Goal: Information Seeking & Learning: Learn about a topic

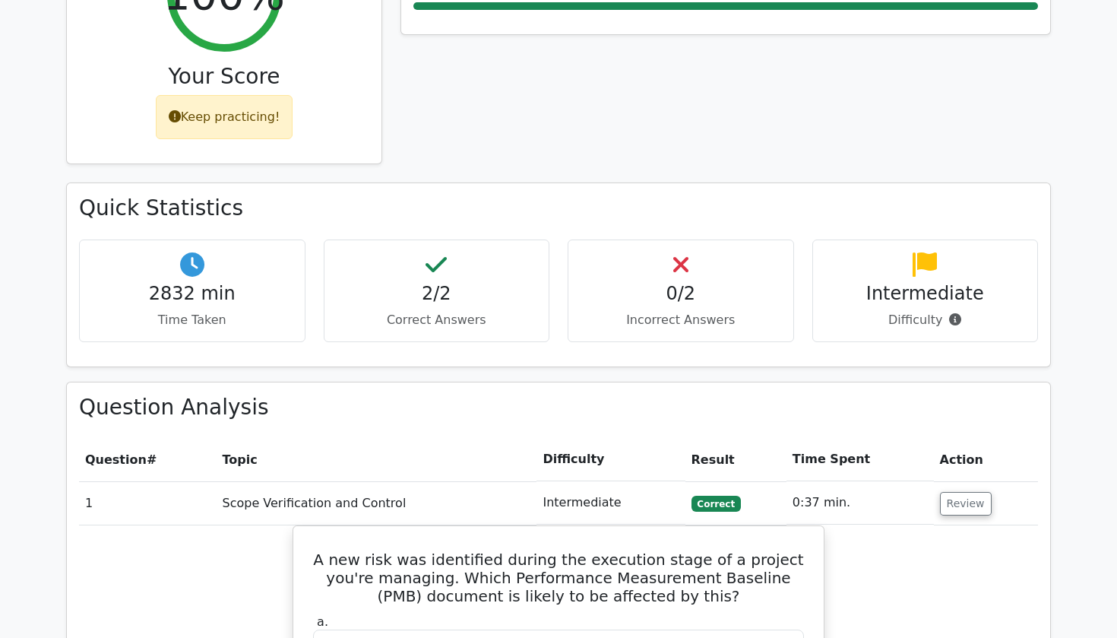
scroll to position [699, 0]
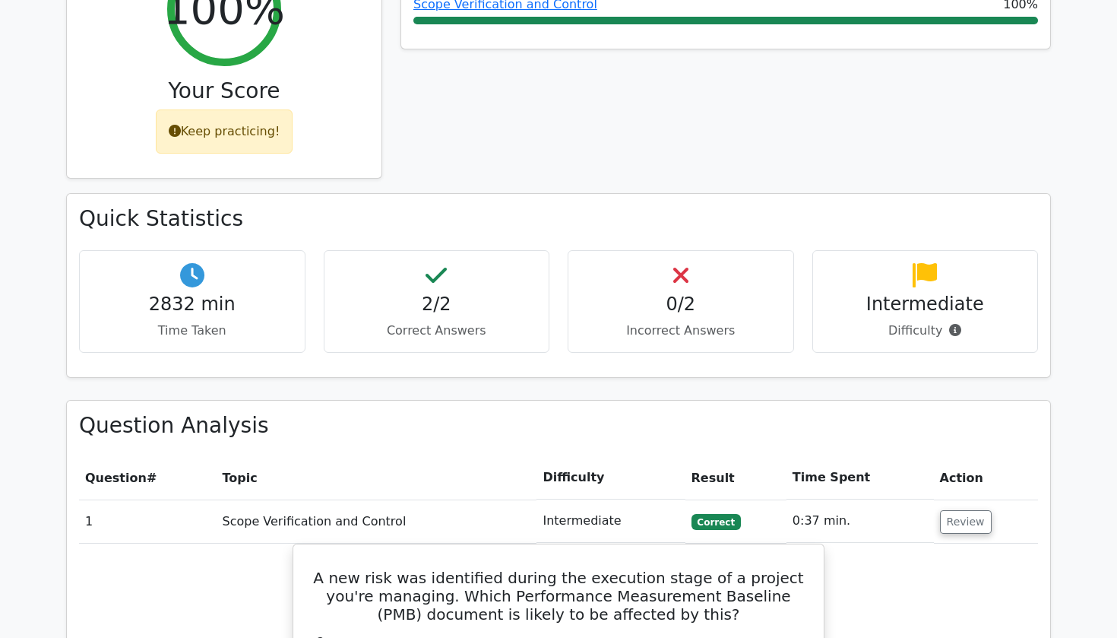
click at [945, 293] on h4 "Intermediate" at bounding box center [925, 304] width 201 height 22
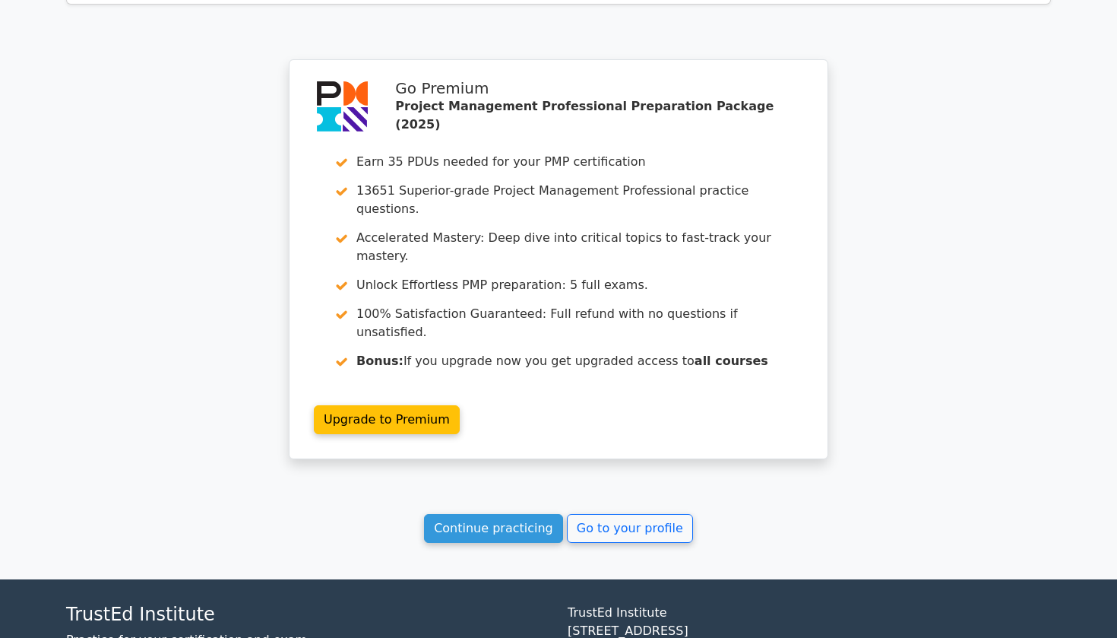
scroll to position [1832, 0]
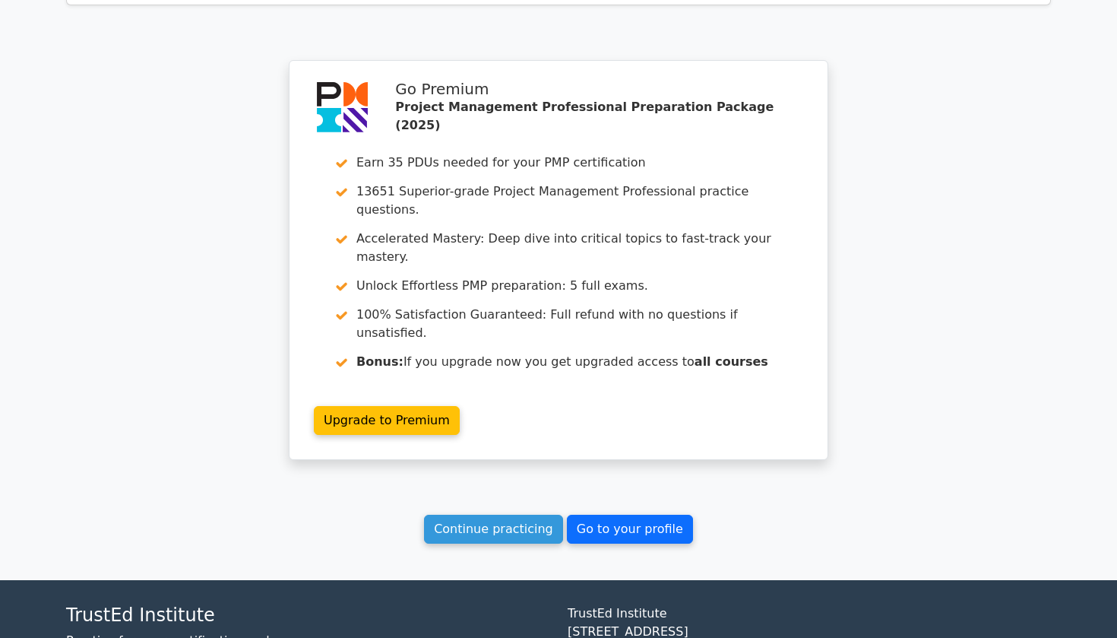
click at [629, 515] on link "Go to your profile" at bounding box center [630, 529] width 126 height 29
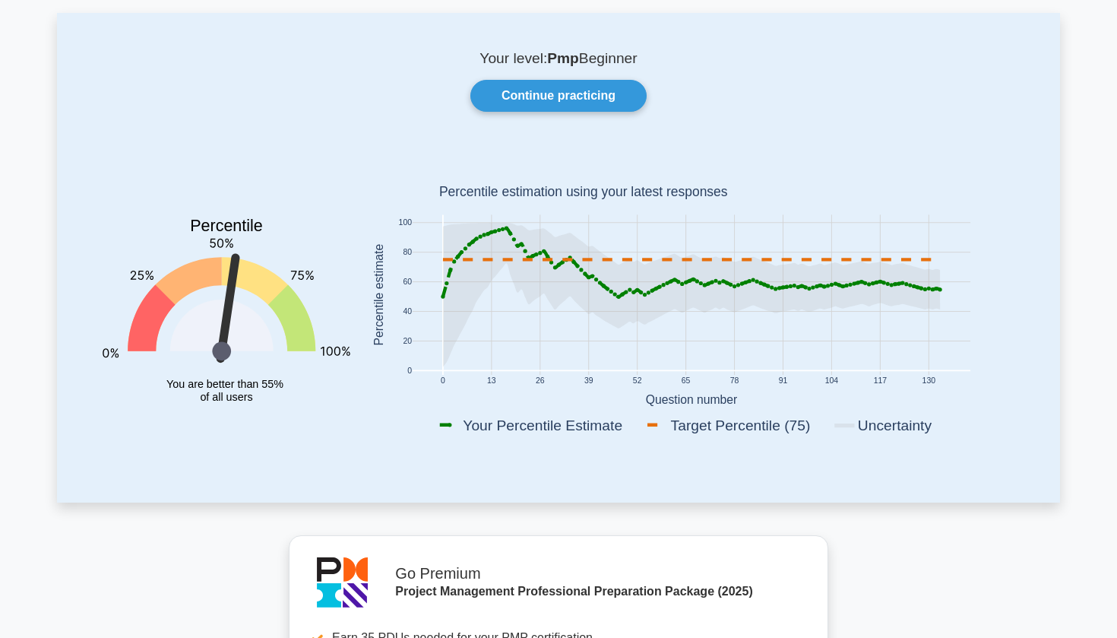
scroll to position [56, 0]
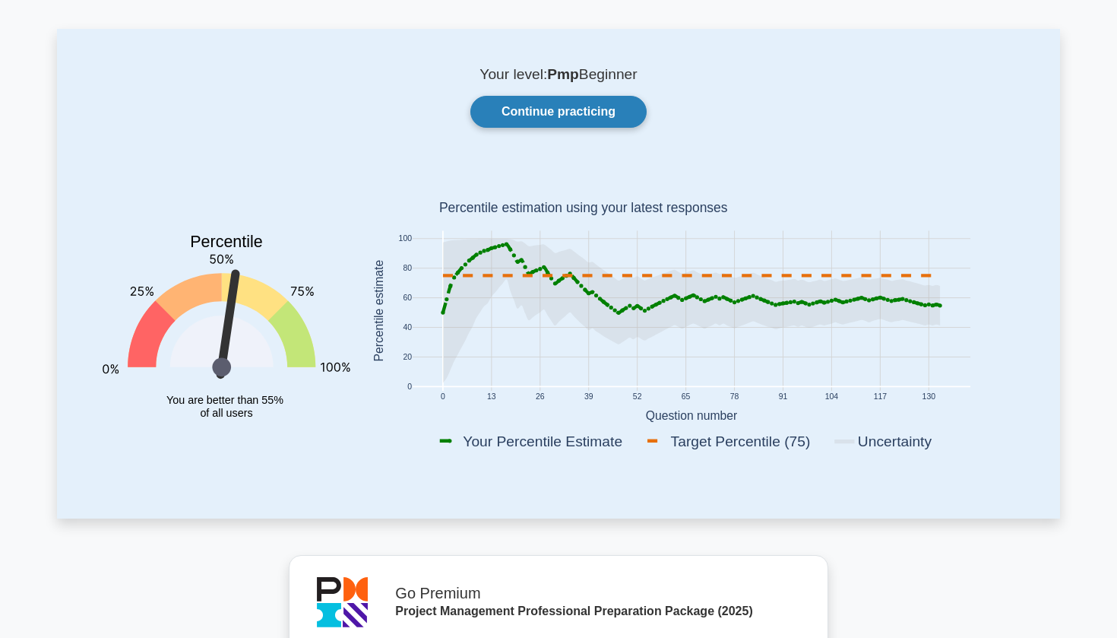
click at [550, 127] on link "Continue practicing" at bounding box center [559, 112] width 176 height 32
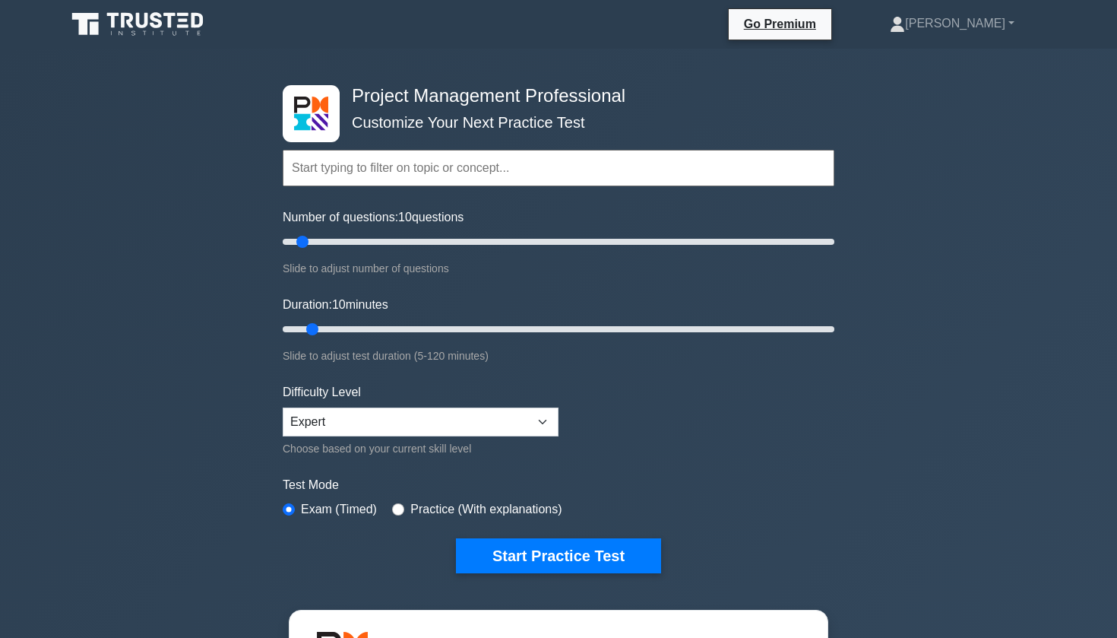
click at [228, 466] on div "Project Management Professional Customize Your Next Practice Test Topics Scope …" at bounding box center [558, 512] width 1117 height 927
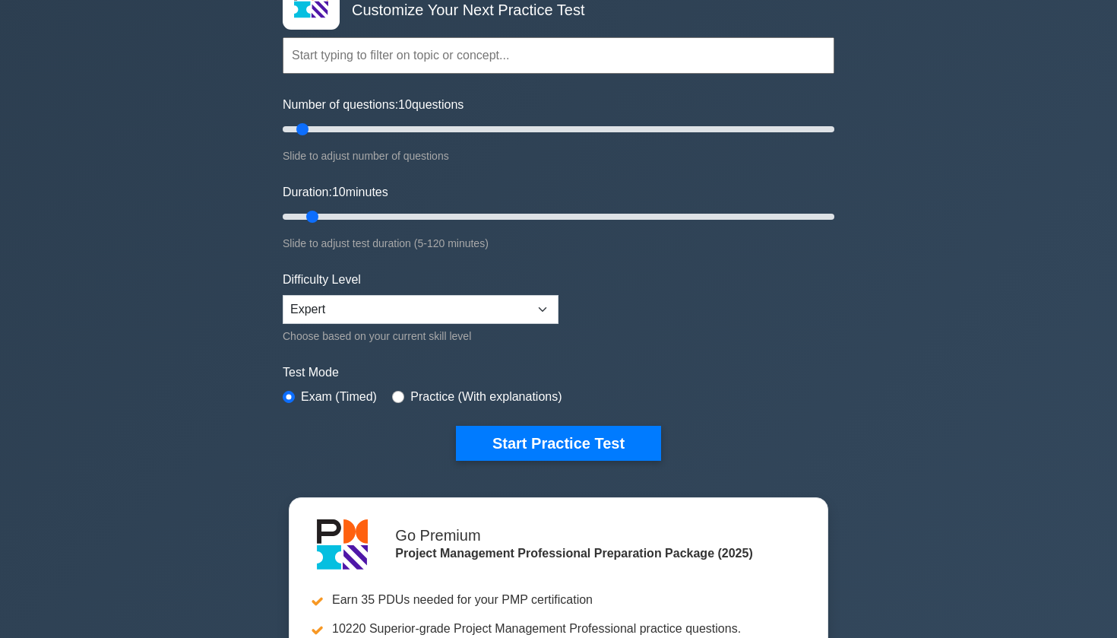
scroll to position [119, 0]
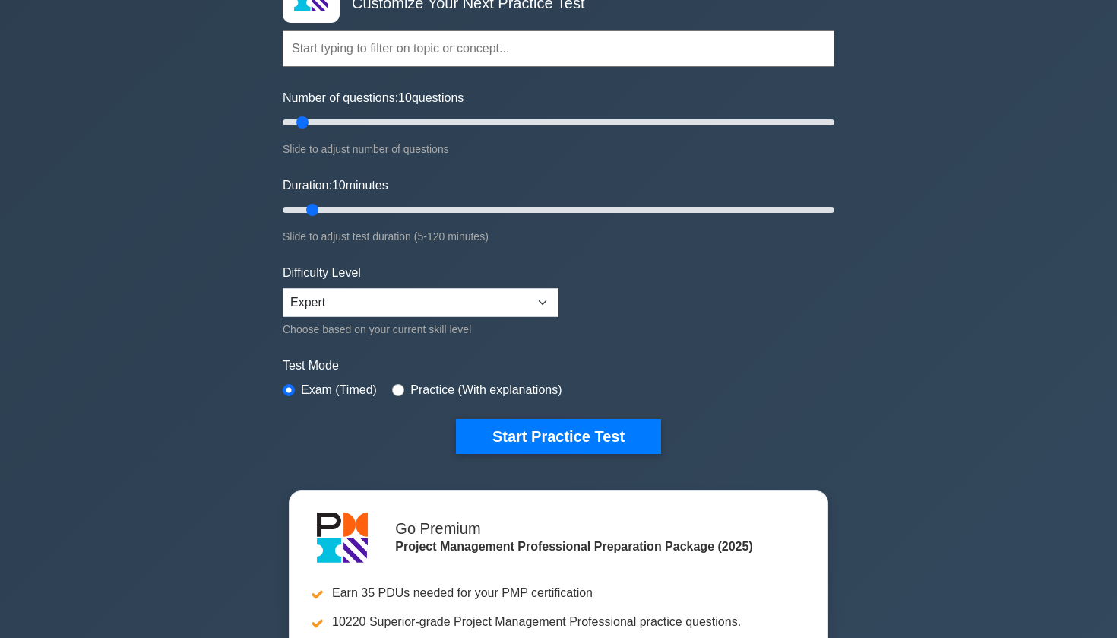
click at [403, 392] on input "radio" at bounding box center [398, 390] width 12 height 12
radio input "true"
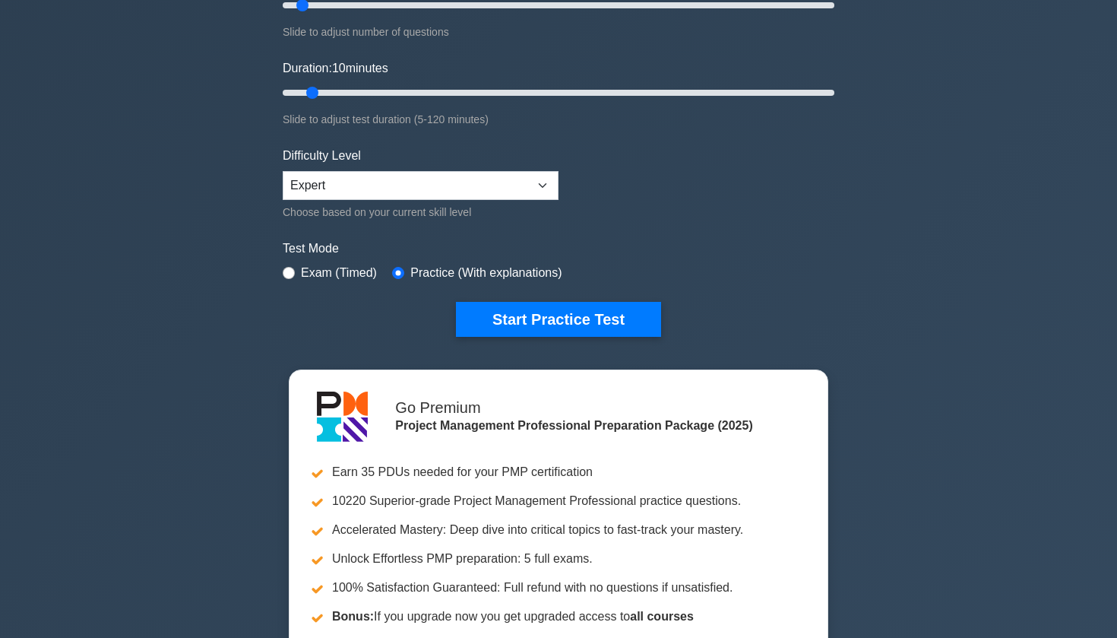
scroll to position [194, 0]
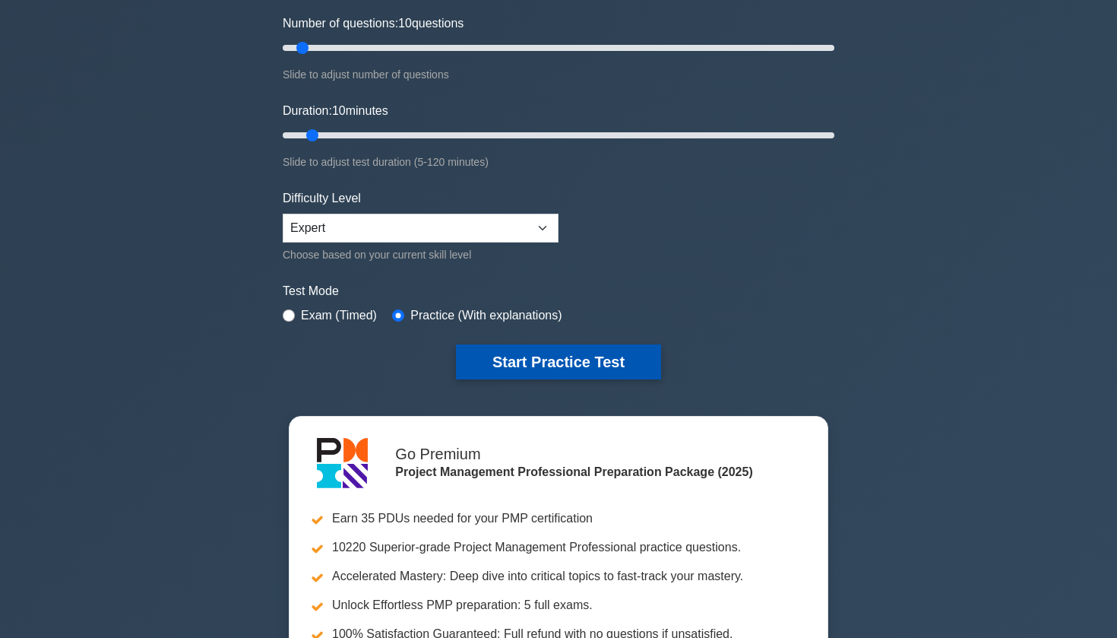
click at [499, 346] on button "Start Practice Test" at bounding box center [558, 361] width 205 height 35
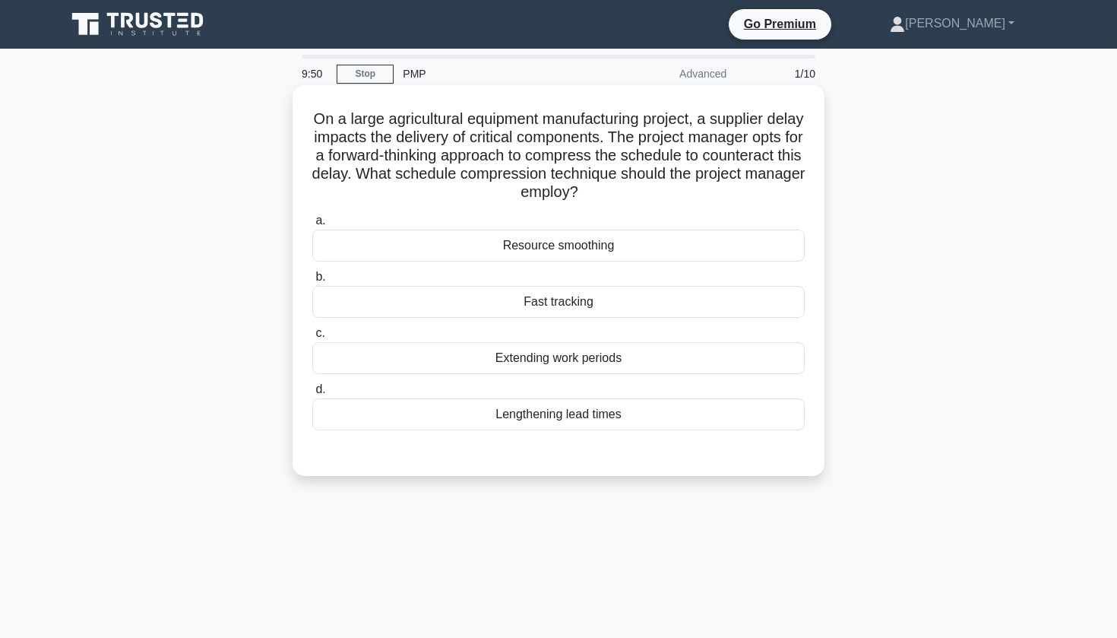
click at [300, 282] on div "On a large agricultural equipment manufacturing project, a supplier delay impac…" at bounding box center [559, 280] width 520 height 379
click at [550, 304] on div "Fast tracking" at bounding box center [558, 302] width 493 height 32
click at [312, 282] on input "b. Fast tracking" at bounding box center [312, 277] width 0 height 10
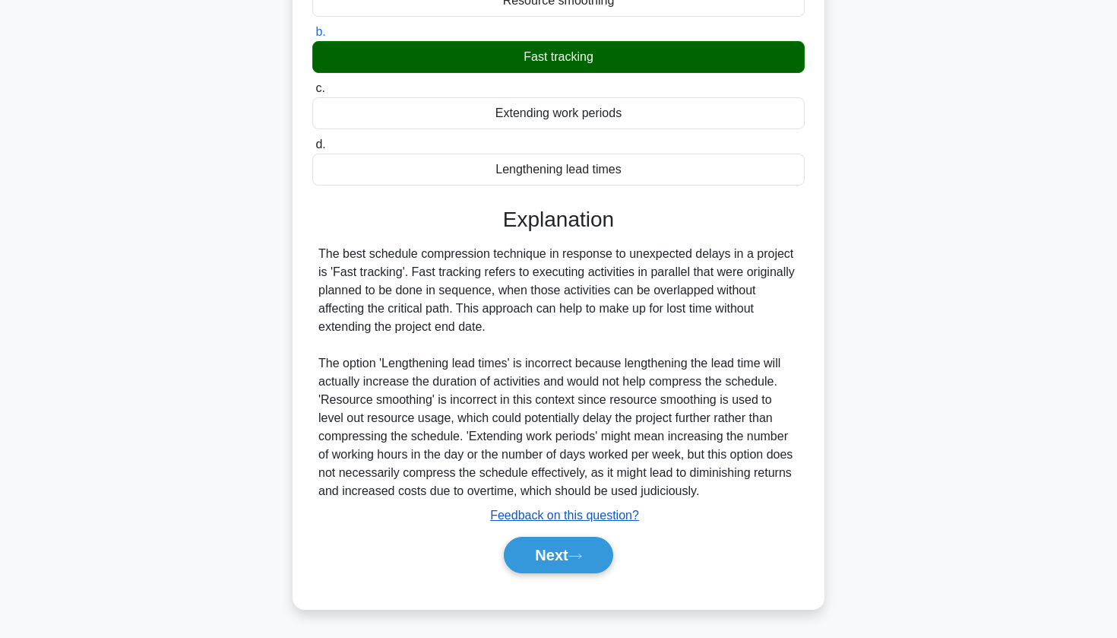
scroll to position [245, 0]
click at [553, 566] on button "Next" at bounding box center [558, 555] width 109 height 36
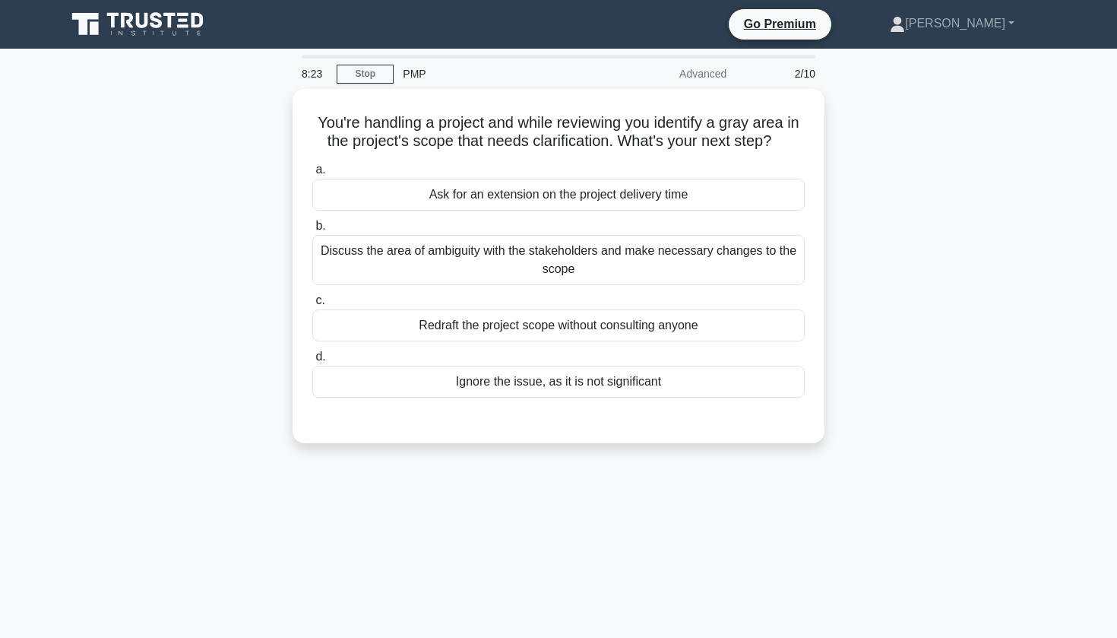
scroll to position [0, 0]
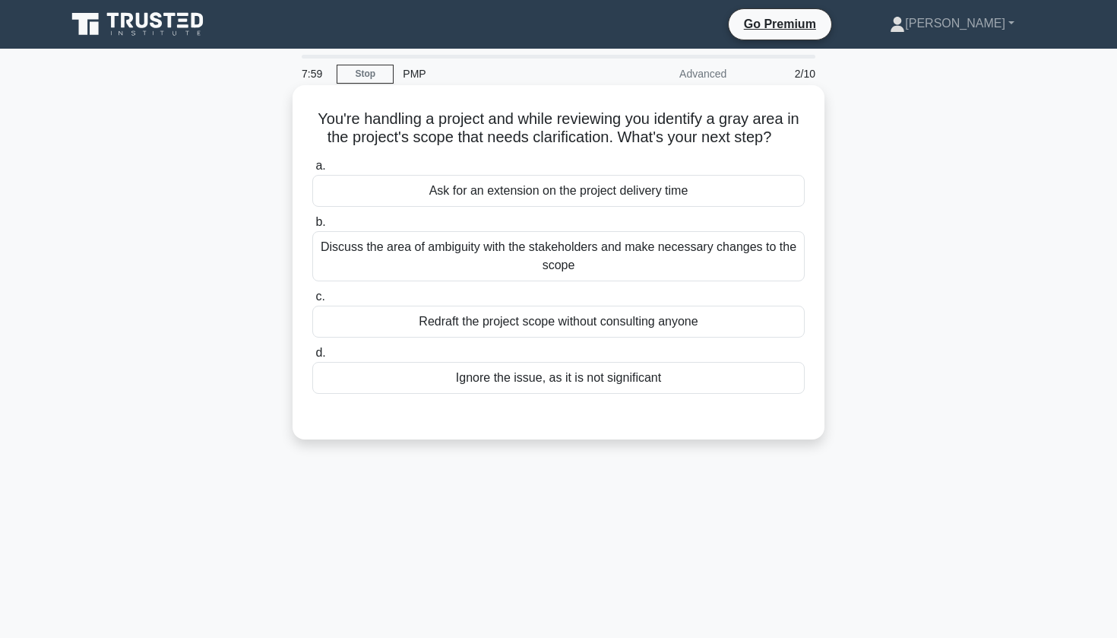
click at [560, 266] on div "Discuss the area of ambiguity with the stakeholders and make necessary changes …" at bounding box center [558, 256] width 493 height 50
click at [312, 227] on input "b. Discuss the area of ambiguity with the stakeholders and make necessary chang…" at bounding box center [312, 222] width 0 height 10
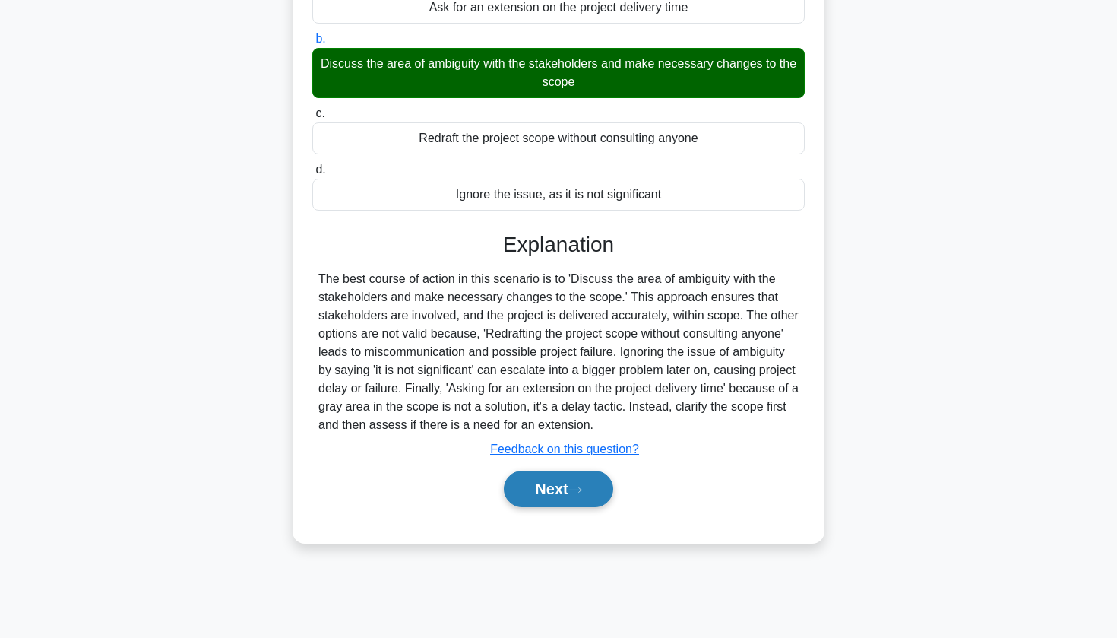
scroll to position [183, 0]
click at [550, 495] on button "Next" at bounding box center [558, 489] width 109 height 36
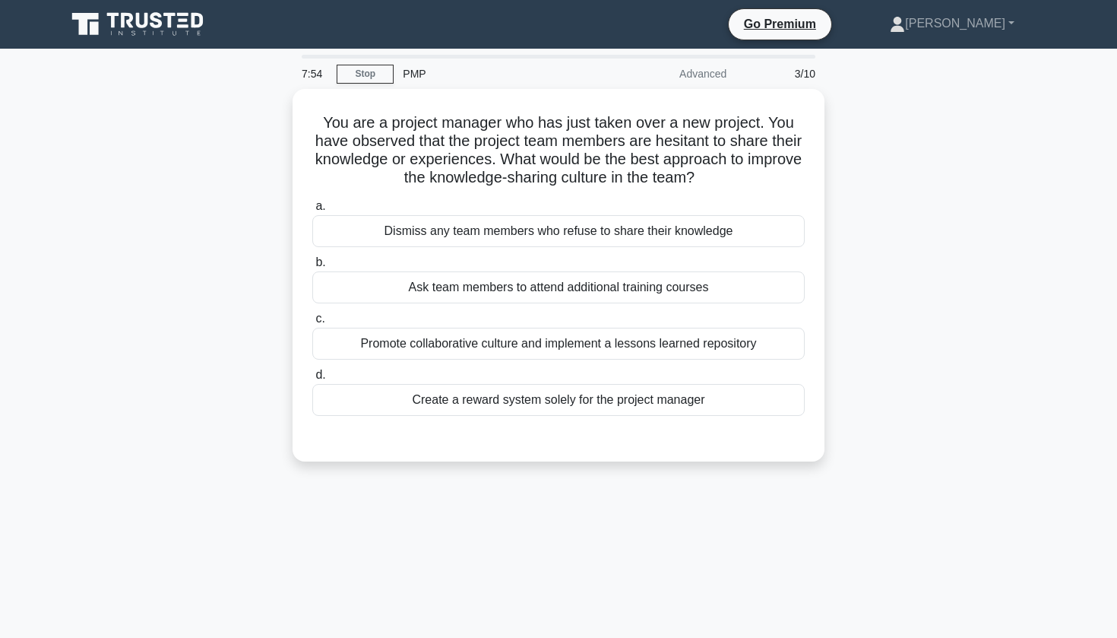
scroll to position [0, 0]
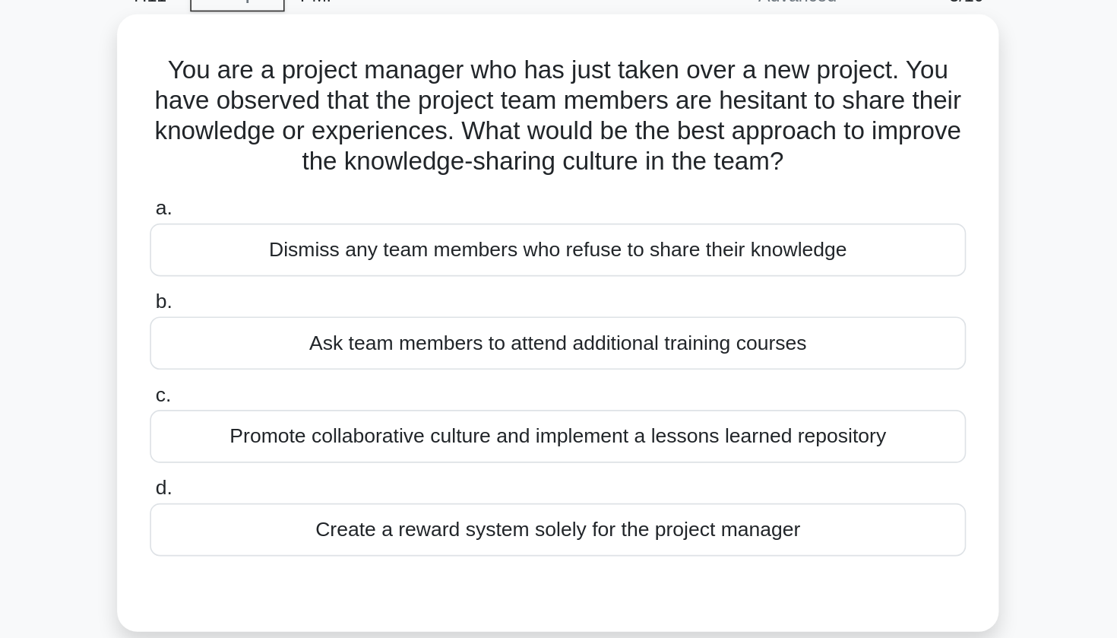
click at [327, 324] on div "Promote collaborative culture and implement a lessons learned repository" at bounding box center [558, 340] width 493 height 32
click at [312, 310] on input "c. Promote collaborative culture and implement a lessons learned repository" at bounding box center [312, 315] width 0 height 10
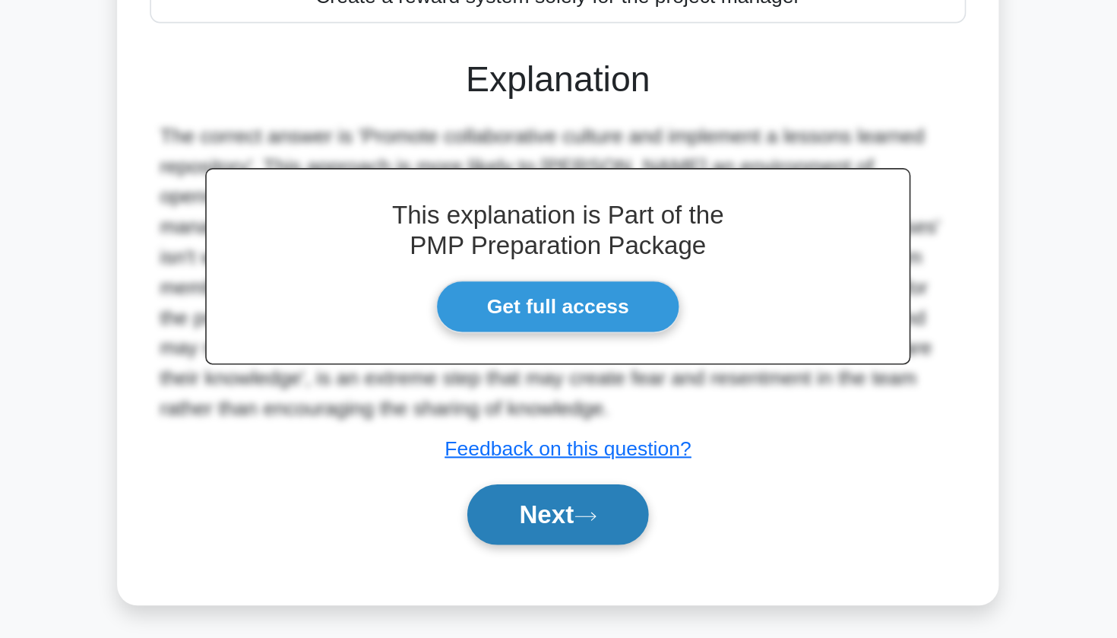
scroll to position [170, 0]
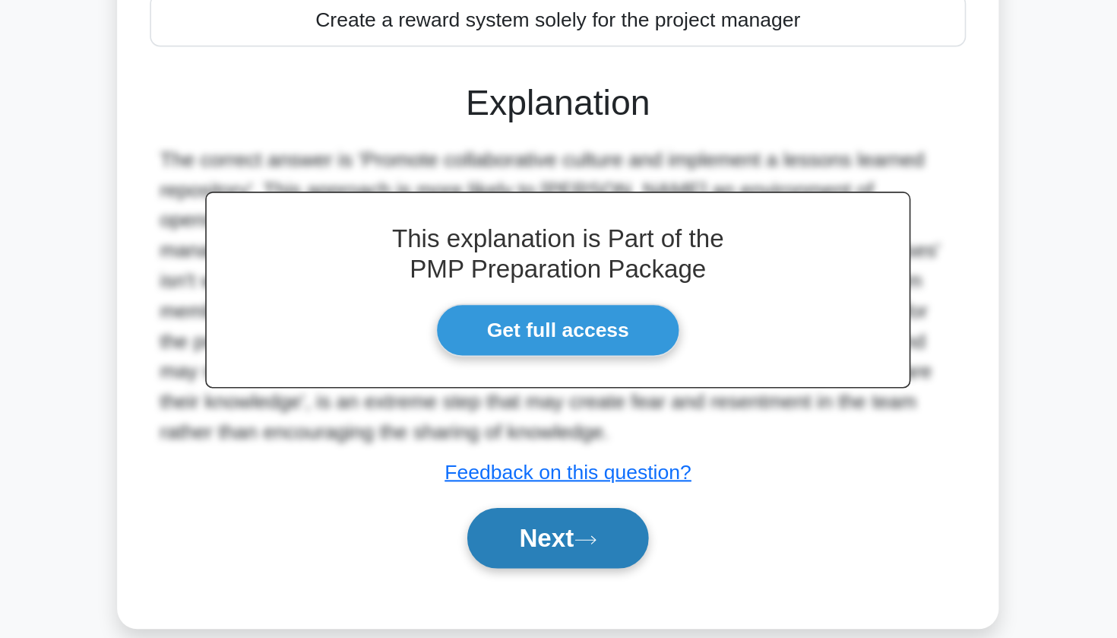
click at [504, 521] on button "Next" at bounding box center [558, 539] width 109 height 36
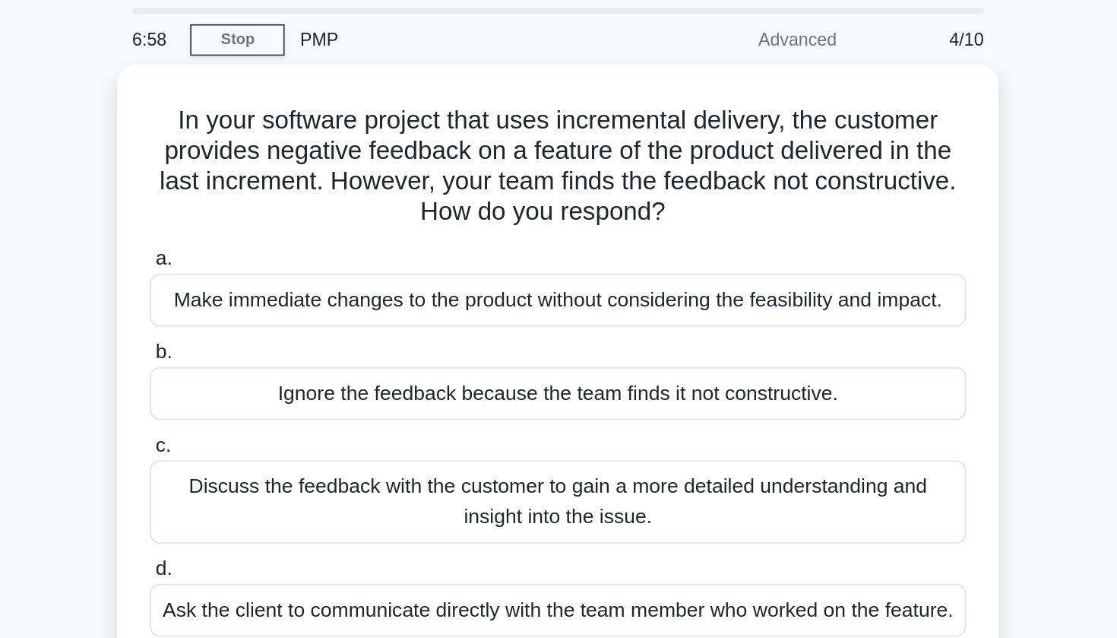
scroll to position [49, 0]
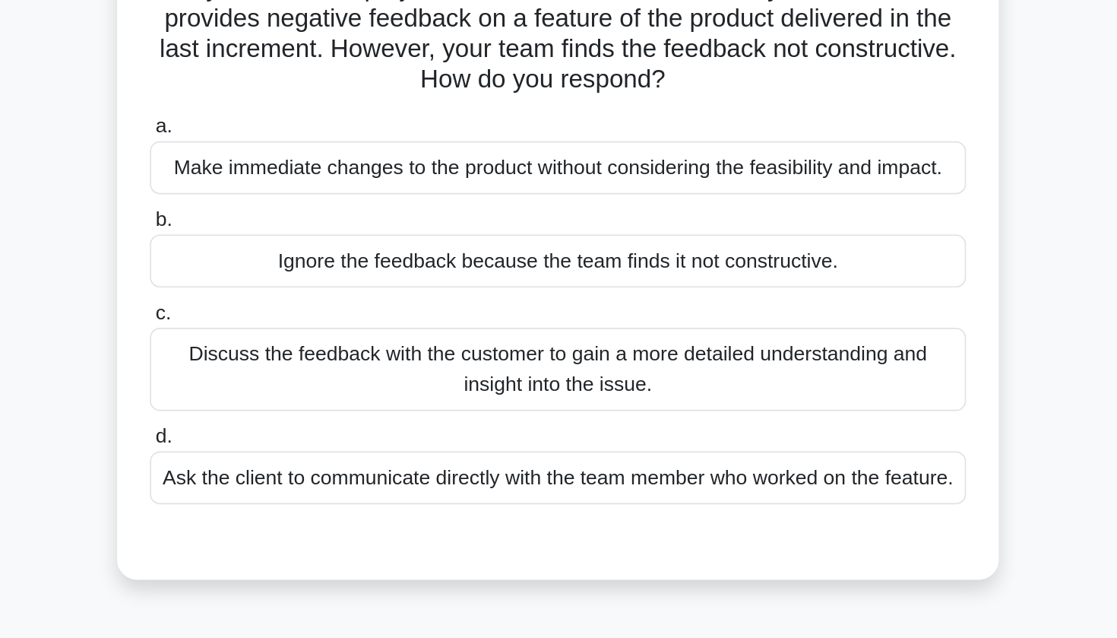
click at [312, 274] on div "Discuss the feedback with the customer to gain a more detailed understanding an…" at bounding box center [558, 299] width 493 height 50
click at [312, 261] on input "c. Discuss the feedback with the customer to gain a more detailed understanding…" at bounding box center [312, 266] width 0 height 10
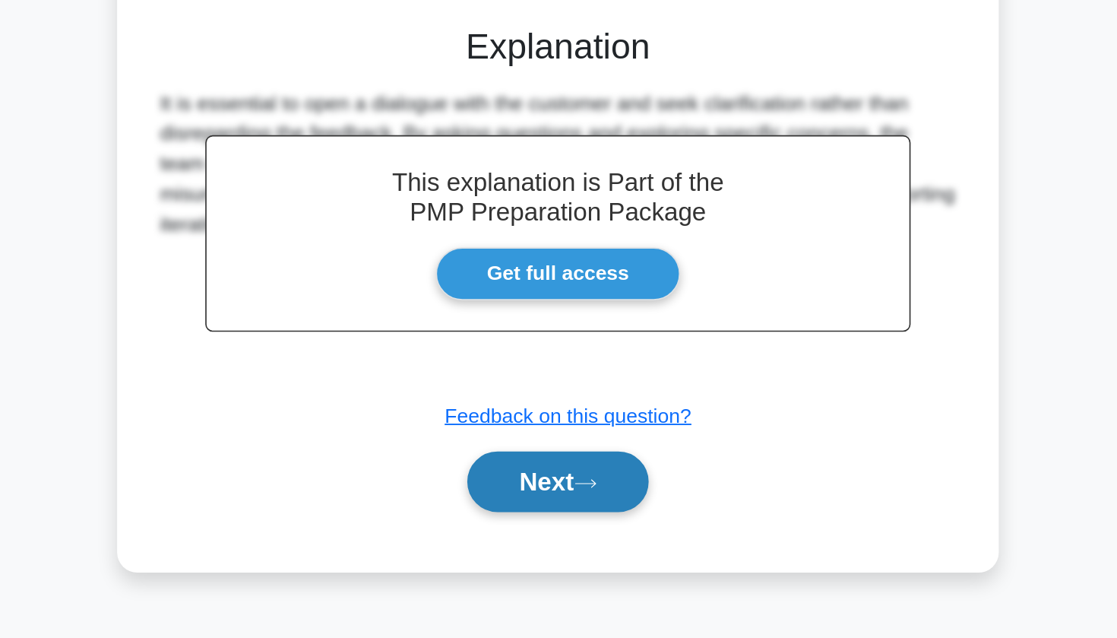
click at [504, 525] on button "Next" at bounding box center [558, 543] width 109 height 36
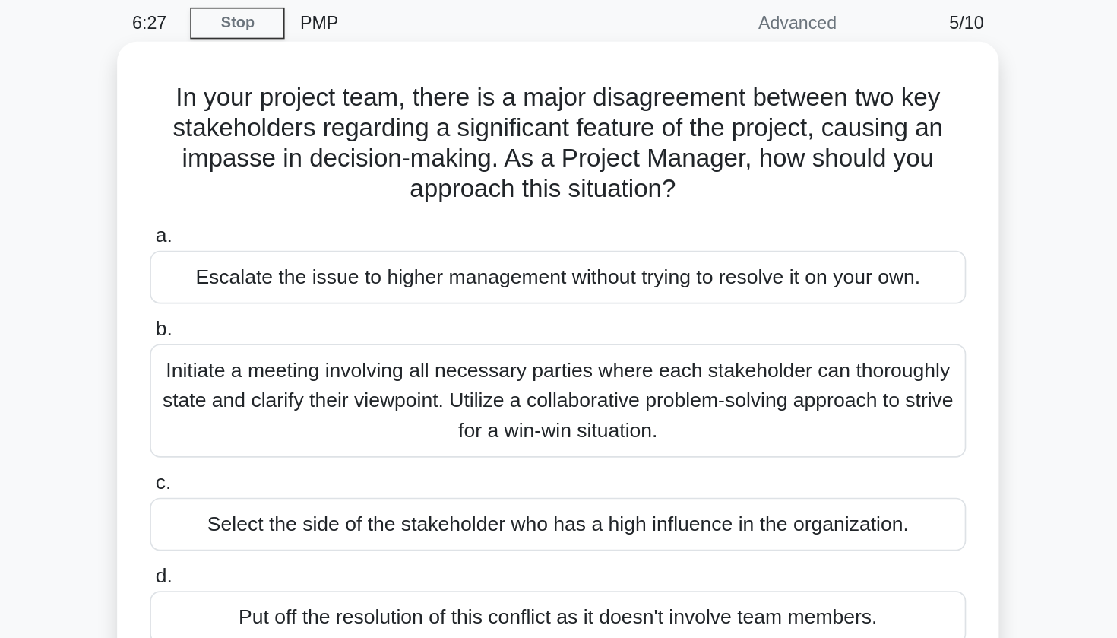
scroll to position [59, 0]
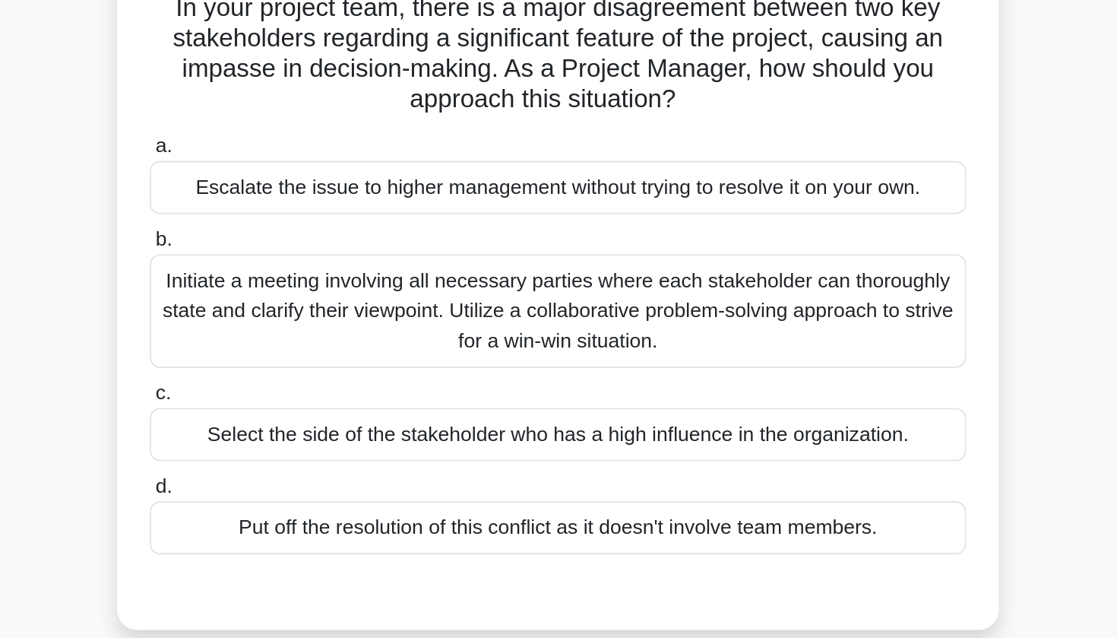
click at [325, 209] on div "Initiate a meeting involving all necessary parties where each stakeholder can t…" at bounding box center [558, 243] width 493 height 68
click at [312, 195] on input "b. Initiate a meeting involving all necessary parties where each stakeholder ca…" at bounding box center [312, 200] width 0 height 10
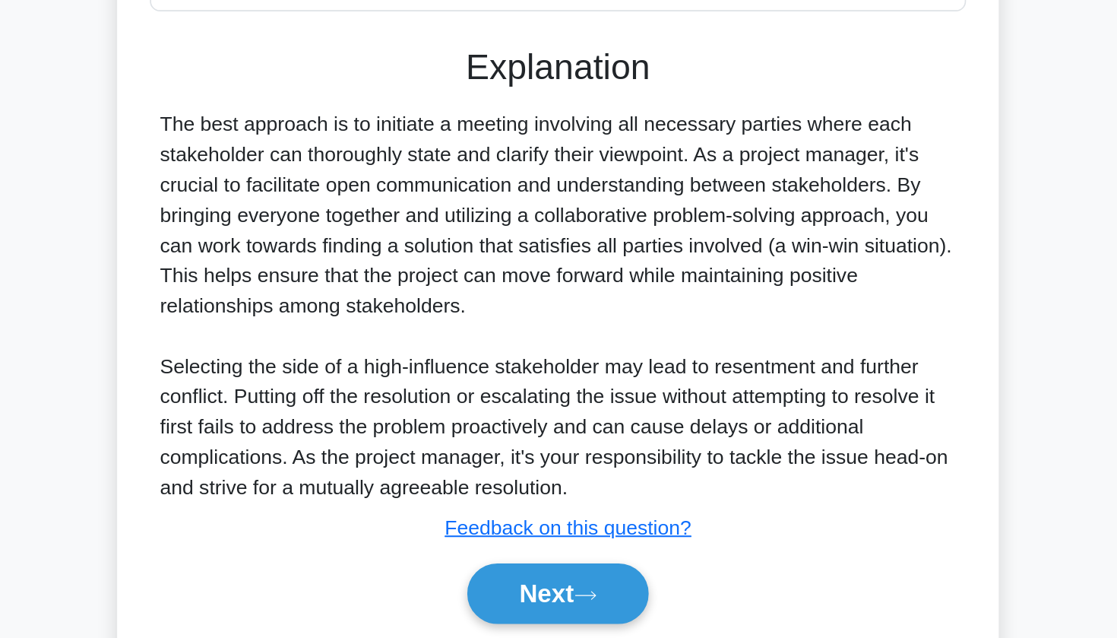
scroll to position [218, 0]
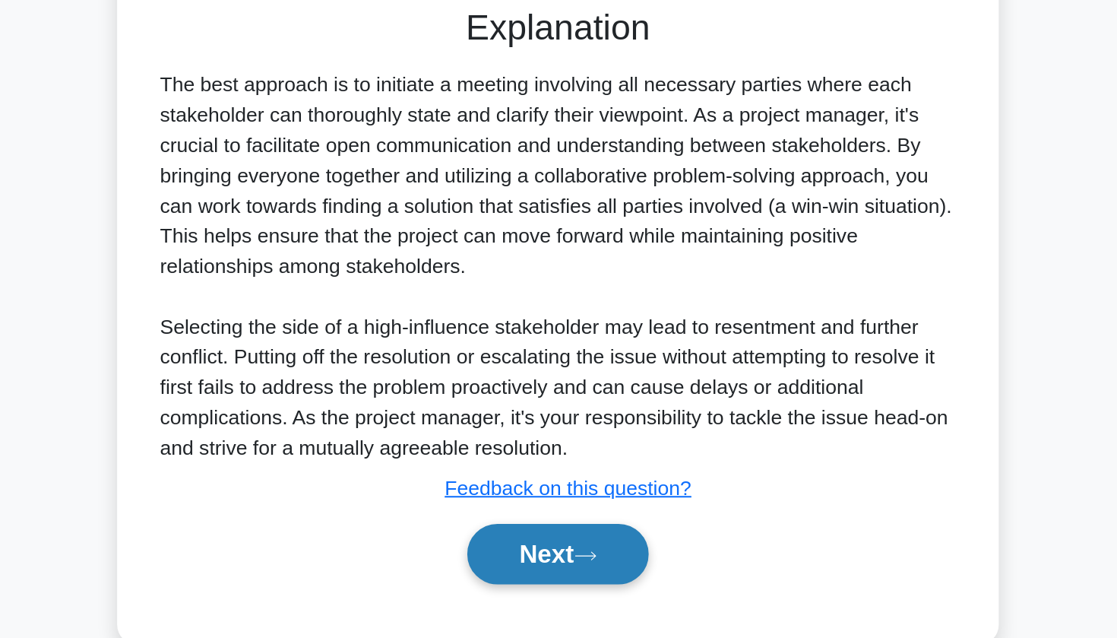
click at [504, 563] on button "Next" at bounding box center [558, 581] width 109 height 36
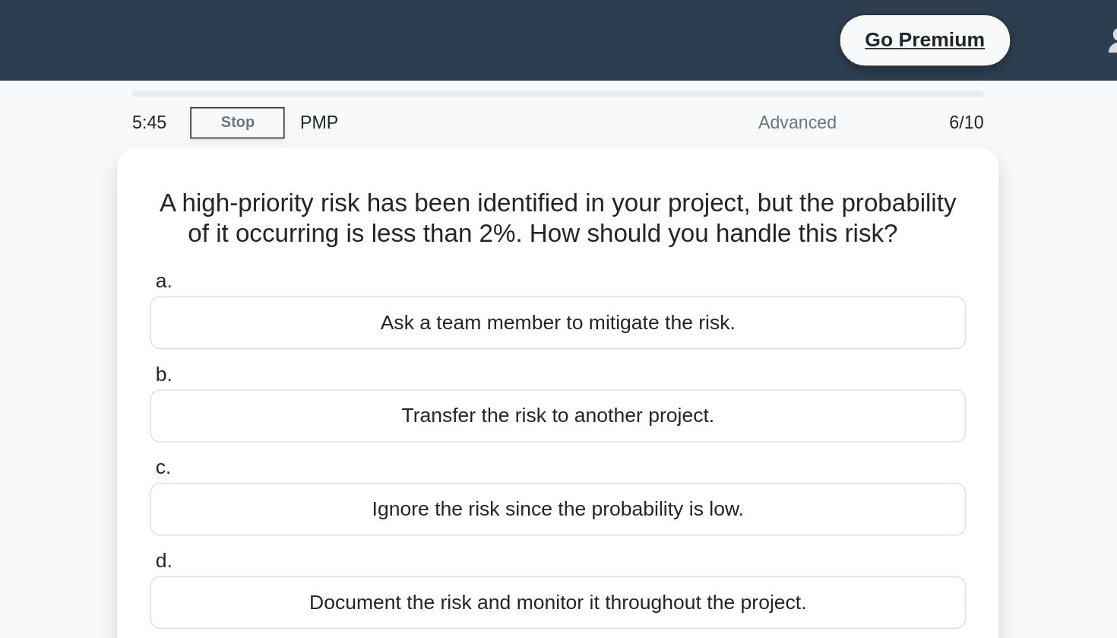
scroll to position [0, 0]
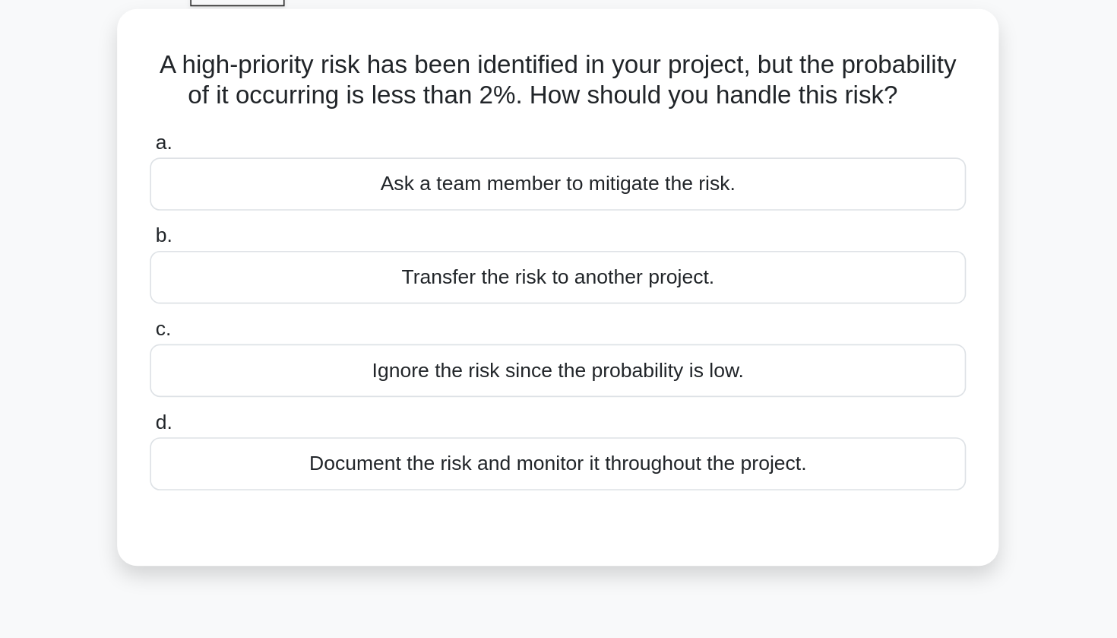
click at [325, 344] on div "Document the risk and monitor it throughout the project." at bounding box center [558, 360] width 493 height 32
click at [312, 330] on input "d. Document the risk and monitor it throughout the project." at bounding box center [312, 335] width 0 height 10
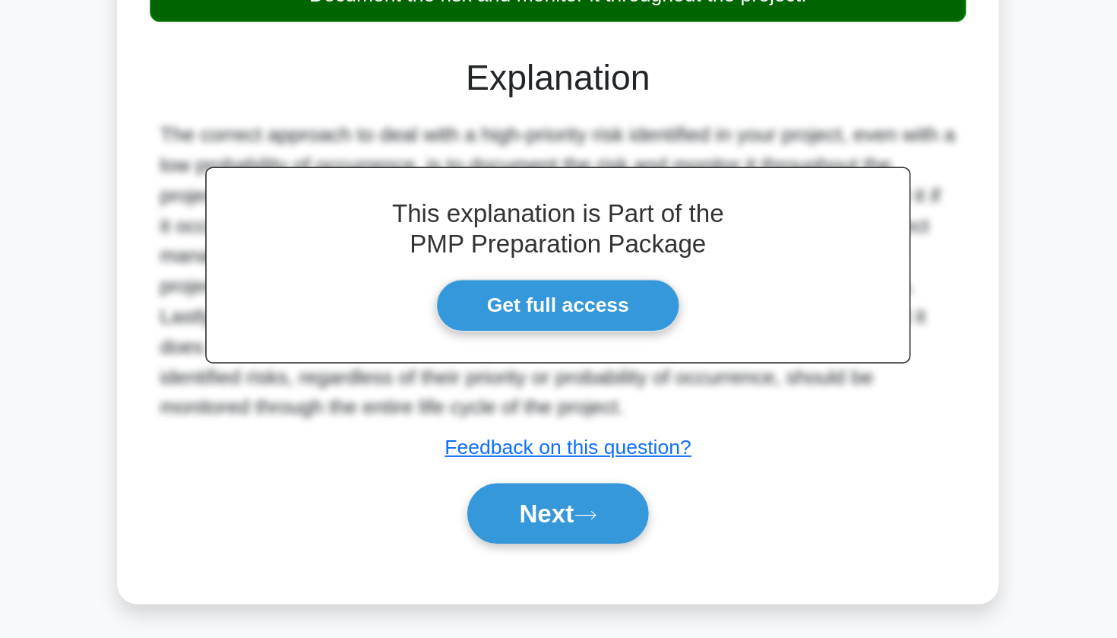
scroll to position [120, 0]
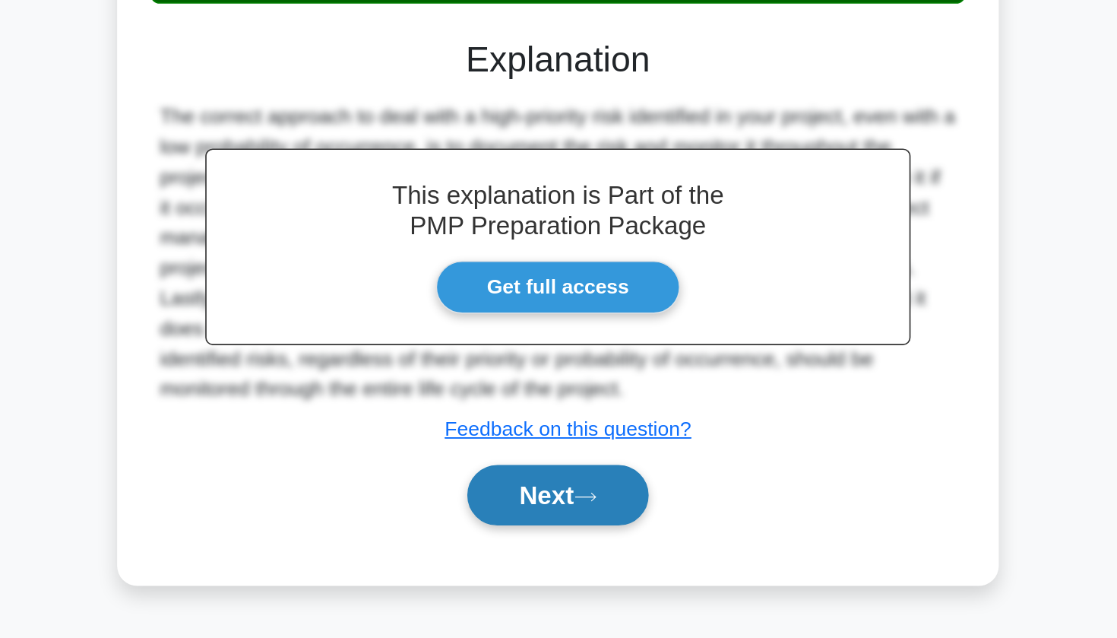
click at [504, 534] on button "Next" at bounding box center [558, 552] width 109 height 36
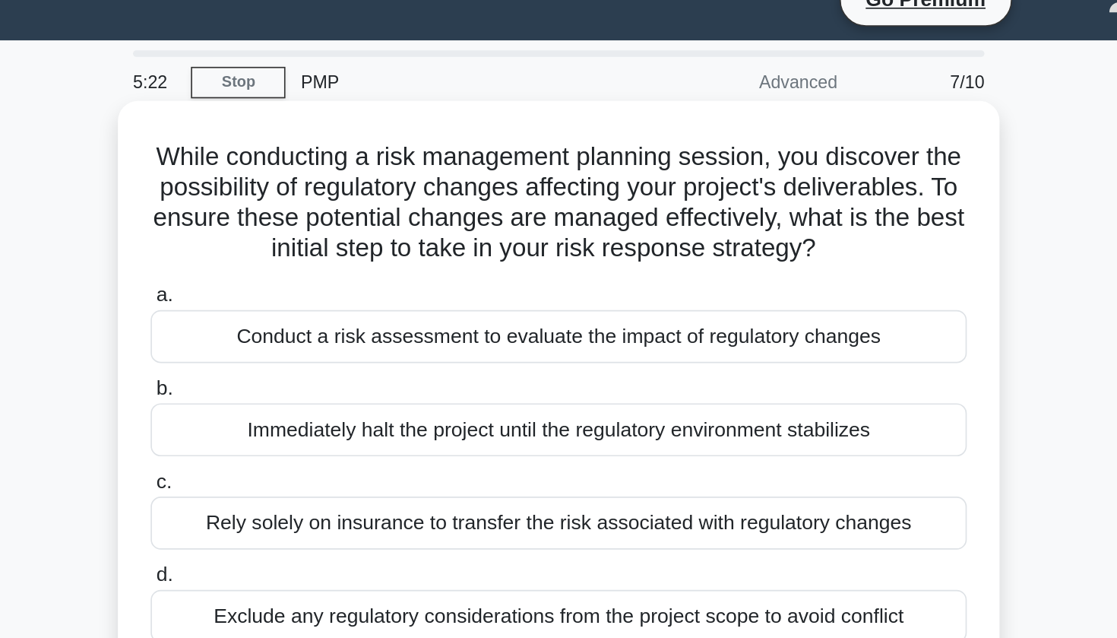
scroll to position [23, 0]
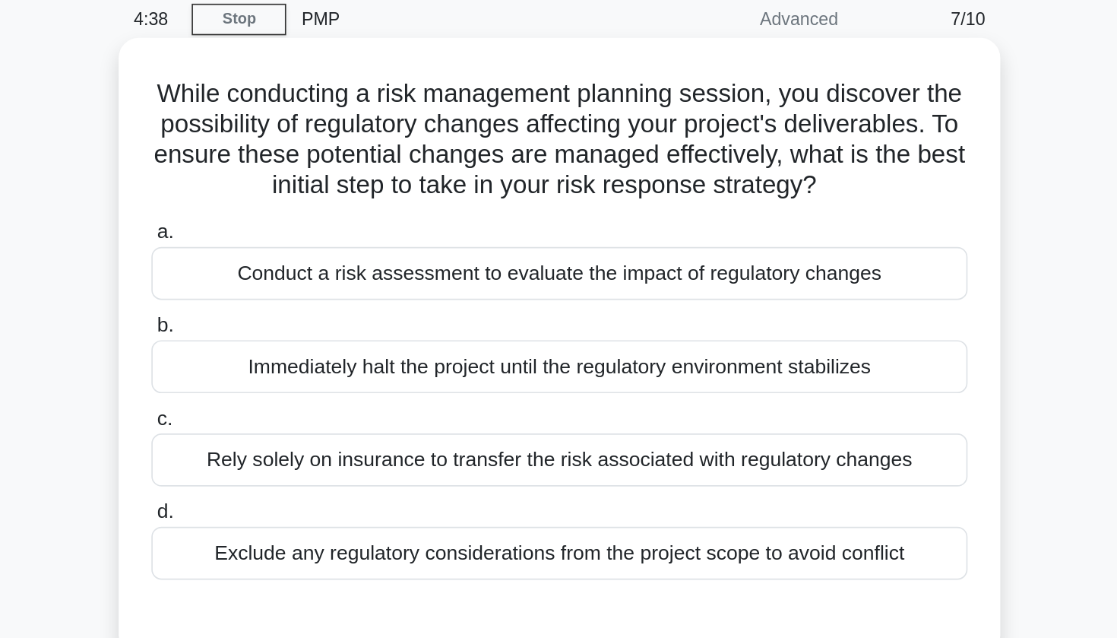
click at [337, 189] on div "Conduct a risk assessment to evaluate the impact of regulatory changes" at bounding box center [558, 205] width 493 height 32
click at [312, 175] on input "a. Conduct a risk assessment to evaluate the impact of regulatory changes" at bounding box center [312, 180] width 0 height 10
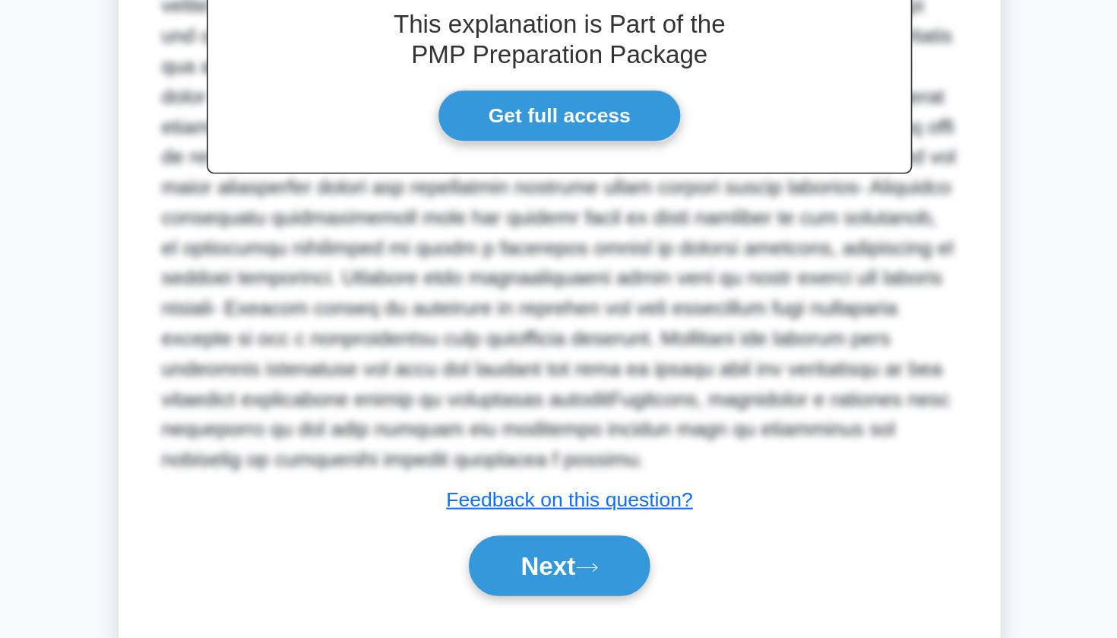
scroll to position [271, 0]
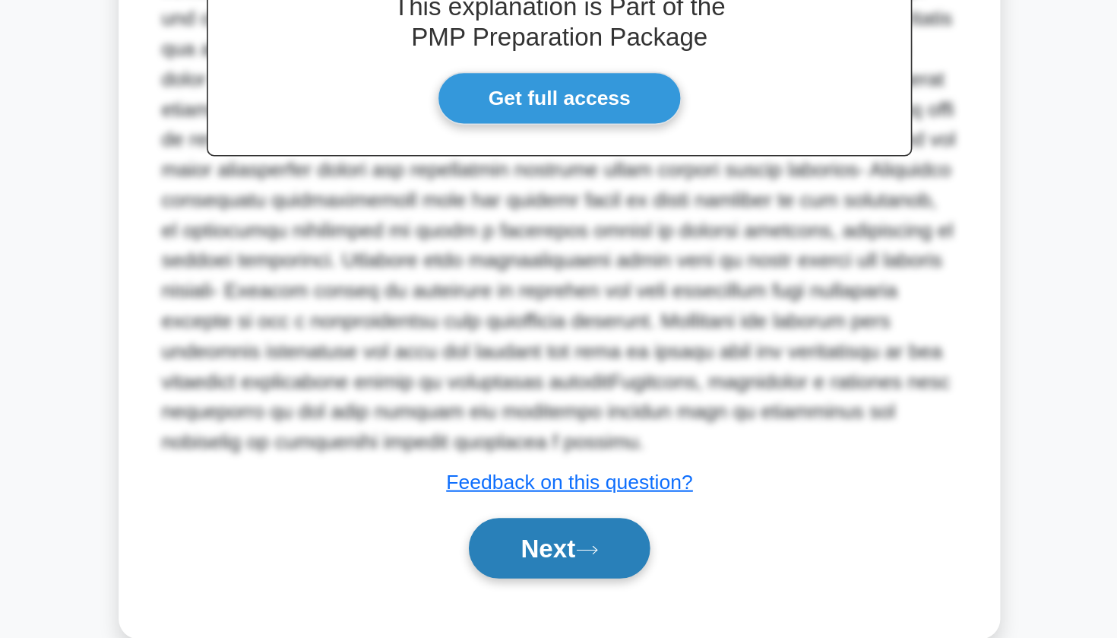
click at [504, 566] on button "Next" at bounding box center [558, 584] width 109 height 36
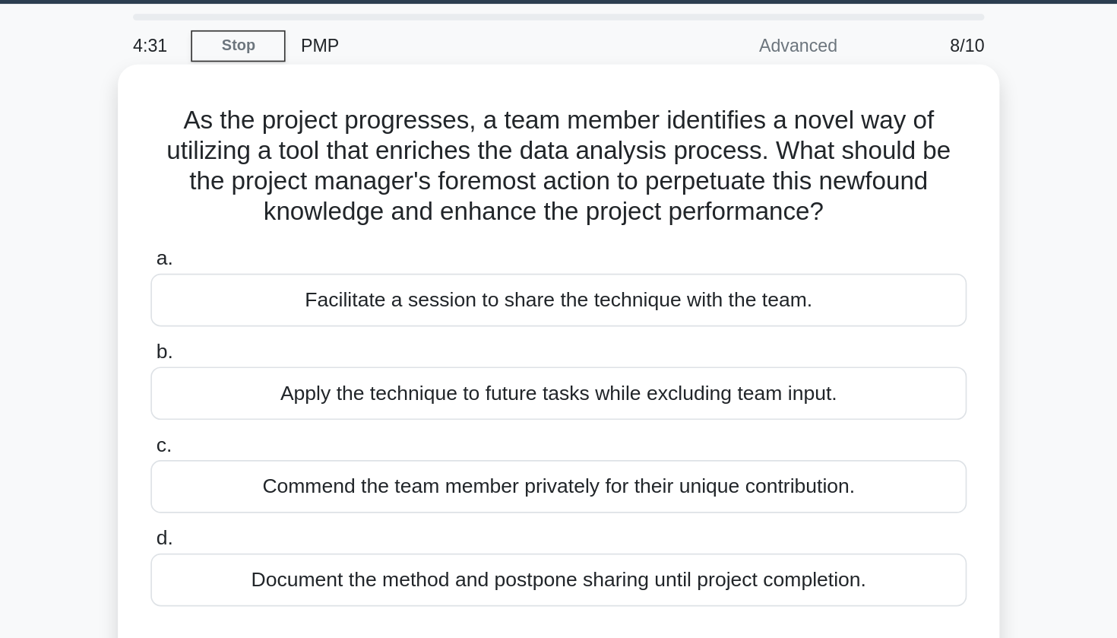
scroll to position [43, 0]
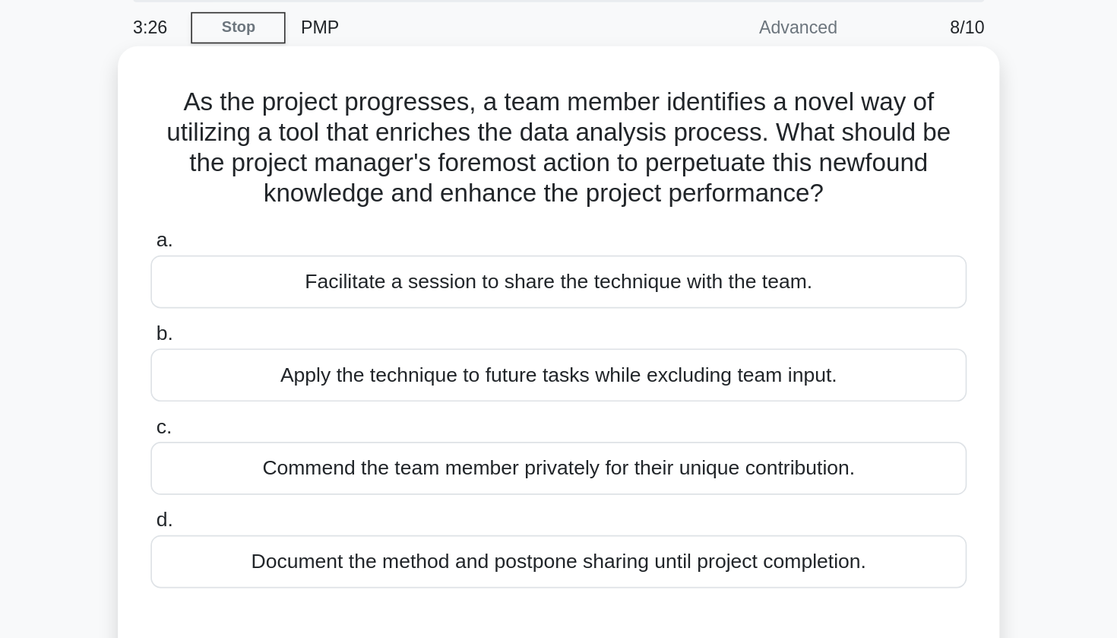
click at [312, 170] on div "Facilitate a session to share the technique with the team." at bounding box center [558, 184] width 493 height 32
click at [312, 164] on input "a. Facilitate a session to share the technique with the team." at bounding box center [312, 159] width 0 height 10
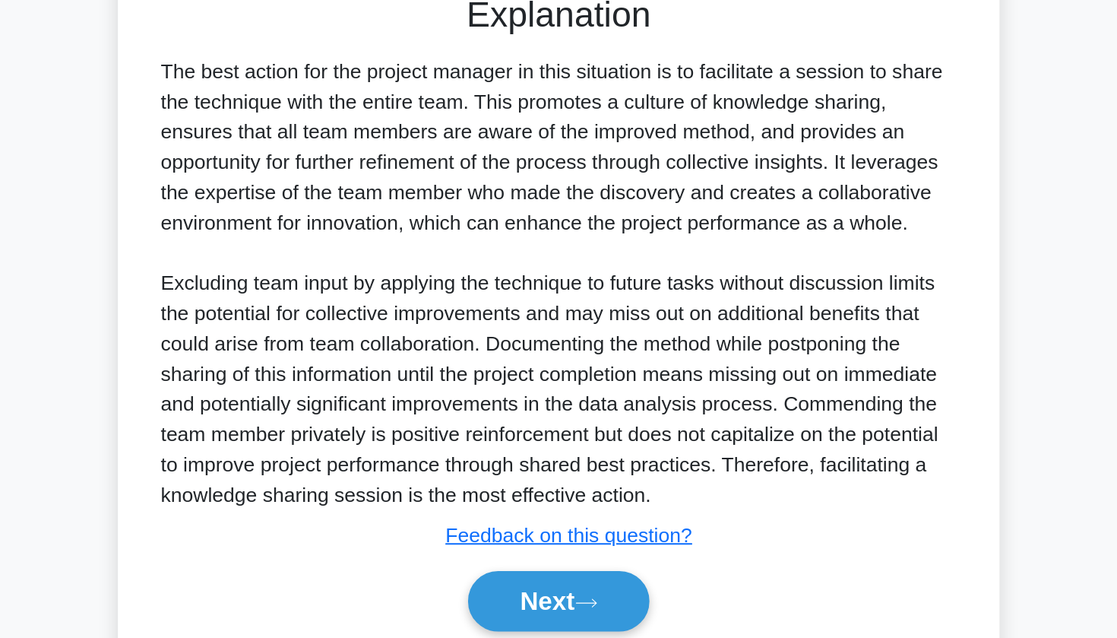
scroll to position [187, 0]
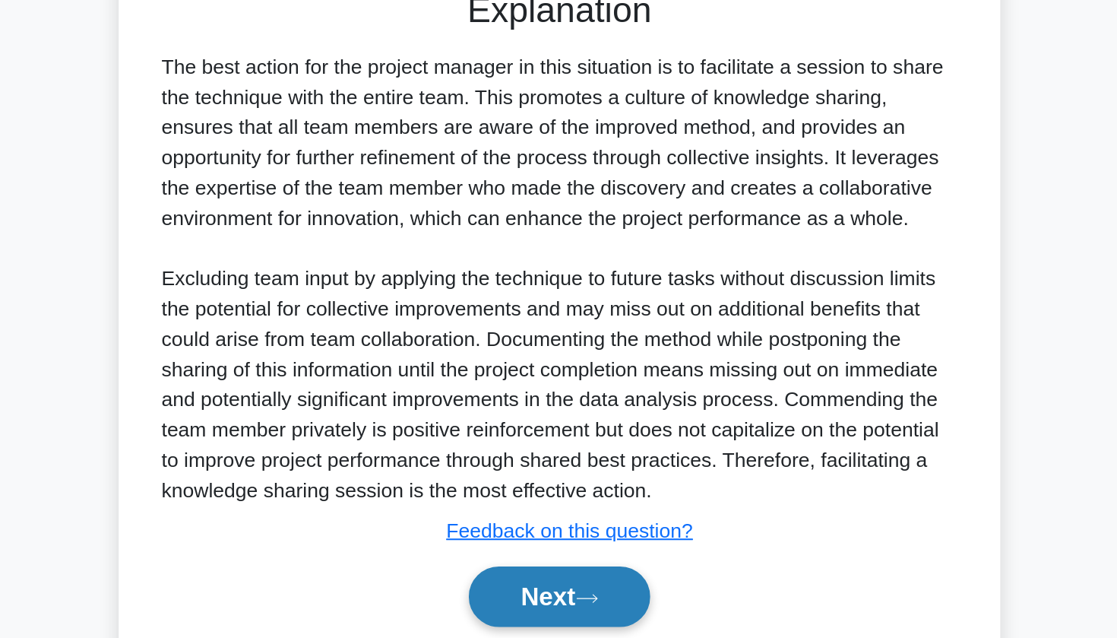
click at [504, 594] on button "Next" at bounding box center [558, 612] width 109 height 36
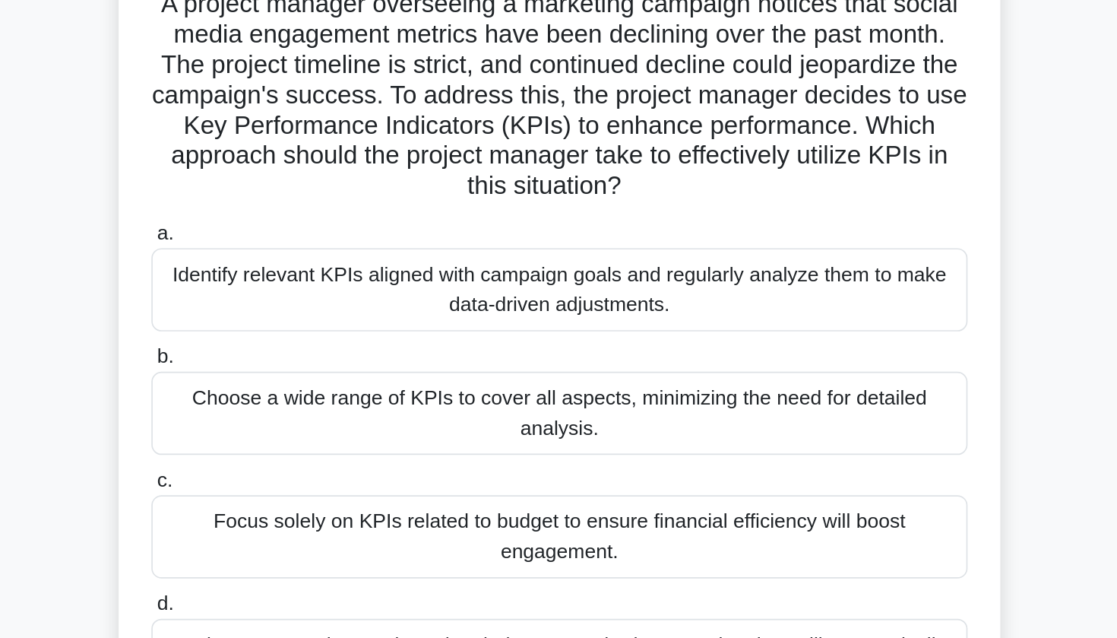
scroll to position [69, 0]
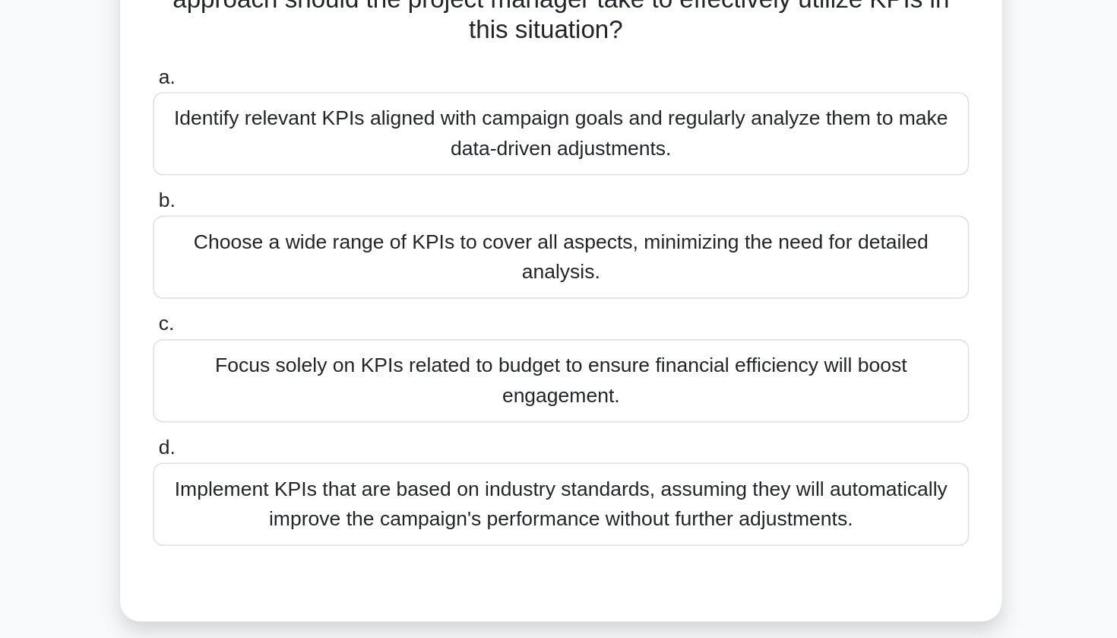
click at [312, 197] on div "Identify relevant KPIs aligned with campaign goals and regularly analyze them t…" at bounding box center [558, 222] width 493 height 50
click at [312, 183] on input "a. Identify relevant KPIs aligned with campaign goals and regularly analyze the…" at bounding box center [312, 188] width 0 height 10
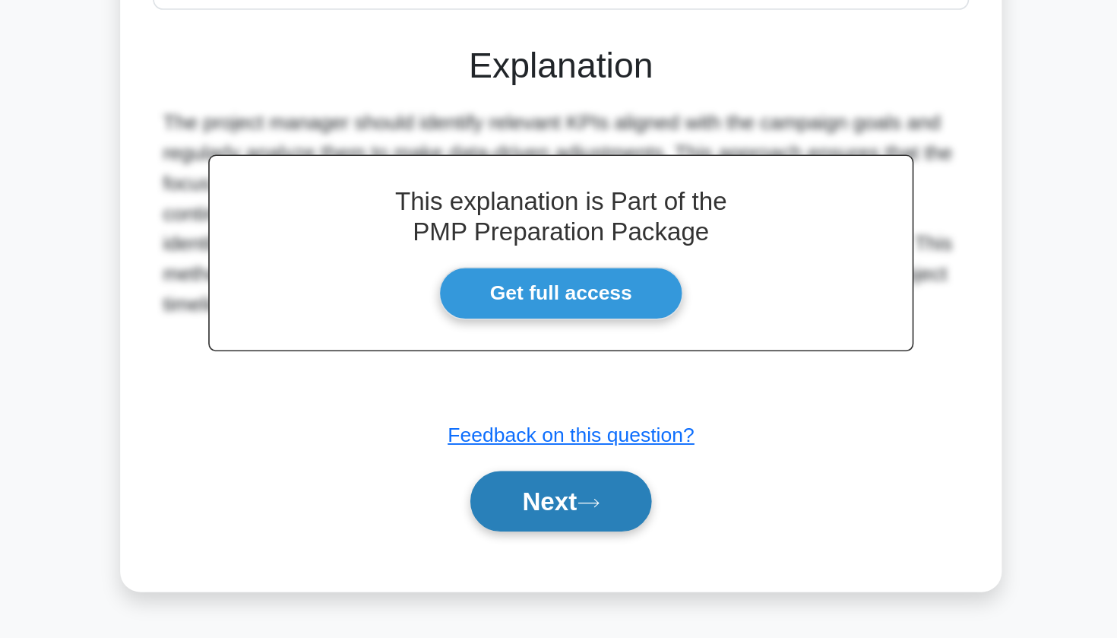
click at [504, 537] on button "Next" at bounding box center [558, 555] width 109 height 36
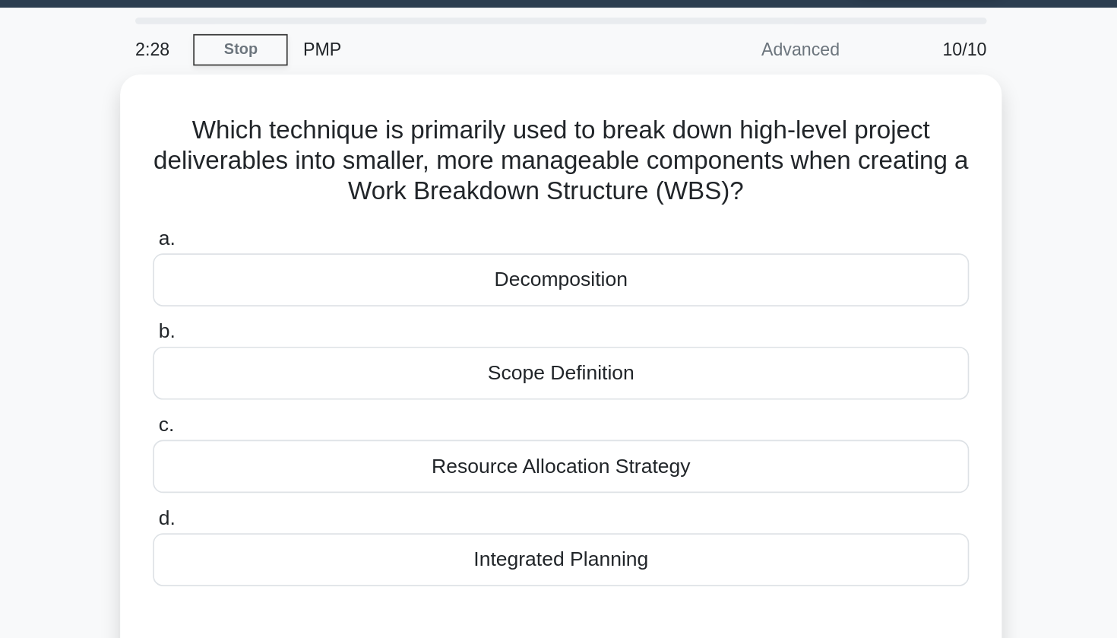
scroll to position [40, 0]
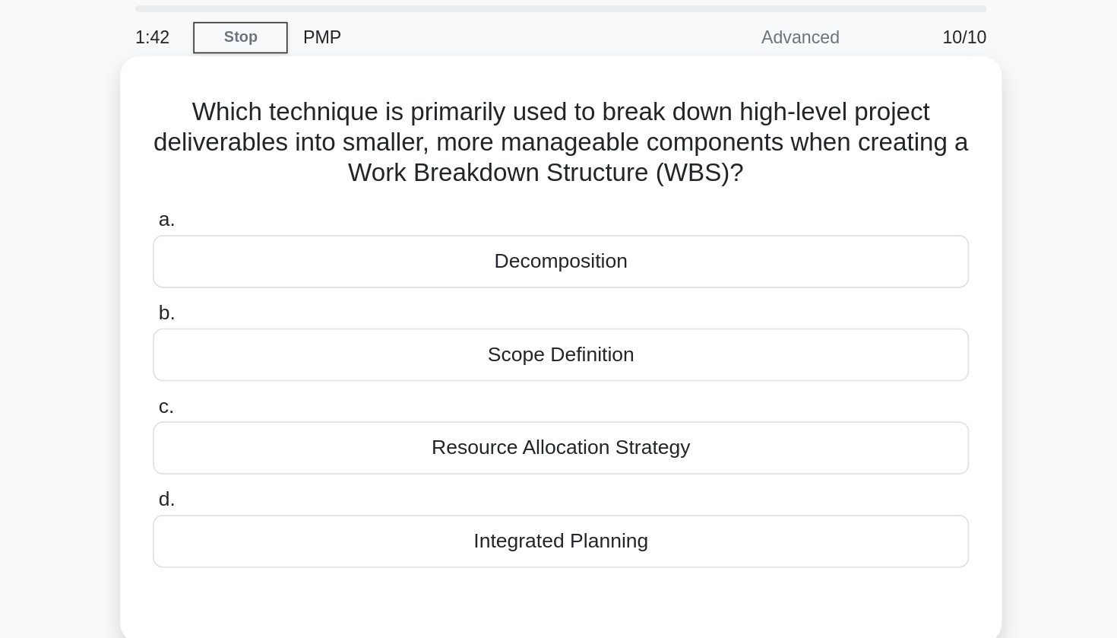
click at [319, 219] on div "Scope Definition" at bounding box center [558, 225] width 493 height 32
click at [312, 205] on input "b. Scope Definition" at bounding box center [312, 200] width 0 height 10
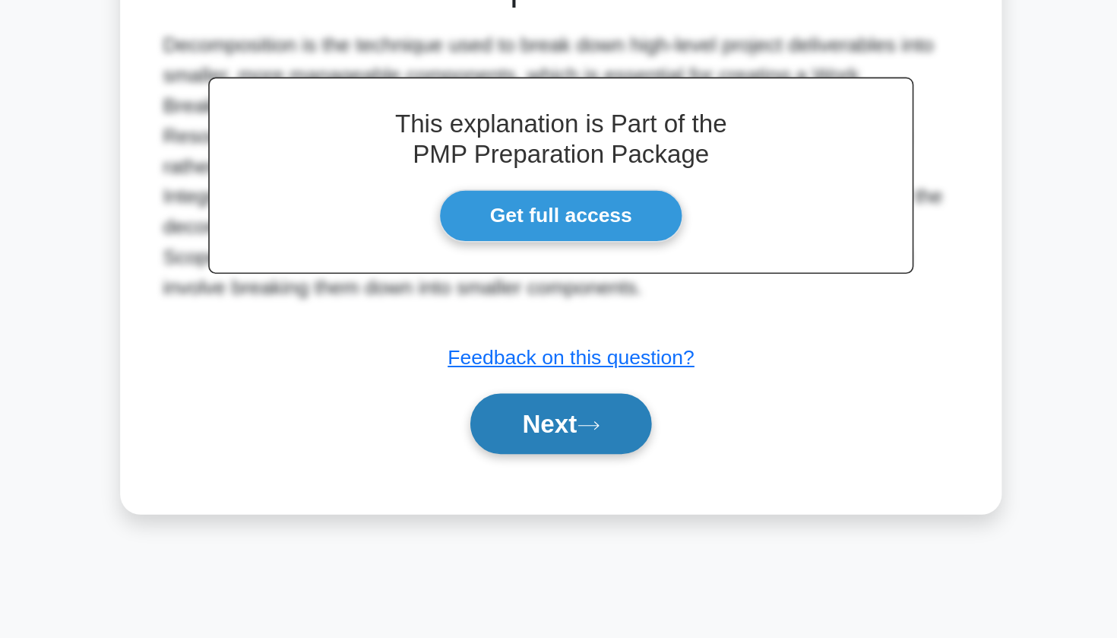
scroll to position [183, 0]
click at [504, 490] on button "Next" at bounding box center [558, 508] width 109 height 36
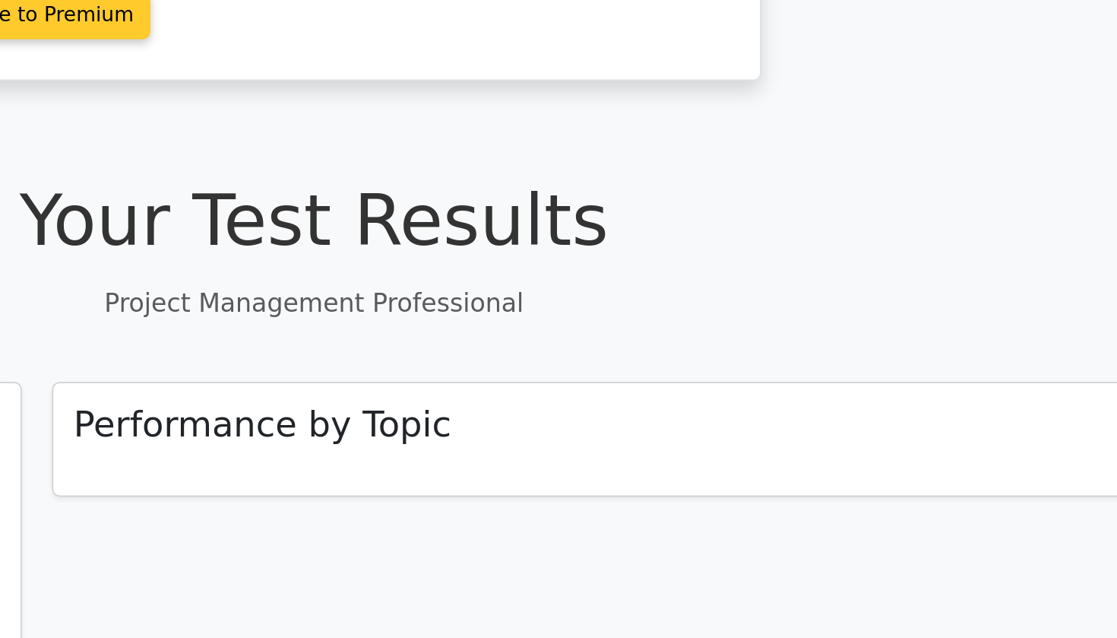
scroll to position [163, 0]
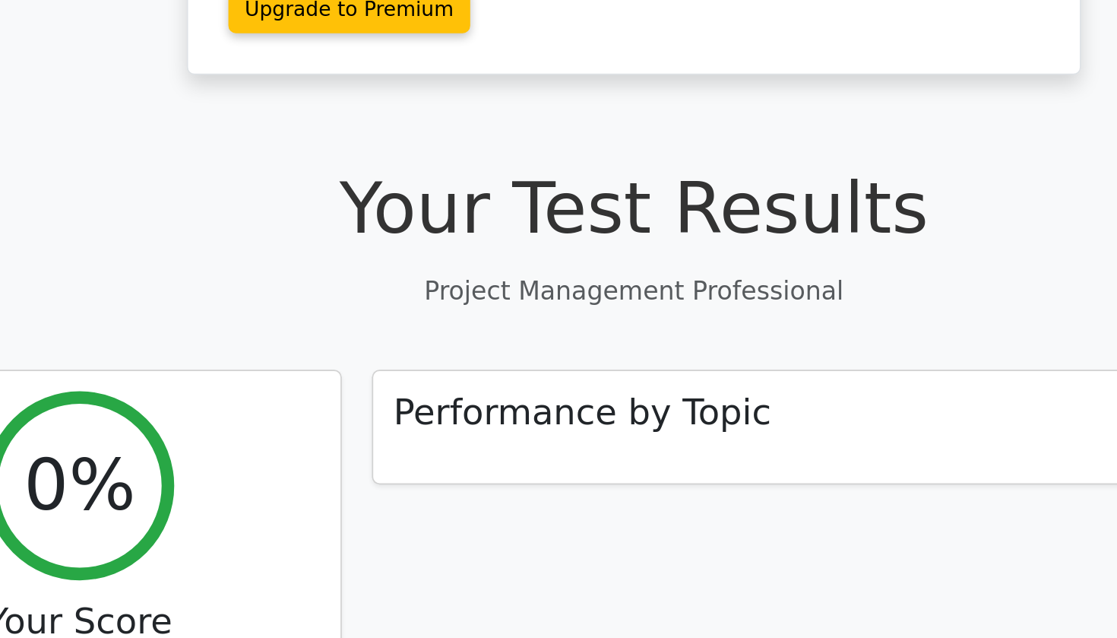
click at [452, 417] on p "Project Management Professional" at bounding box center [558, 428] width 985 height 23
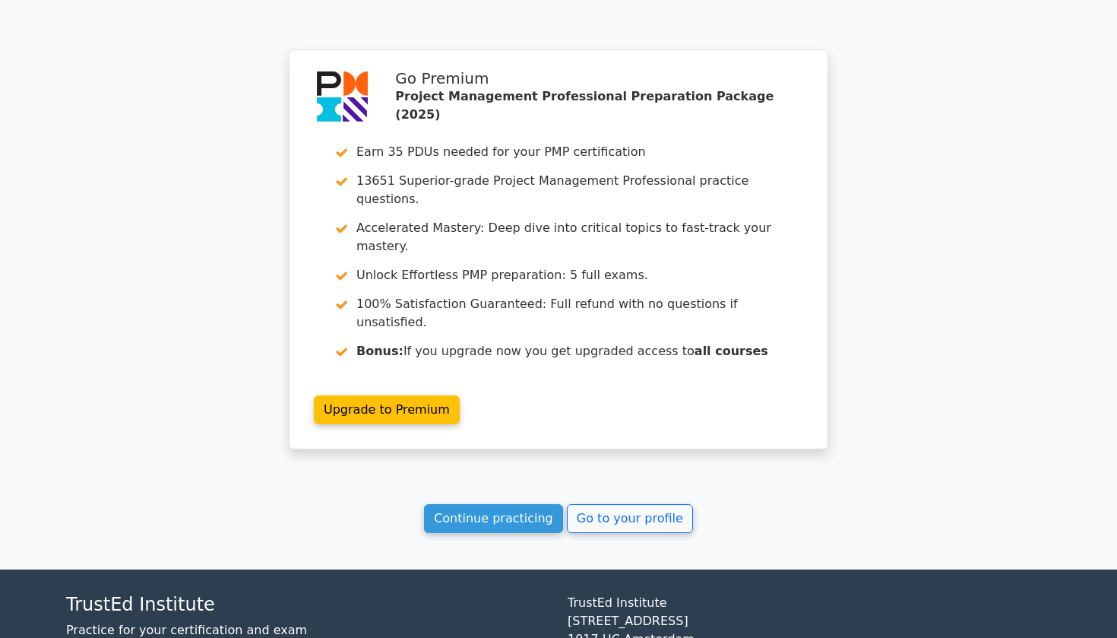
scroll to position [1228, 0]
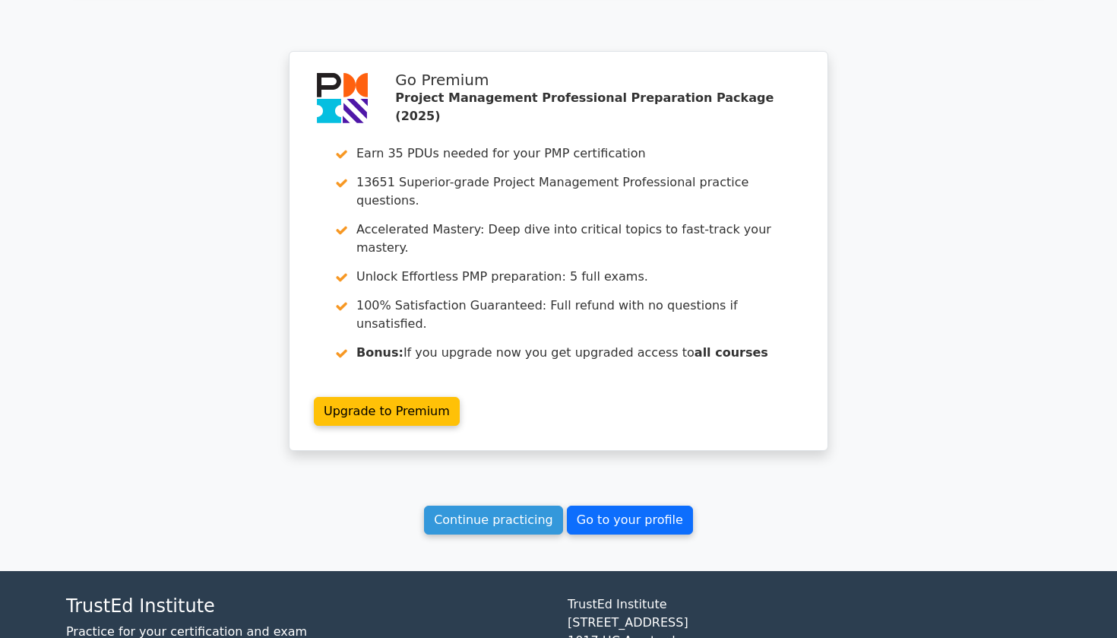
click at [607, 505] on link "Go to your profile" at bounding box center [630, 519] width 126 height 29
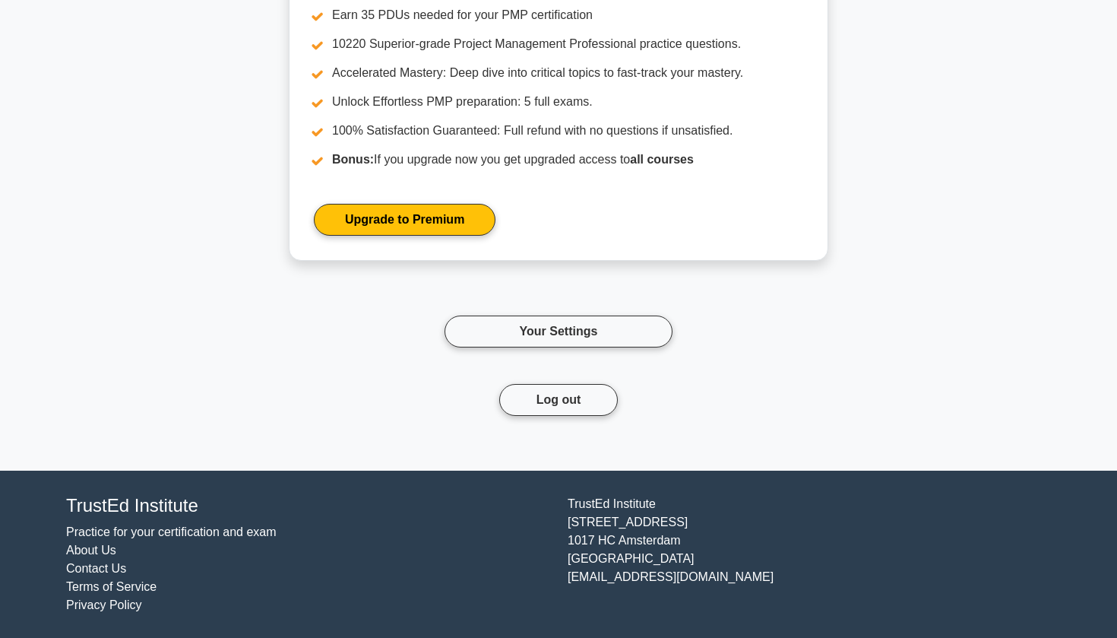
scroll to position [2492, 0]
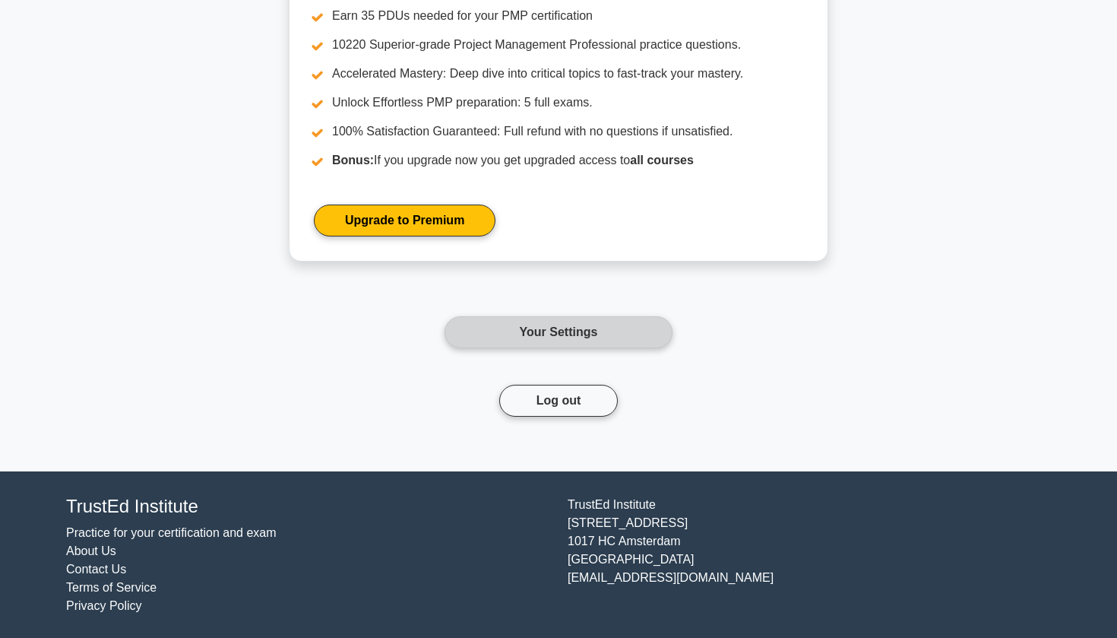
click at [531, 325] on link "Your Settings" at bounding box center [559, 332] width 228 height 32
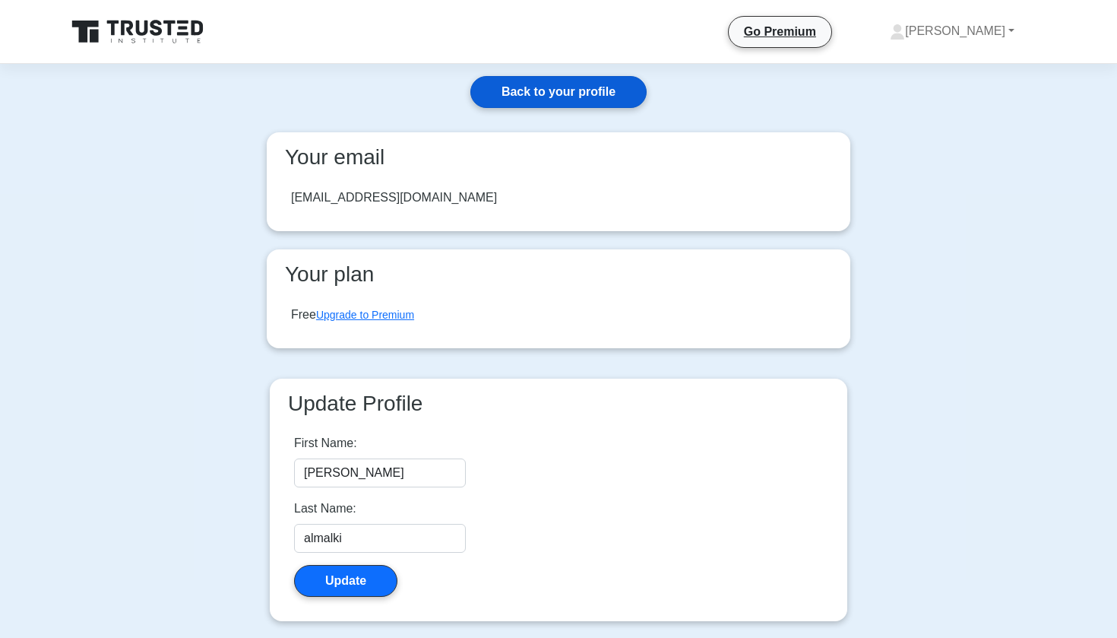
click at [536, 93] on link "Back to your profile" at bounding box center [559, 92] width 176 height 32
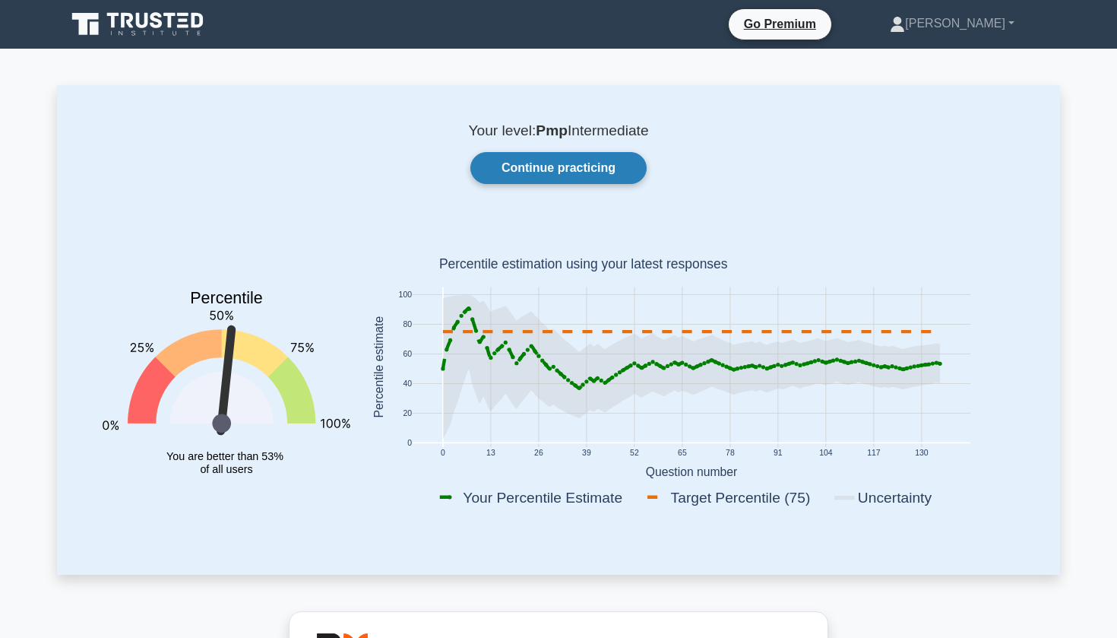
click at [527, 176] on link "Continue practicing" at bounding box center [559, 168] width 176 height 32
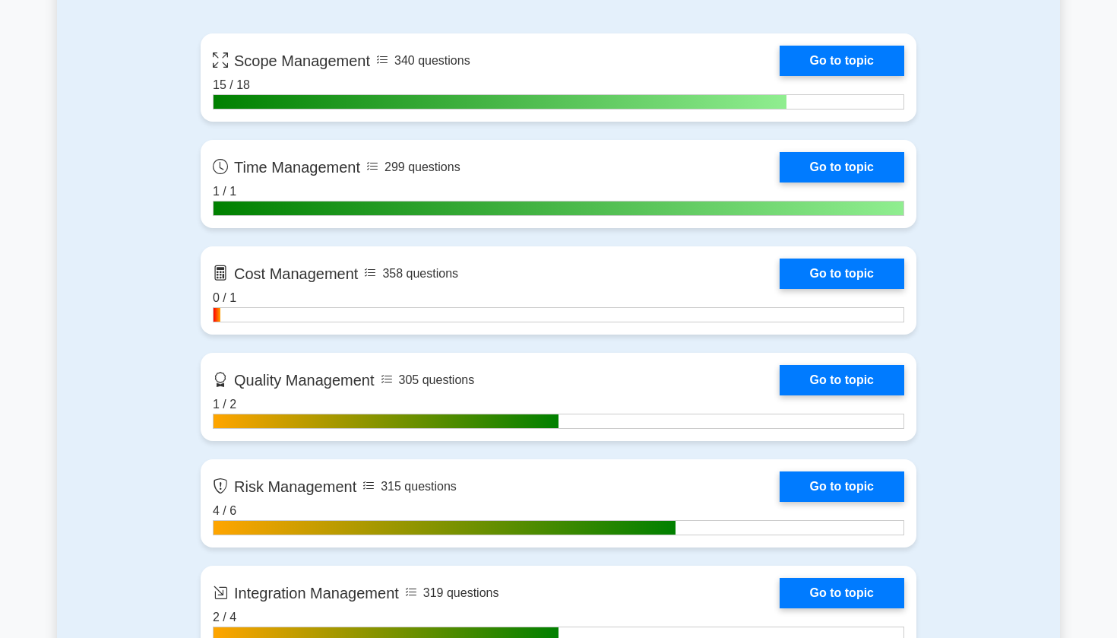
scroll to position [1079, 0]
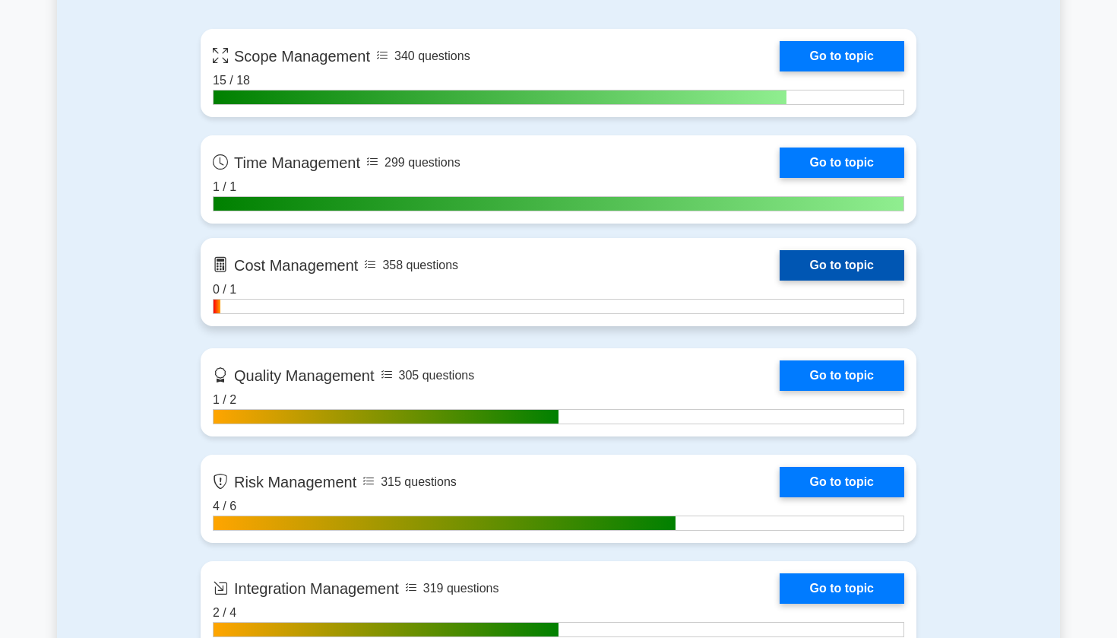
click at [780, 266] on link "Go to topic" at bounding box center [842, 265] width 125 height 30
click at [838, 274] on link "Go to topic" at bounding box center [842, 265] width 125 height 30
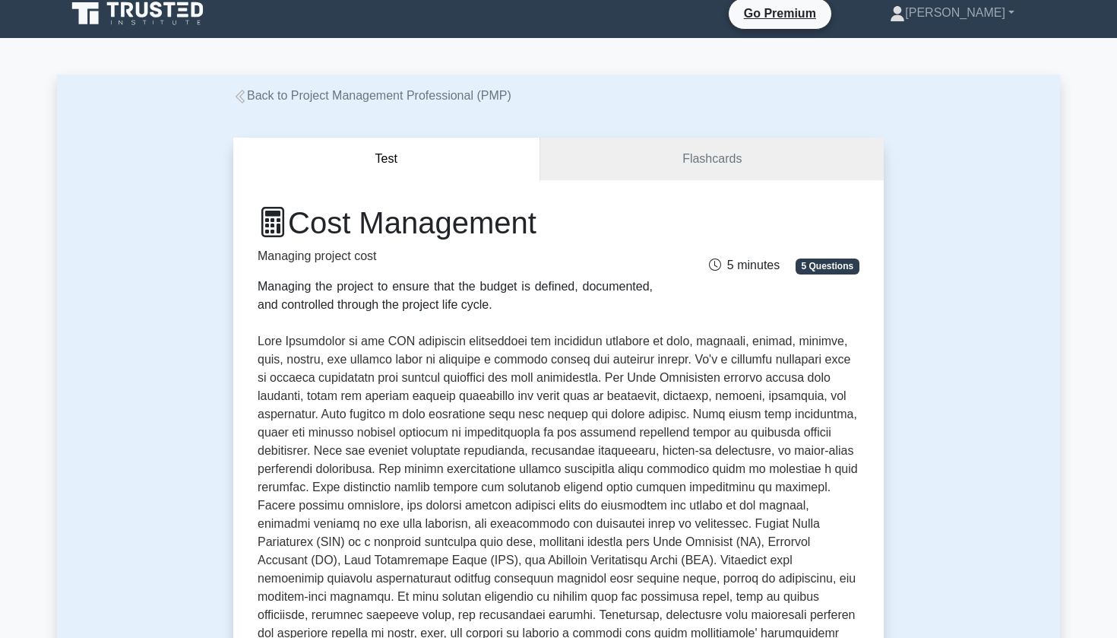
scroll to position [13, 0]
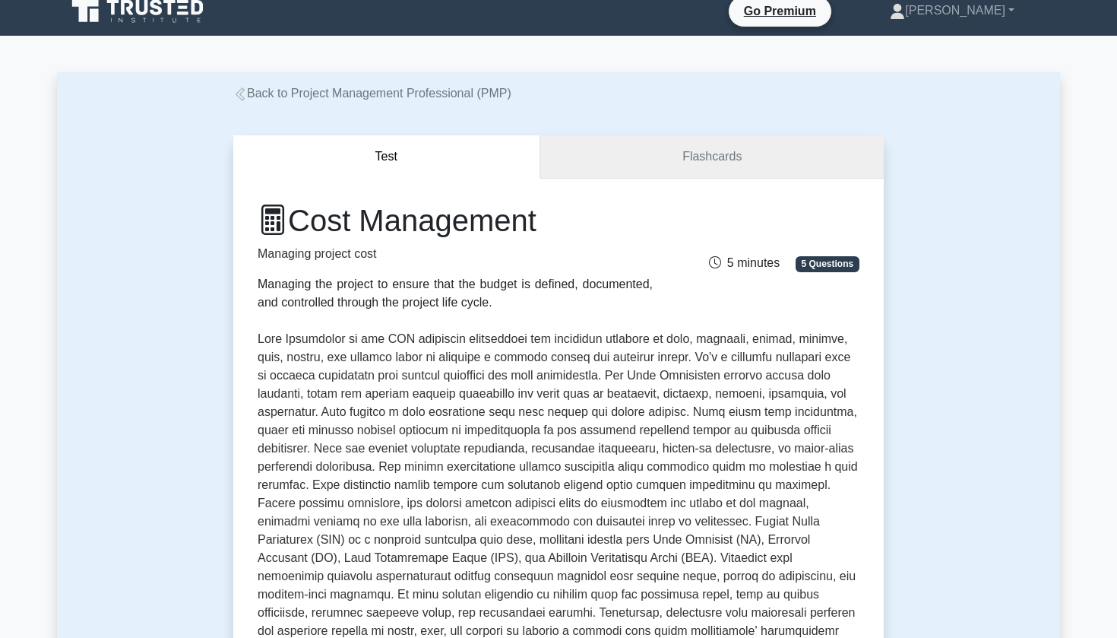
click at [676, 140] on link "Flashcards" at bounding box center [712, 156] width 344 height 43
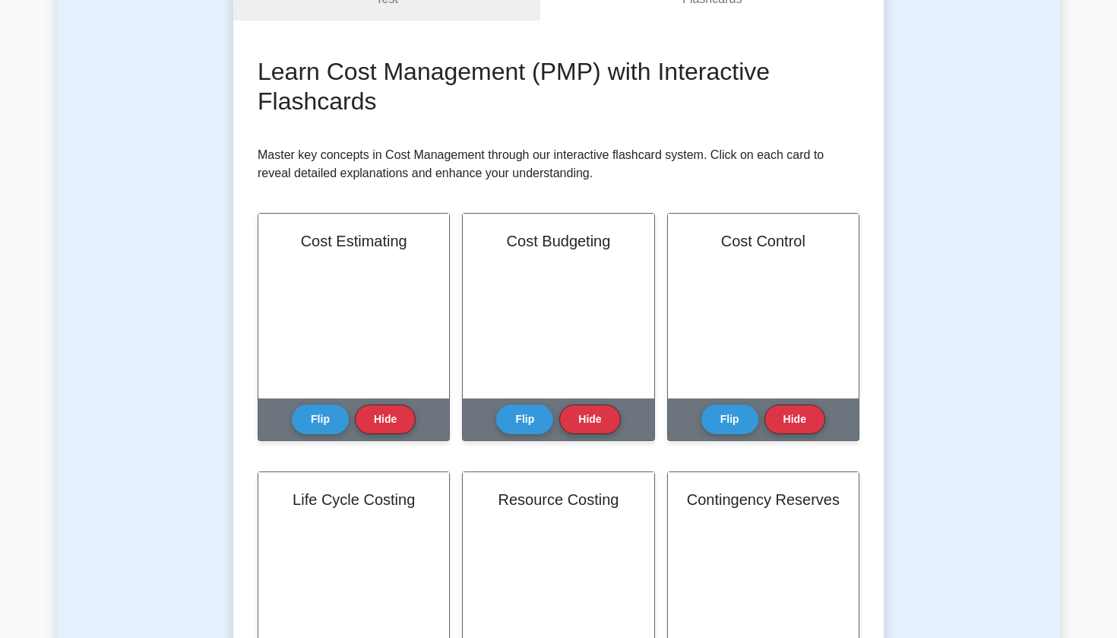
scroll to position [185, 0]
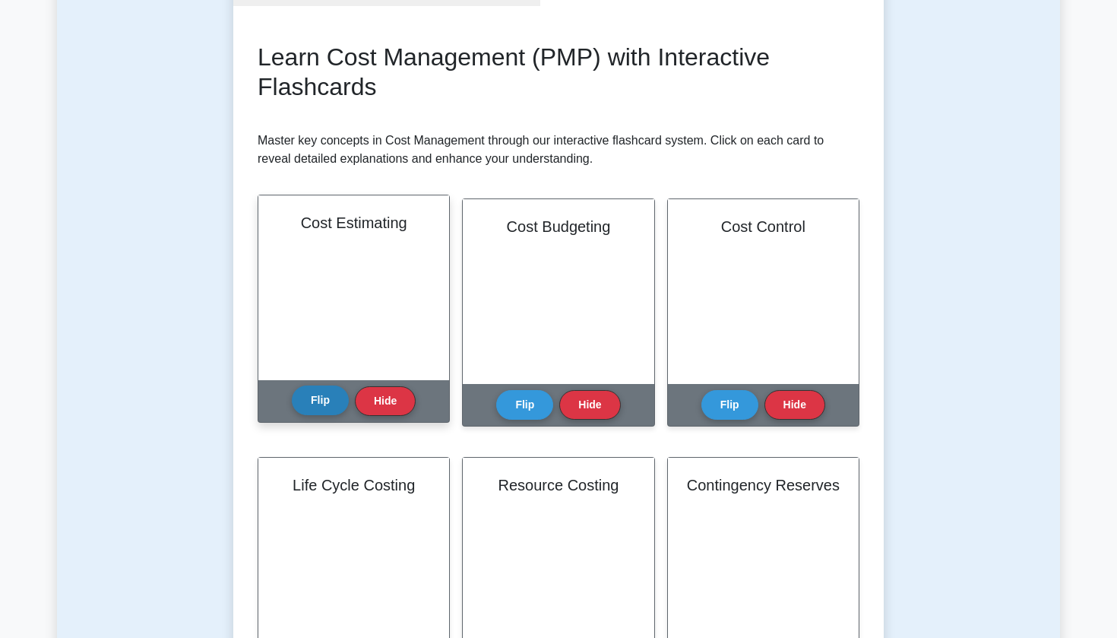
click at [315, 407] on button "Flip" at bounding box center [320, 400] width 57 height 30
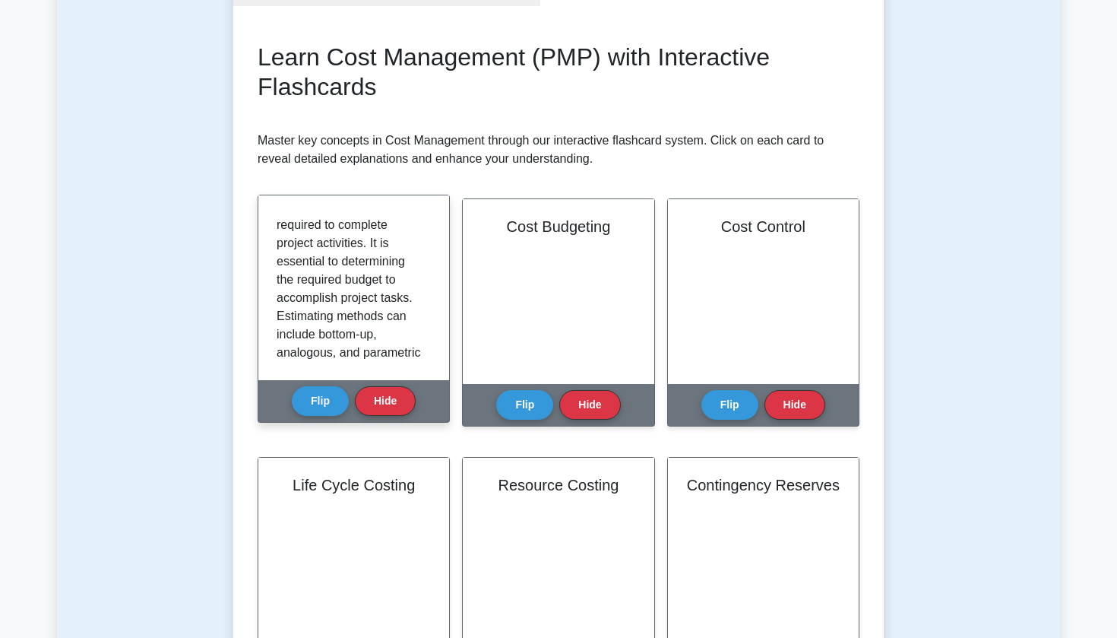
scroll to position [78, 0]
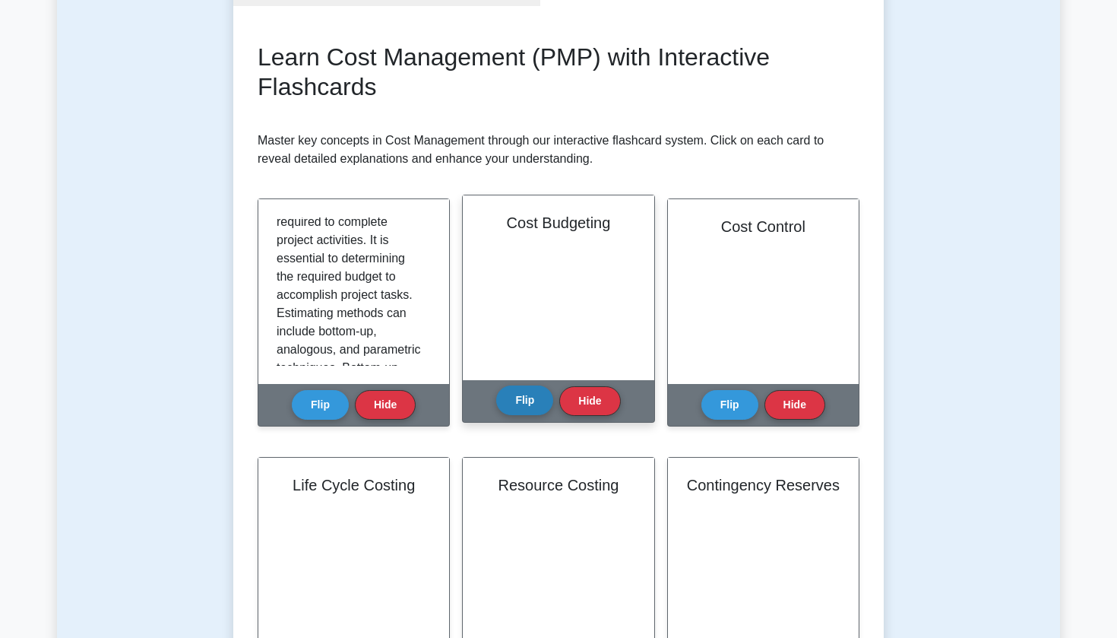
click at [515, 407] on button "Flip" at bounding box center [524, 400] width 57 height 30
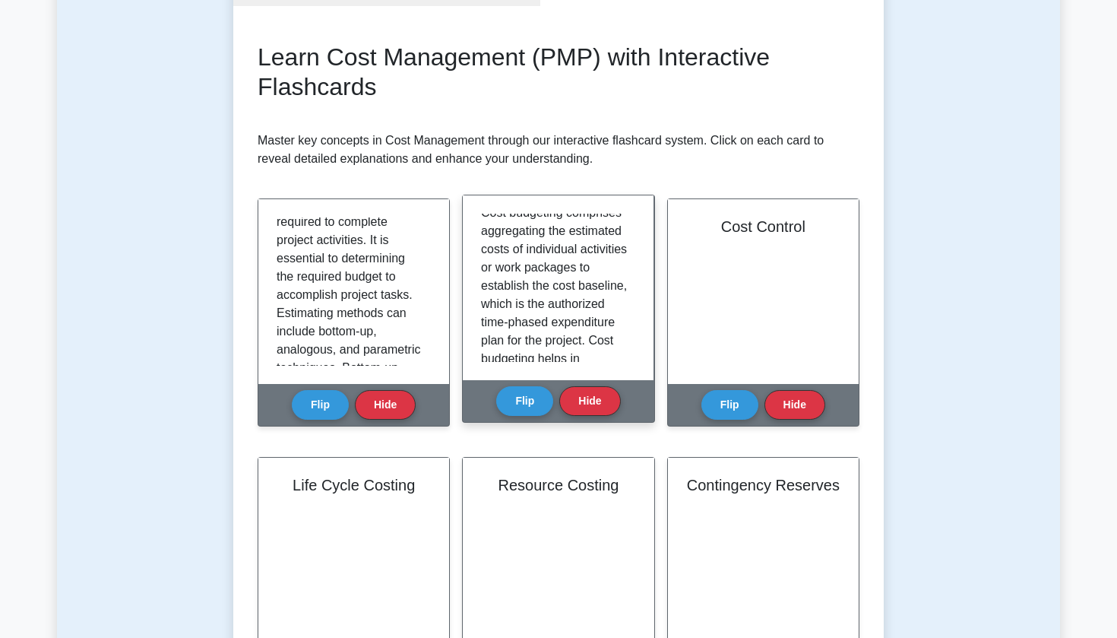
scroll to position [8, 0]
click at [524, 394] on button "Flip" at bounding box center [524, 400] width 57 height 30
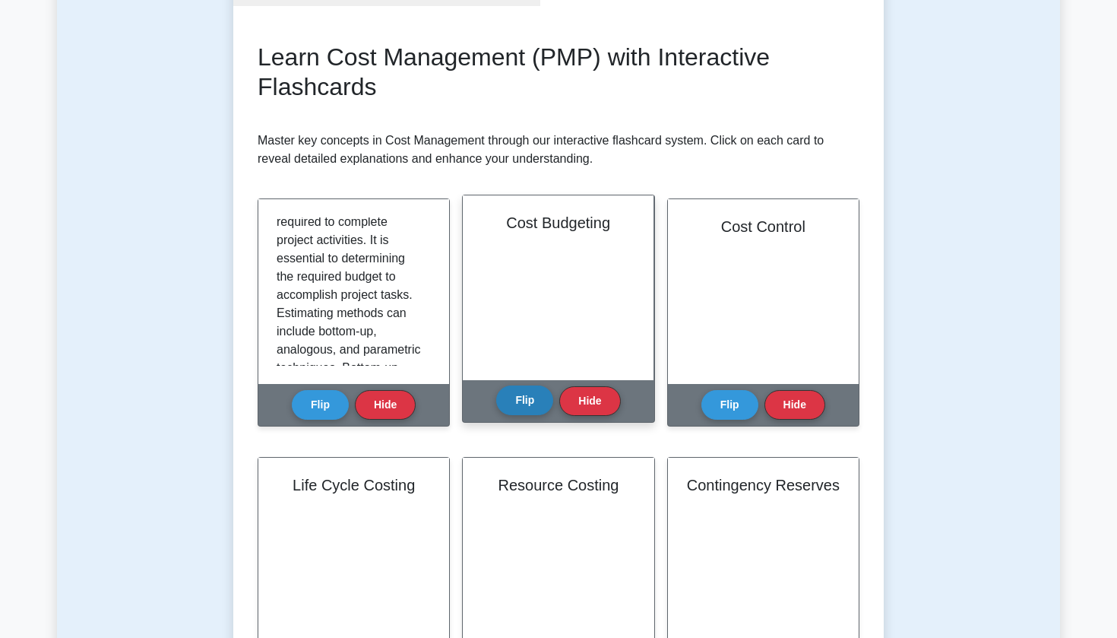
click at [524, 394] on button "Flip" at bounding box center [524, 400] width 57 height 30
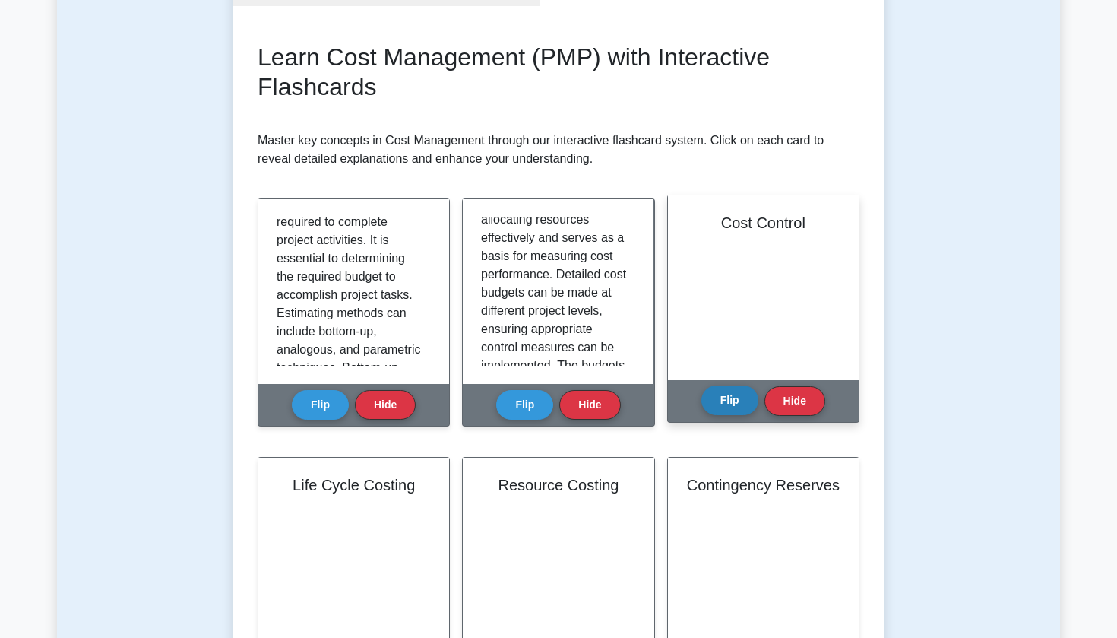
click at [737, 401] on button "Flip" at bounding box center [730, 400] width 57 height 30
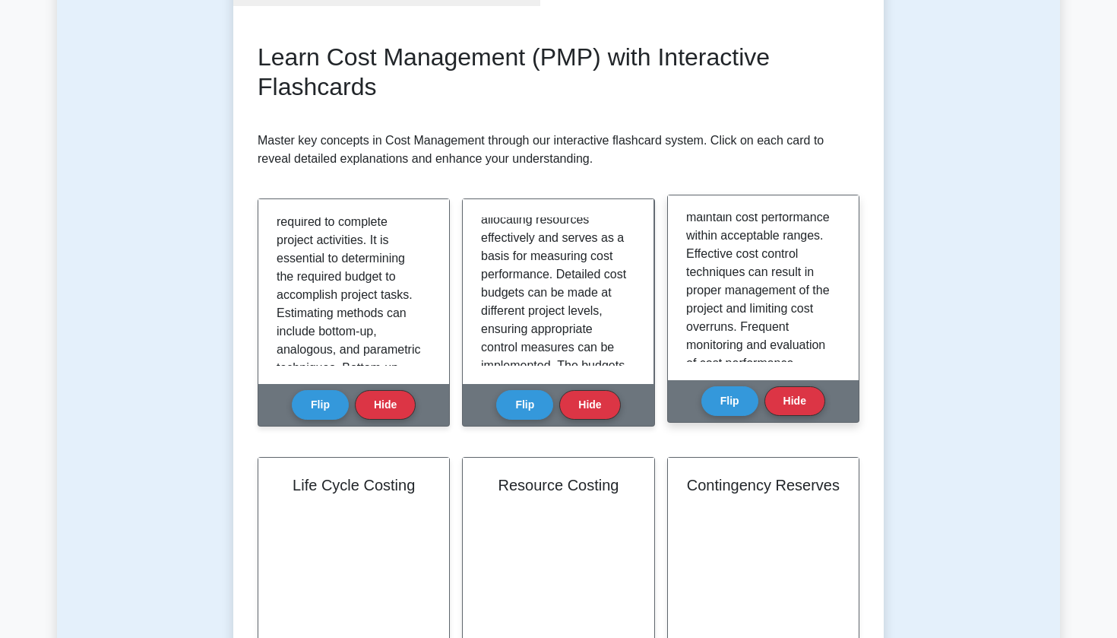
scroll to position [244, 0]
click at [738, 387] on button "Flip" at bounding box center [730, 400] width 57 height 30
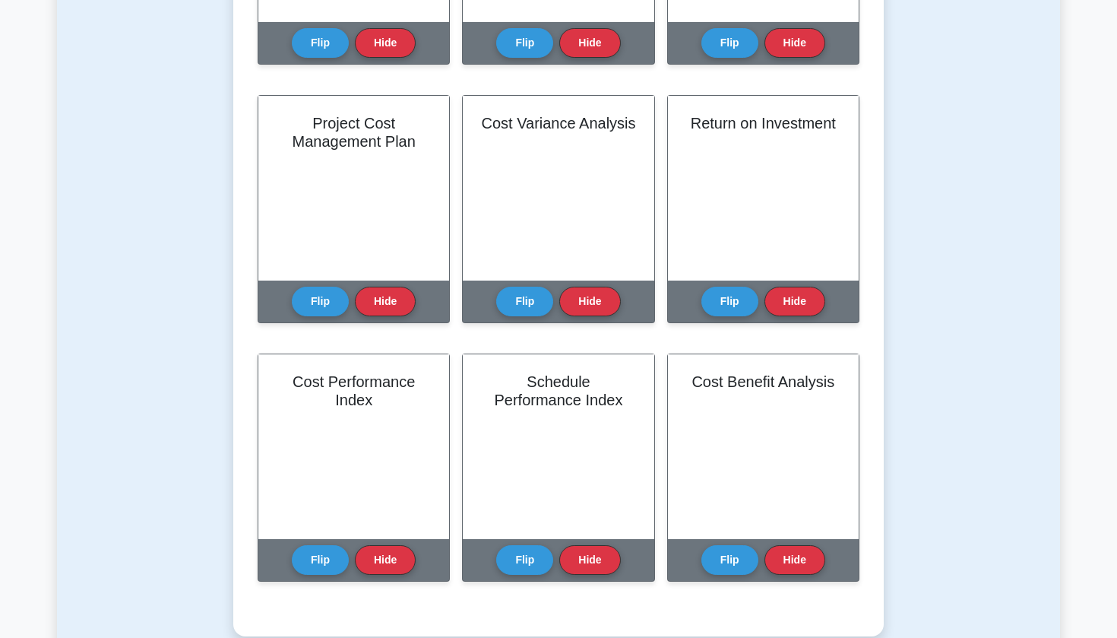
scroll to position [801, 0]
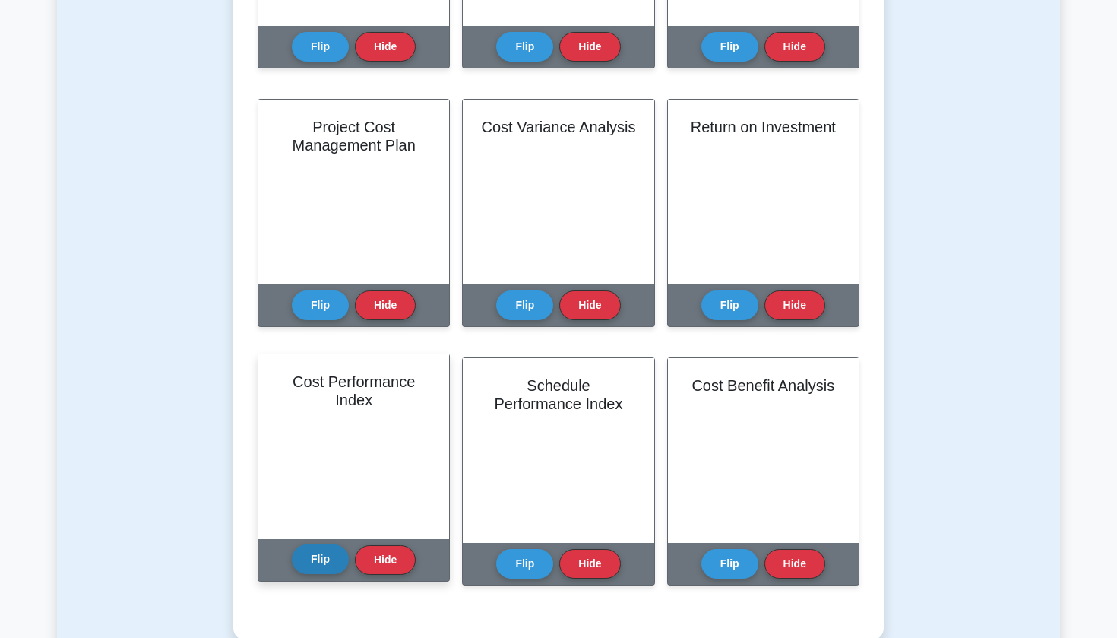
click at [313, 557] on button "Flip" at bounding box center [320, 559] width 57 height 30
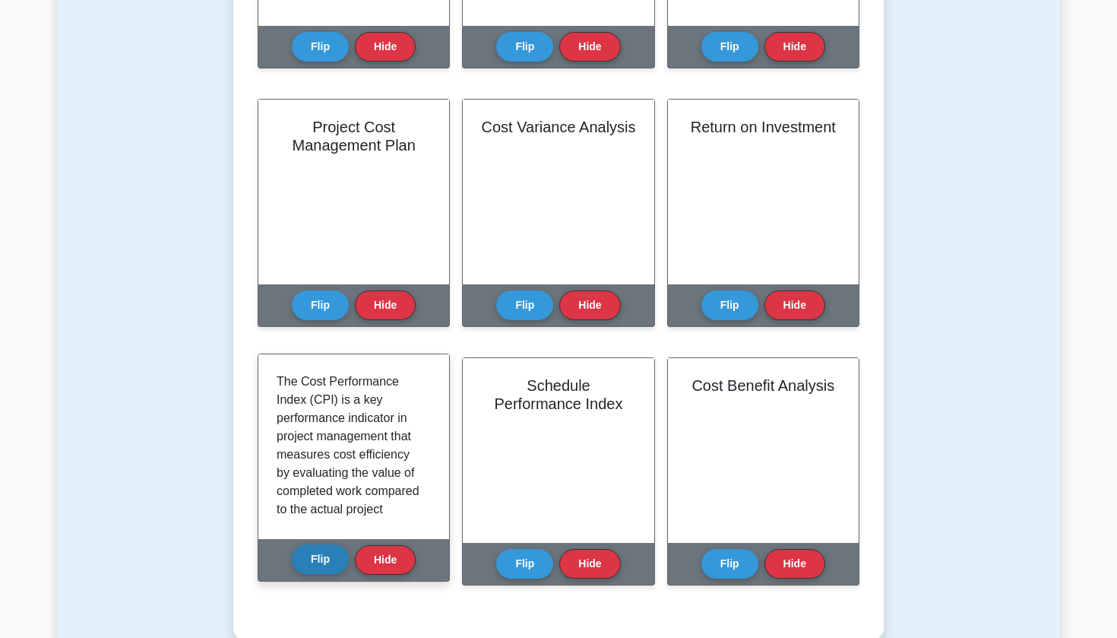
click at [313, 557] on button "Flip" at bounding box center [320, 559] width 57 height 30
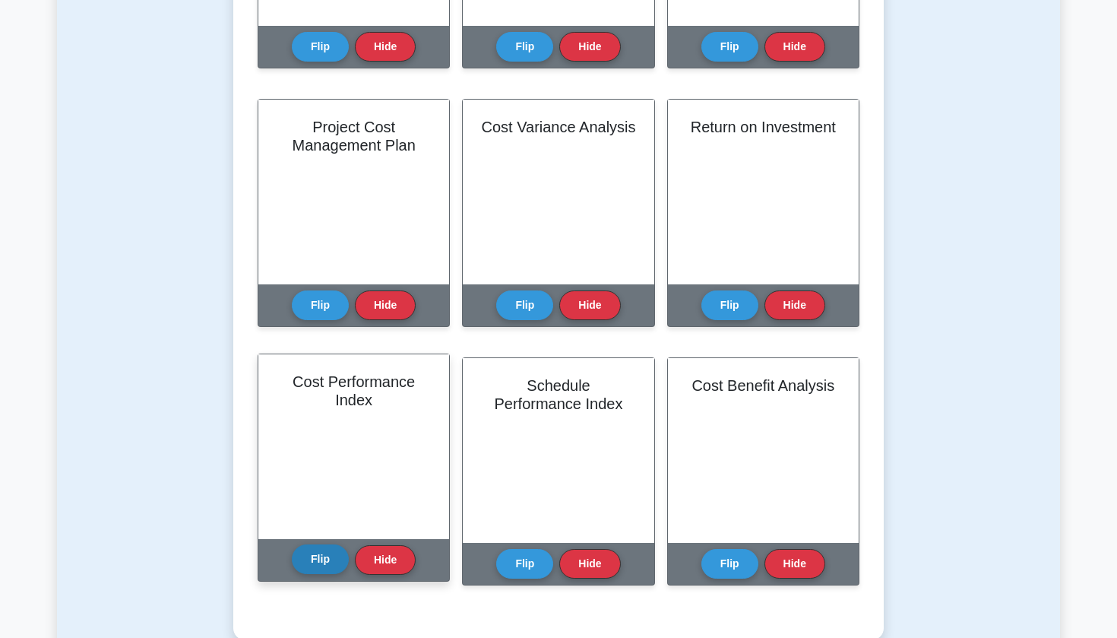
click at [313, 557] on button "Flip" at bounding box center [320, 559] width 57 height 30
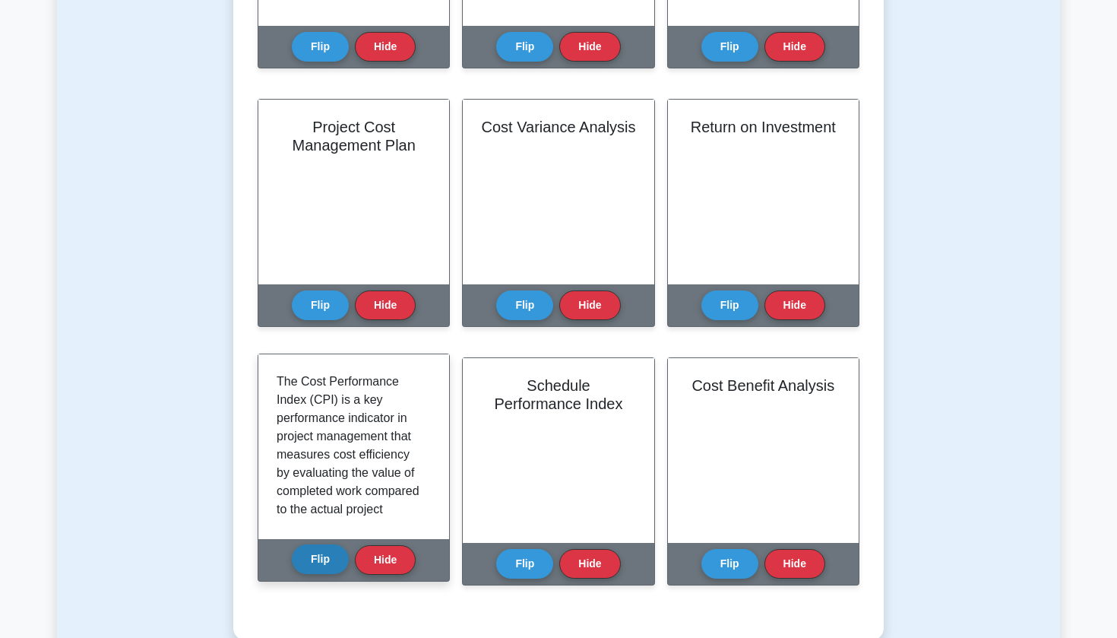
click at [313, 557] on button "Flip" at bounding box center [320, 559] width 57 height 30
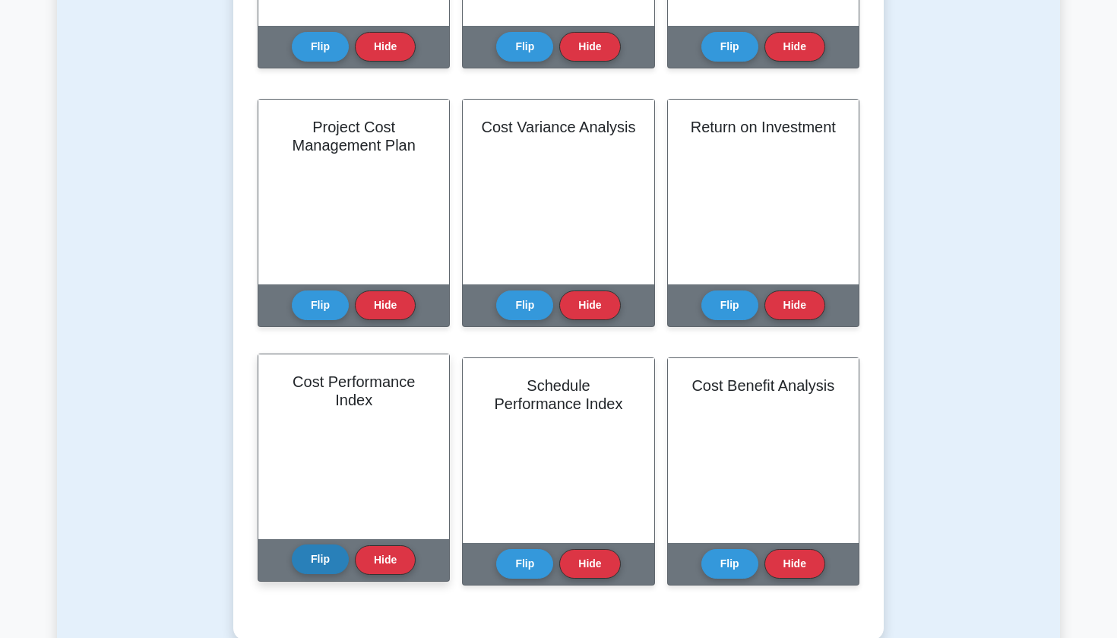
click at [313, 557] on button "Flip" at bounding box center [320, 559] width 57 height 30
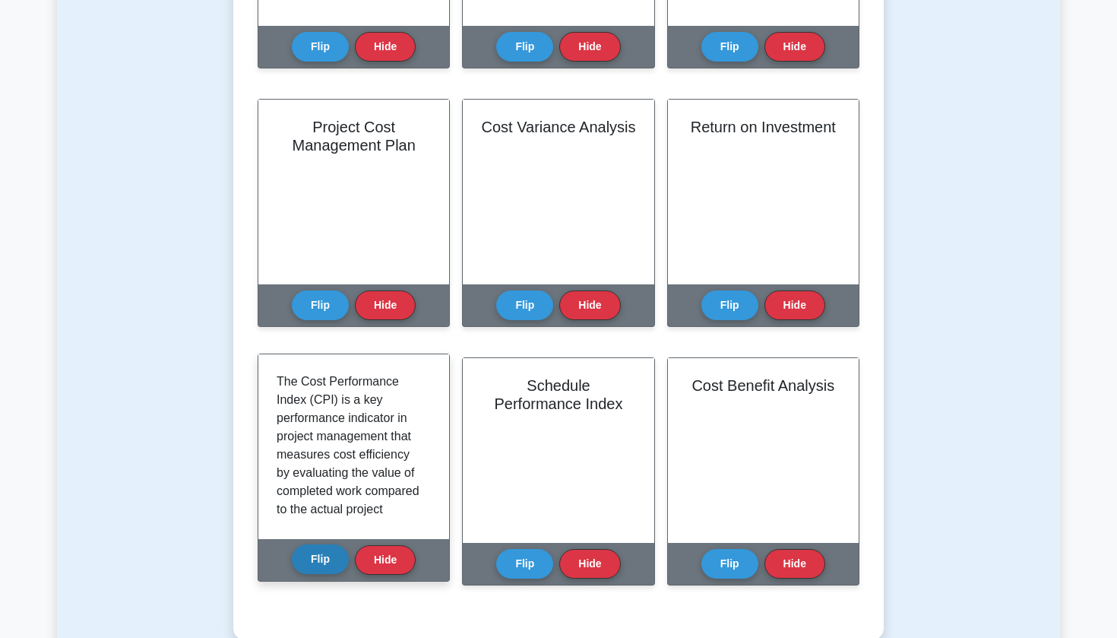
click at [313, 557] on button "Flip" at bounding box center [320, 559] width 57 height 30
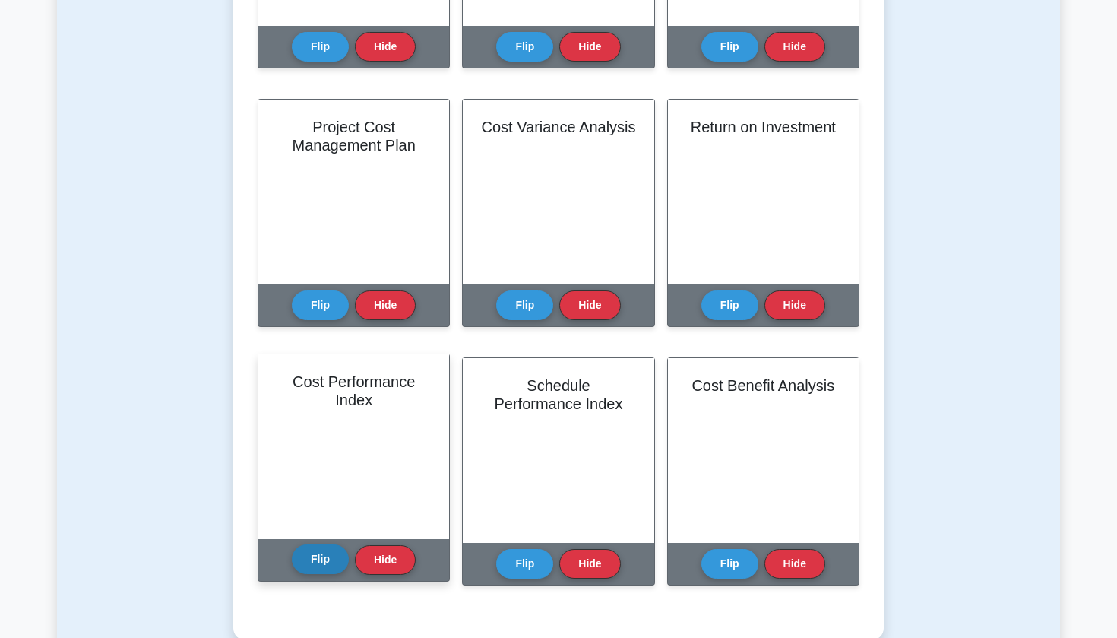
click at [318, 559] on button "Flip" at bounding box center [320, 559] width 57 height 30
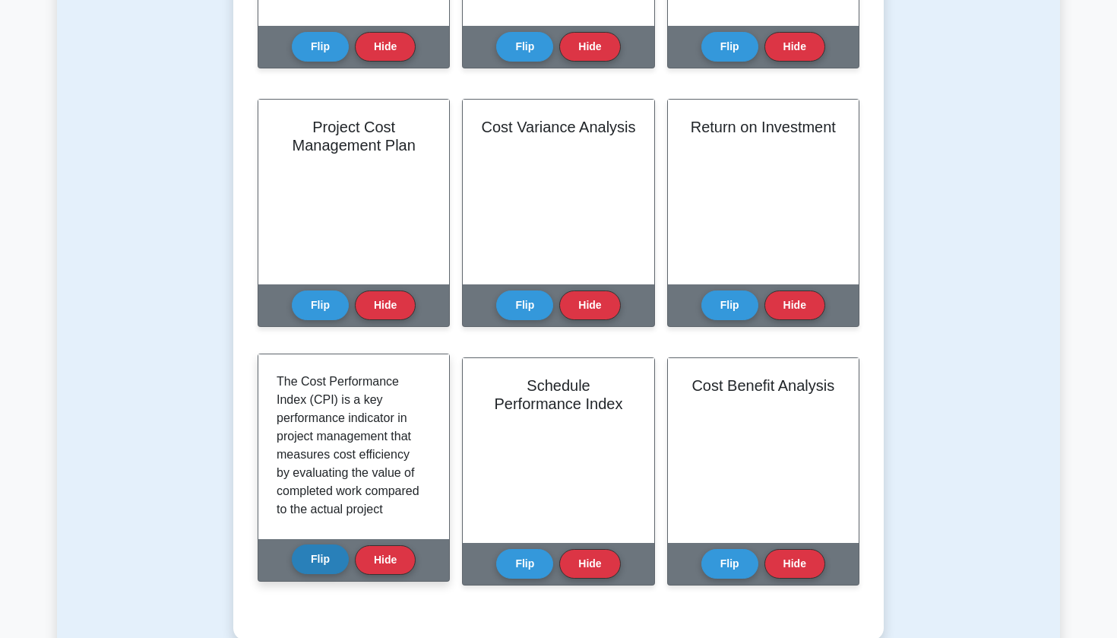
click at [318, 559] on button "Flip" at bounding box center [320, 559] width 57 height 30
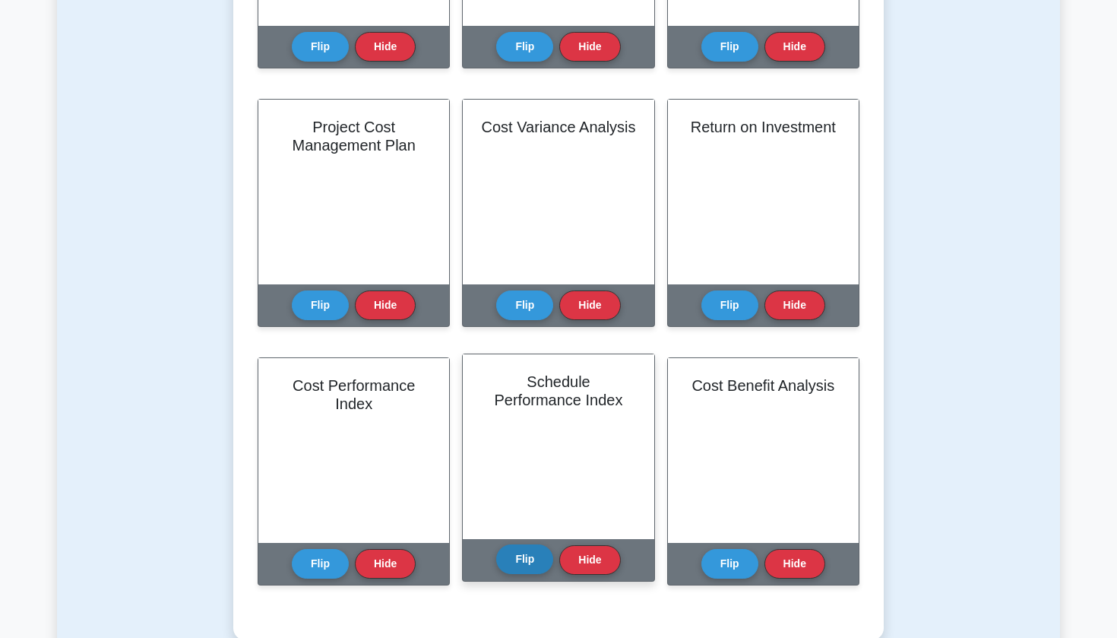
click at [538, 560] on button "Flip" at bounding box center [524, 559] width 57 height 30
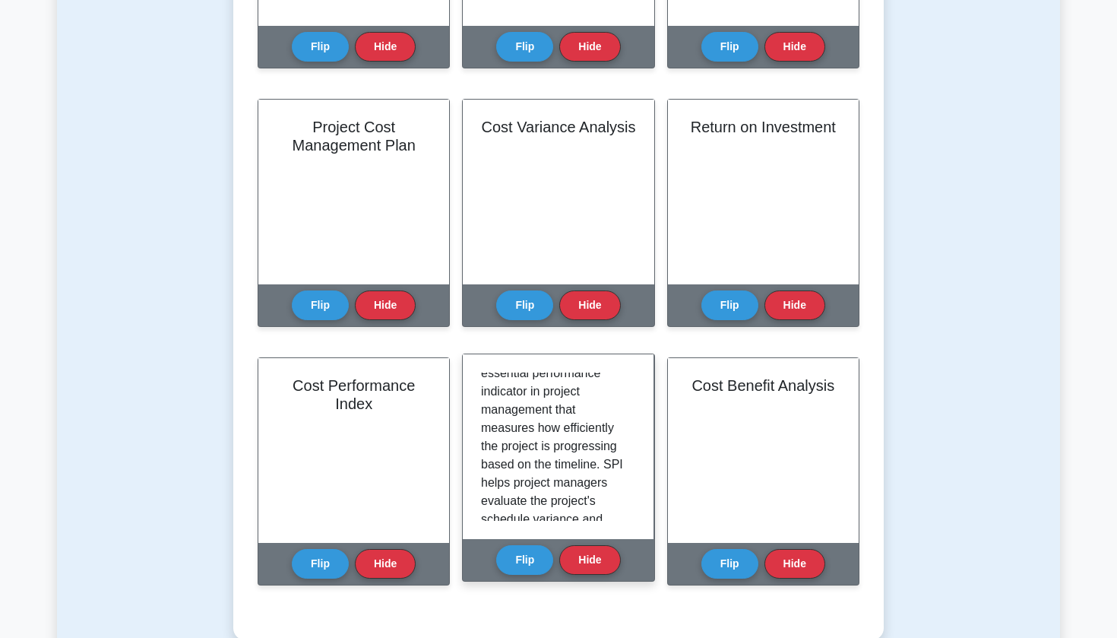
scroll to position [43, 0]
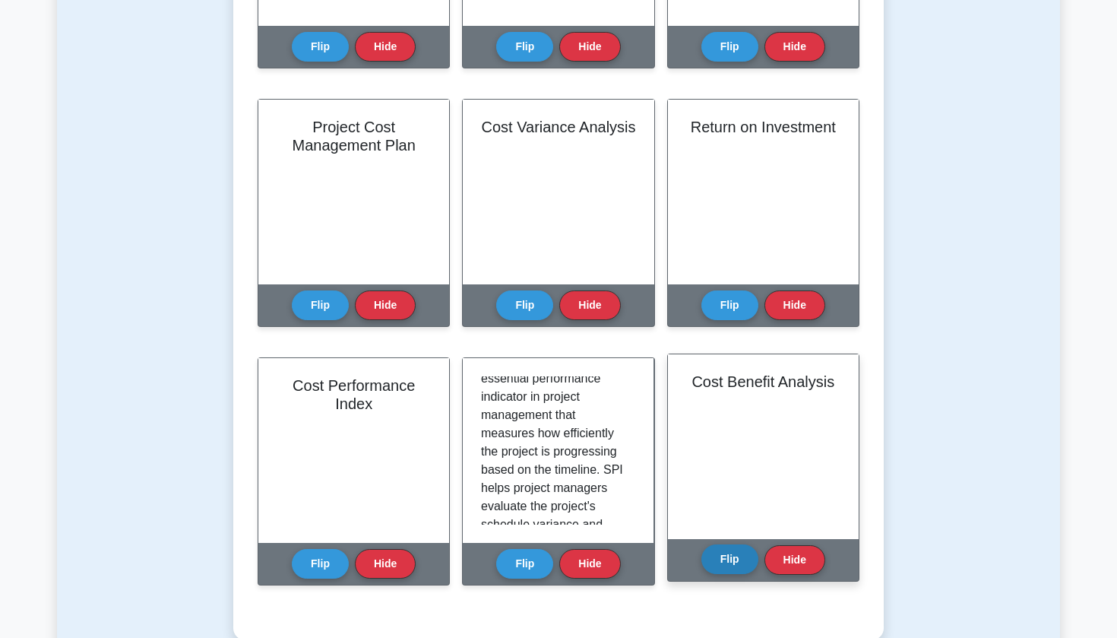
click at [728, 559] on button "Flip" at bounding box center [730, 559] width 57 height 30
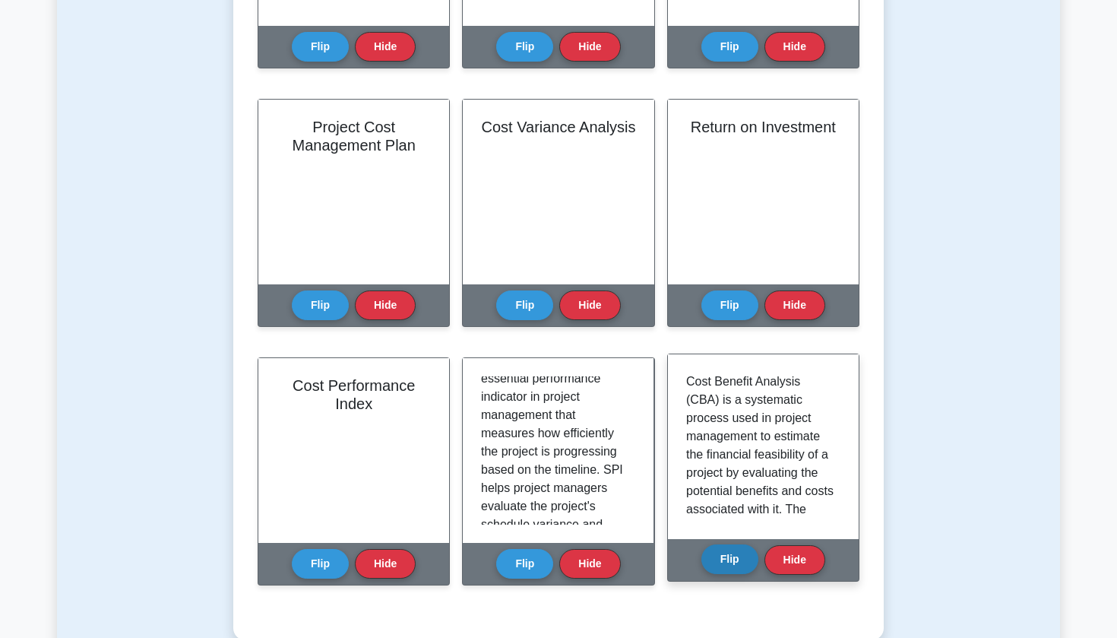
click at [728, 559] on button "Flip" at bounding box center [730, 559] width 57 height 30
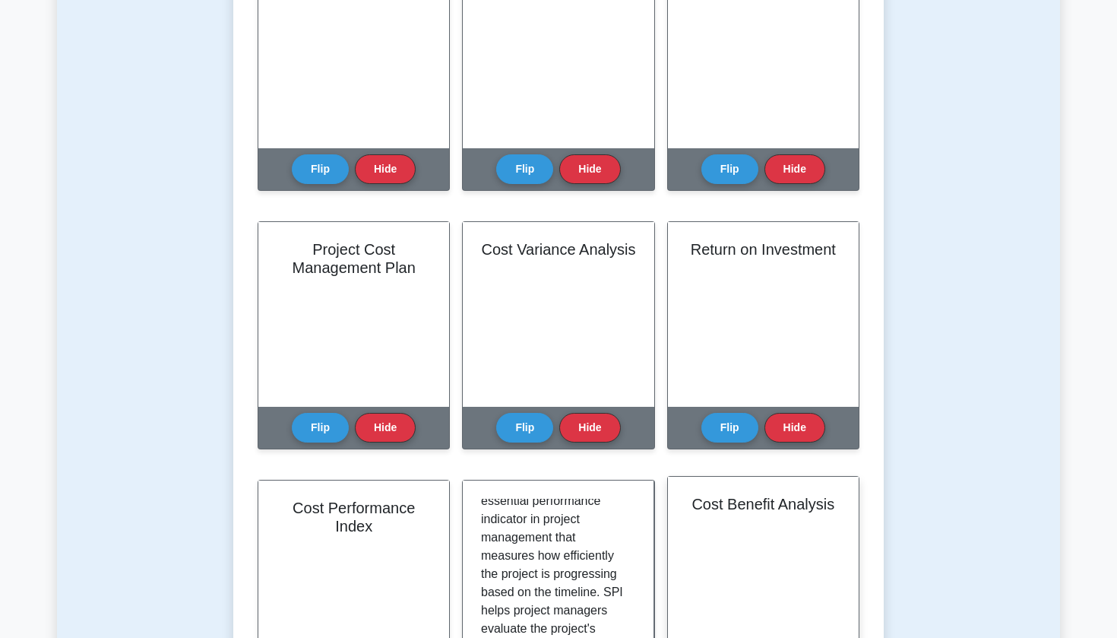
scroll to position [677, 0]
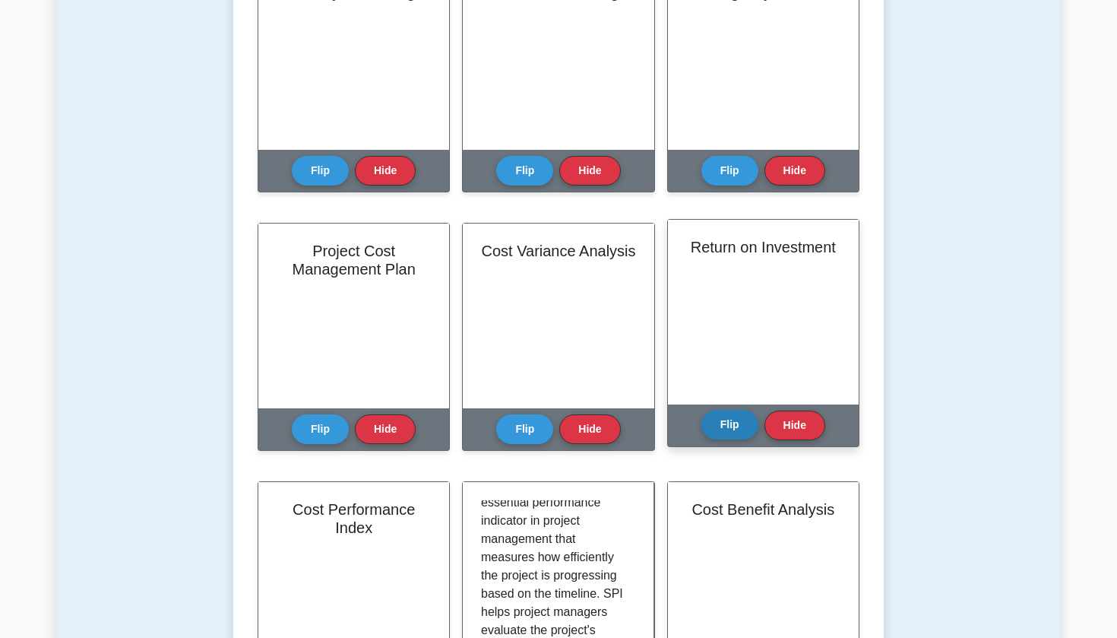
click at [738, 418] on button "Flip" at bounding box center [730, 425] width 57 height 30
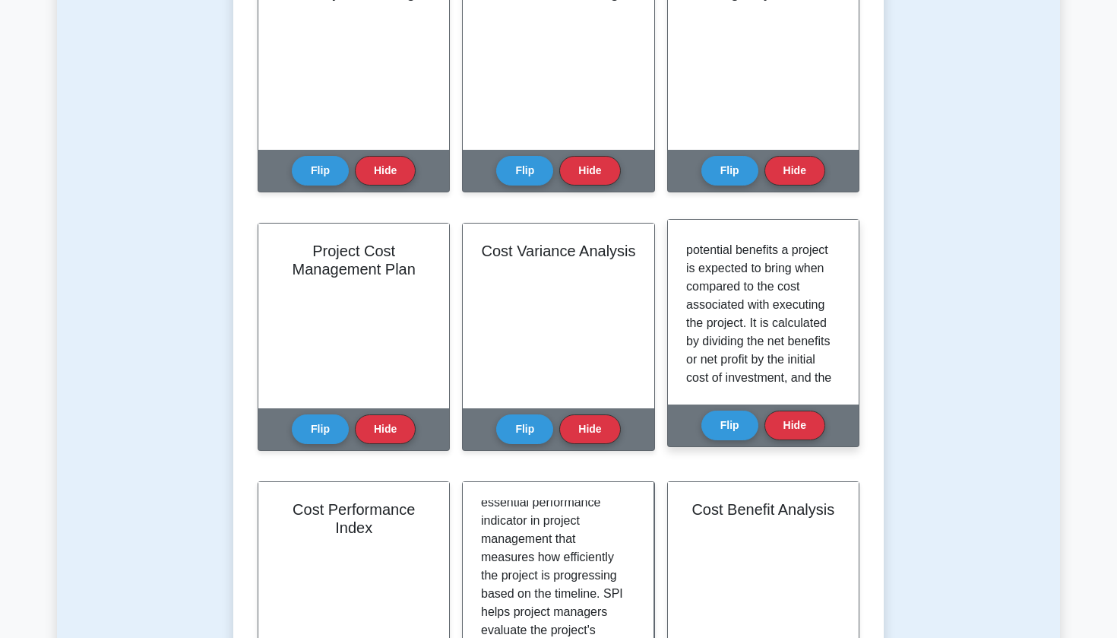
scroll to position [166, 0]
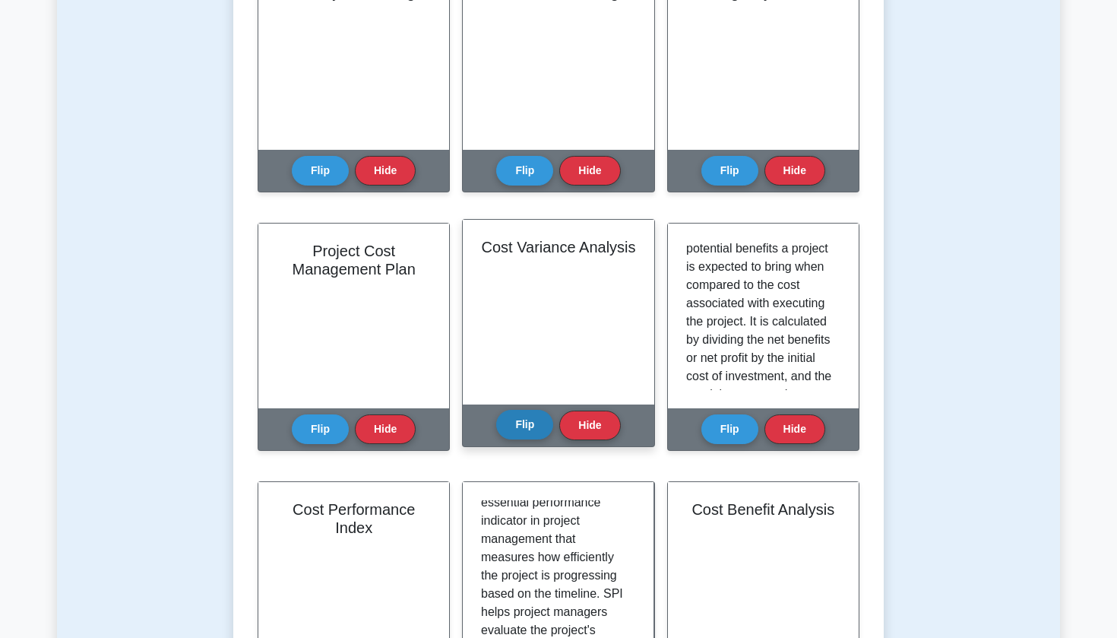
click at [524, 420] on button "Flip" at bounding box center [524, 425] width 57 height 30
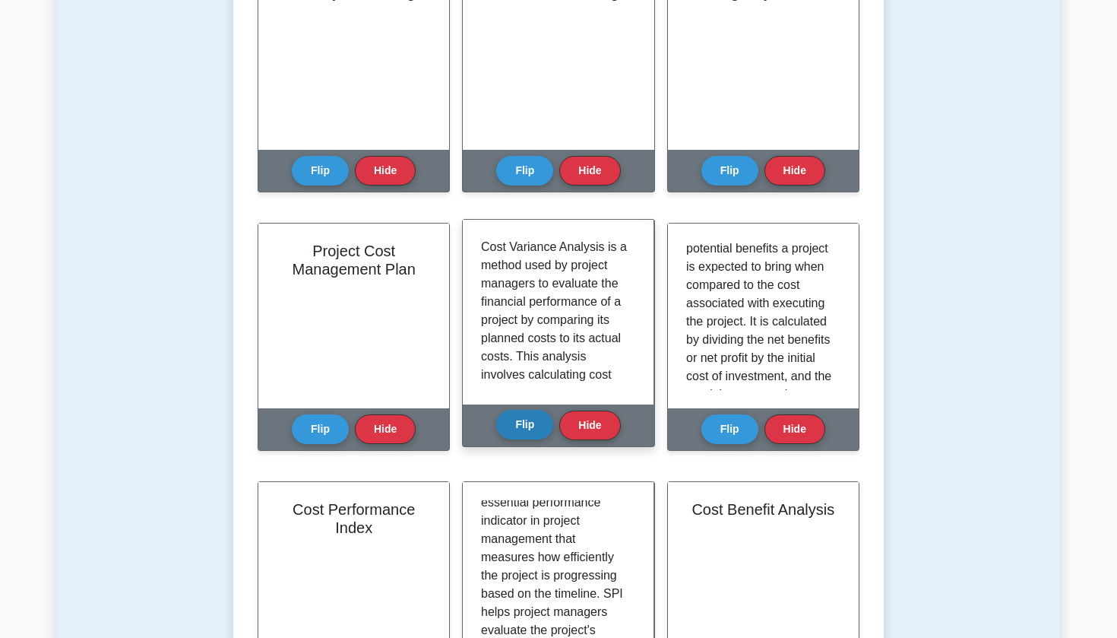
click at [524, 420] on button "Flip" at bounding box center [524, 425] width 57 height 30
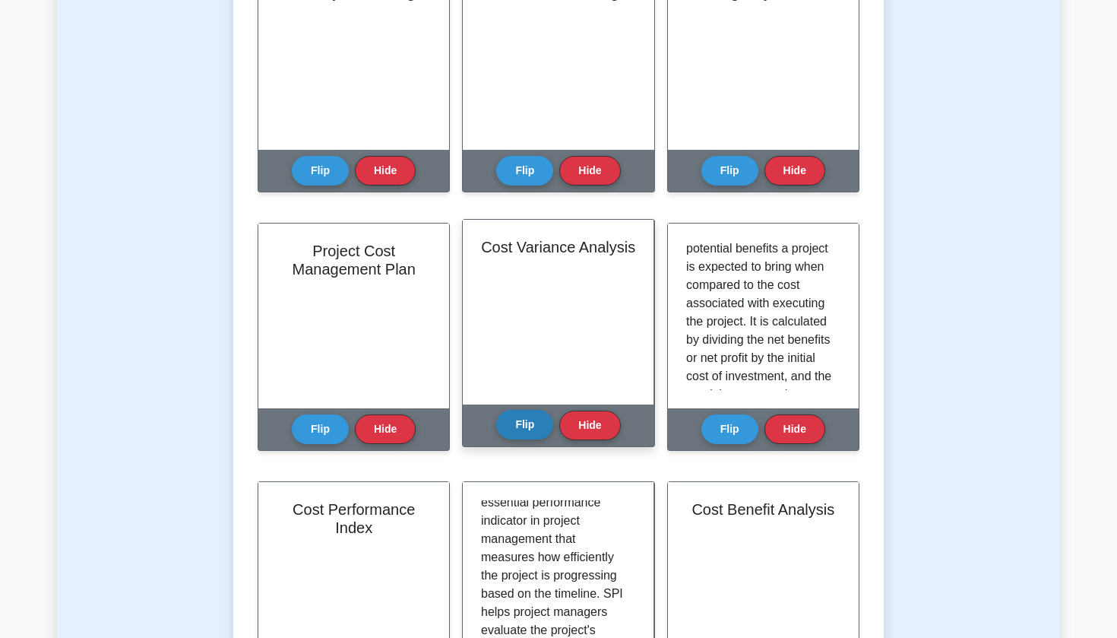
click at [524, 420] on button "Flip" at bounding box center [524, 425] width 57 height 30
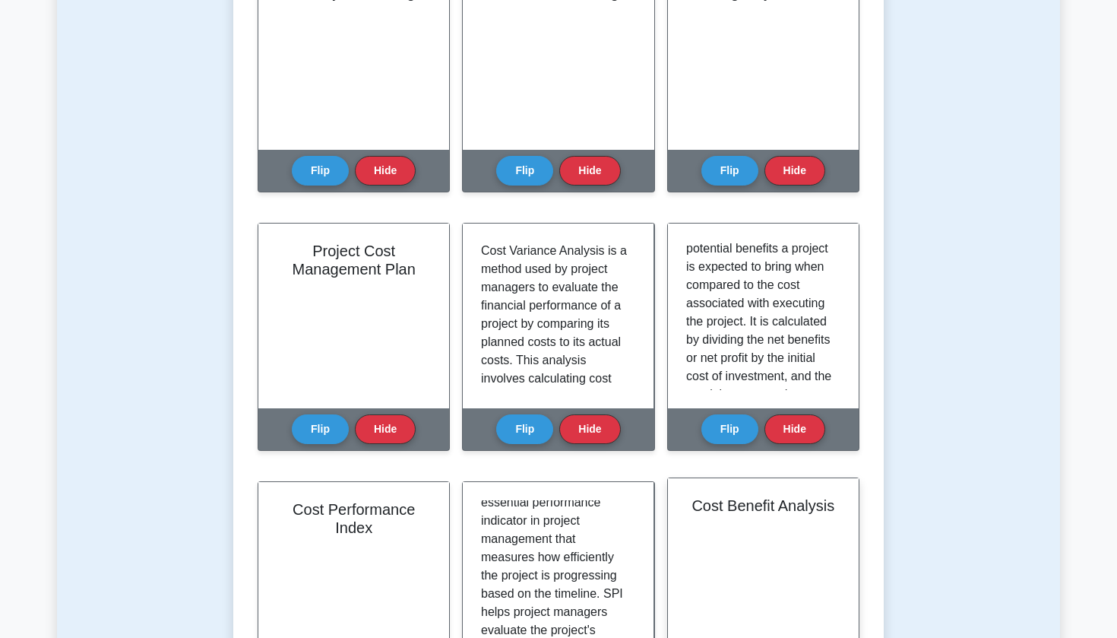
scroll to position [141, 0]
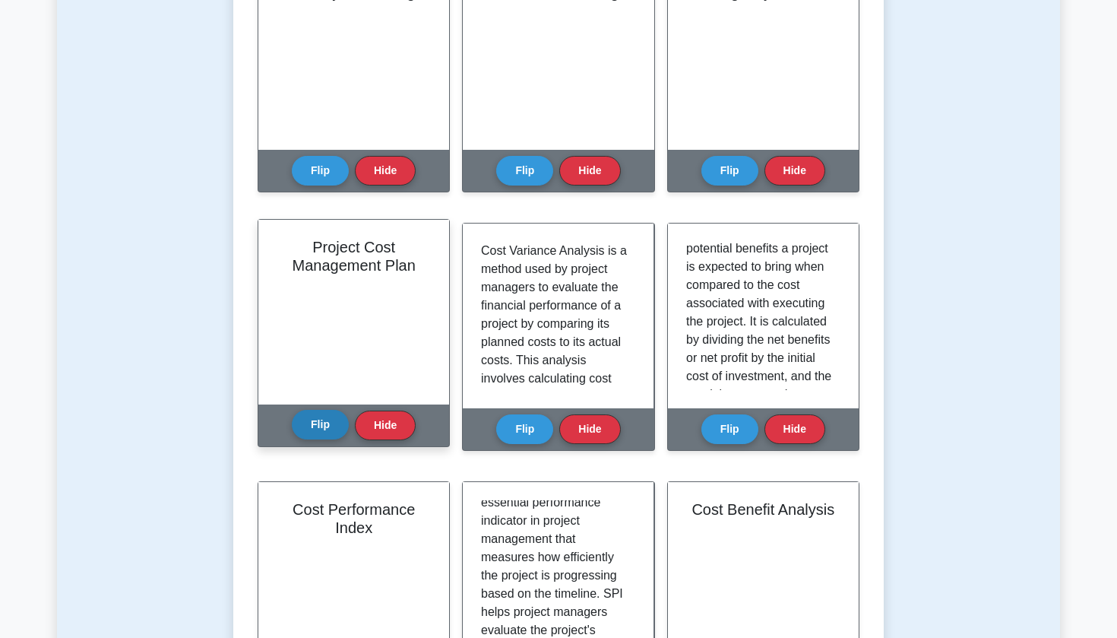
click at [312, 433] on button "Flip" at bounding box center [320, 425] width 57 height 30
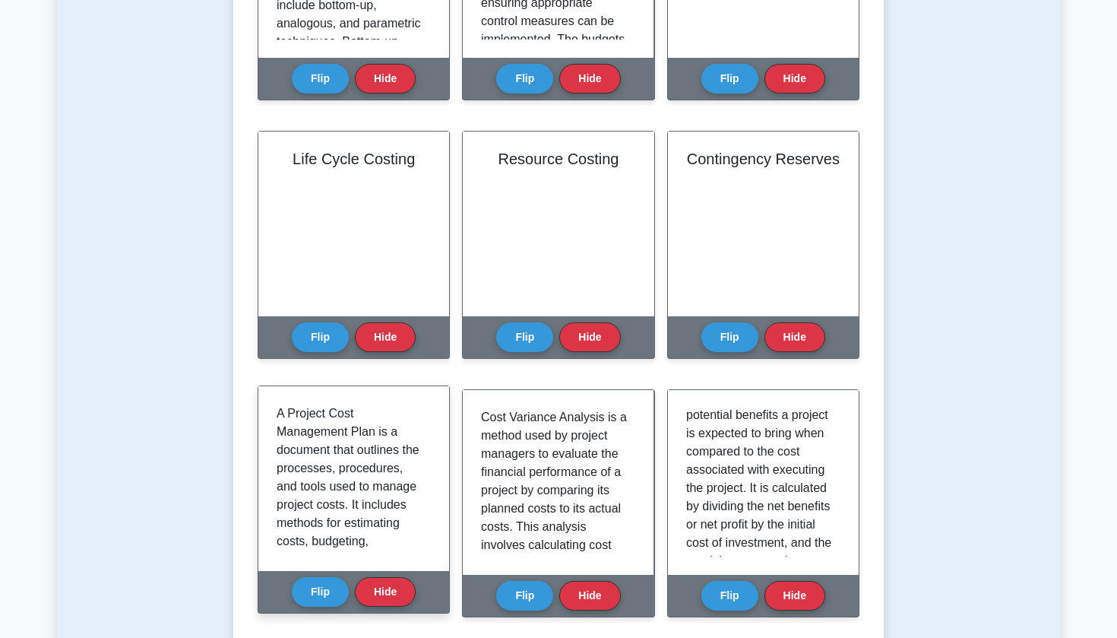
scroll to position [510, 0]
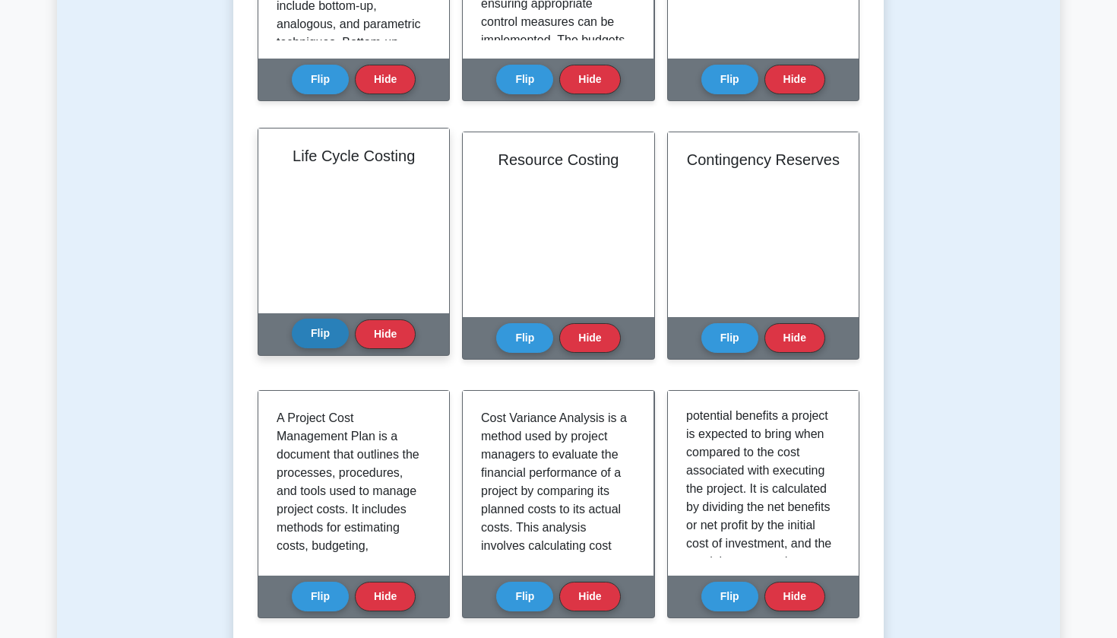
click at [317, 344] on button "Flip" at bounding box center [320, 333] width 57 height 30
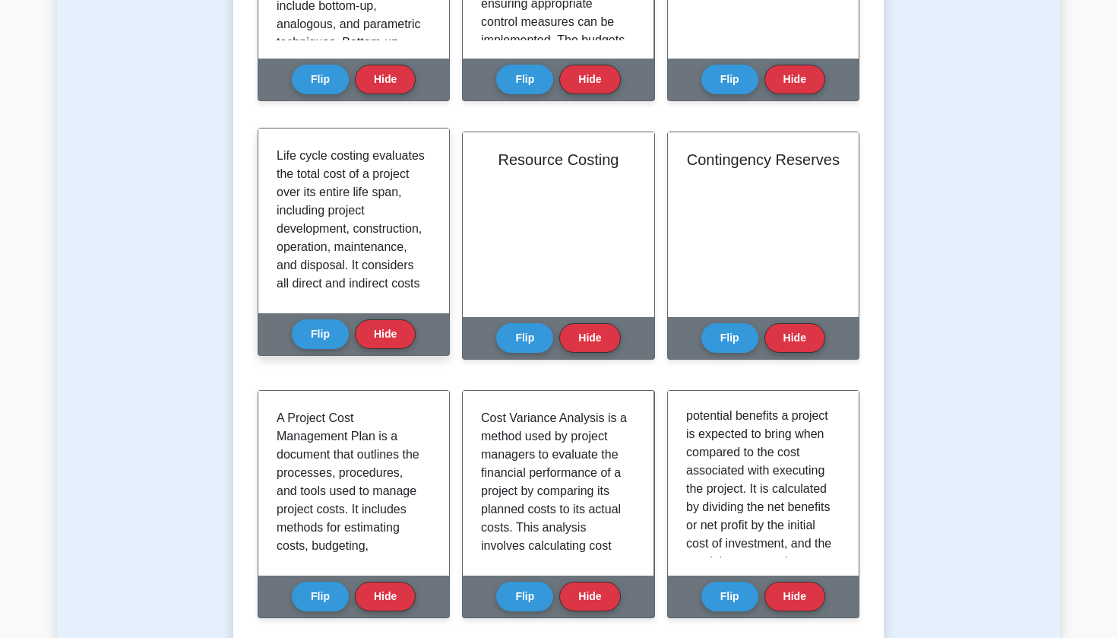
scroll to position [0, 0]
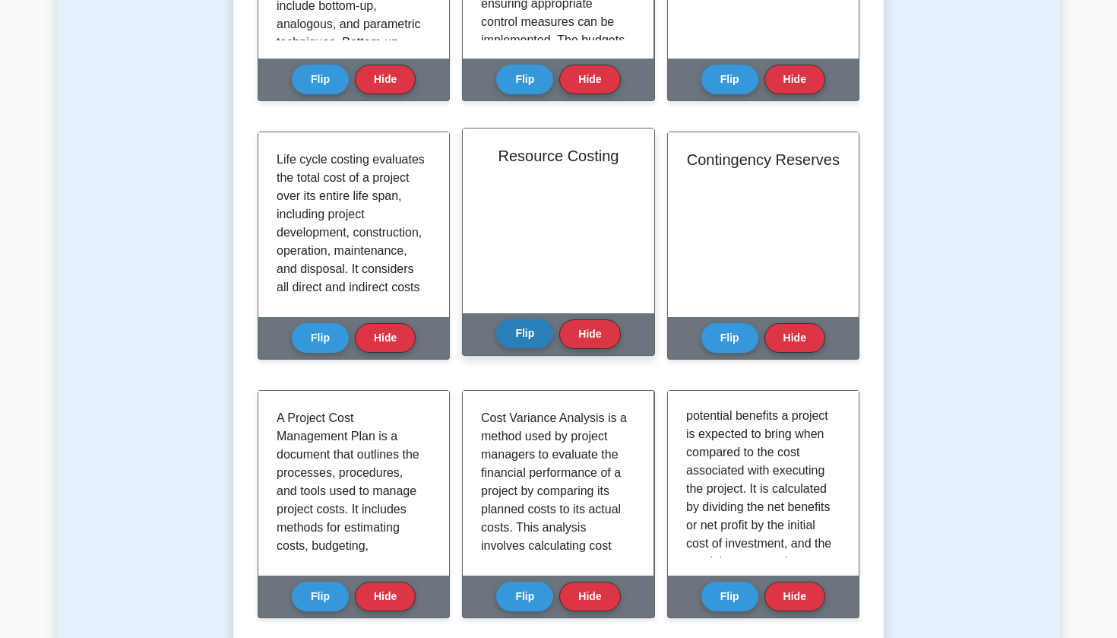
click at [532, 337] on button "Flip" at bounding box center [524, 333] width 57 height 30
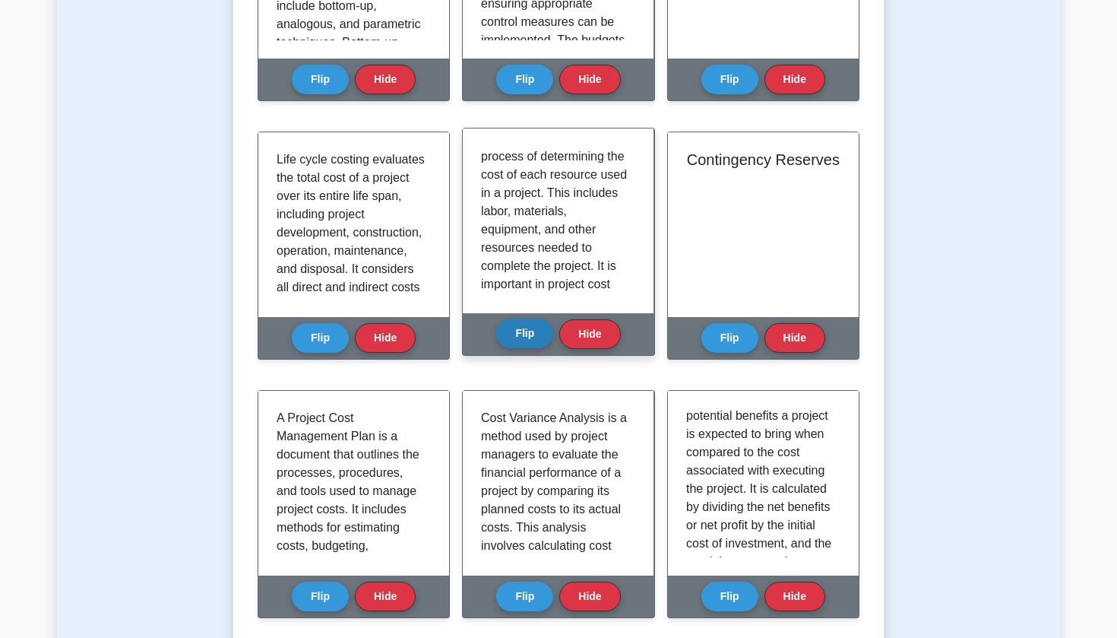
click at [531, 329] on button "Flip" at bounding box center [524, 333] width 57 height 30
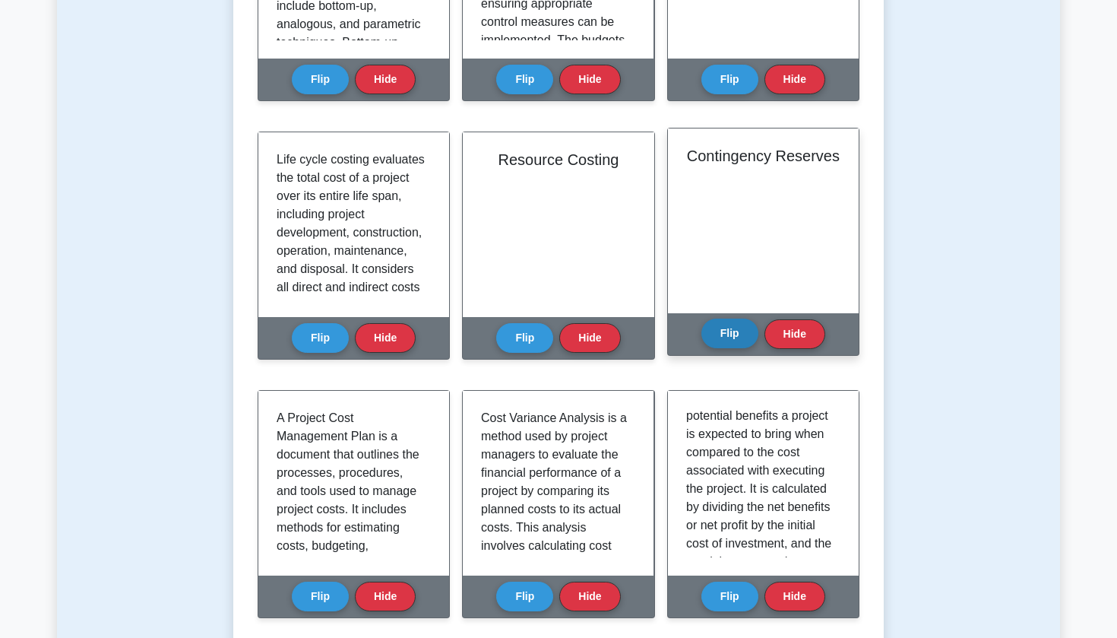
click at [746, 329] on button "Flip" at bounding box center [730, 333] width 57 height 30
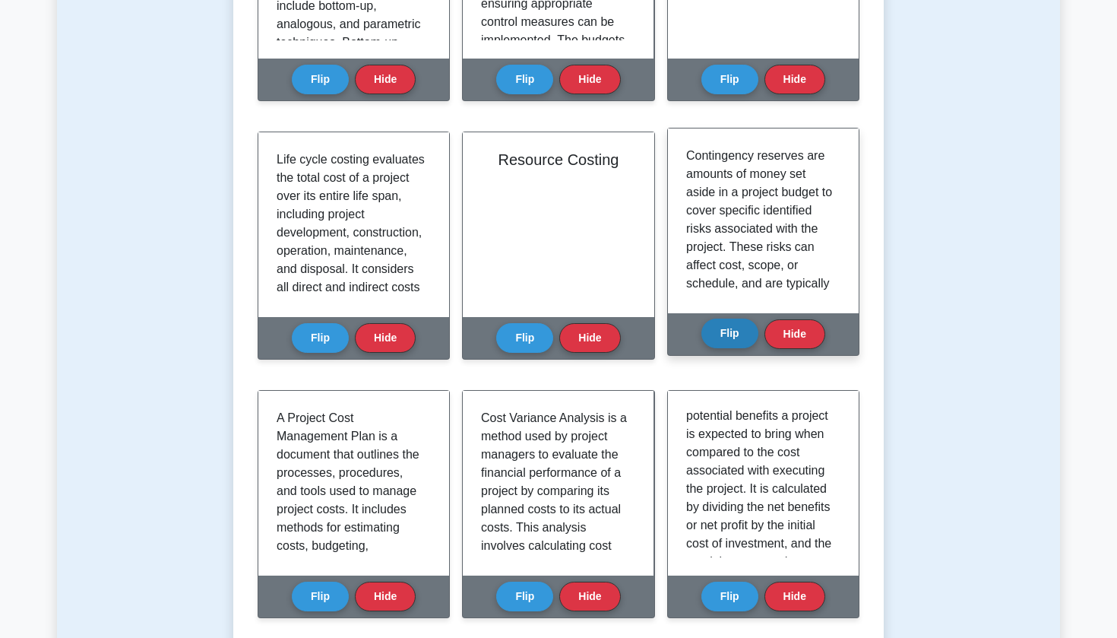
click at [740, 331] on button "Flip" at bounding box center [730, 333] width 57 height 30
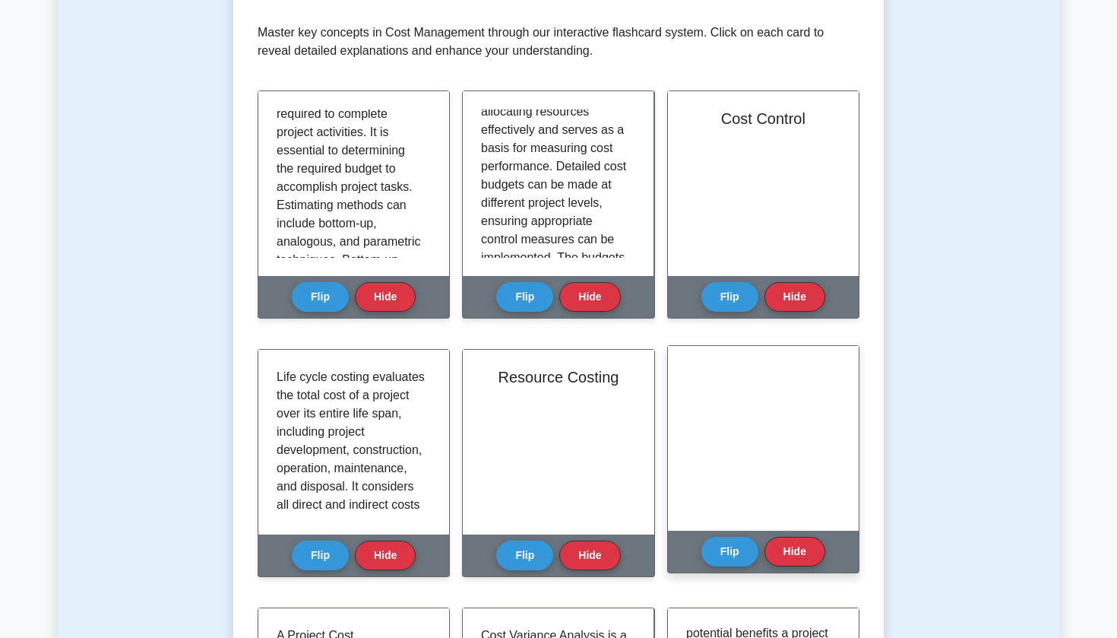
scroll to position [277, 0]
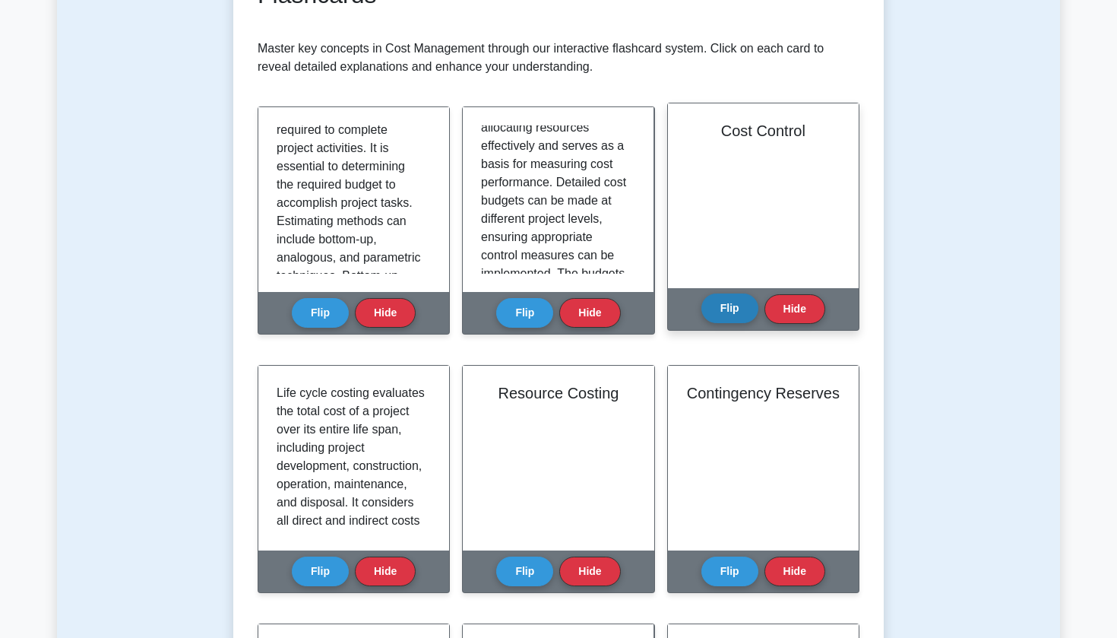
click at [739, 299] on button "Flip" at bounding box center [730, 308] width 57 height 30
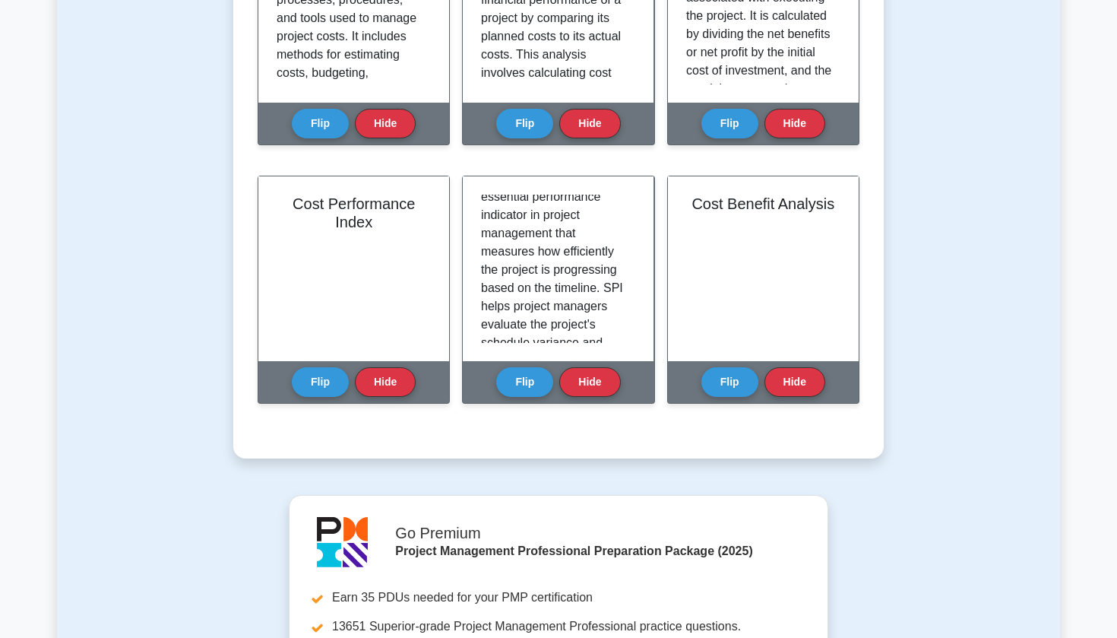
scroll to position [989, 0]
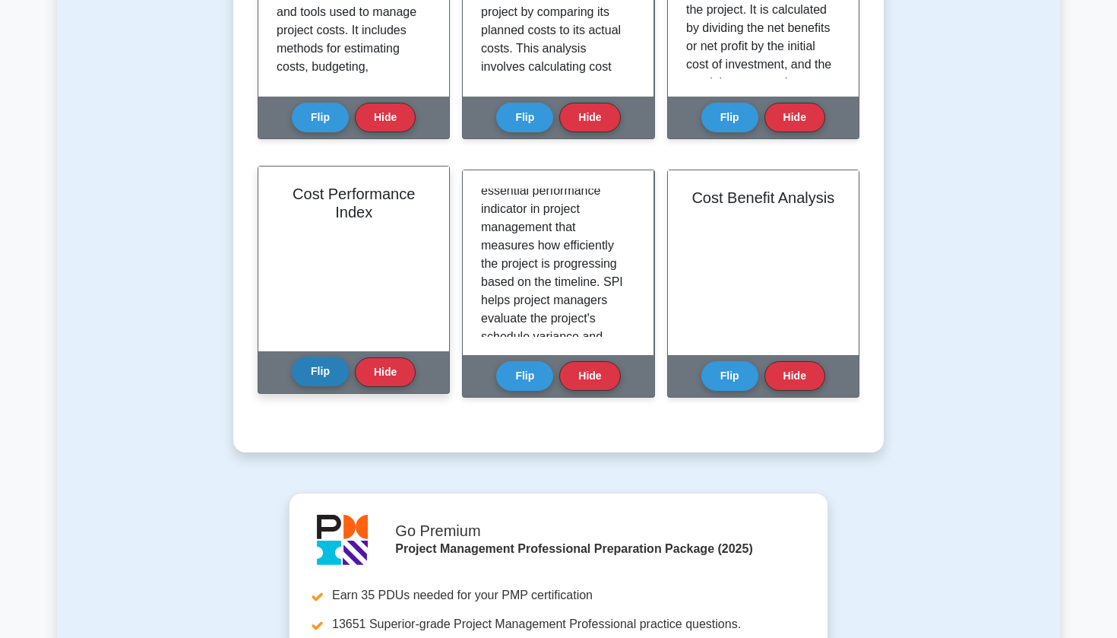
click at [336, 370] on button "Flip" at bounding box center [320, 371] width 57 height 30
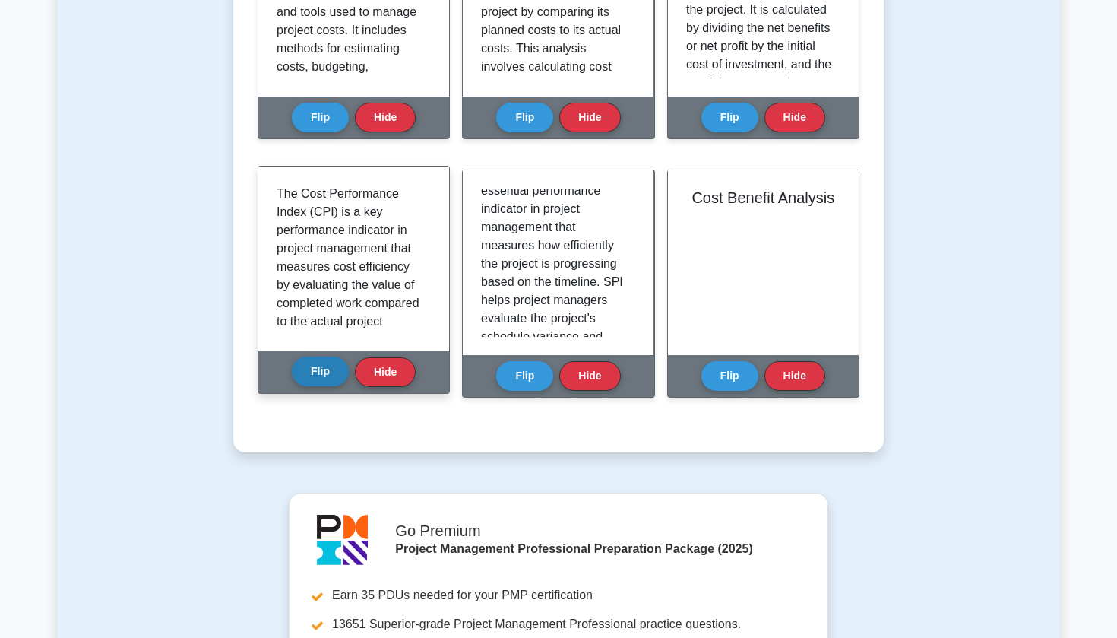
click at [324, 360] on button "Flip" at bounding box center [320, 371] width 57 height 30
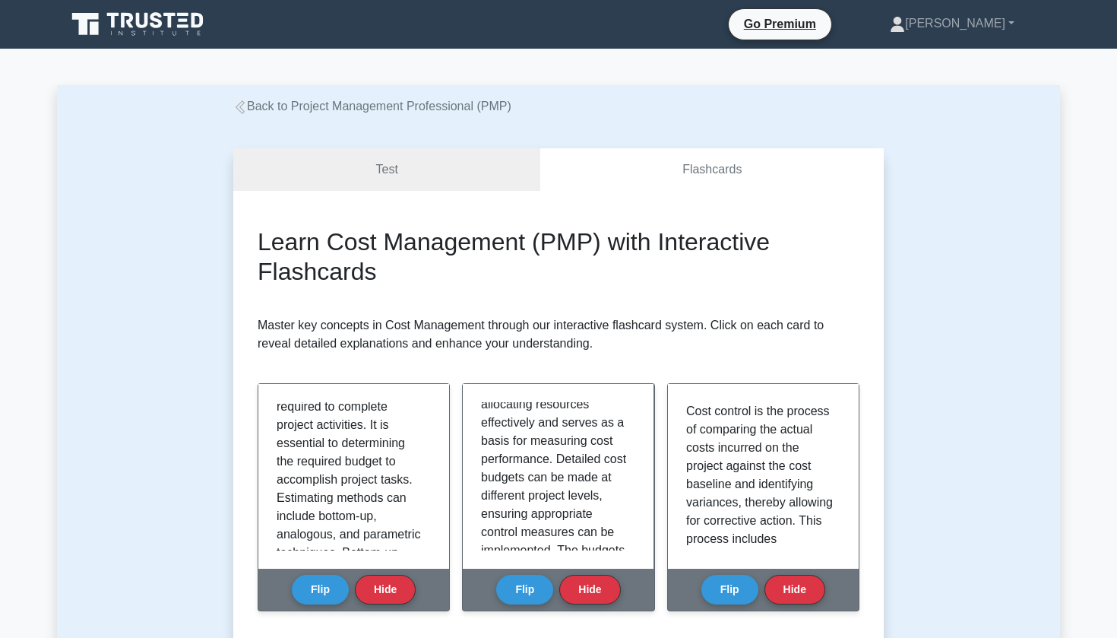
scroll to position [0, 0]
click at [401, 187] on link "Test" at bounding box center [386, 169] width 307 height 43
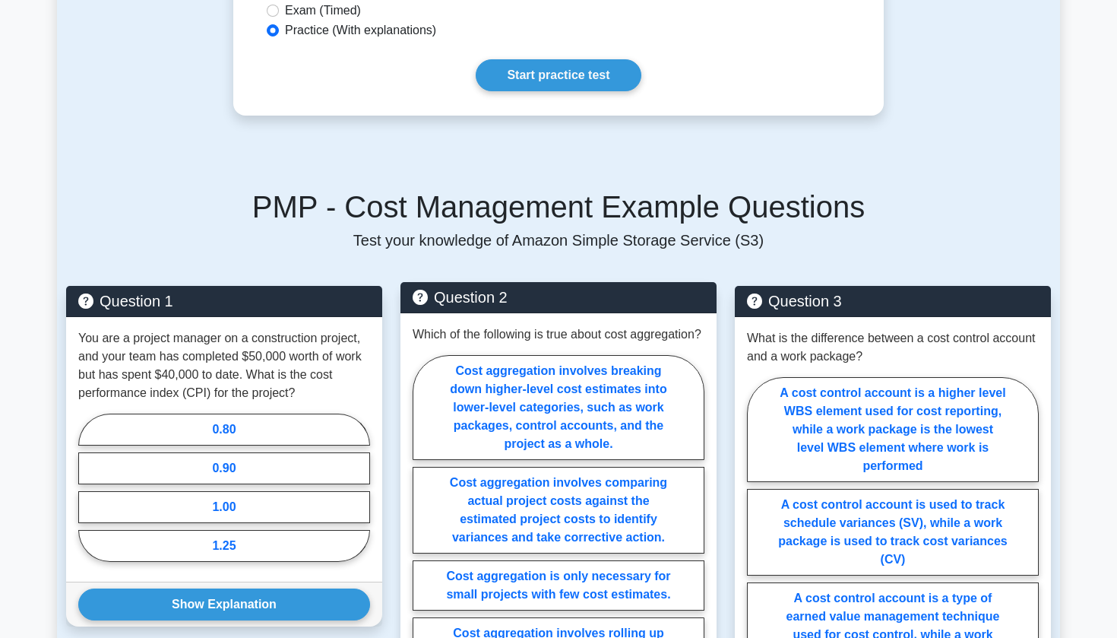
scroll to position [770, 0]
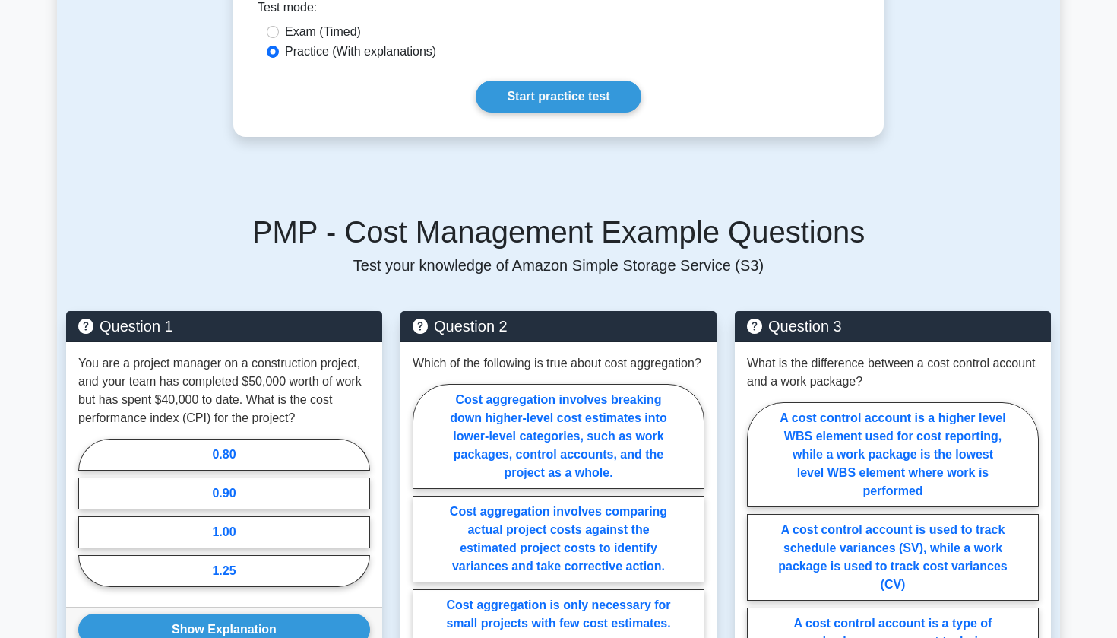
click at [323, 42] on div "Exam (Timed)" at bounding box center [559, 33] width 602 height 20
click at [295, 36] on label "Exam (Timed)" at bounding box center [323, 32] width 76 height 18
click at [279, 36] on input "Exam (Timed)" at bounding box center [273, 32] width 12 height 12
radio input "true"
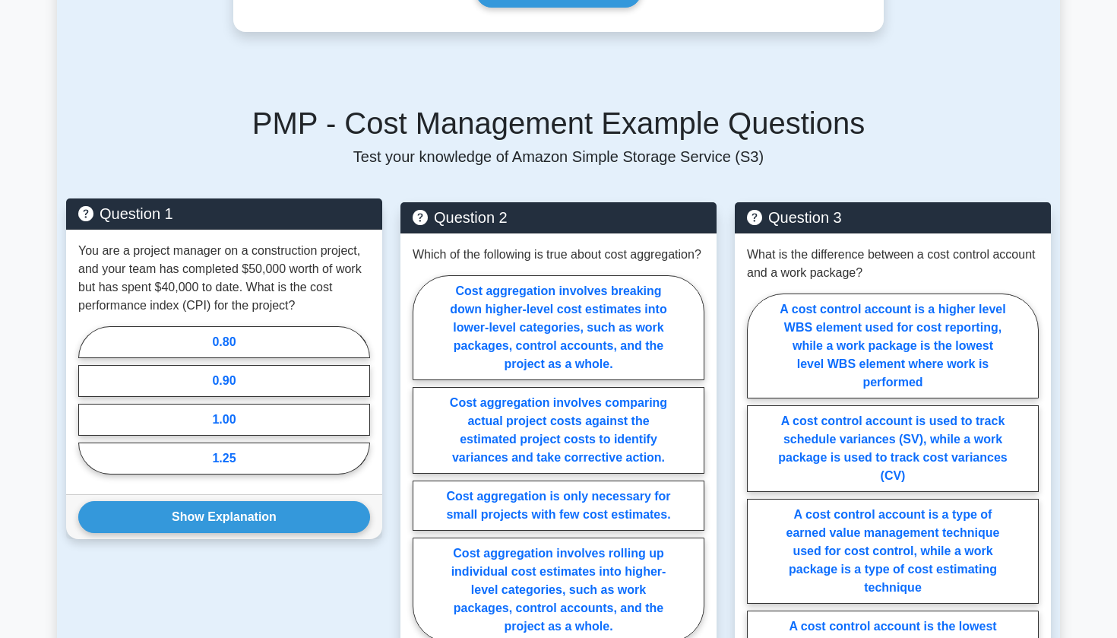
scroll to position [879, 0]
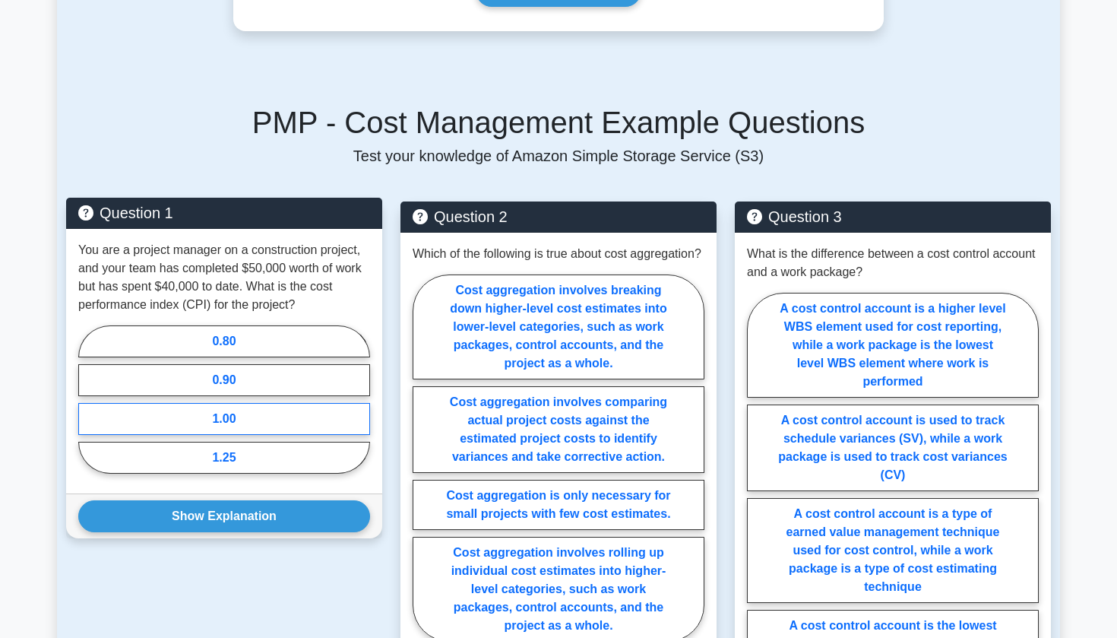
click at [236, 417] on label "1.00" at bounding box center [224, 419] width 292 height 32
click at [88, 409] on input "1.00" at bounding box center [83, 404] width 10 height 10
radio input "true"
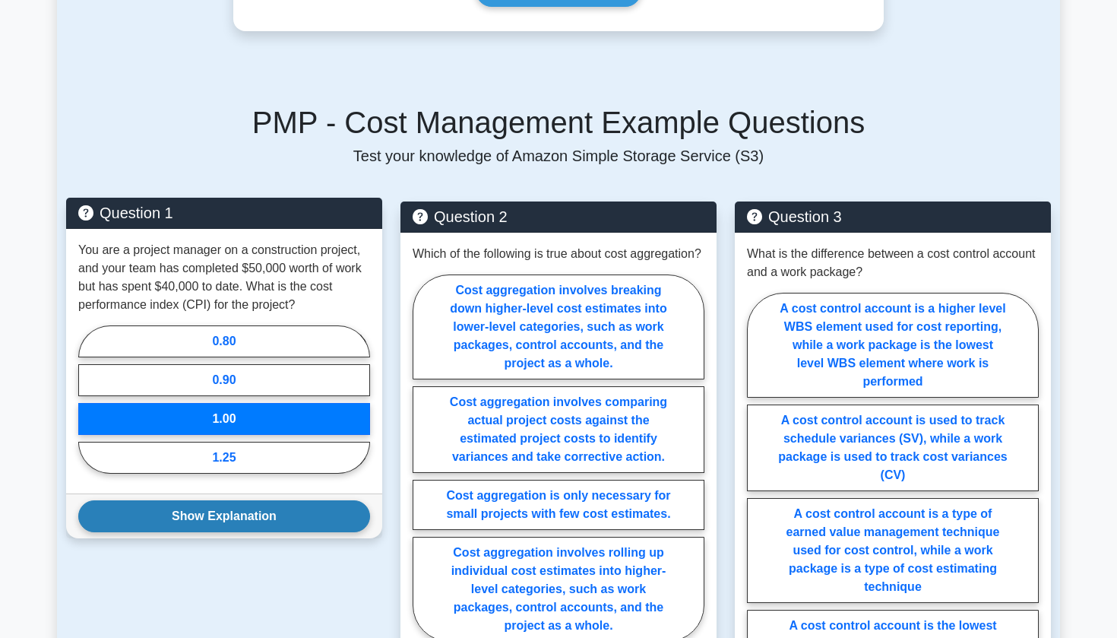
click at [208, 519] on button "Show Explanation" at bounding box center [224, 516] width 292 height 32
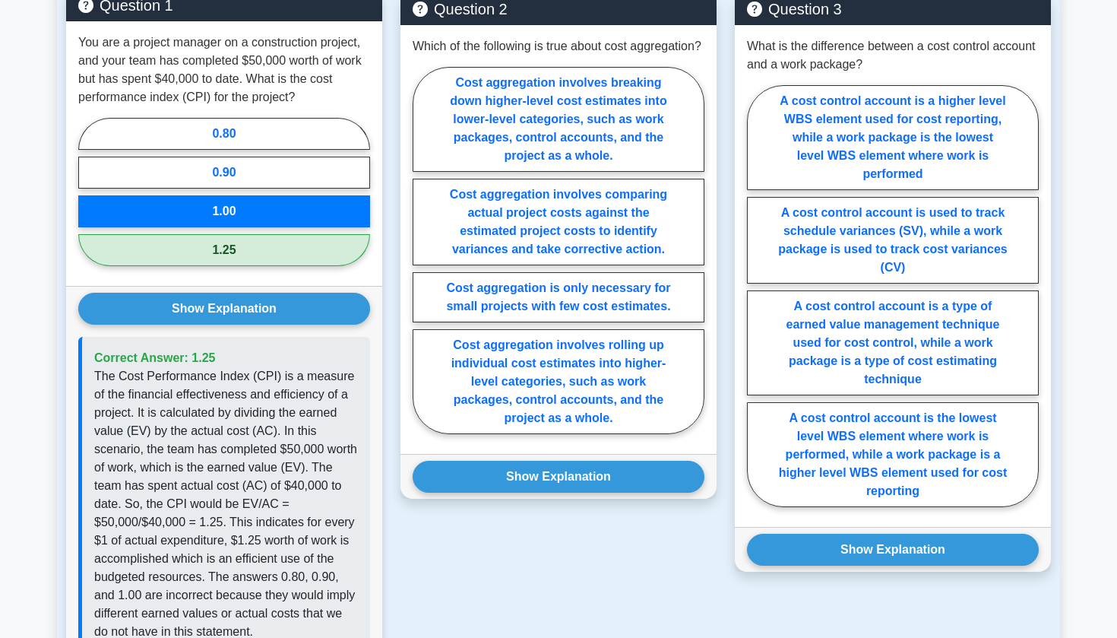
scroll to position [1099, 0]
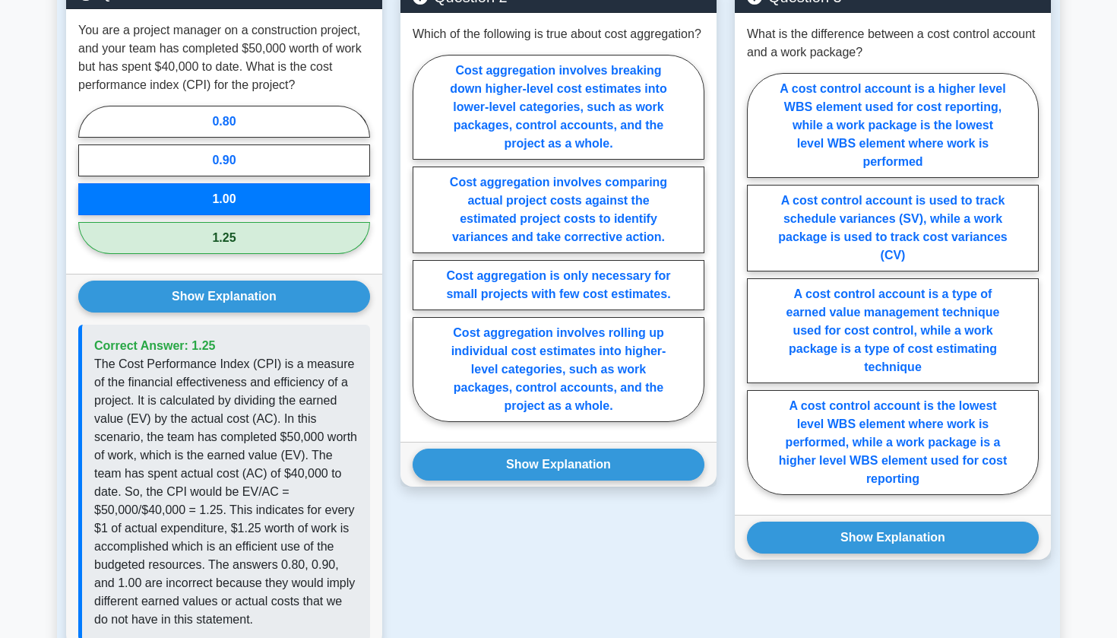
click at [223, 245] on label "1.25" at bounding box center [224, 238] width 292 height 32
click at [88, 189] on input "1.25" at bounding box center [83, 184] width 10 height 10
radio input "true"
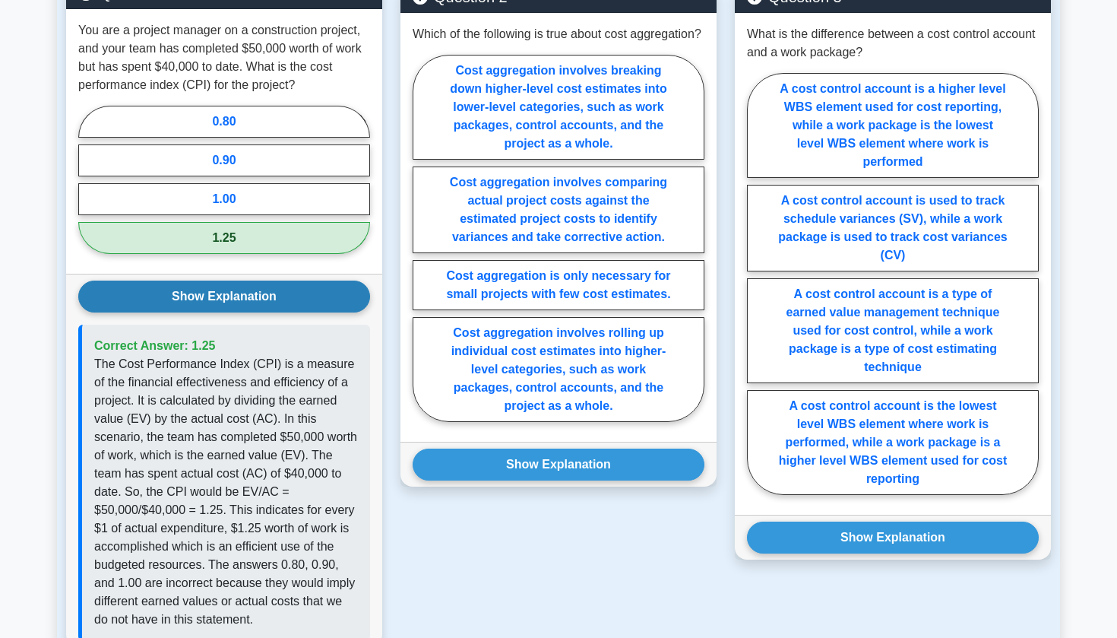
click at [221, 299] on button "Show Explanation" at bounding box center [224, 296] width 292 height 32
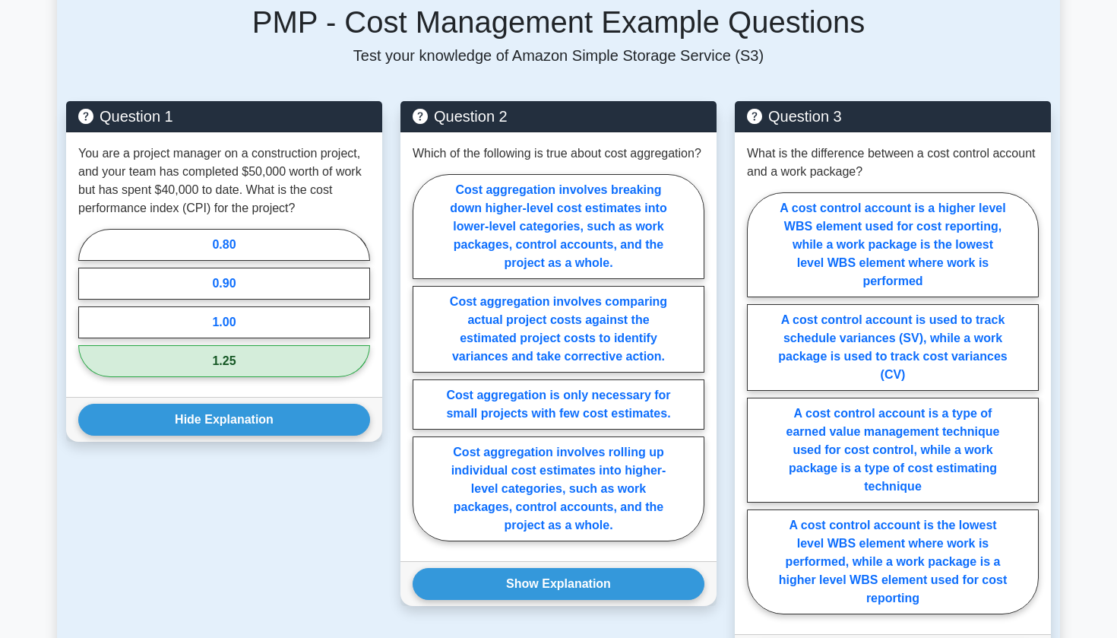
scroll to position [980, 0]
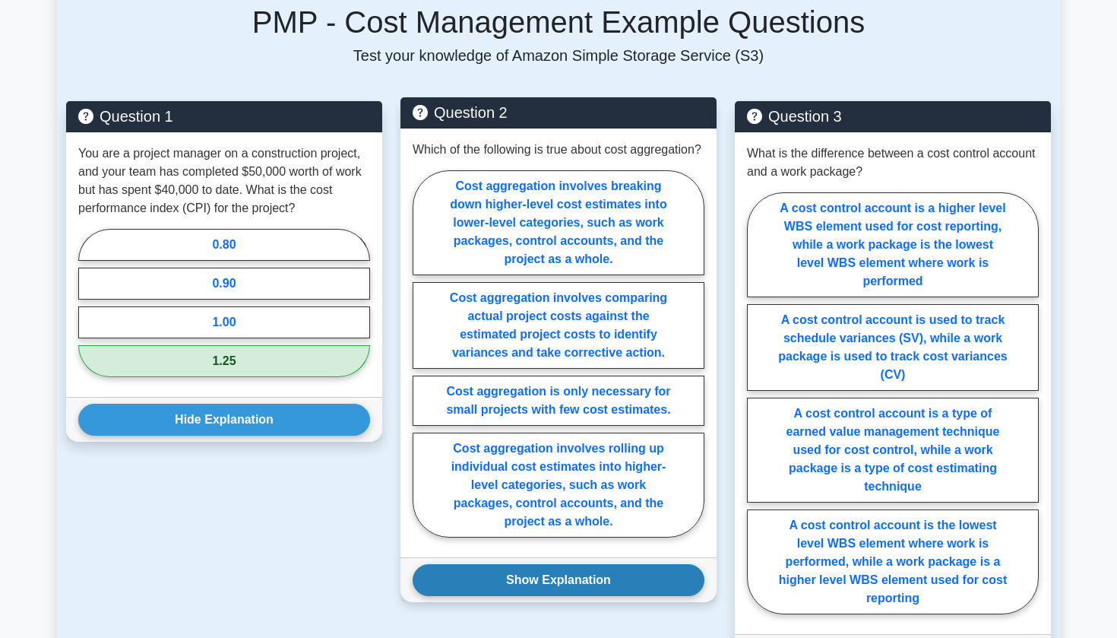
click at [521, 582] on button "Show Explanation" at bounding box center [559, 580] width 292 height 32
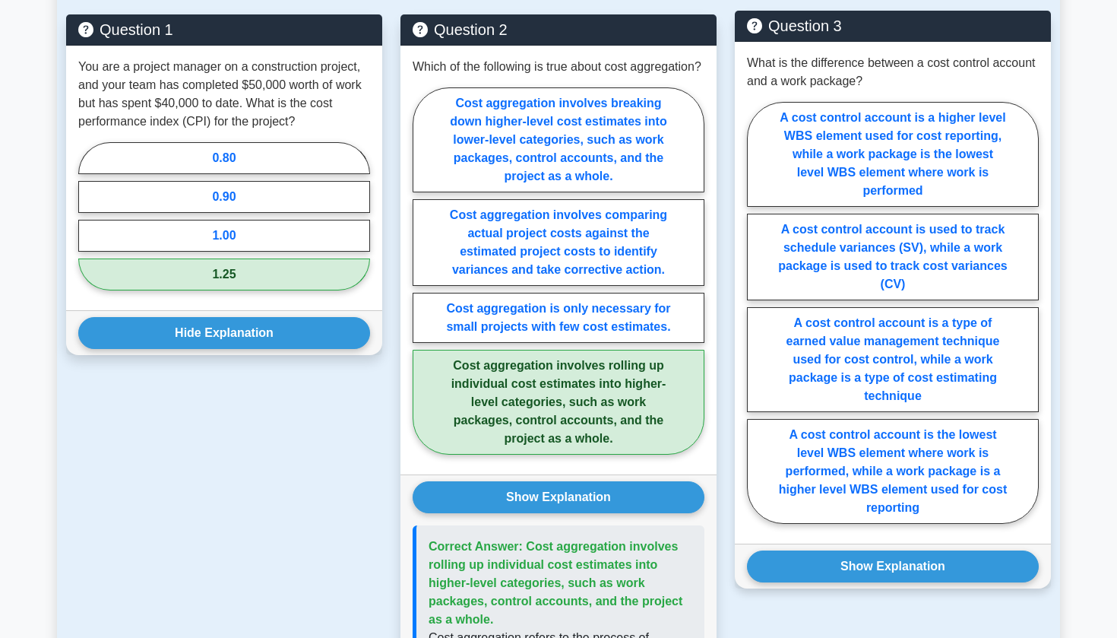
scroll to position [1028, 0]
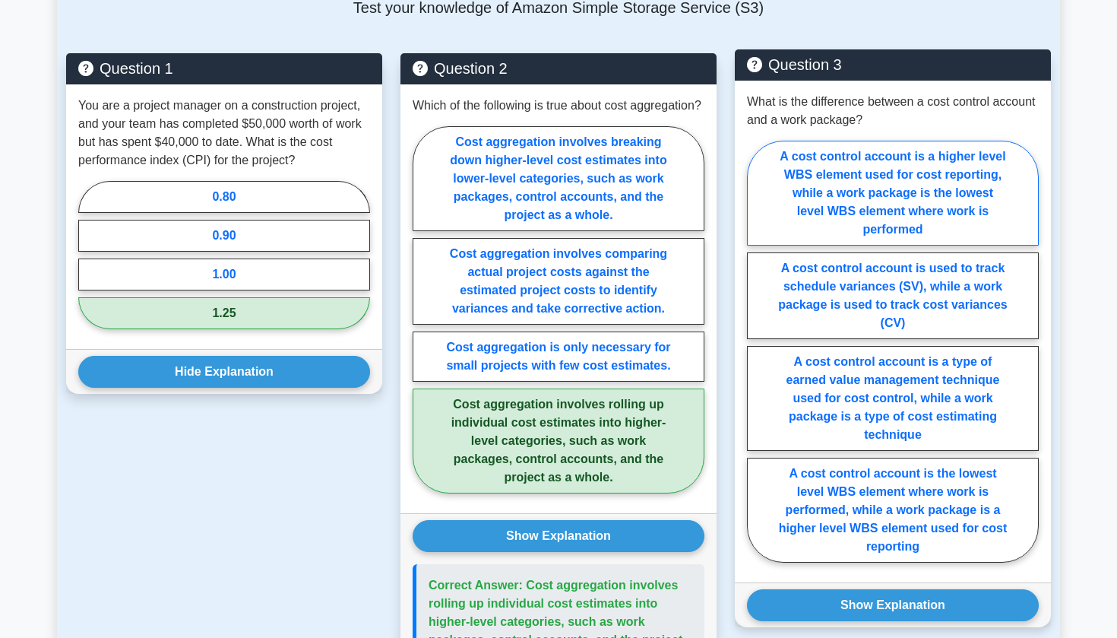
click at [835, 235] on label "A cost control account is a higher level WBS element used for cost reporting, w…" at bounding box center [893, 193] width 292 height 105
click at [757, 351] on input "A cost control account is a higher level WBS element used for cost reporting, w…" at bounding box center [752, 356] width 10 height 10
radio input "true"
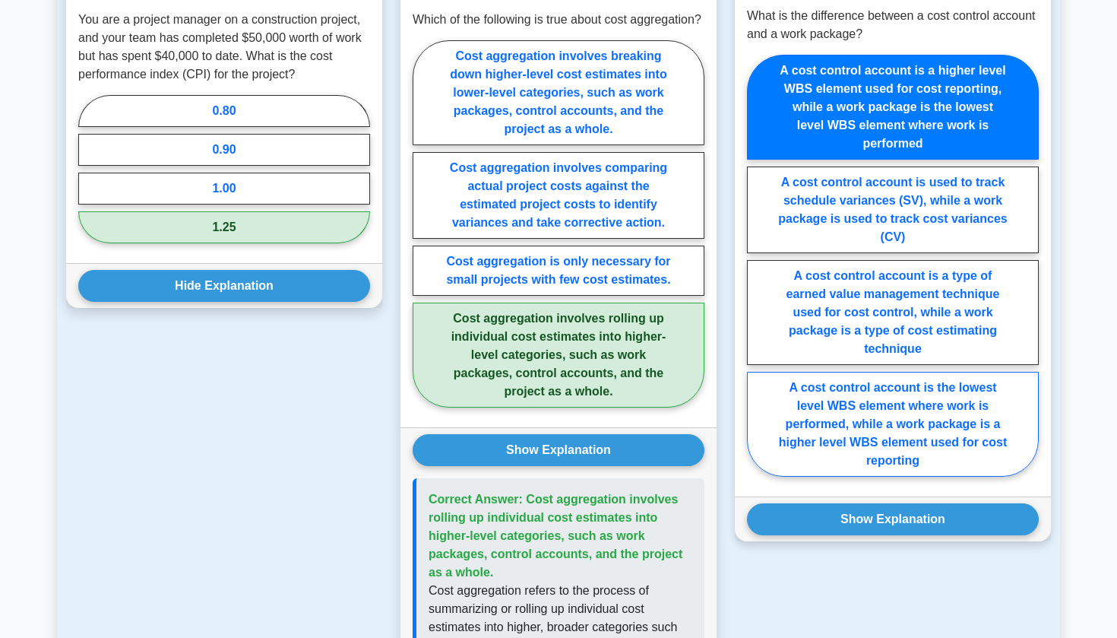
scroll to position [1118, 0]
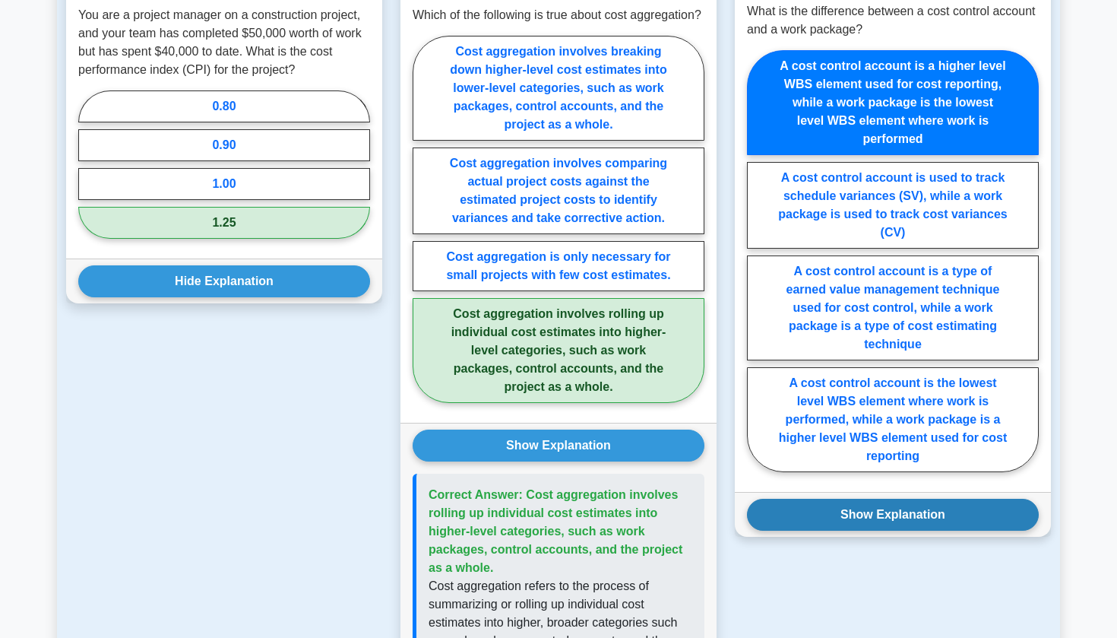
click at [806, 515] on button "Show Explanation" at bounding box center [893, 515] width 292 height 32
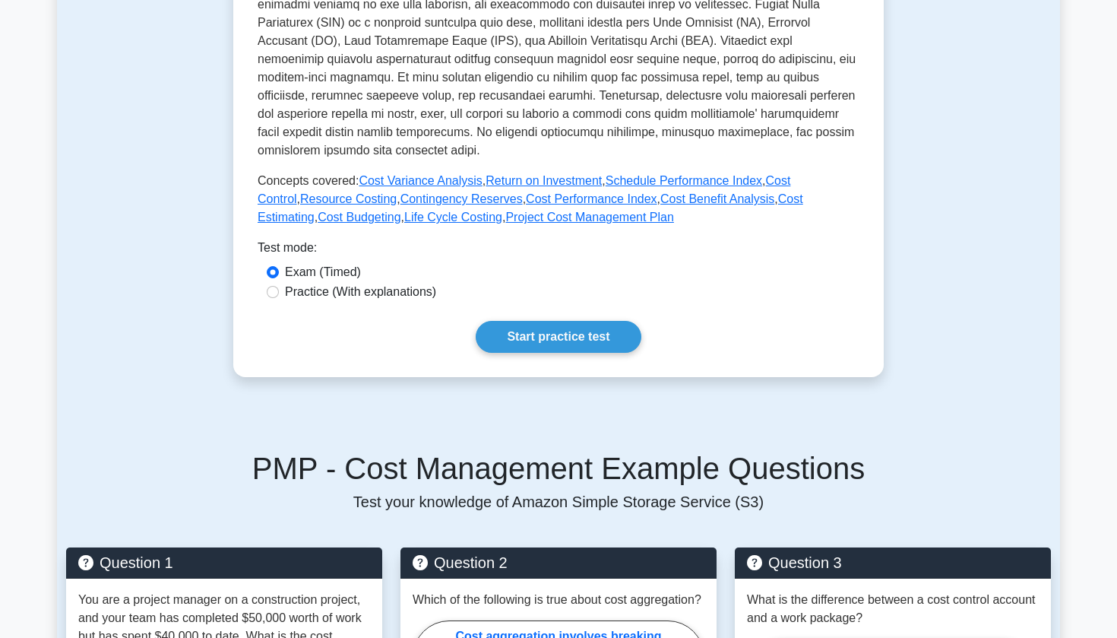
scroll to position [523, 0]
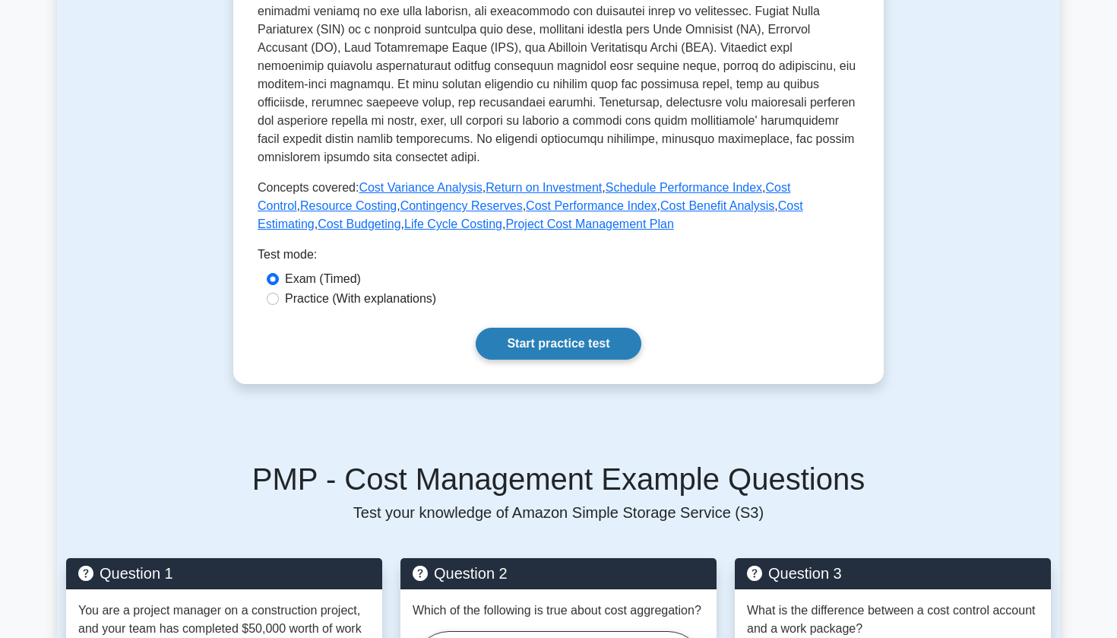
click at [518, 346] on link "Start practice test" at bounding box center [558, 344] width 165 height 32
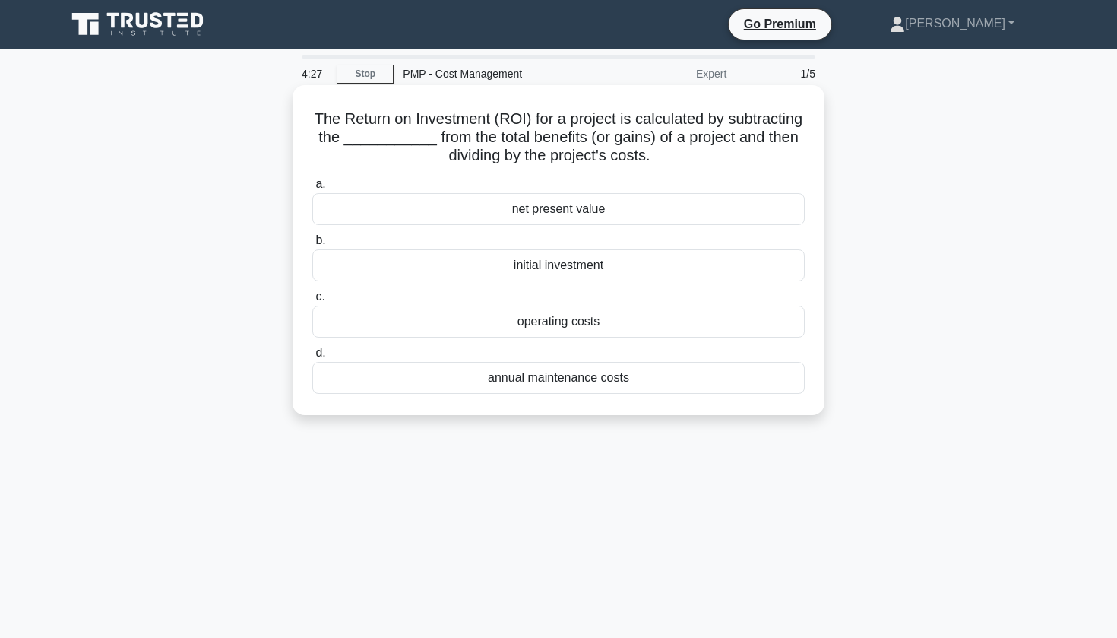
click at [509, 268] on div "initial investment" at bounding box center [558, 265] width 493 height 32
click at [312, 246] on input "b. initial investment" at bounding box center [312, 241] width 0 height 10
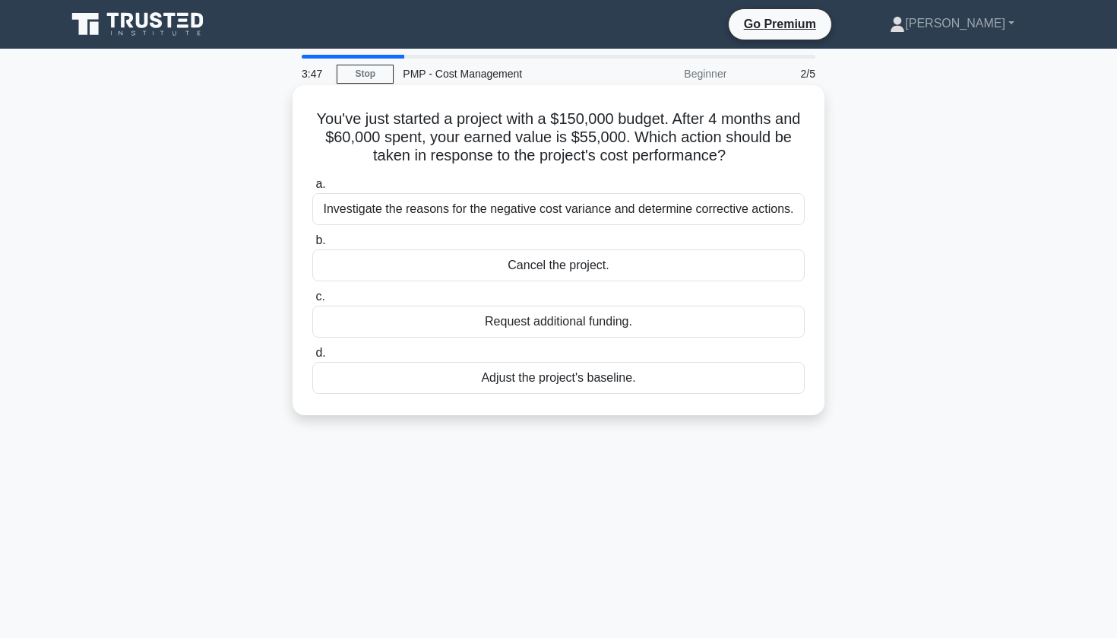
click at [509, 211] on div "Investigate the reasons for the negative cost variance and determine corrective…" at bounding box center [558, 209] width 493 height 32
click at [312, 189] on input "a. Investigate the reasons for the negative cost variance and determine correct…" at bounding box center [312, 184] width 0 height 10
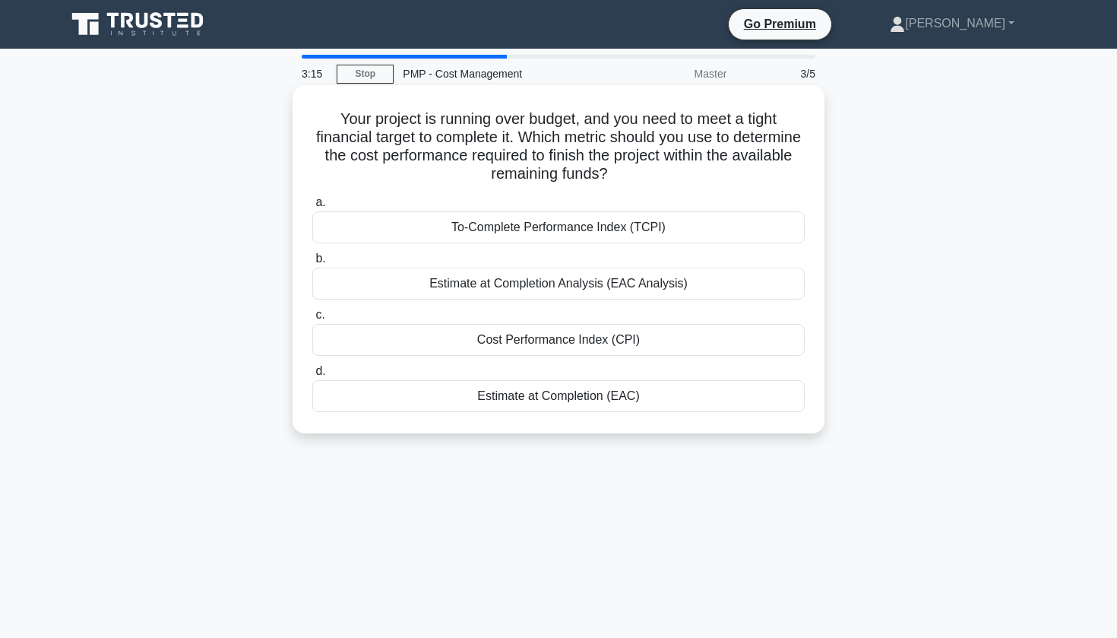
click at [497, 335] on div "Cost Performance Index (CPI)" at bounding box center [558, 340] width 493 height 32
click at [312, 320] on input "c. Cost Performance Index (CPI)" at bounding box center [312, 315] width 0 height 10
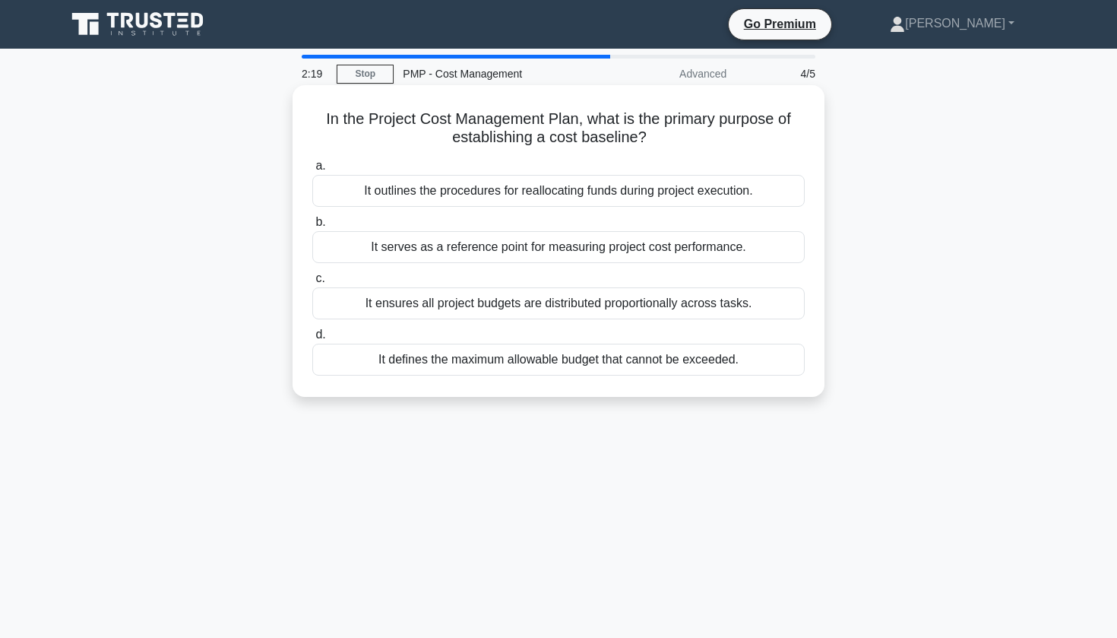
click at [547, 198] on div "It outlines the procedures for reallocating funds during project execution." at bounding box center [558, 191] width 493 height 32
click at [312, 171] on input "a. It outlines the procedures for reallocating funds during project execution." at bounding box center [312, 166] width 0 height 10
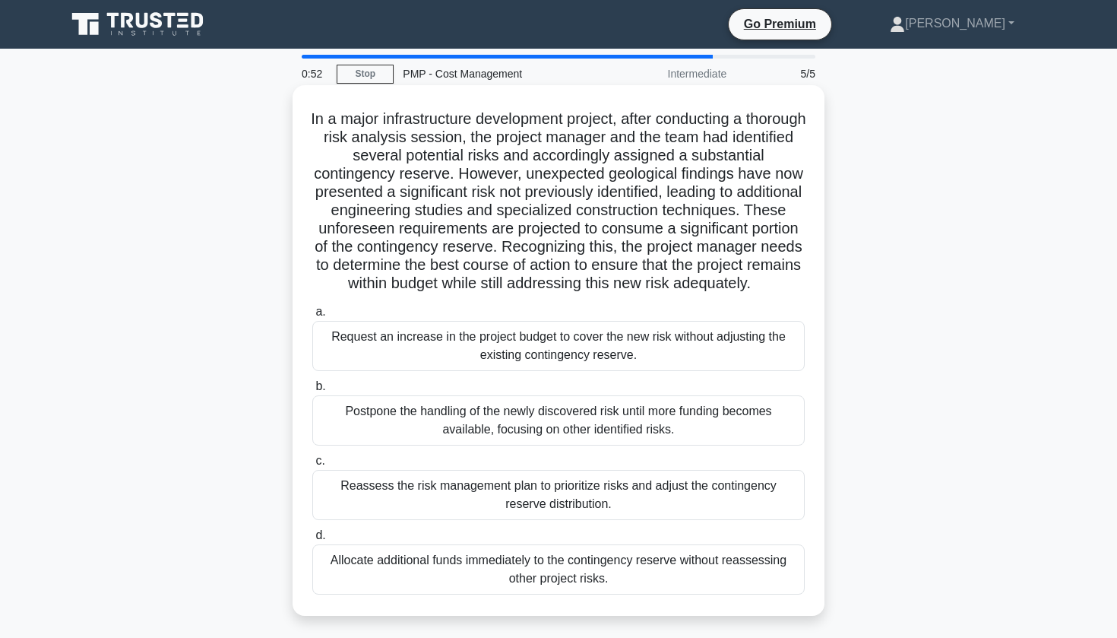
click at [426, 496] on div "Reassess the risk management plan to prioritize risks and adjust the contingenc…" at bounding box center [558, 495] width 493 height 50
click at [312, 466] on input "c. Reassess the risk management plan to prioritize risks and adjust the conting…" at bounding box center [312, 461] width 0 height 10
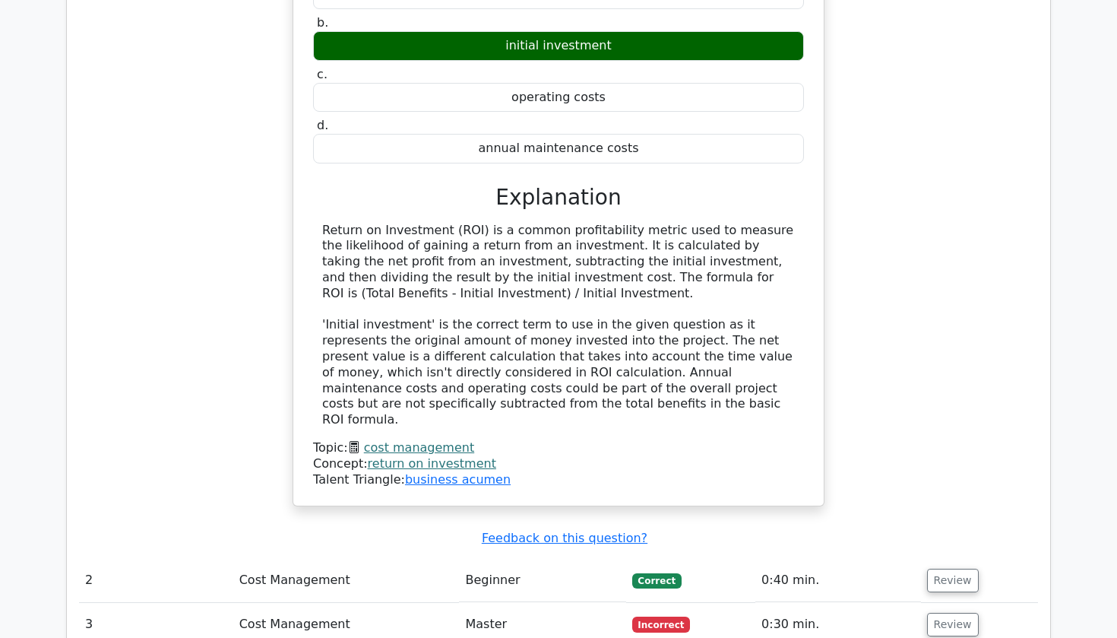
scroll to position [1364, 0]
click at [944, 613] on button "Review" at bounding box center [953, 625] width 52 height 24
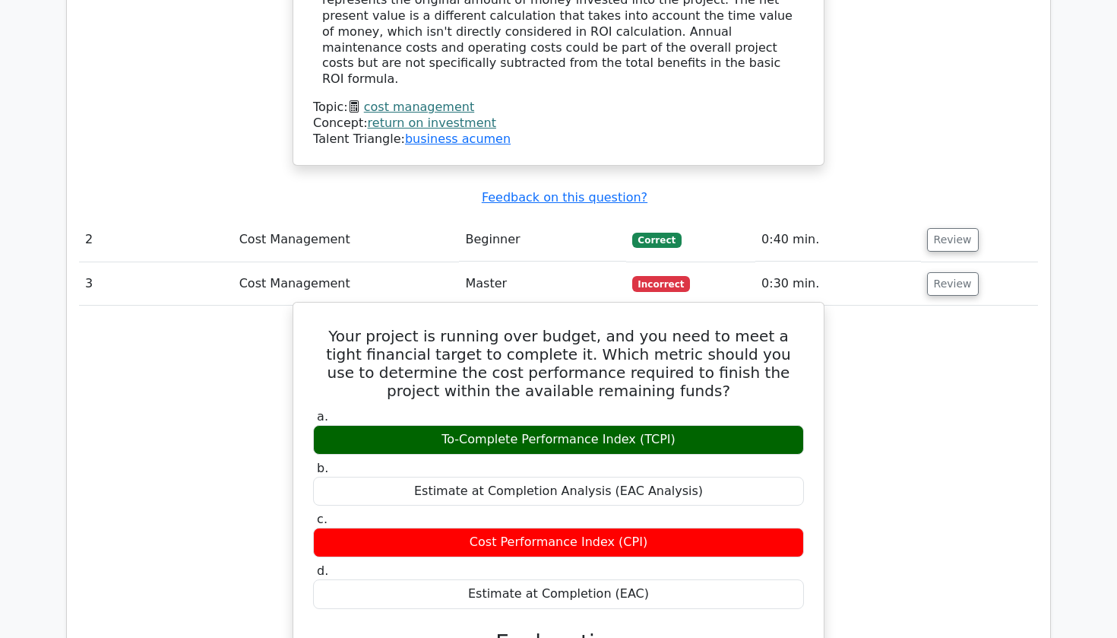
scroll to position [1700, 0]
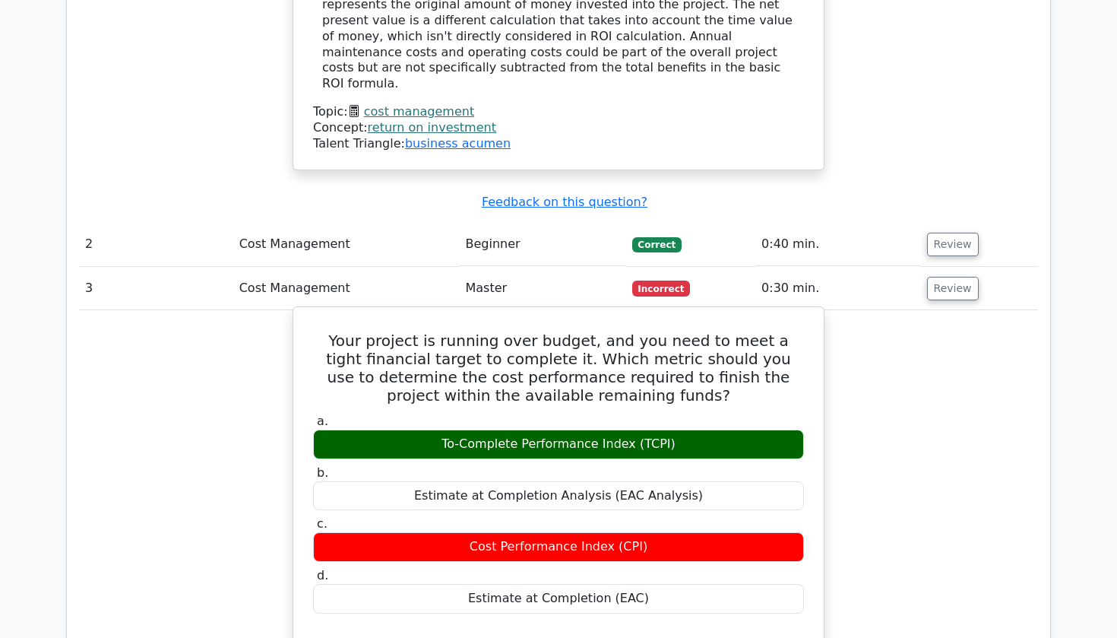
click at [496, 532] on div "Cost Performance Index (CPI)" at bounding box center [558, 547] width 491 height 30
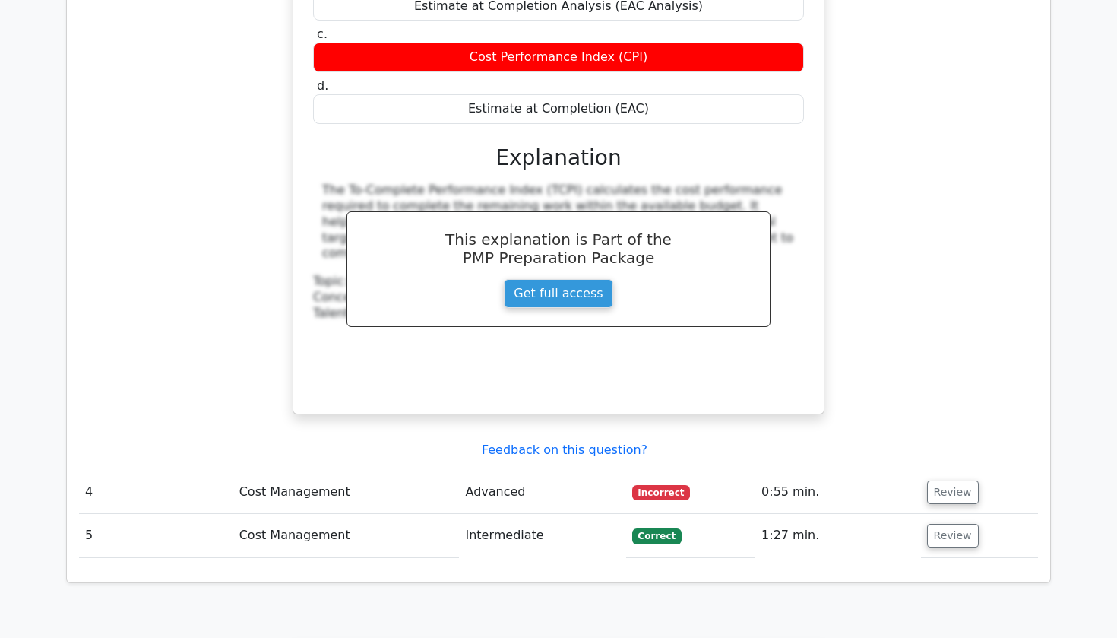
scroll to position [2191, 0]
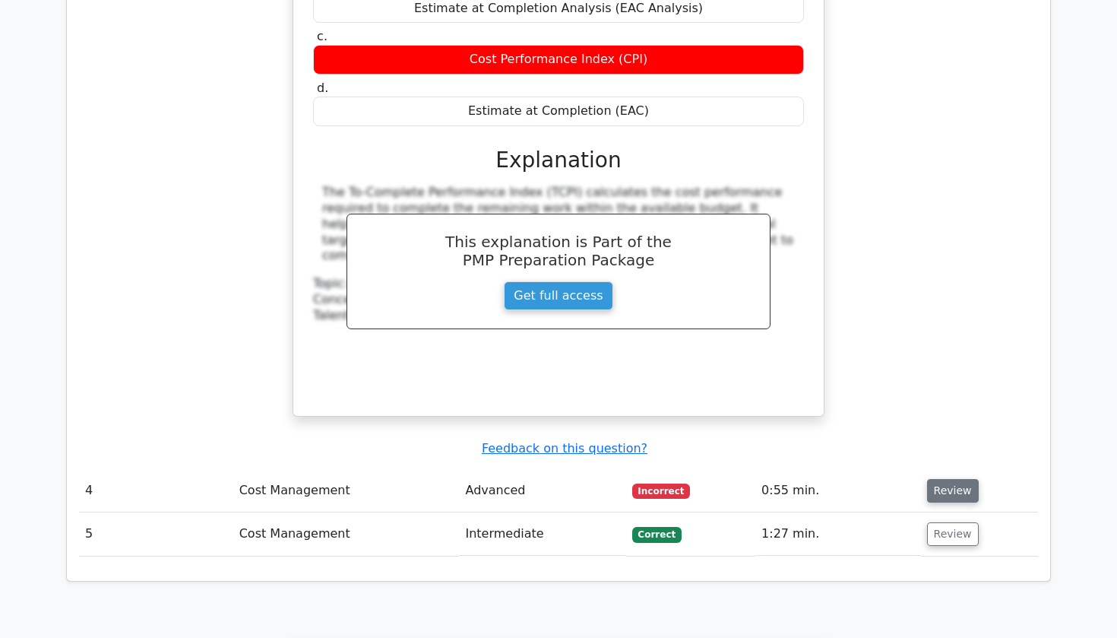
click at [950, 479] on button "Review" at bounding box center [953, 491] width 52 height 24
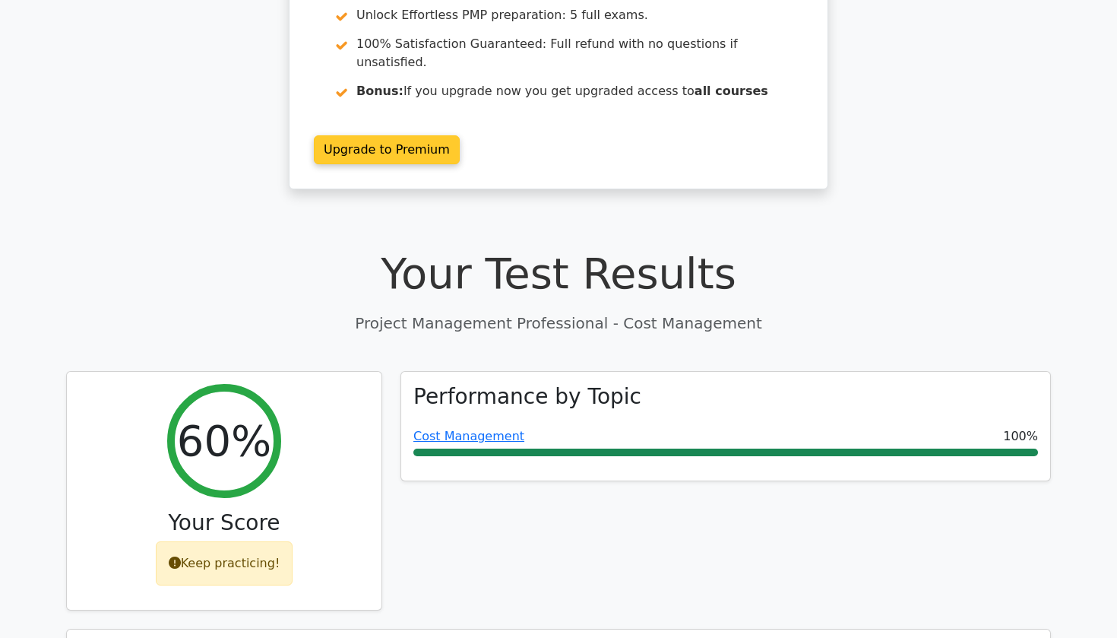
scroll to position [203, 0]
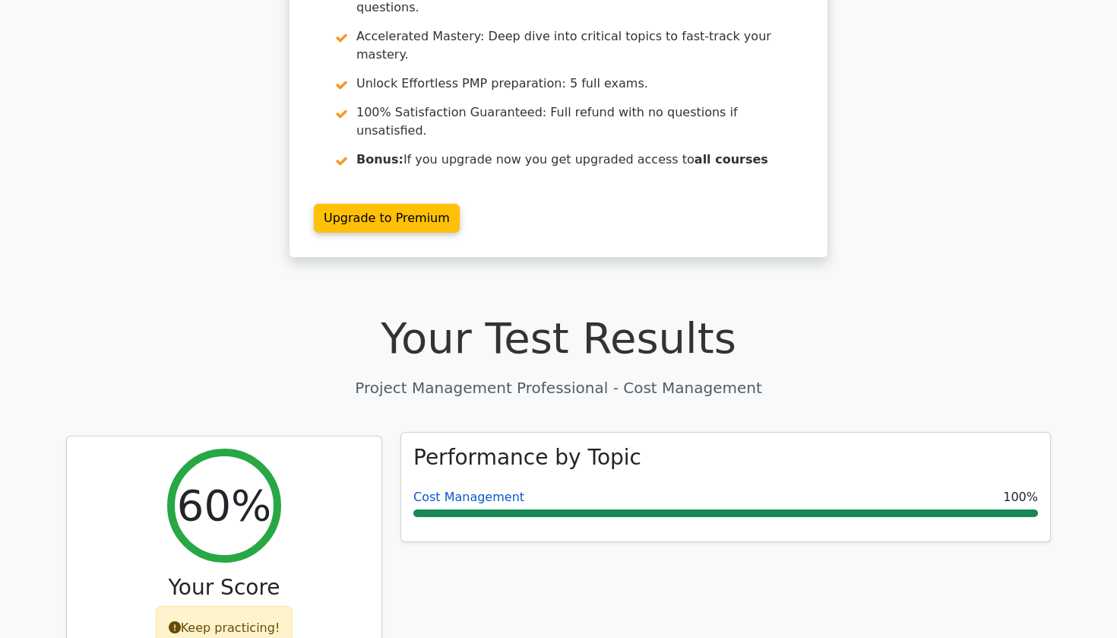
click at [478, 490] on link "Cost Management" at bounding box center [469, 497] width 111 height 14
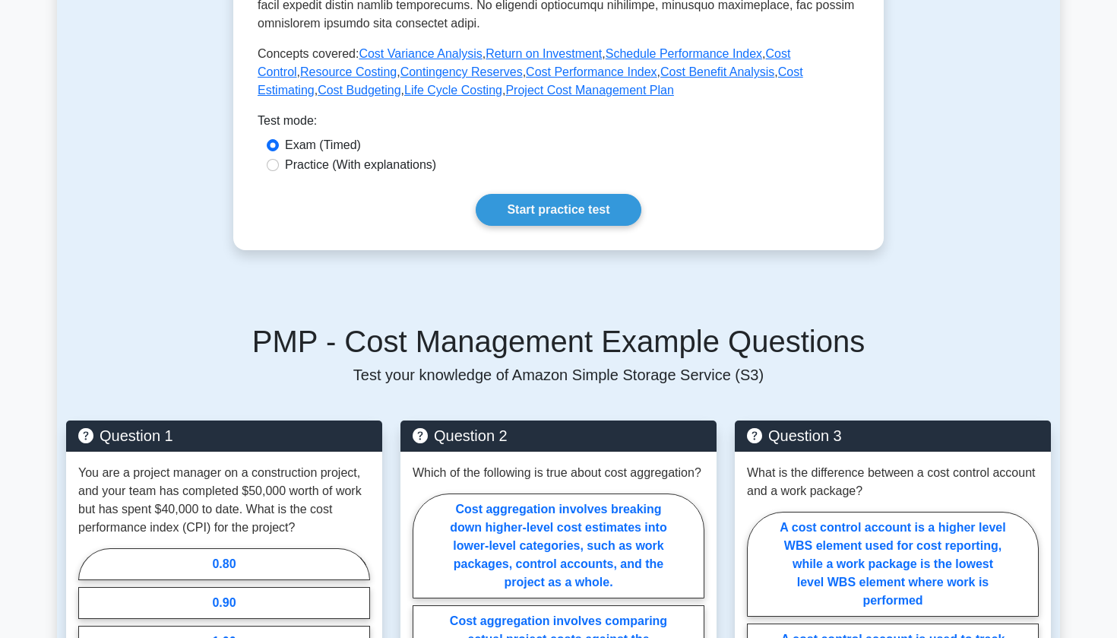
scroll to position [656, 0]
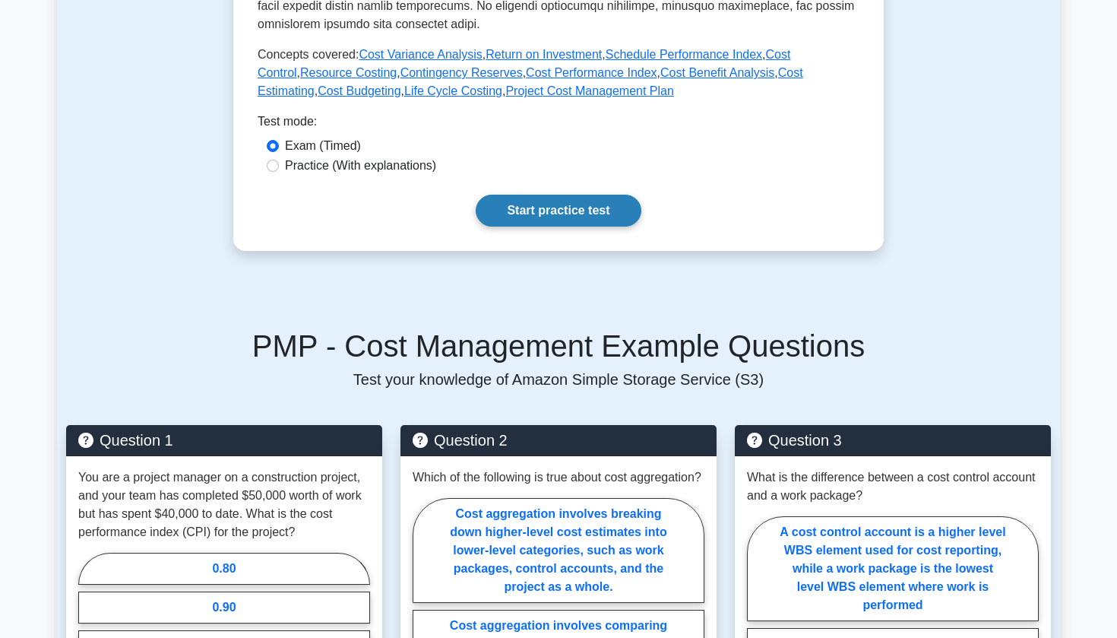
click at [561, 219] on link "Start practice test" at bounding box center [558, 211] width 165 height 32
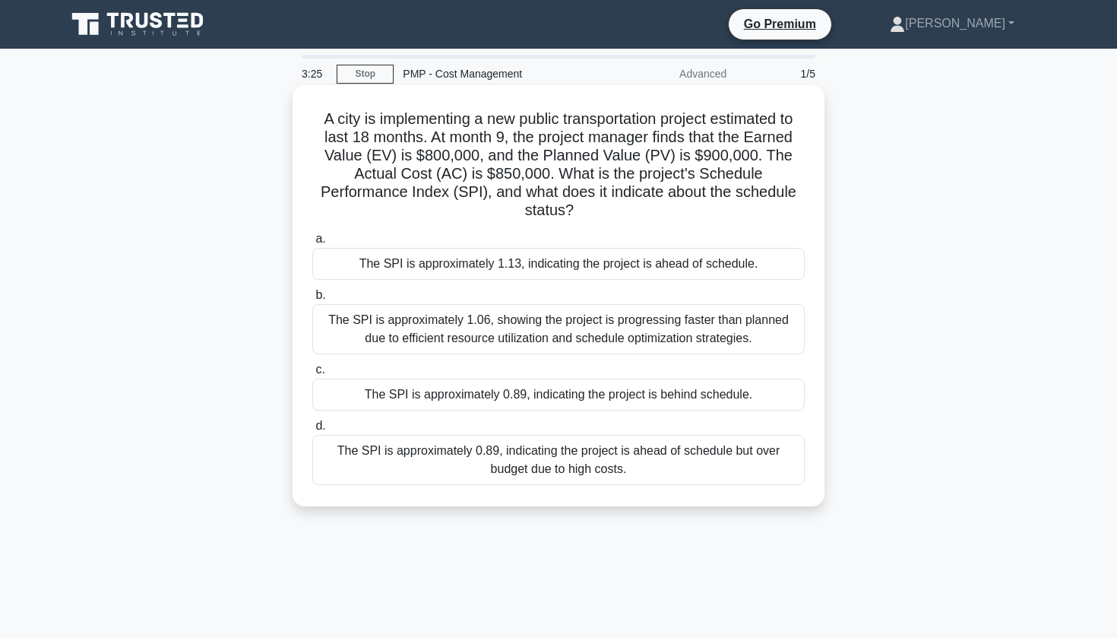
click at [505, 314] on div "The SPI is approximately 1.06, showing the project is progressing faster than p…" at bounding box center [558, 329] width 493 height 50
click at [312, 300] on input "b. The SPI is approximately 1.06, showing the project is progressing faster tha…" at bounding box center [312, 295] width 0 height 10
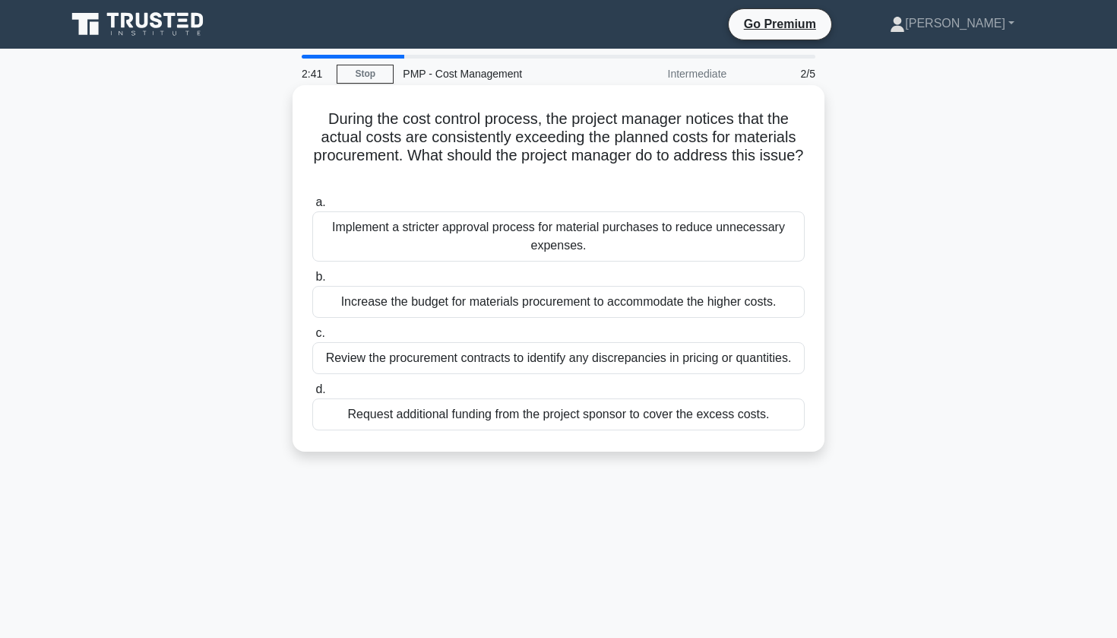
click at [480, 360] on div "Review the procurement contracts to identify any discrepancies in pricing or qu…" at bounding box center [558, 358] width 493 height 32
click at [312, 338] on input "c. Review the procurement contracts to identify any discrepancies in pricing or…" at bounding box center [312, 333] width 0 height 10
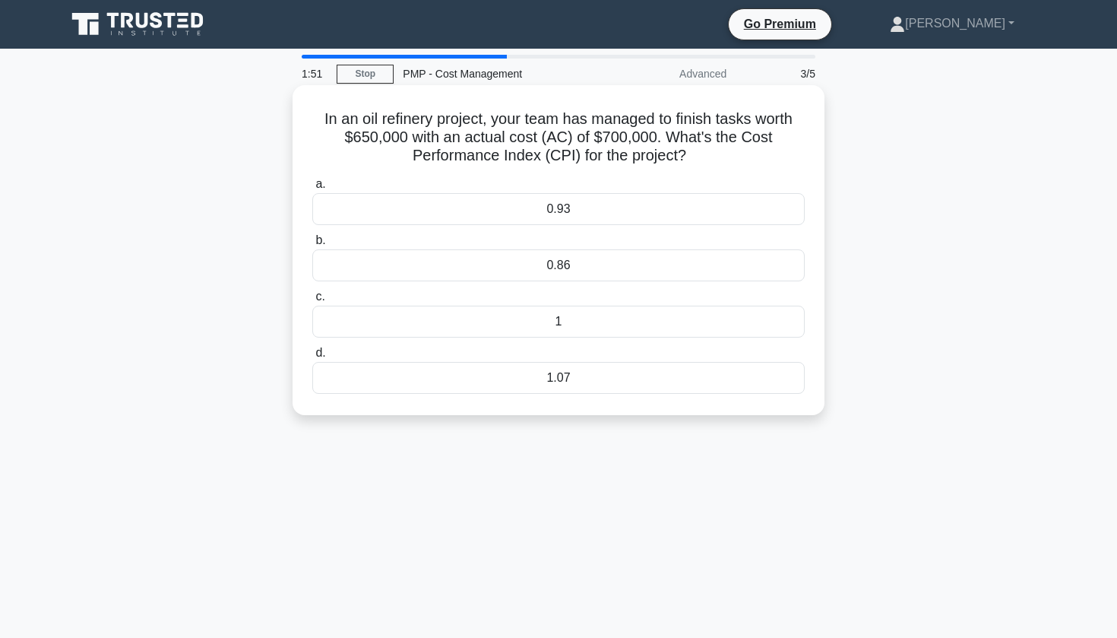
click at [533, 374] on div "1.07" at bounding box center [558, 378] width 493 height 32
click at [312, 358] on input "d. 1.07" at bounding box center [312, 353] width 0 height 10
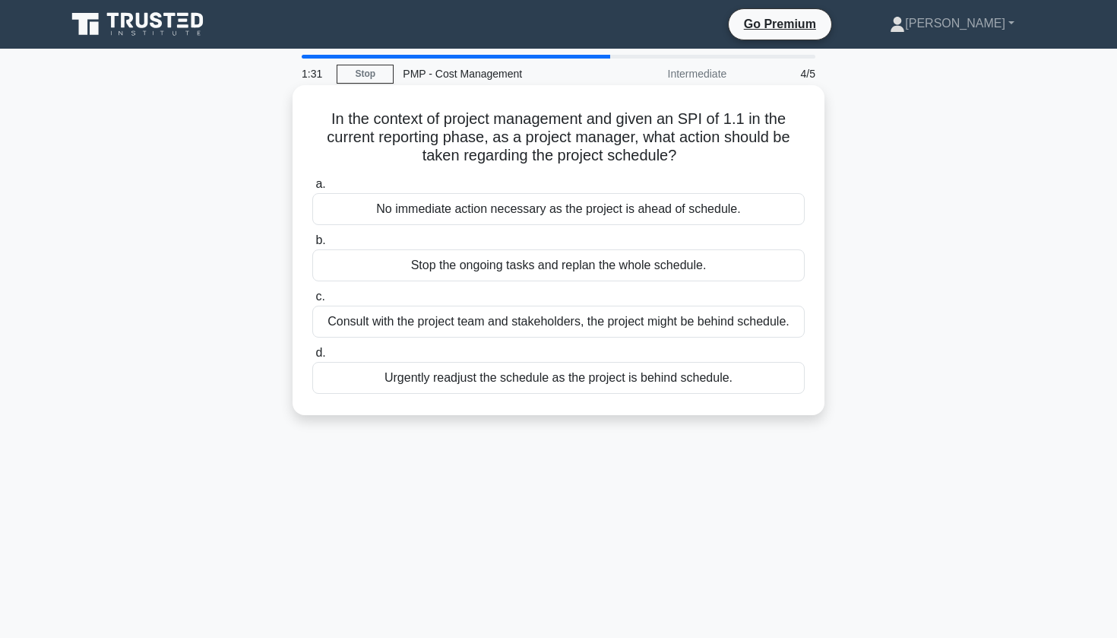
click at [566, 322] on div "Consult with the project team and stakeholders, the project might be behind sch…" at bounding box center [558, 322] width 493 height 32
click at [312, 302] on input "c. Consult with the project team and stakeholders, the project might be behind …" at bounding box center [312, 297] width 0 height 10
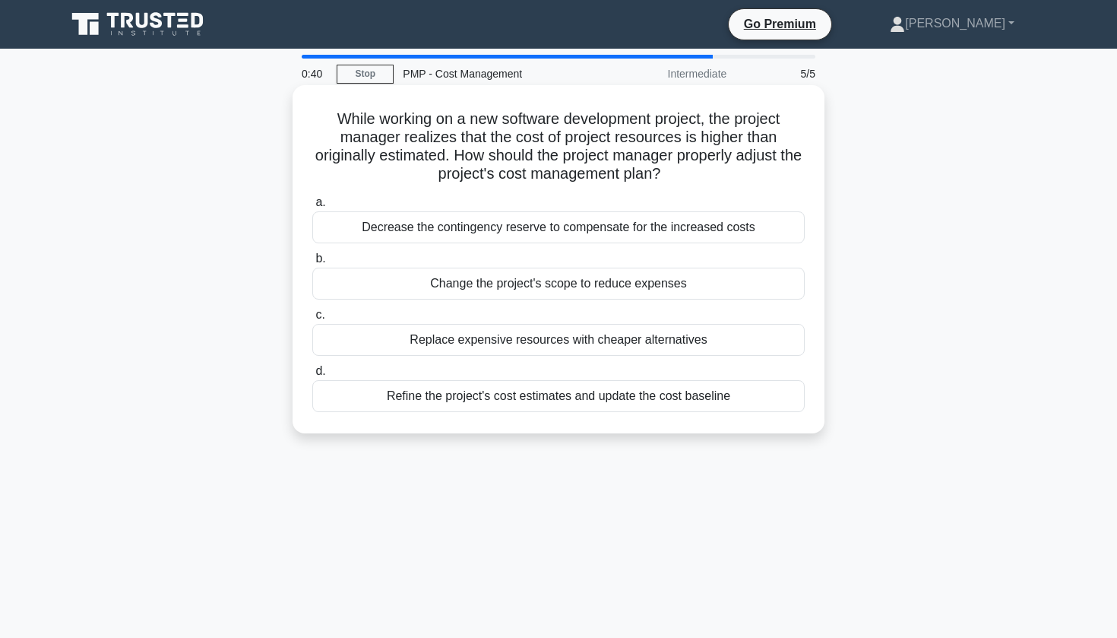
click at [613, 228] on div "Decrease the contingency reserve to compensate for the increased costs" at bounding box center [558, 227] width 493 height 32
click at [312, 208] on input "a. Decrease the contingency reserve to compensate for the increased costs" at bounding box center [312, 203] width 0 height 10
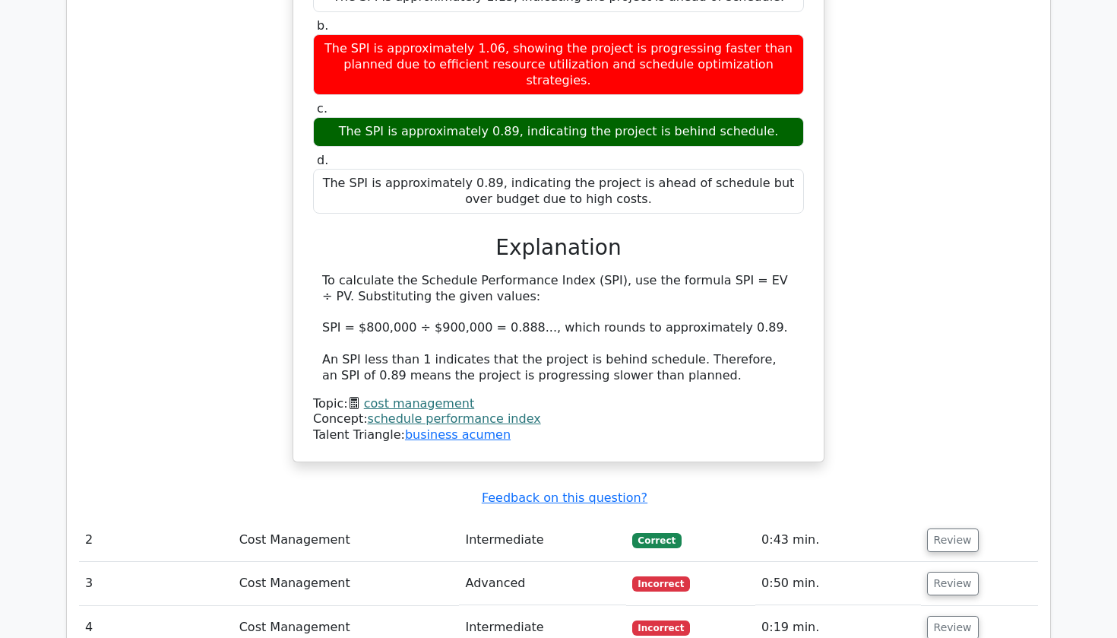
scroll to position [1424, 0]
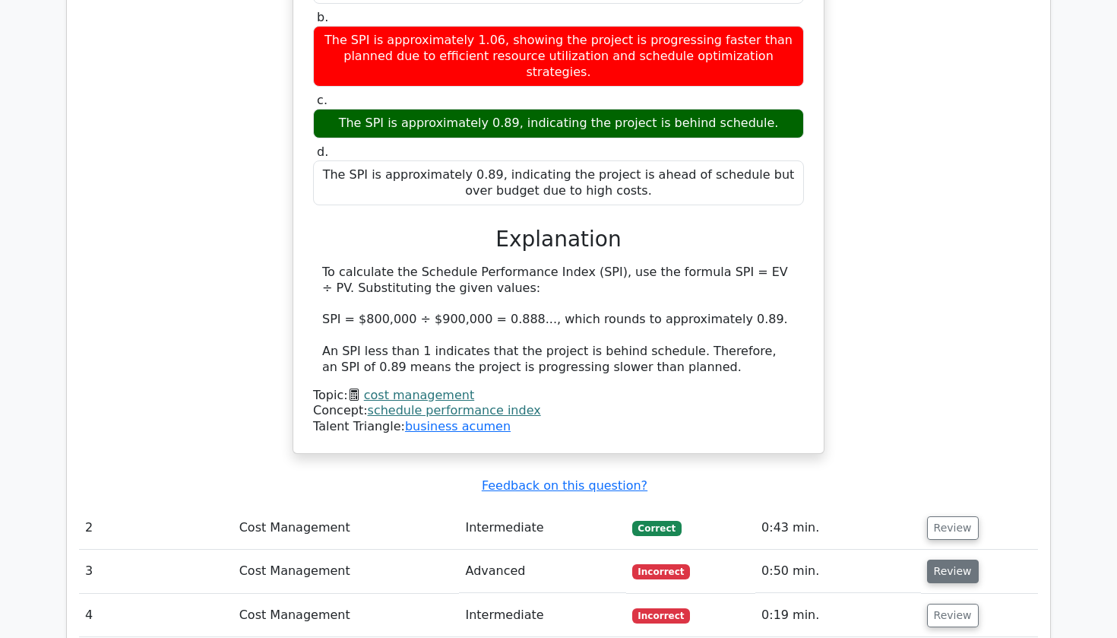
click at [955, 559] on button "Review" at bounding box center [953, 571] width 52 height 24
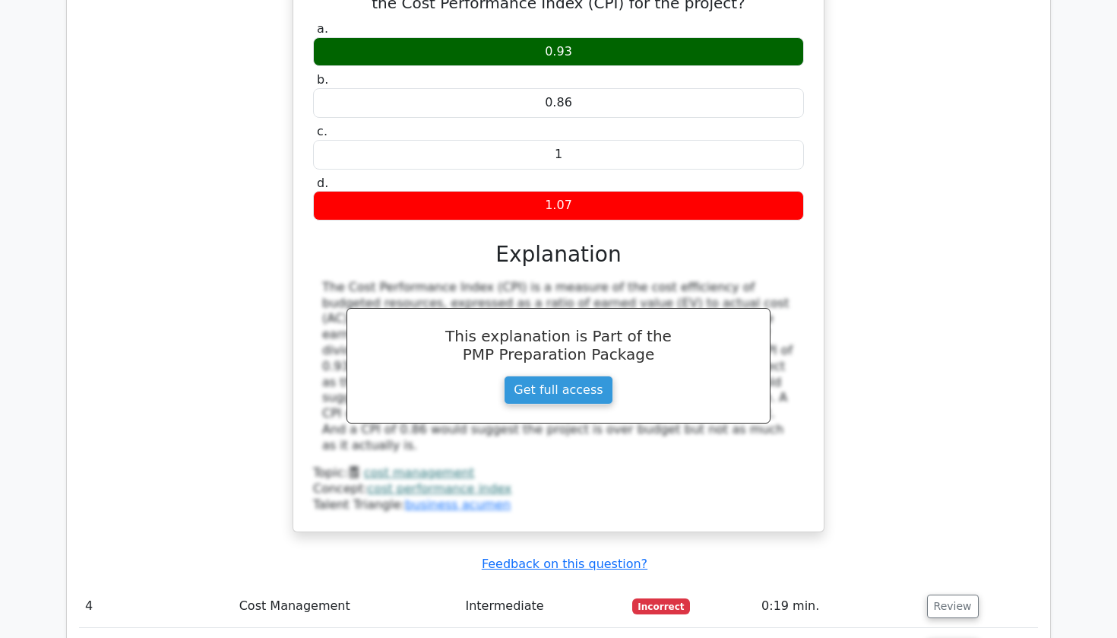
scroll to position [2137, 0]
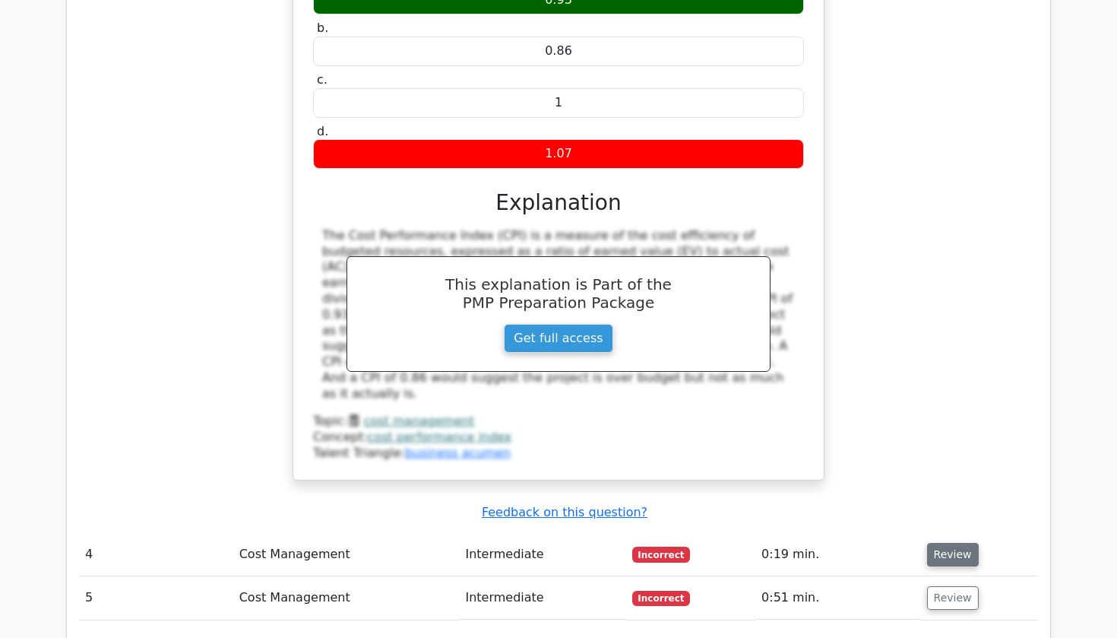
click at [933, 543] on button "Review" at bounding box center [953, 555] width 52 height 24
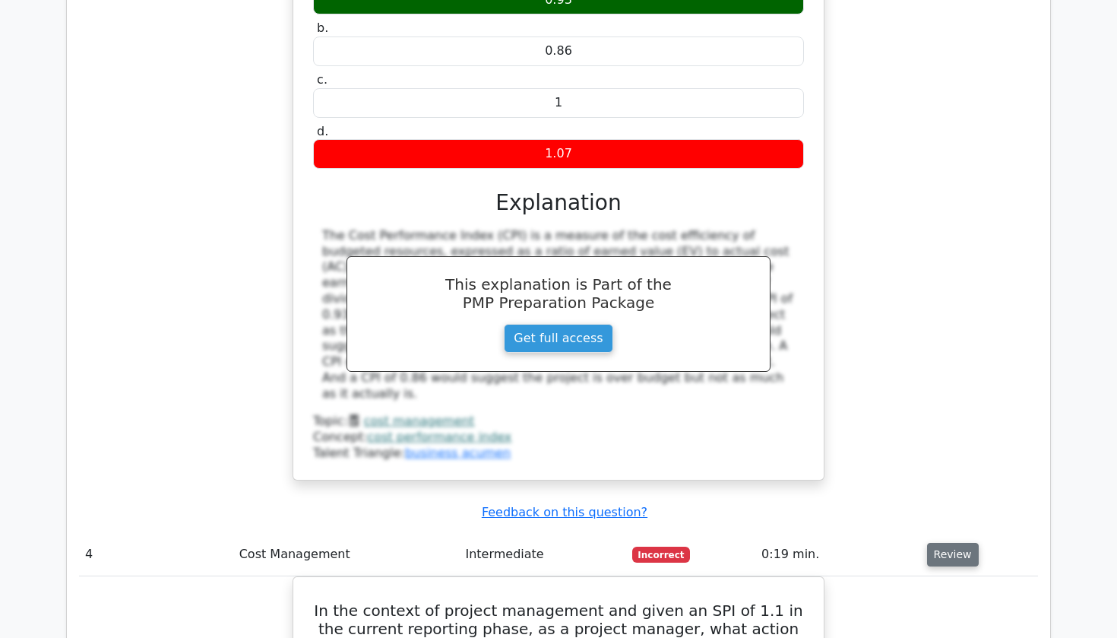
click at [933, 543] on button "Review" at bounding box center [953, 555] width 52 height 24
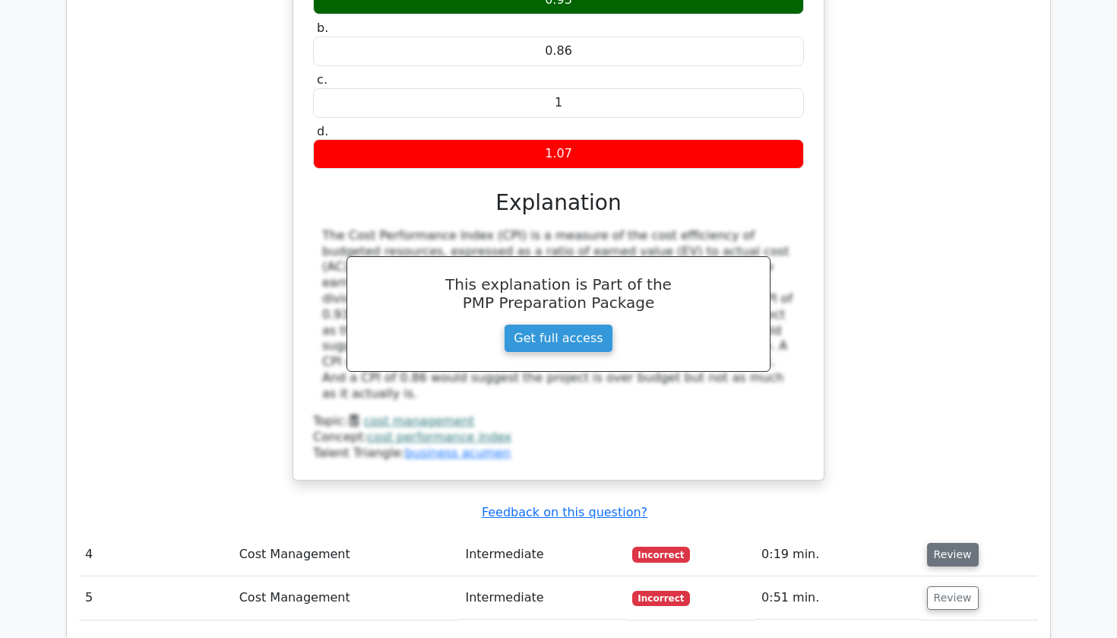
click at [933, 543] on button "Review" at bounding box center [953, 555] width 52 height 24
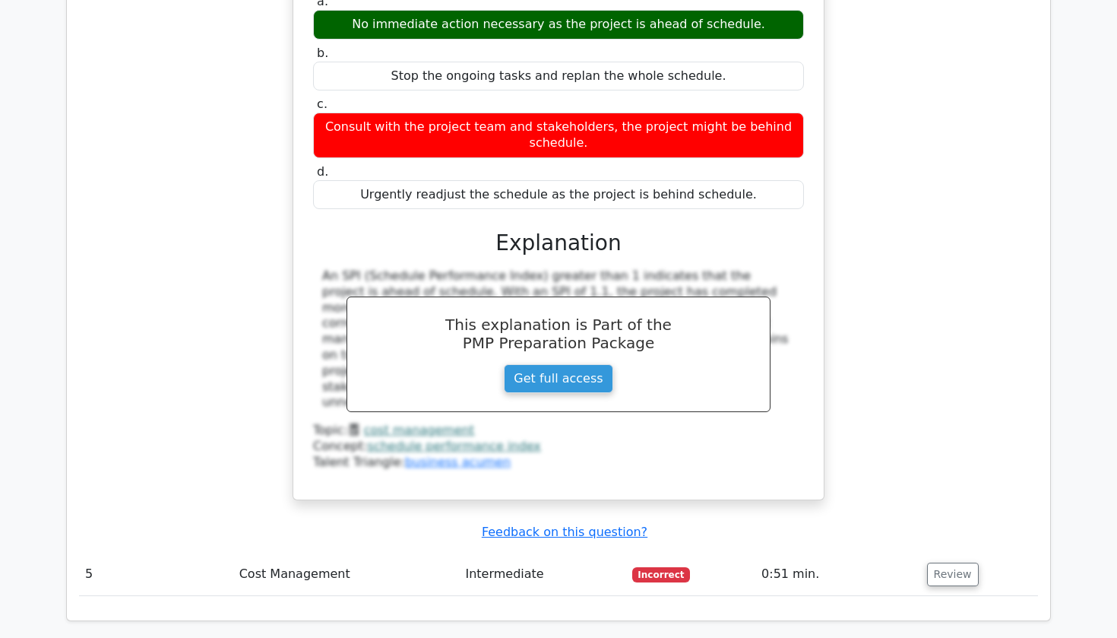
scroll to position [2720, 0]
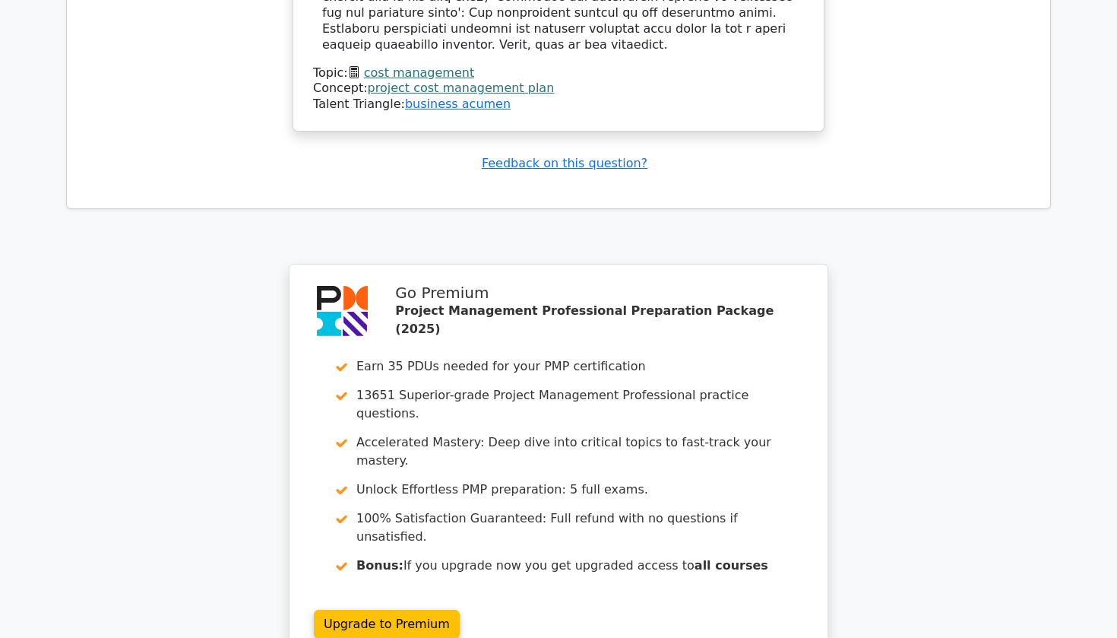
scroll to position [4009, 0]
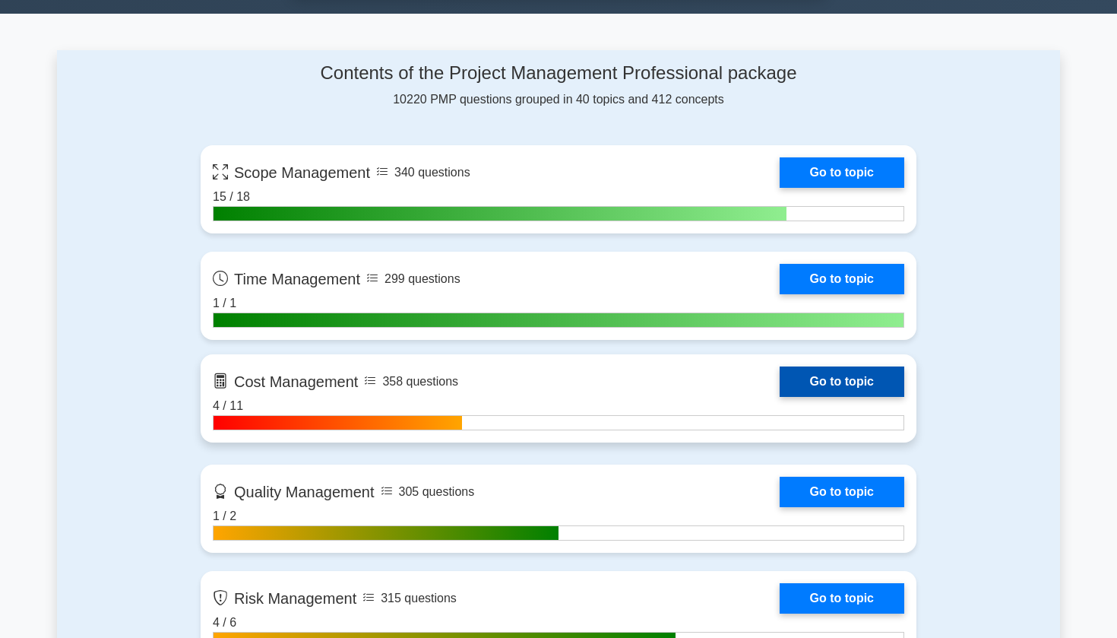
scroll to position [971, 0]
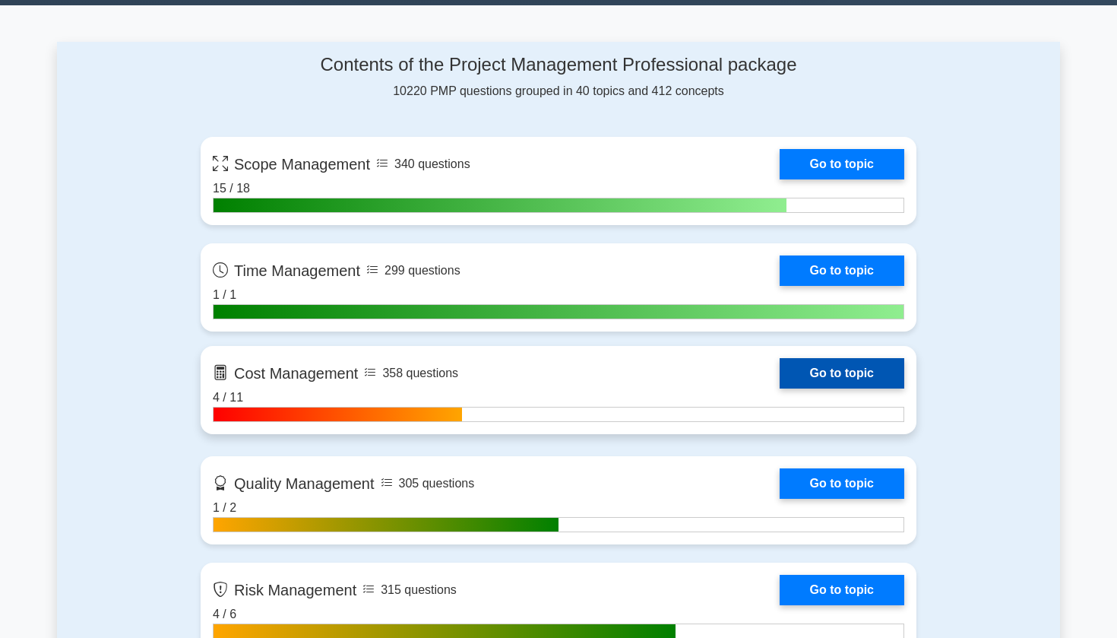
click at [800, 379] on link "Go to topic" at bounding box center [842, 373] width 125 height 30
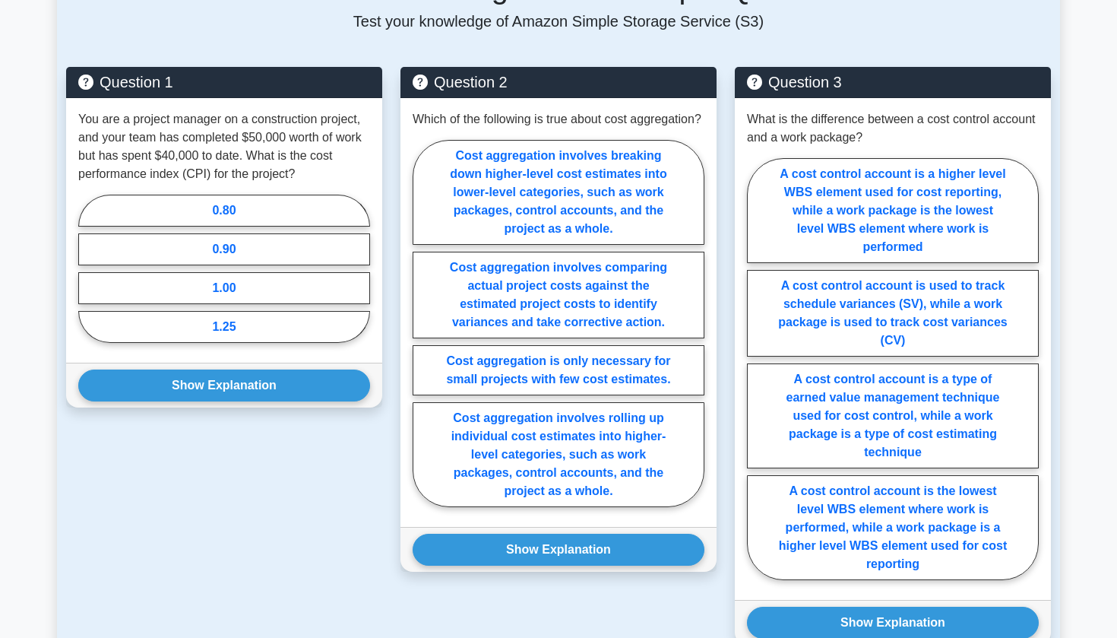
scroll to position [1016, 0]
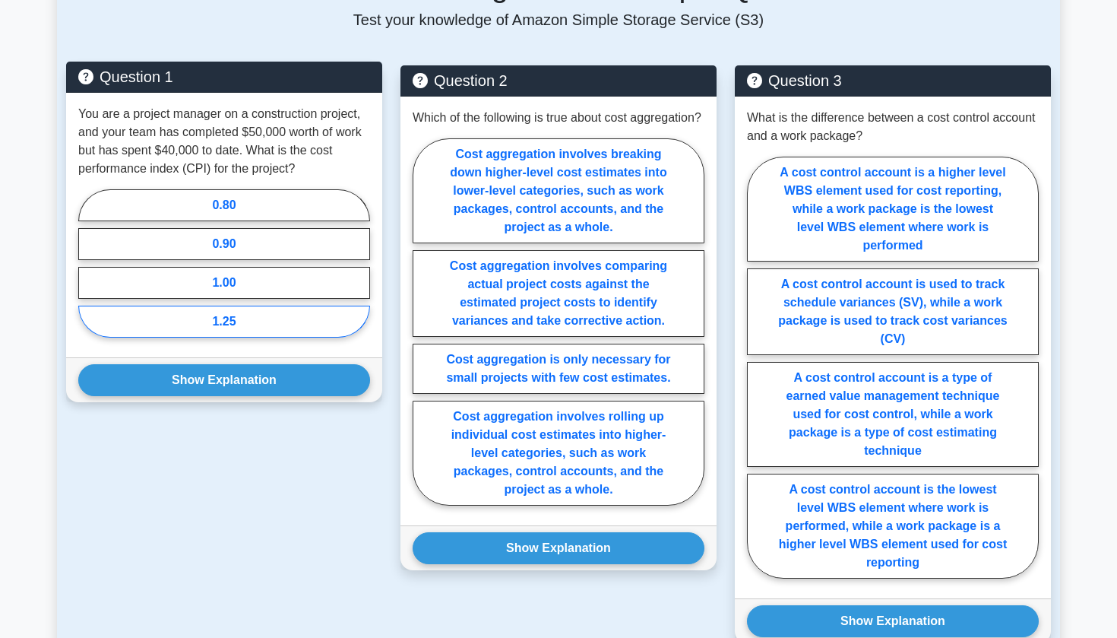
click at [253, 332] on label "1.25" at bounding box center [224, 322] width 292 height 32
click at [88, 273] on input "1.25" at bounding box center [83, 268] width 10 height 10
radio input "true"
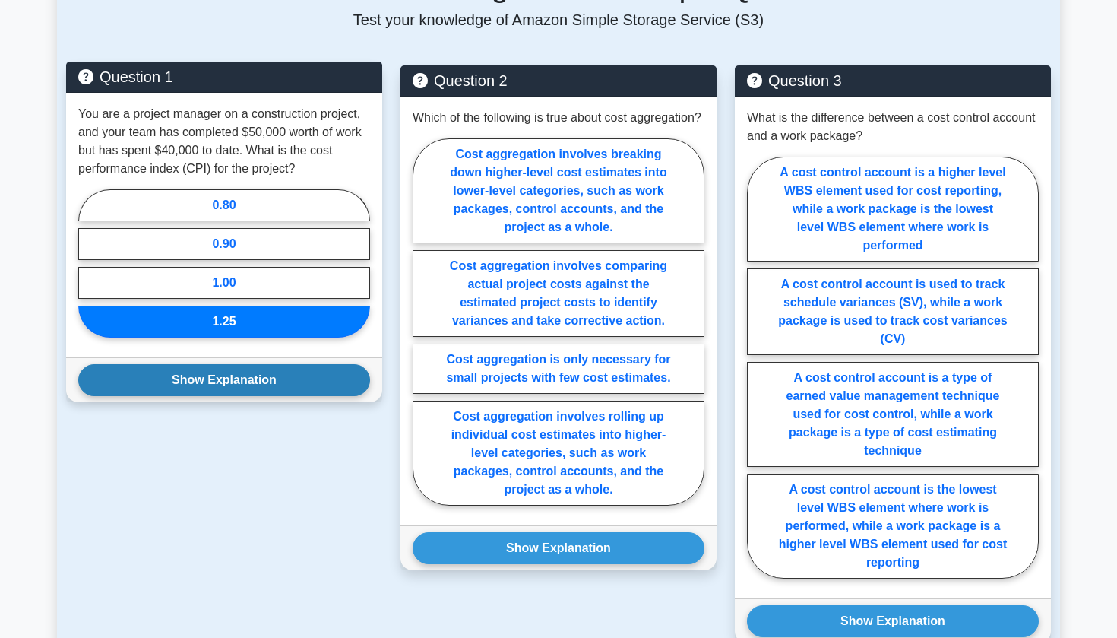
click at [249, 393] on button "Show Explanation" at bounding box center [224, 380] width 292 height 32
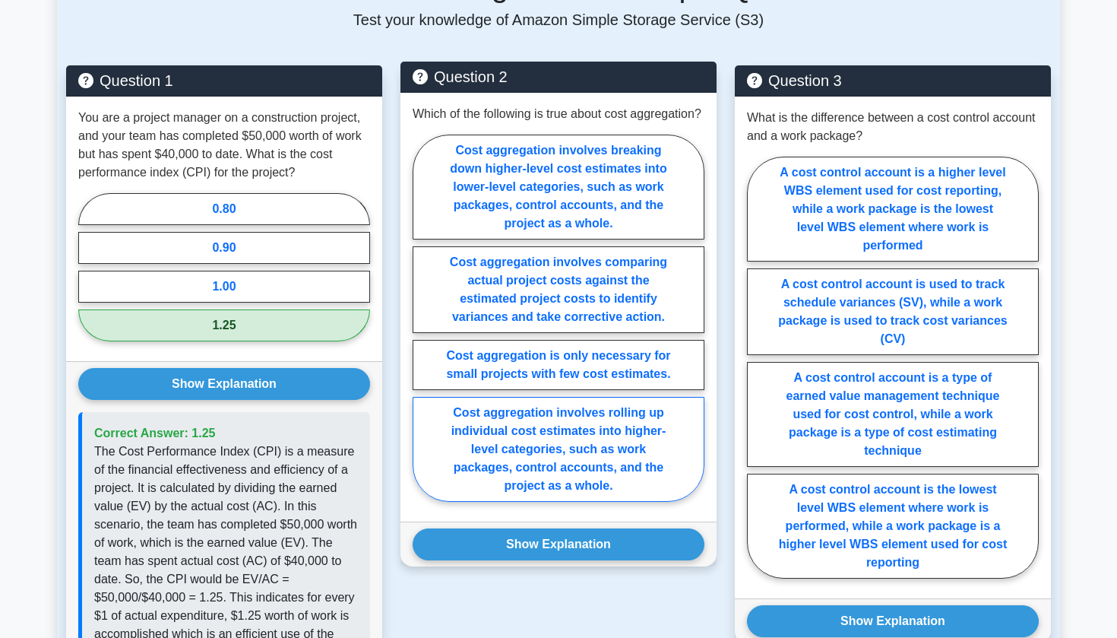
click at [536, 461] on label "Cost aggregation involves rolling up individual cost estimates into higher-leve…" at bounding box center [559, 449] width 292 height 105
click at [423, 328] on input "Cost aggregation involves rolling up individual cost estimates into higher-leve…" at bounding box center [418, 323] width 10 height 10
radio input "true"
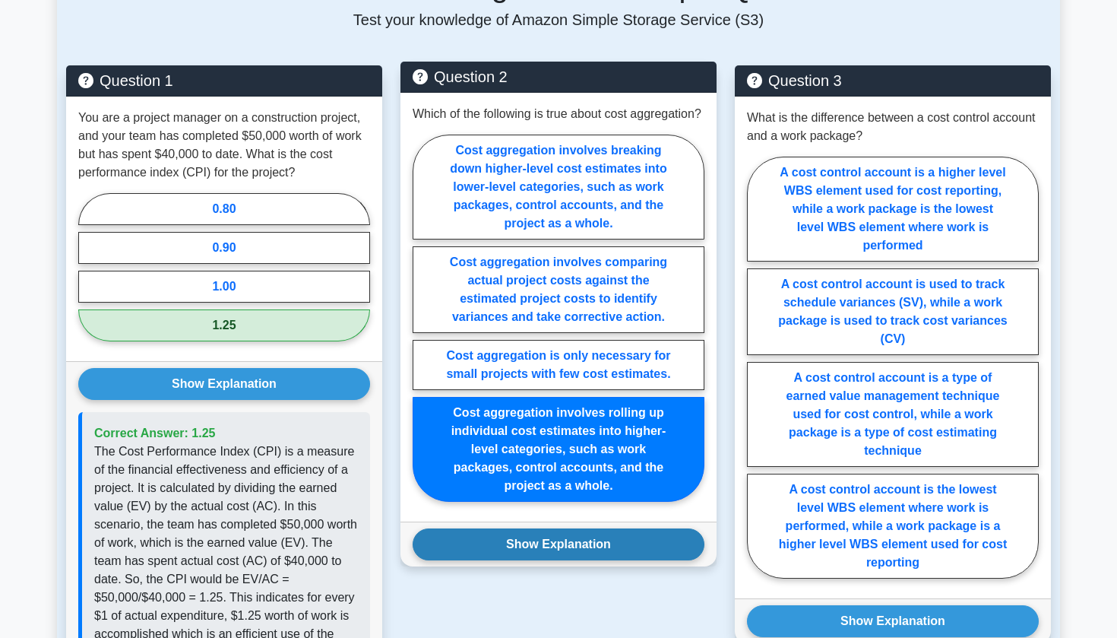
click at [541, 538] on button "Show Explanation" at bounding box center [559, 544] width 292 height 32
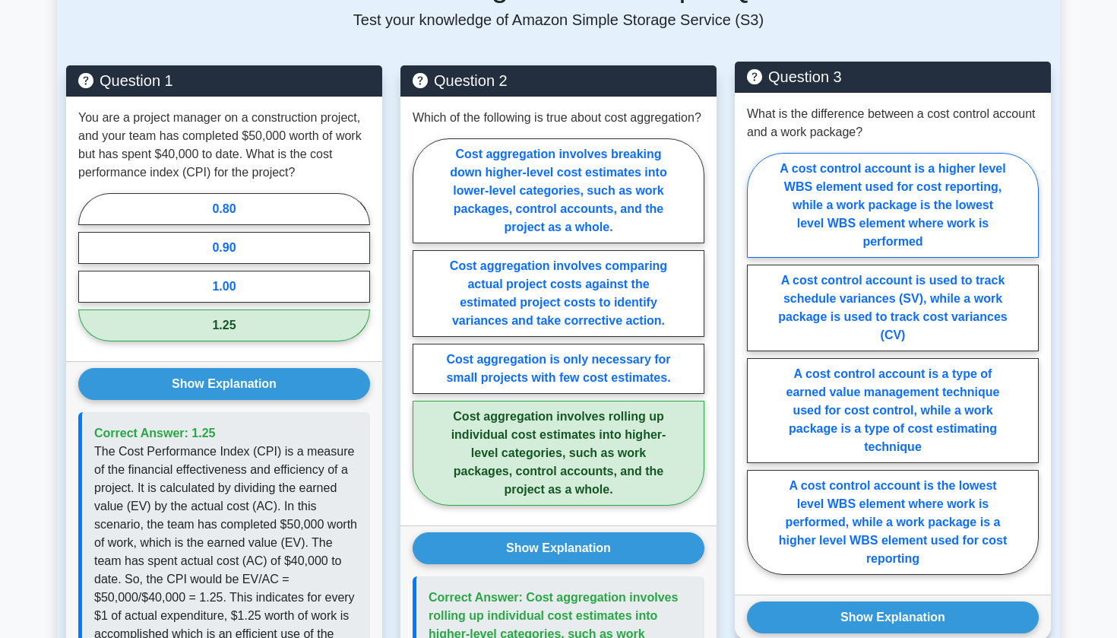
click at [819, 214] on label "A cost control account is a higher level WBS element used for cost reporting, w…" at bounding box center [893, 205] width 292 height 105
click at [757, 363] on input "A cost control account is a higher level WBS element used for cost reporting, w…" at bounding box center [752, 368] width 10 height 10
radio input "true"
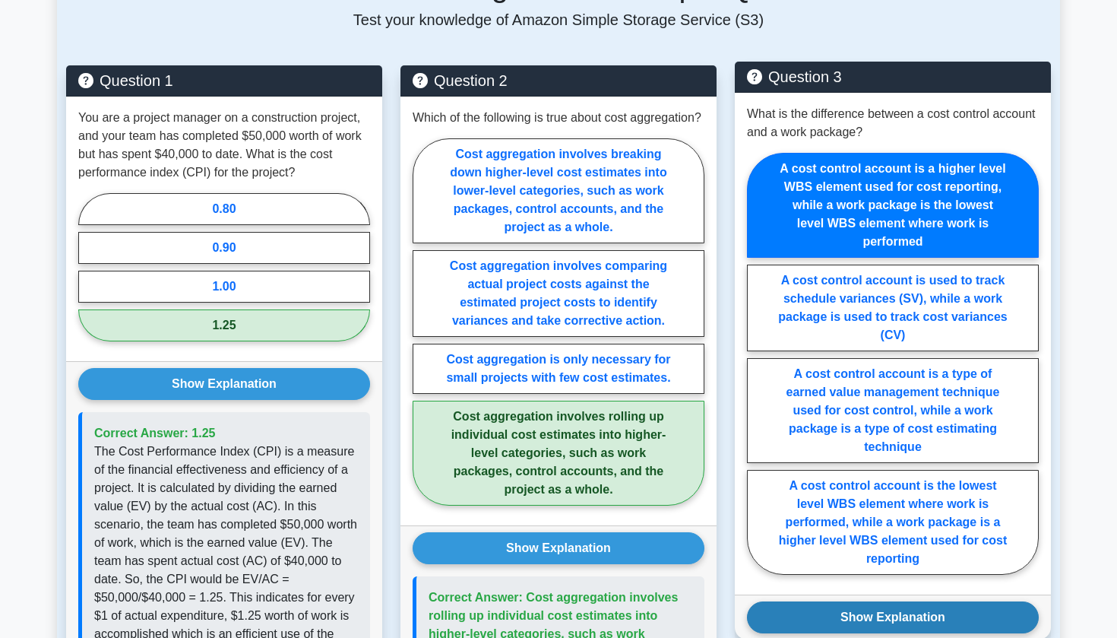
click at [848, 610] on button "Show Explanation" at bounding box center [893, 617] width 292 height 32
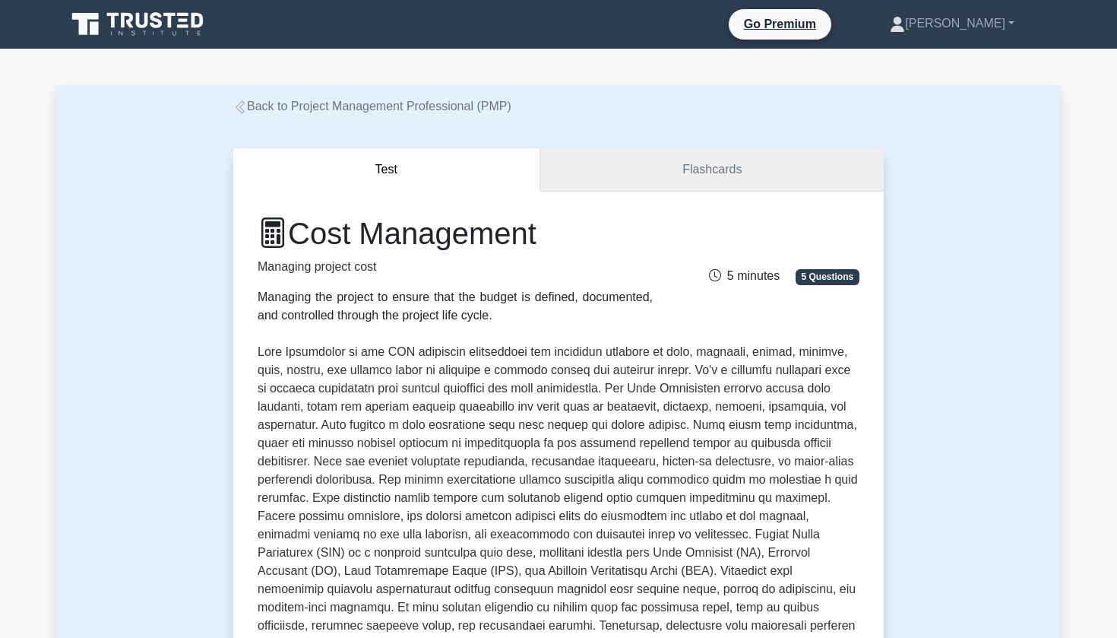
scroll to position [0, 0]
click at [691, 157] on link "Flashcards" at bounding box center [712, 169] width 344 height 43
click at [687, 185] on link "Flashcards" at bounding box center [712, 169] width 344 height 43
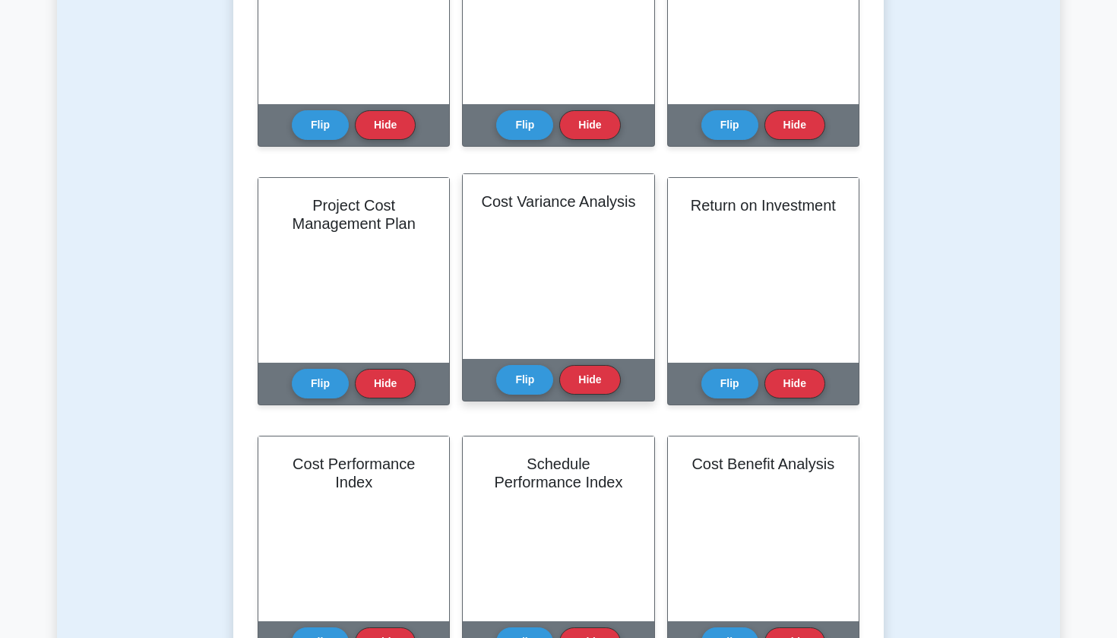
scroll to position [727, 0]
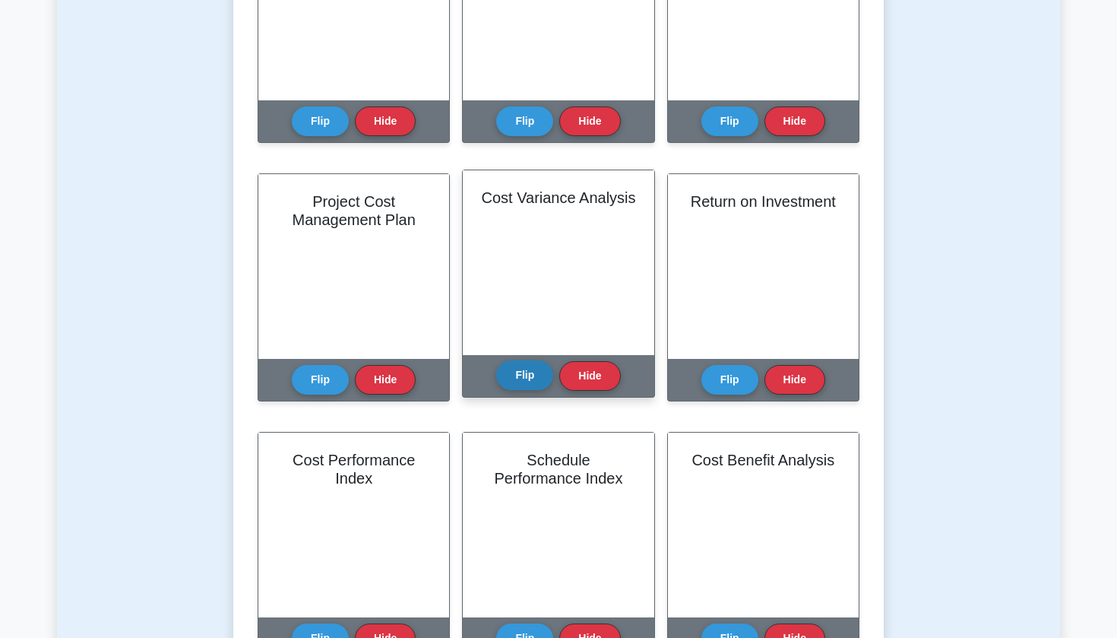
click at [540, 371] on button "Flip" at bounding box center [524, 375] width 57 height 30
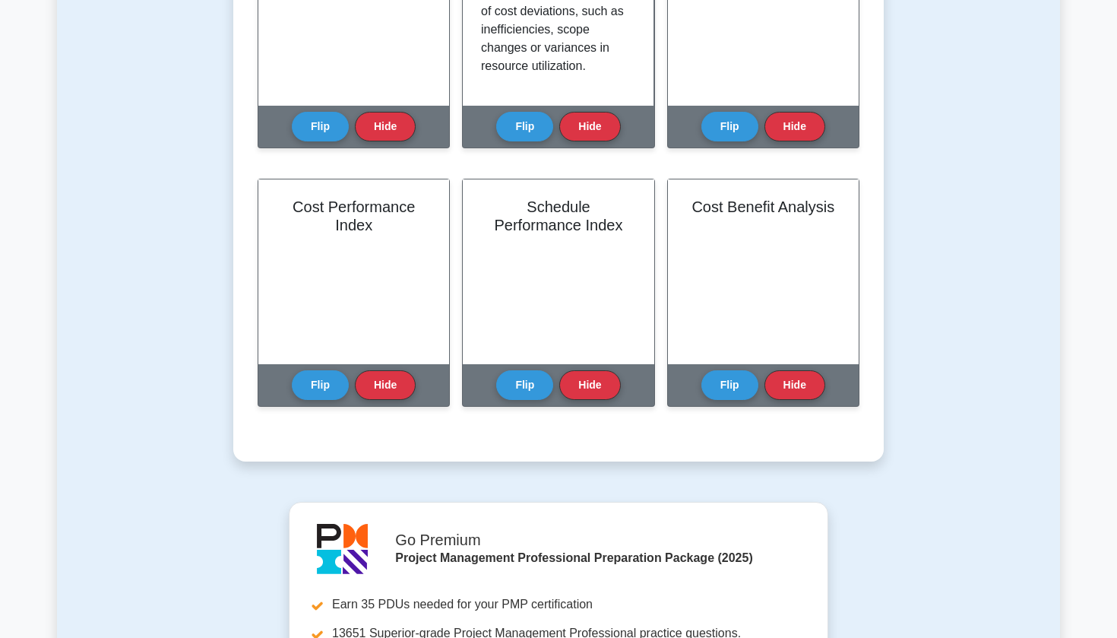
scroll to position [980, 0]
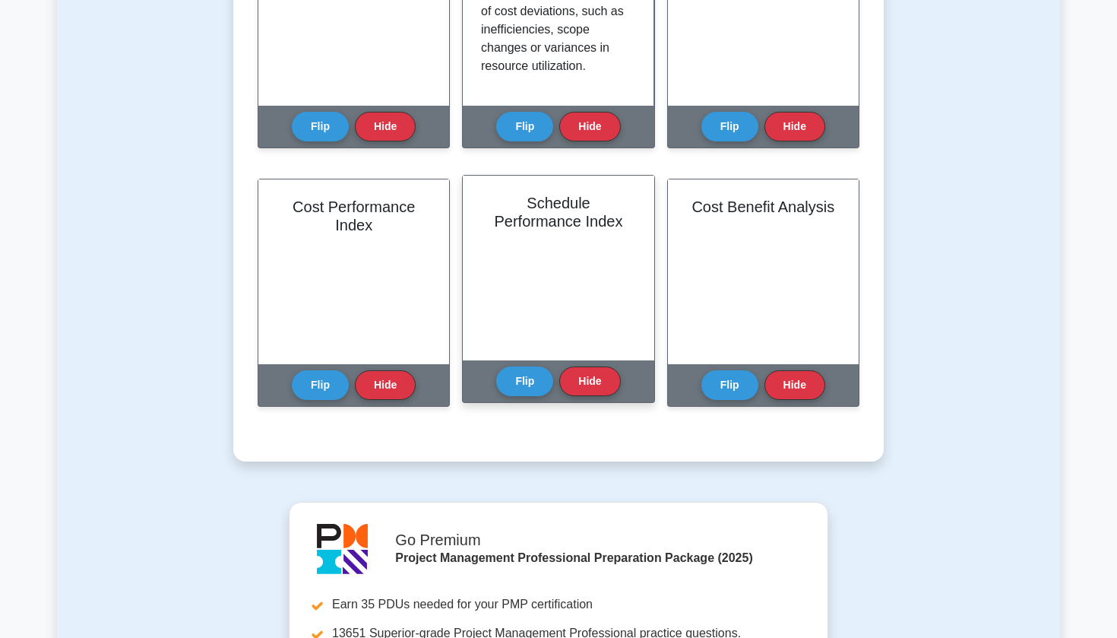
click at [532, 396] on div "Flip Hide" at bounding box center [558, 381] width 124 height 42
click at [522, 376] on button "Flip" at bounding box center [524, 381] width 57 height 30
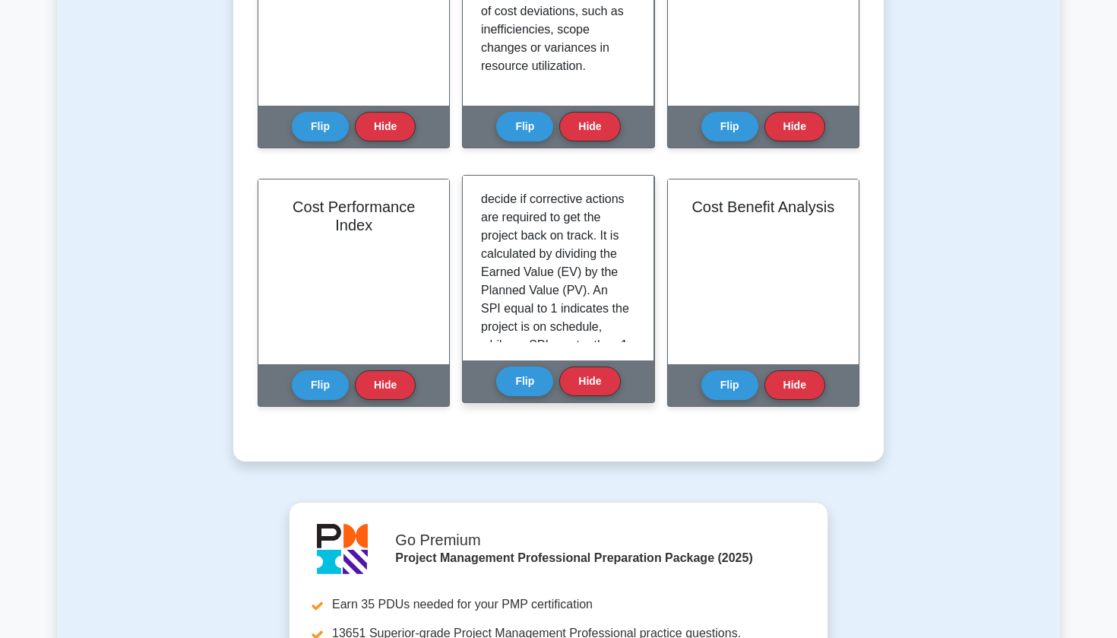
scroll to position [192, 0]
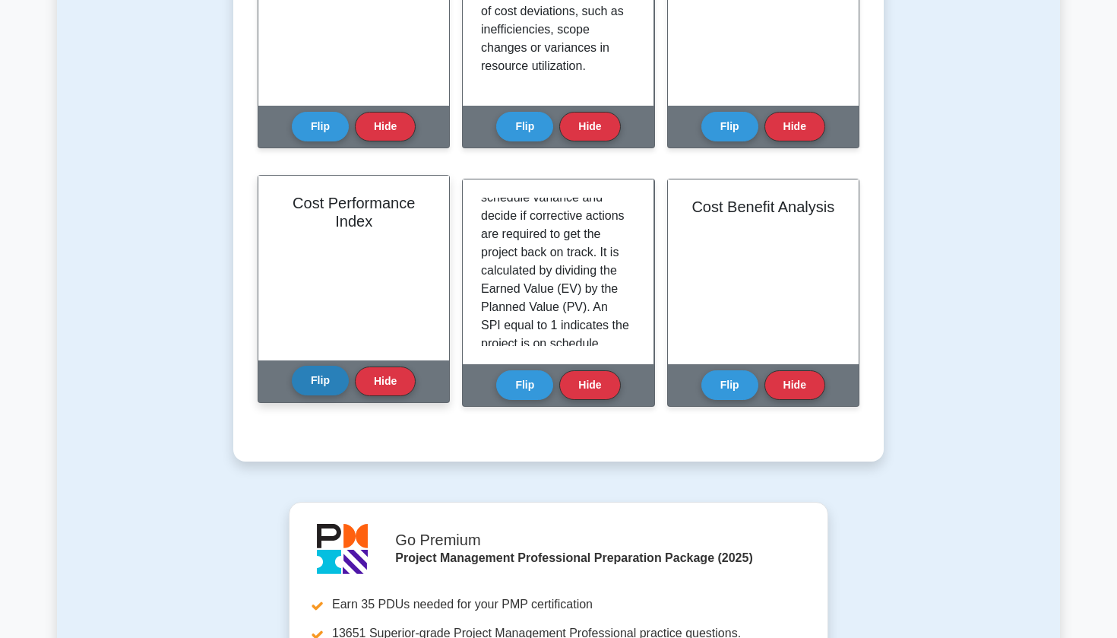
click at [334, 382] on button "Flip" at bounding box center [320, 381] width 57 height 30
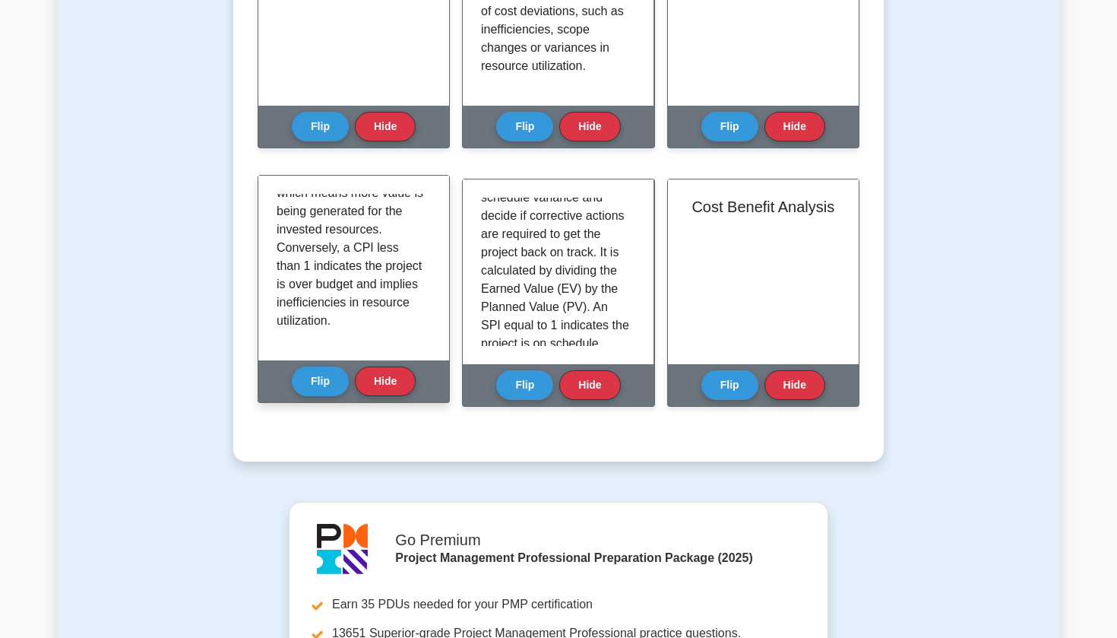
scroll to position [320, 0]
click at [382, 299] on p "The Cost Performance Index (CPI) is a key performance indicator in project mana…" at bounding box center [351, 102] width 148 height 456
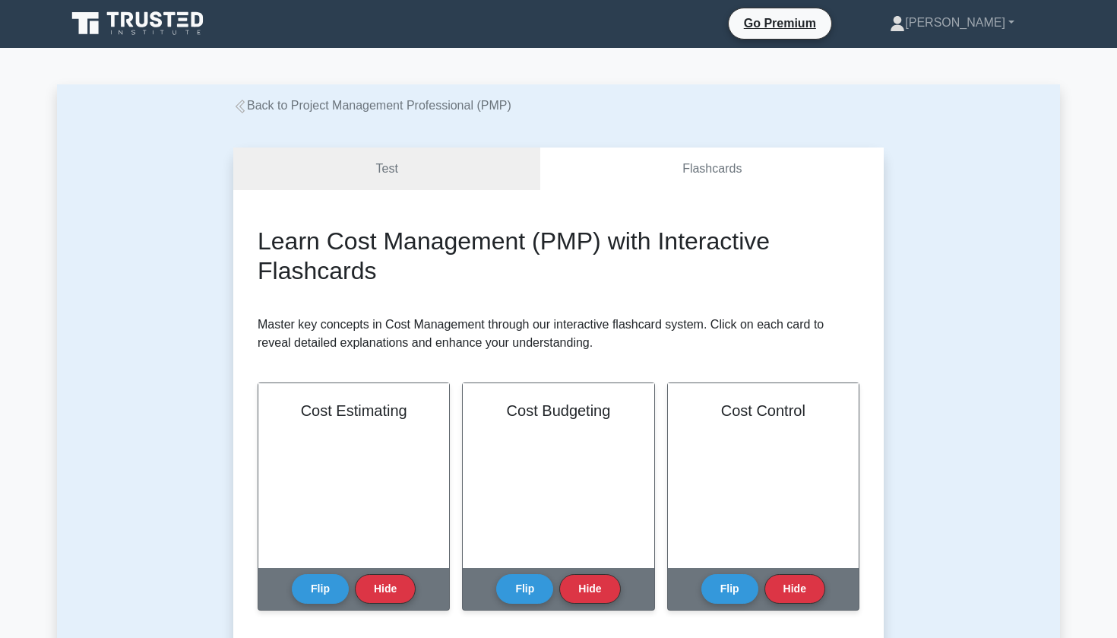
scroll to position [8, 0]
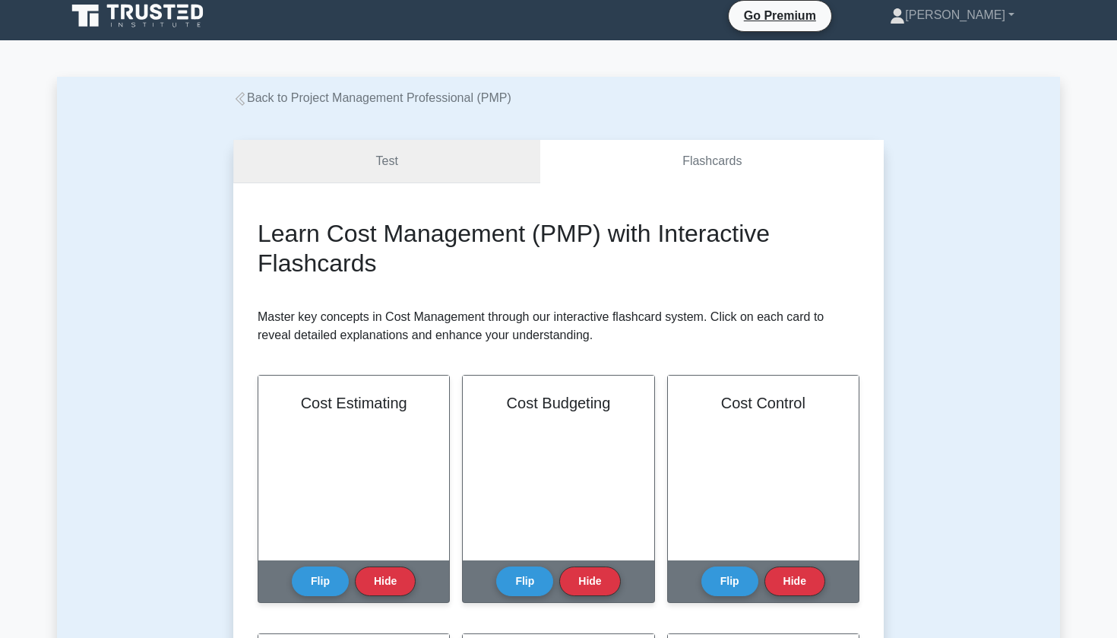
click at [456, 163] on link "Test" at bounding box center [386, 161] width 307 height 43
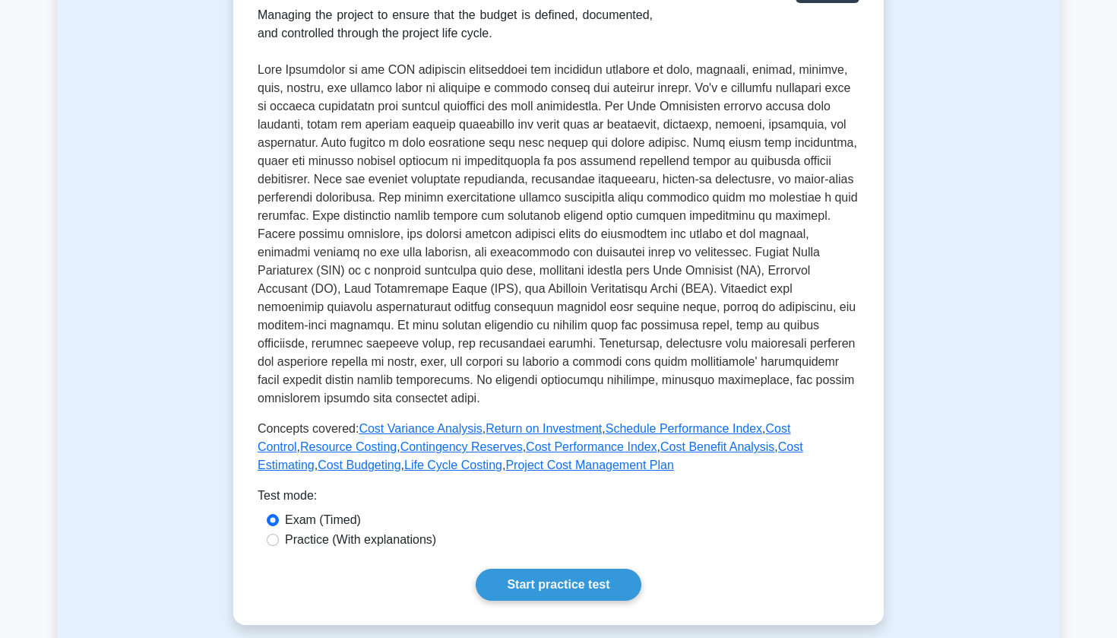
scroll to position [337, 0]
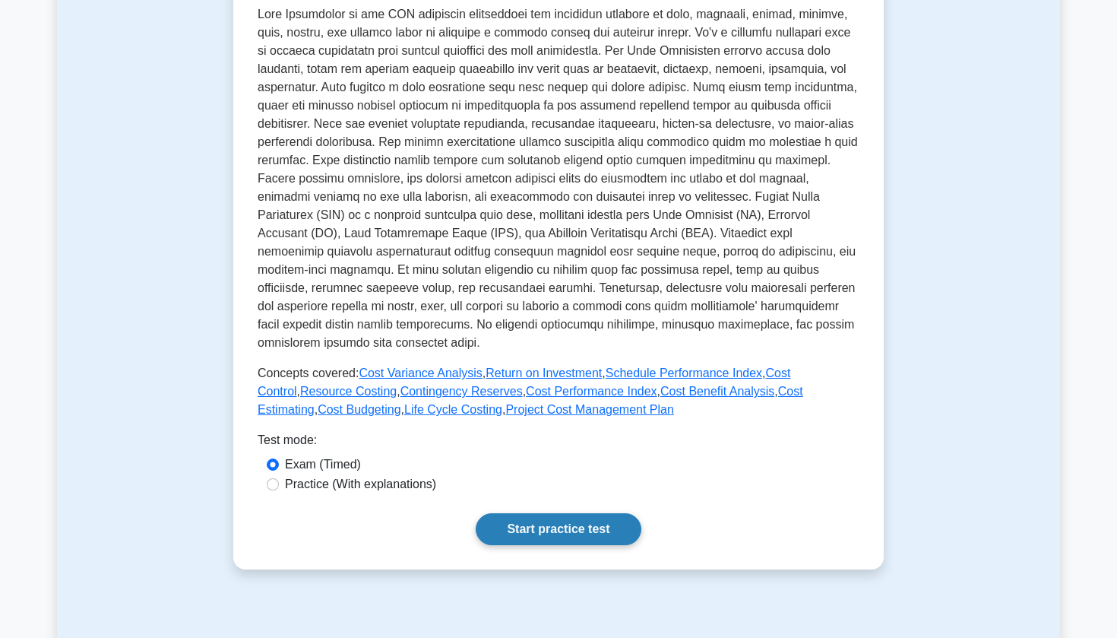
click at [570, 534] on link "Start practice test" at bounding box center [558, 529] width 165 height 32
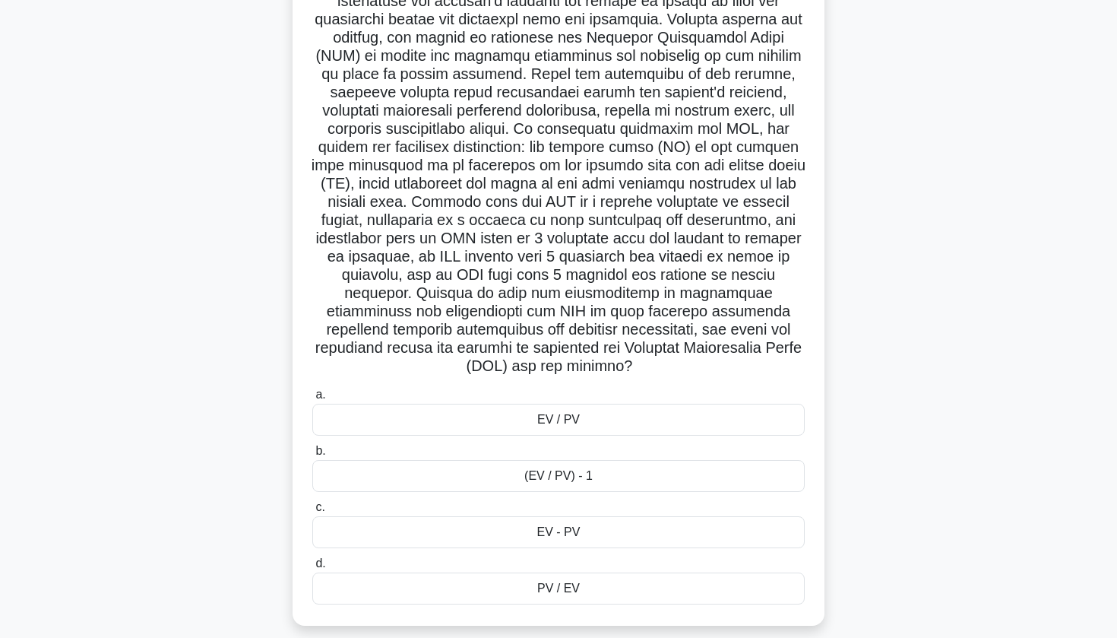
scroll to position [189, 0]
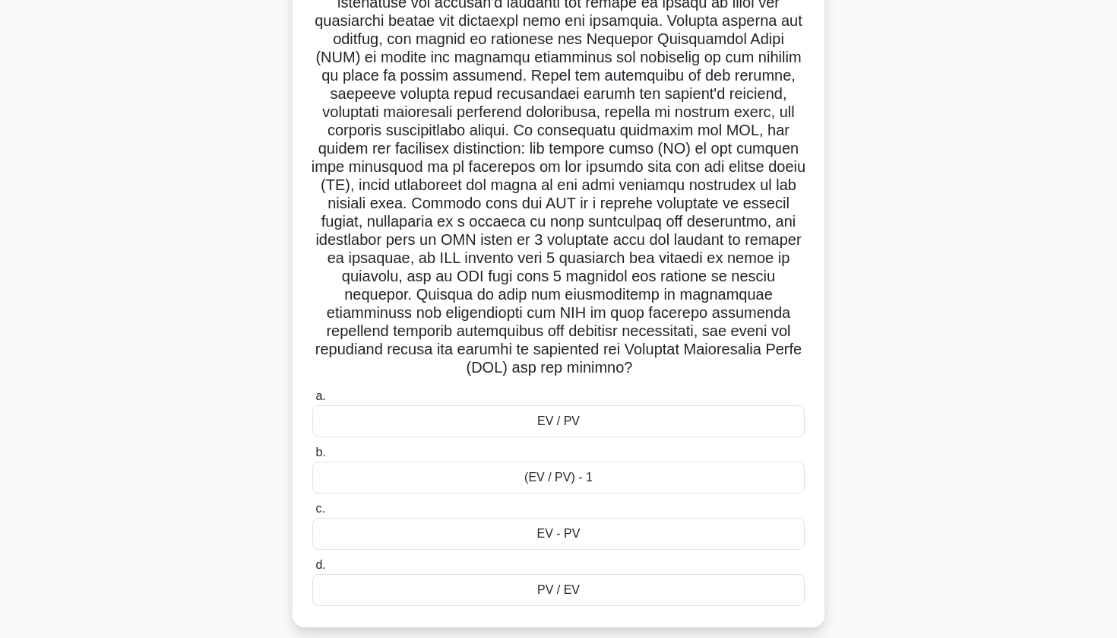
click at [591, 405] on div "EV / PV" at bounding box center [558, 421] width 493 height 32
click at [312, 401] on input "a. EV / PV" at bounding box center [312, 396] width 0 height 10
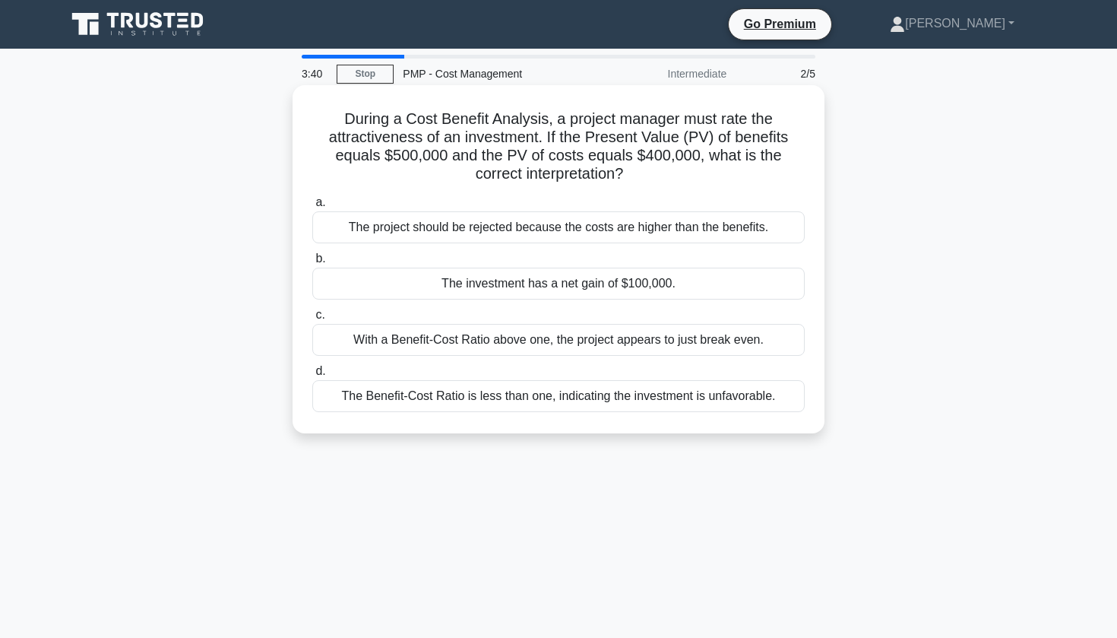
scroll to position [0, 0]
click at [591, 344] on div "With a Benefit-Cost Ratio above one, the project appears to just break even." at bounding box center [558, 340] width 493 height 32
click at [312, 320] on input "c. With a Benefit-Cost Ratio above one, the project appears to just break even." at bounding box center [312, 315] width 0 height 10
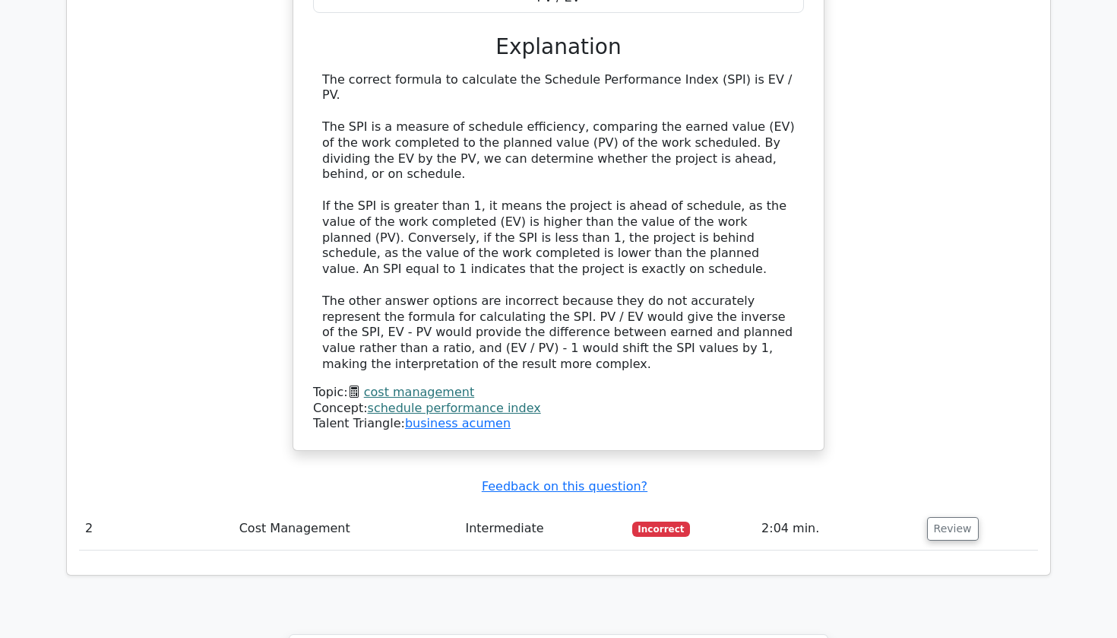
scroll to position [1984, 0]
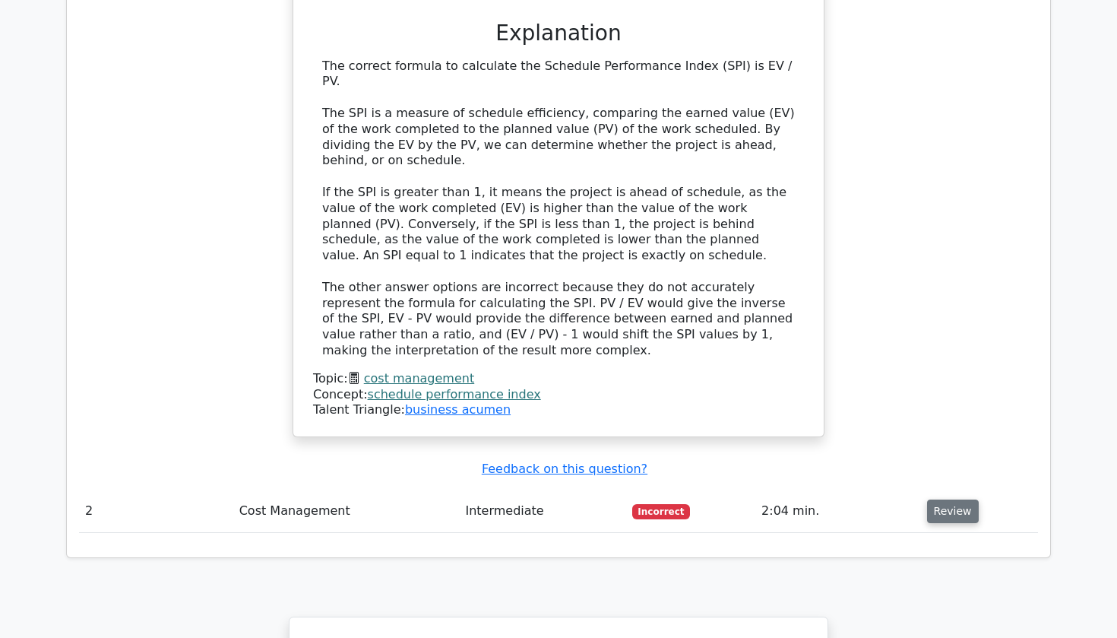
click at [955, 499] on button "Review" at bounding box center [953, 511] width 52 height 24
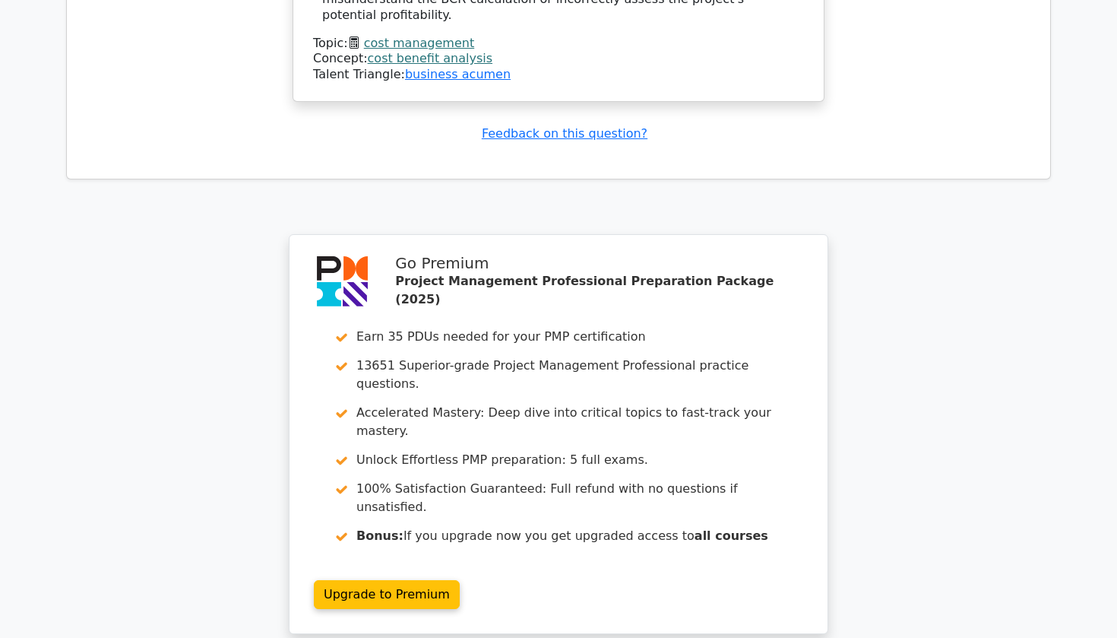
scroll to position [3084, 0]
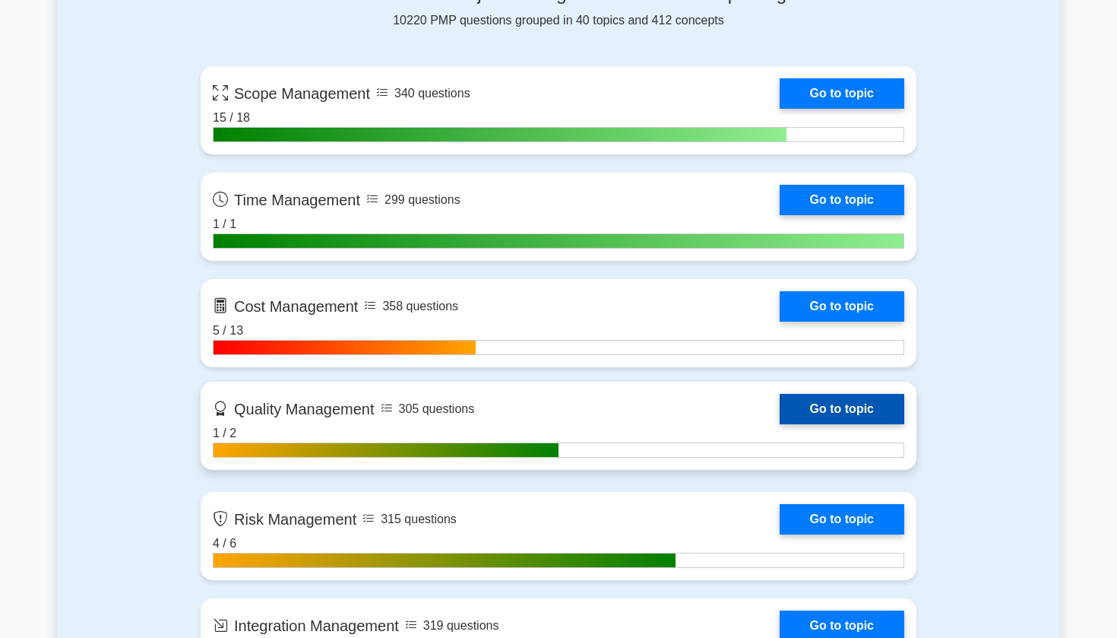
scroll to position [1044, 0]
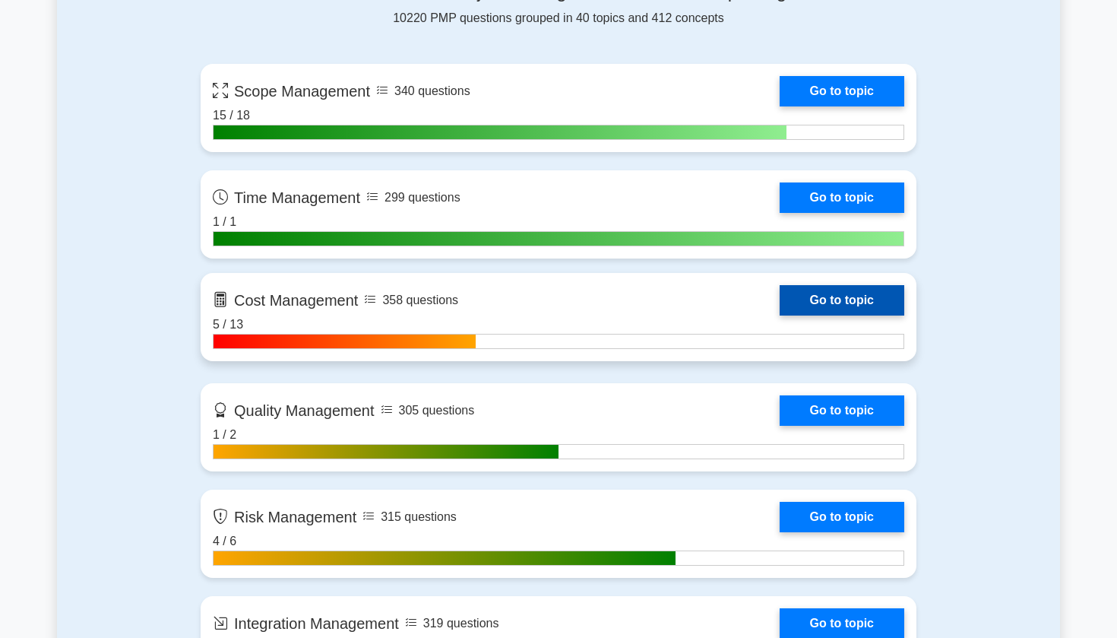
click at [780, 315] on link "Go to topic" at bounding box center [842, 300] width 125 height 30
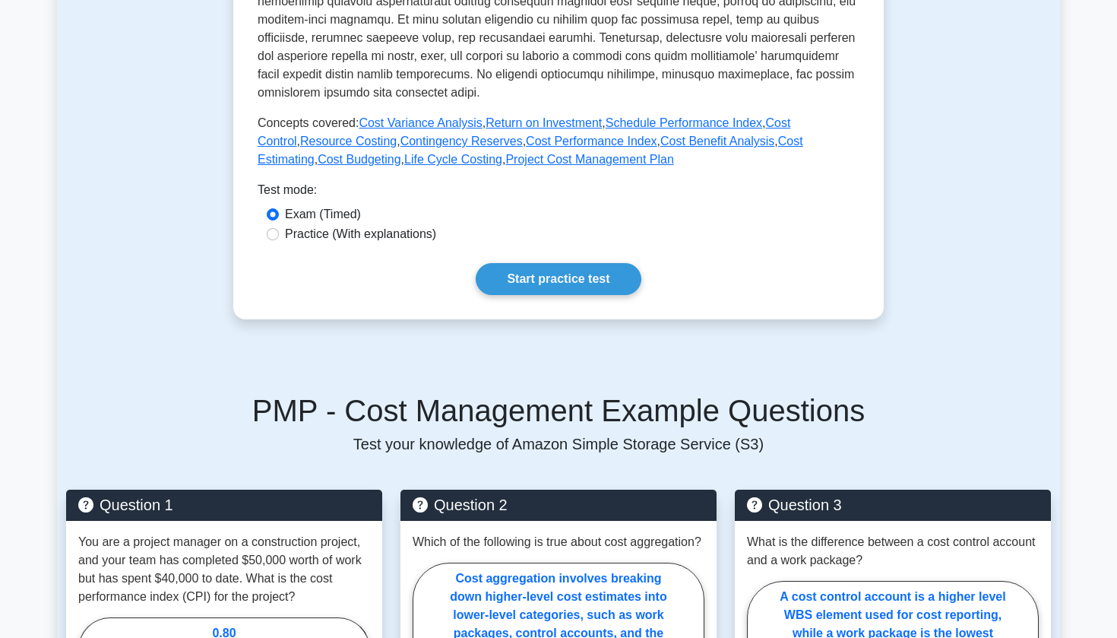
scroll to position [609, 0]
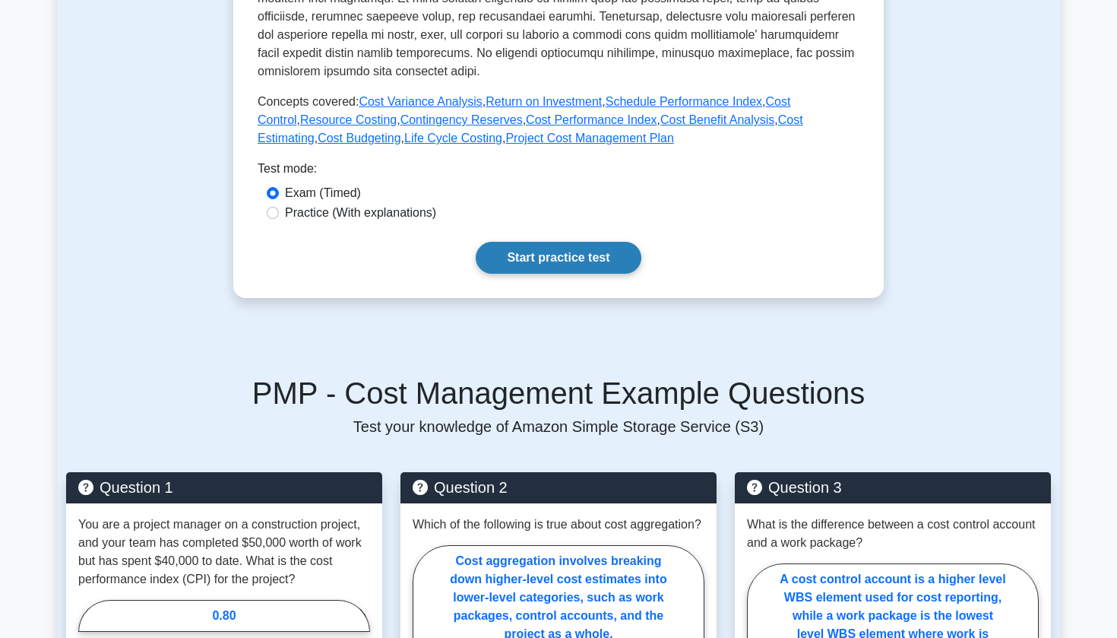
click at [547, 267] on link "Start practice test" at bounding box center [558, 258] width 165 height 32
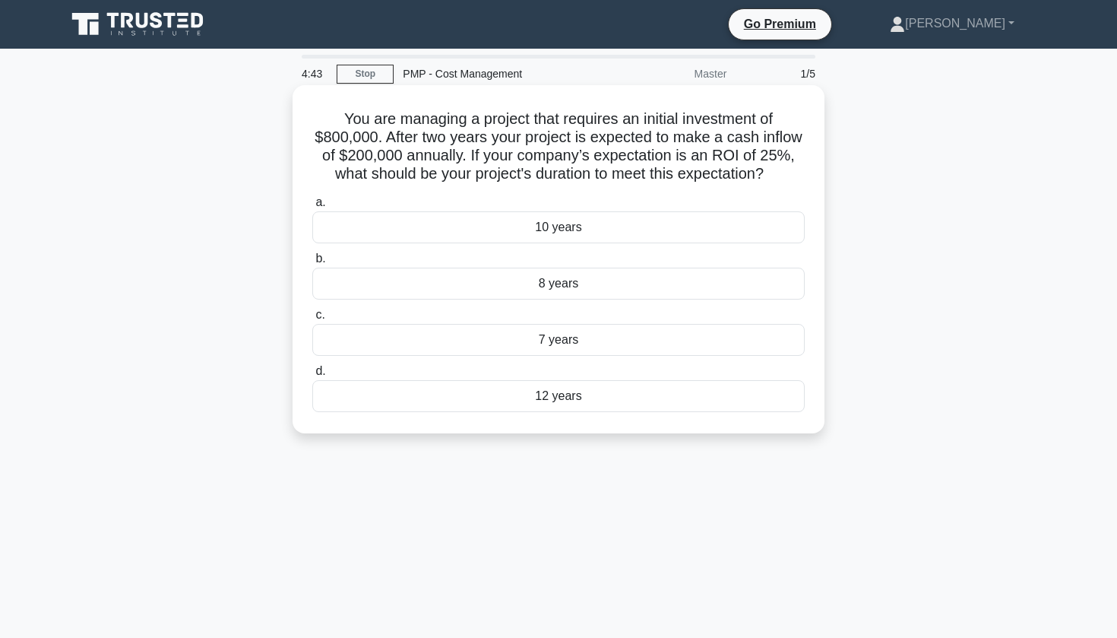
click at [574, 284] on div "8 years" at bounding box center [558, 284] width 493 height 32
click at [312, 264] on input "b. 8 years" at bounding box center [312, 259] width 0 height 10
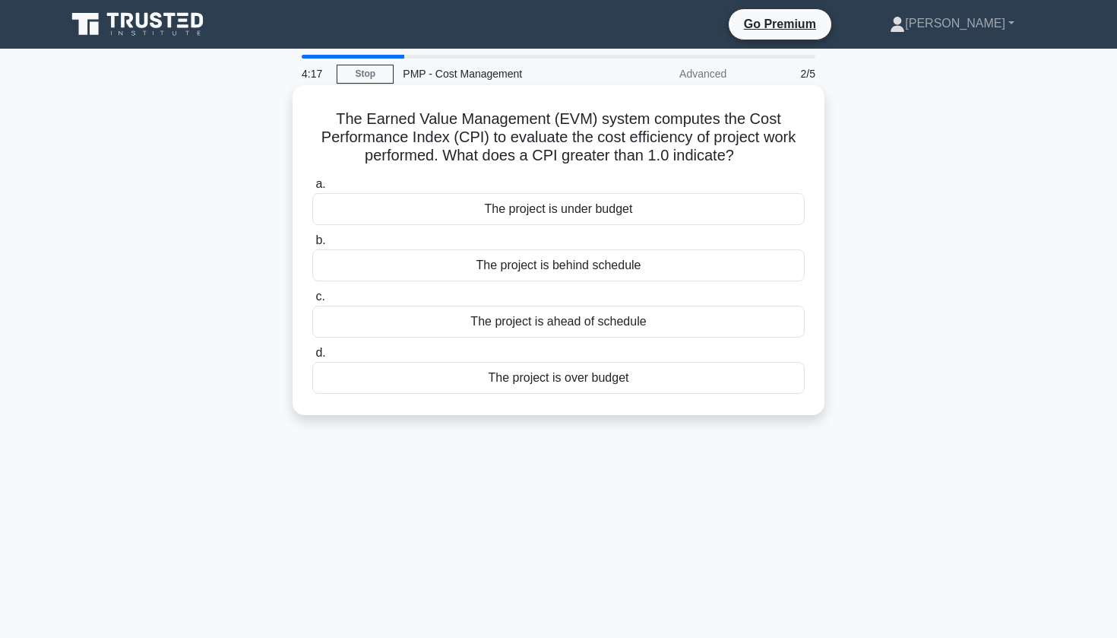
click at [601, 204] on div "The project is under budget" at bounding box center [558, 209] width 493 height 32
click at [312, 189] on input "a. The project is under budget" at bounding box center [312, 184] width 0 height 10
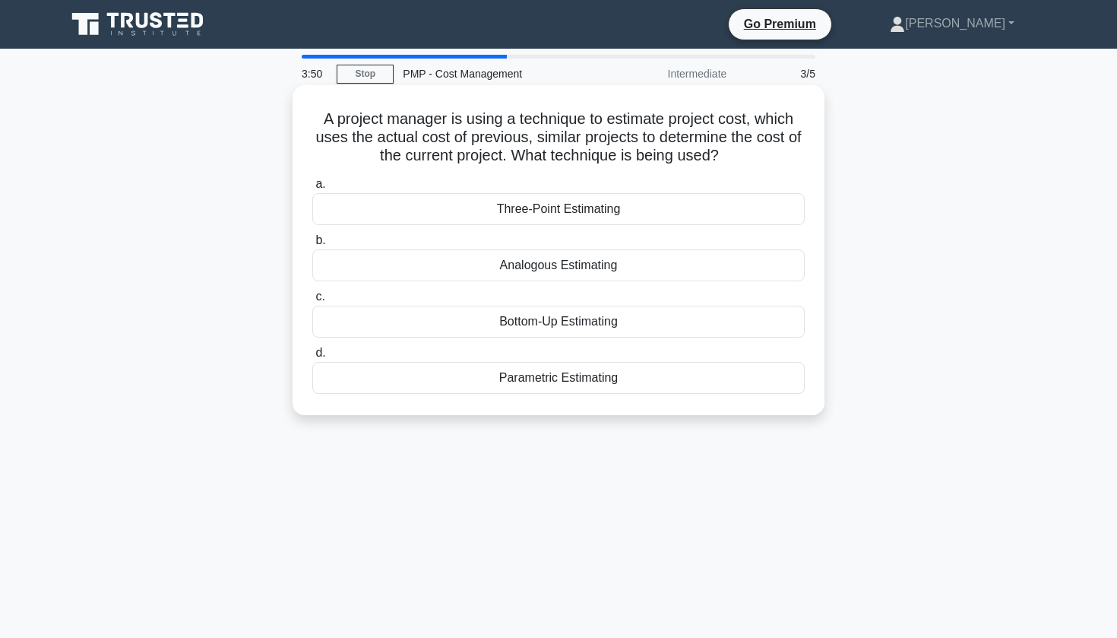
click at [506, 379] on div "Parametric Estimating" at bounding box center [558, 378] width 493 height 32
click at [312, 358] on input "d. Parametric Estimating" at bounding box center [312, 353] width 0 height 10
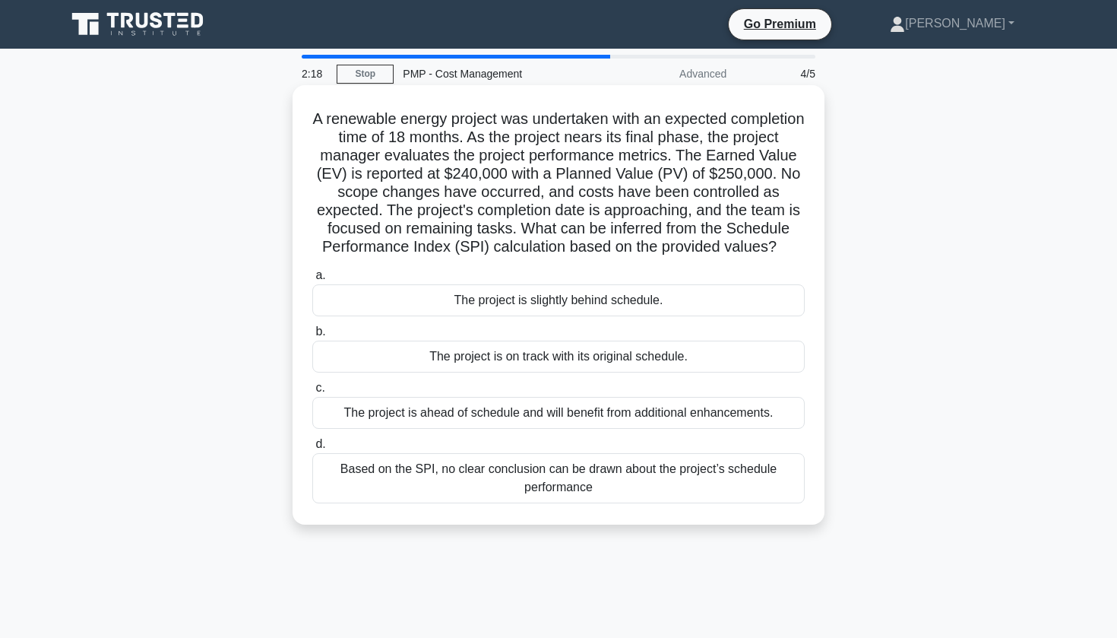
click at [590, 304] on div "The project is slightly behind schedule." at bounding box center [558, 300] width 493 height 32
click at [312, 280] on input "a. The project is slightly behind schedule." at bounding box center [312, 276] width 0 height 10
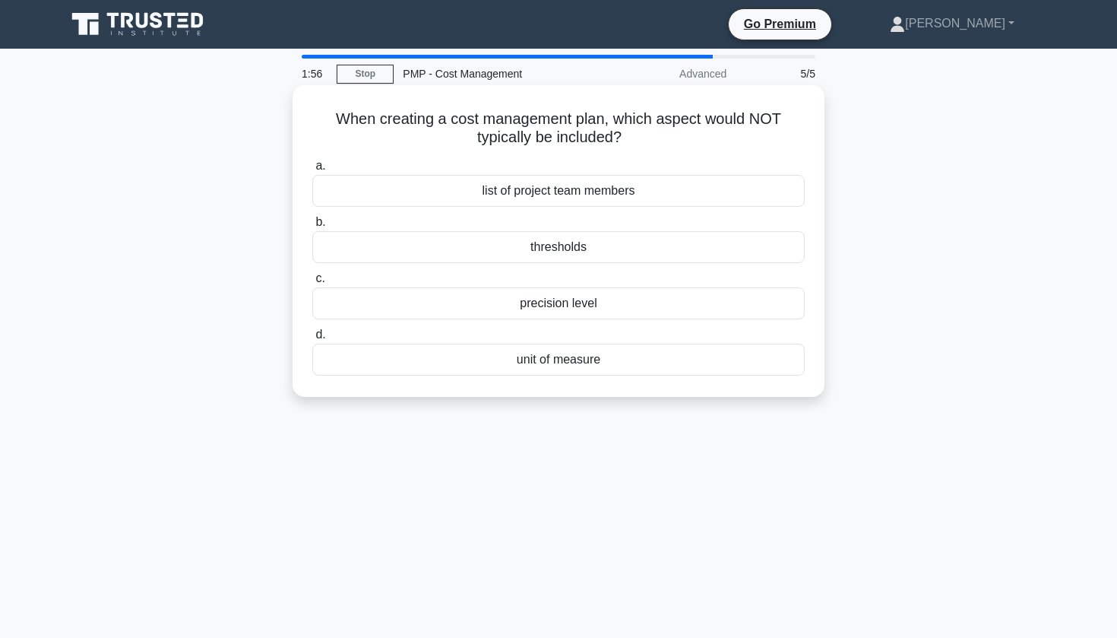
click at [688, 191] on div "list of project team members" at bounding box center [558, 191] width 493 height 32
click at [312, 171] on input "a. list of project team members" at bounding box center [312, 166] width 0 height 10
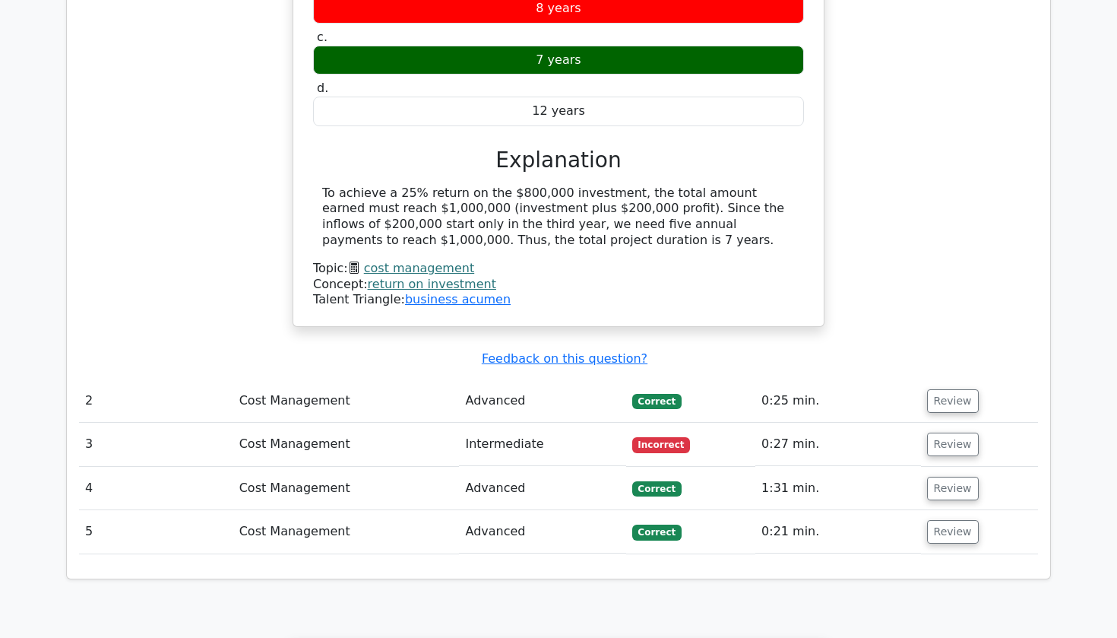
scroll to position [1468, 0]
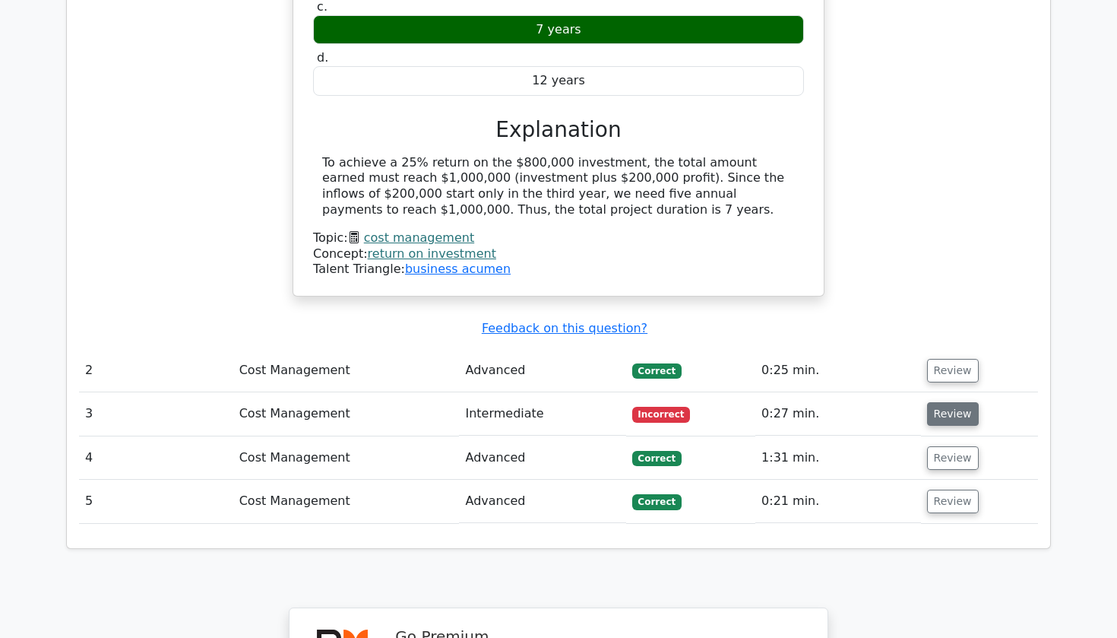
click at [960, 402] on button "Review" at bounding box center [953, 414] width 52 height 24
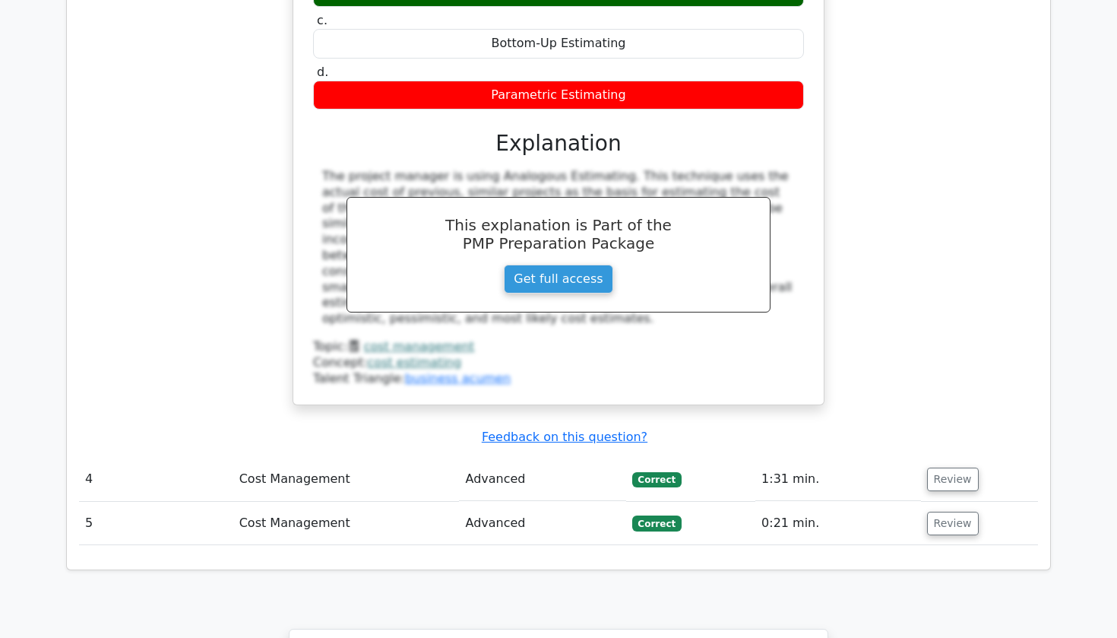
scroll to position [2091, 0]
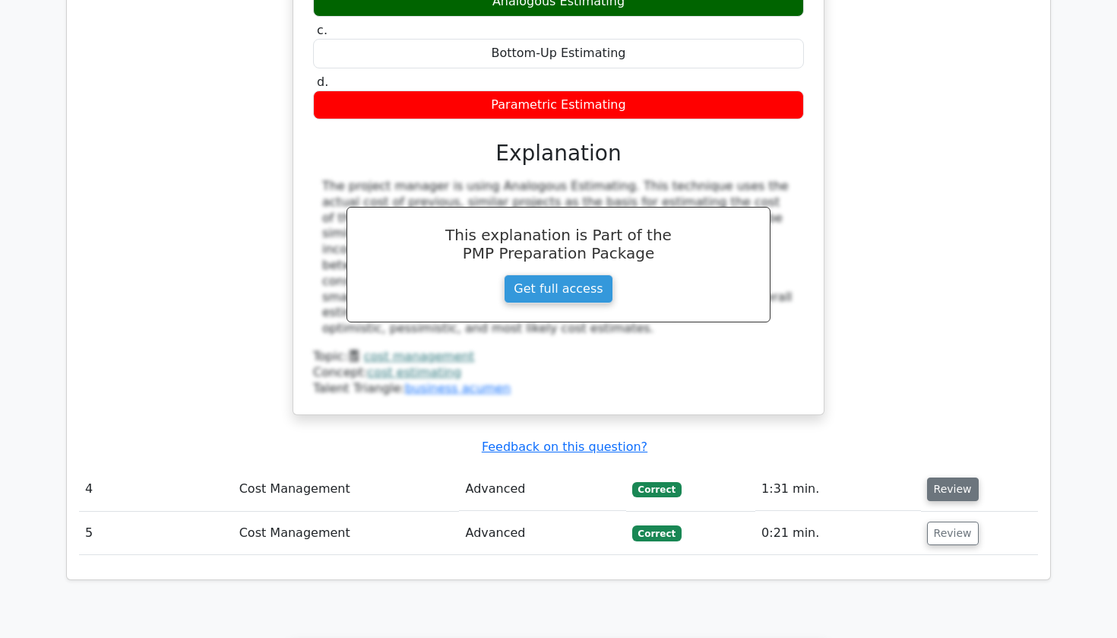
click at [944, 477] on button "Review" at bounding box center [953, 489] width 52 height 24
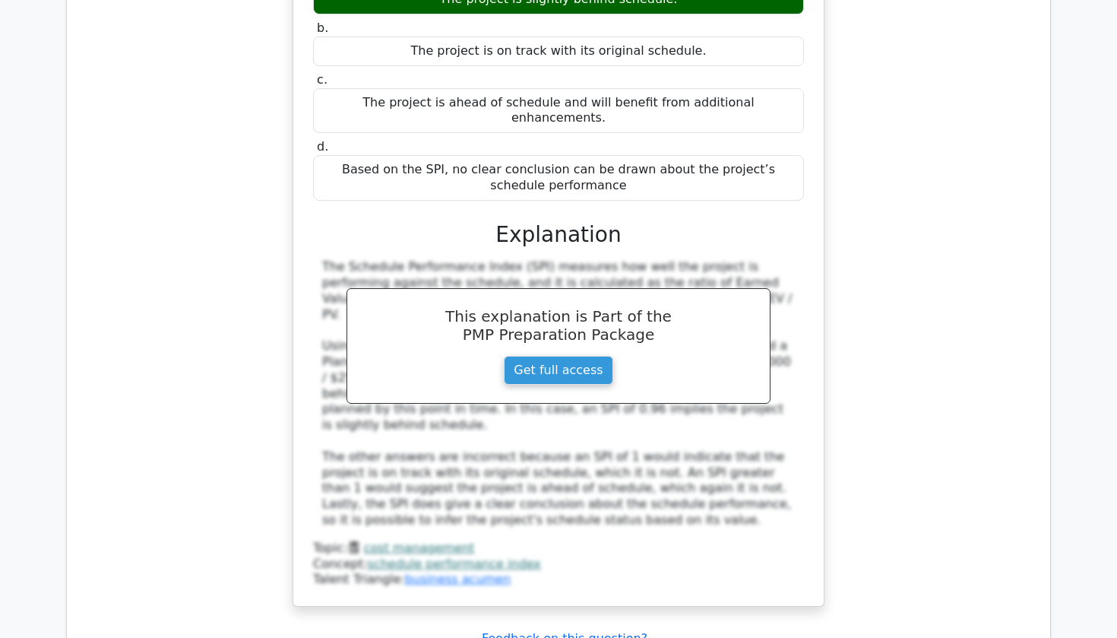
scroll to position [2841, 0]
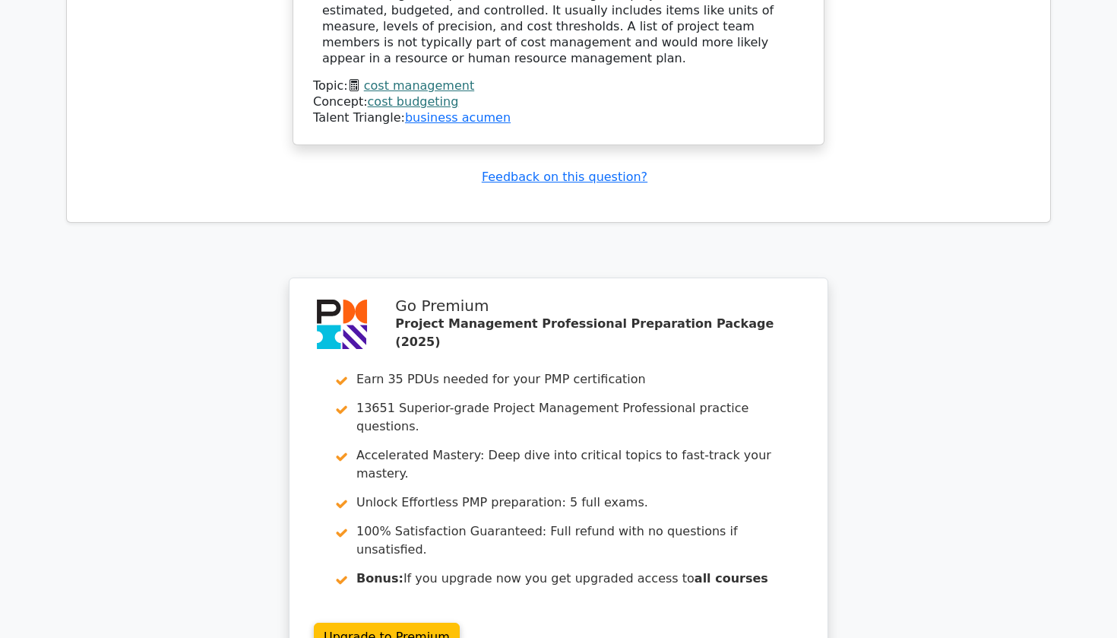
scroll to position [3911, 0]
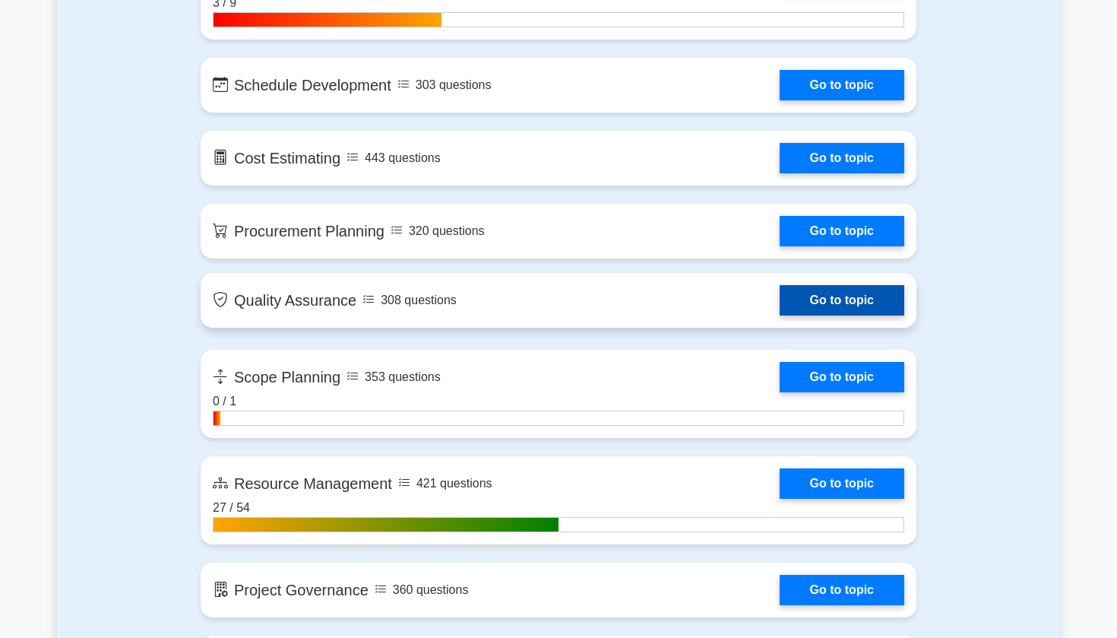
scroll to position [2223, 0]
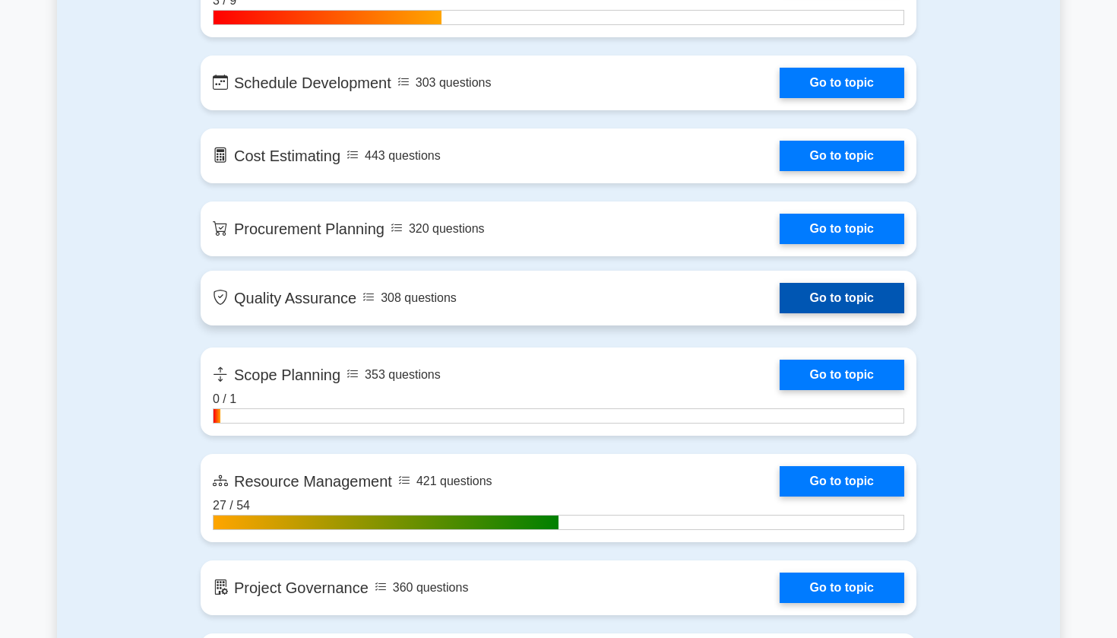
click at [780, 297] on link "Go to topic" at bounding box center [842, 298] width 125 height 30
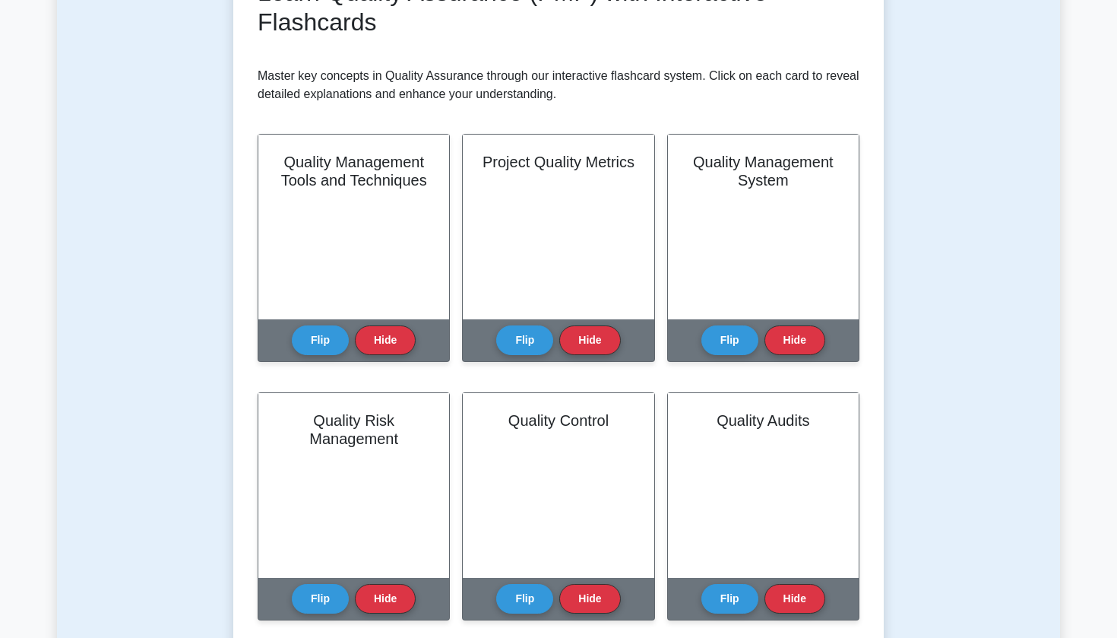
scroll to position [252, 0]
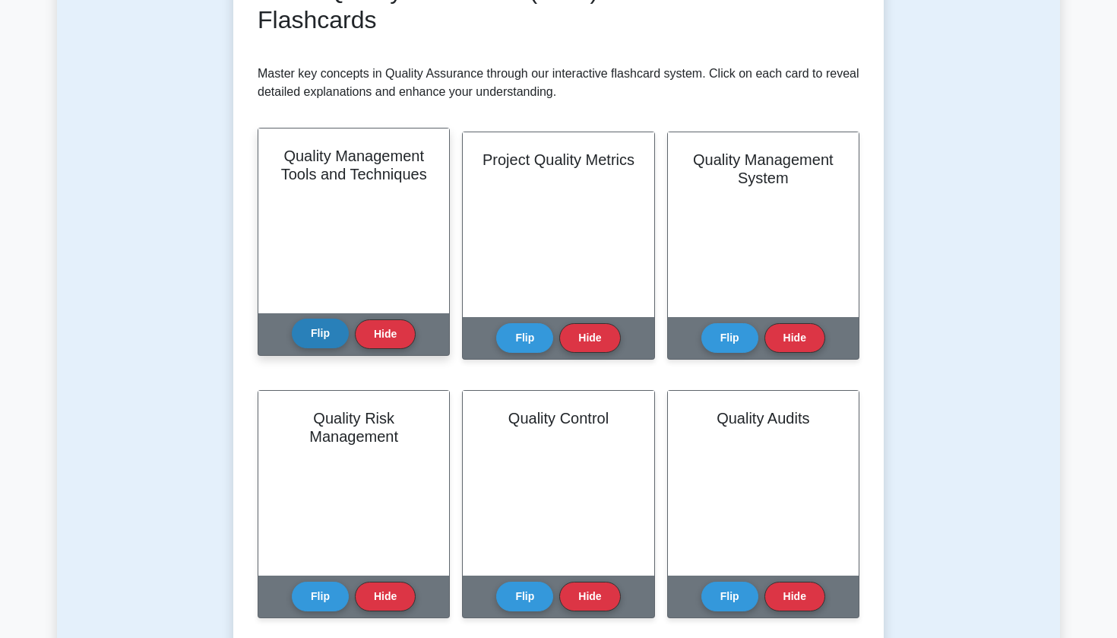
click at [327, 337] on button "Flip" at bounding box center [320, 333] width 57 height 30
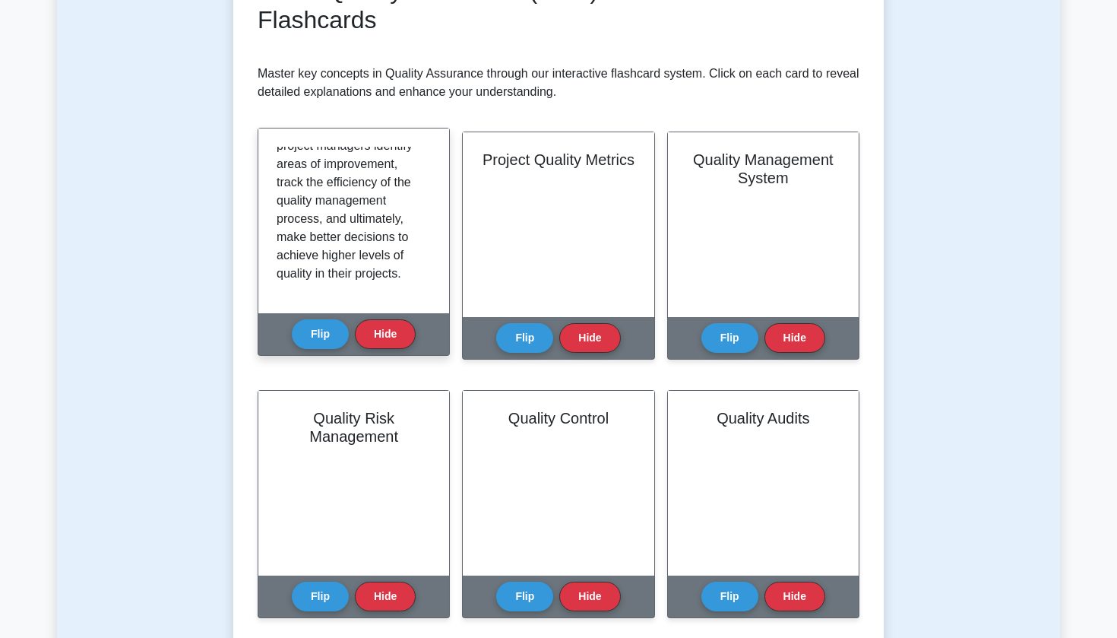
scroll to position [338, 0]
click at [328, 337] on button "Flip" at bounding box center [320, 333] width 57 height 30
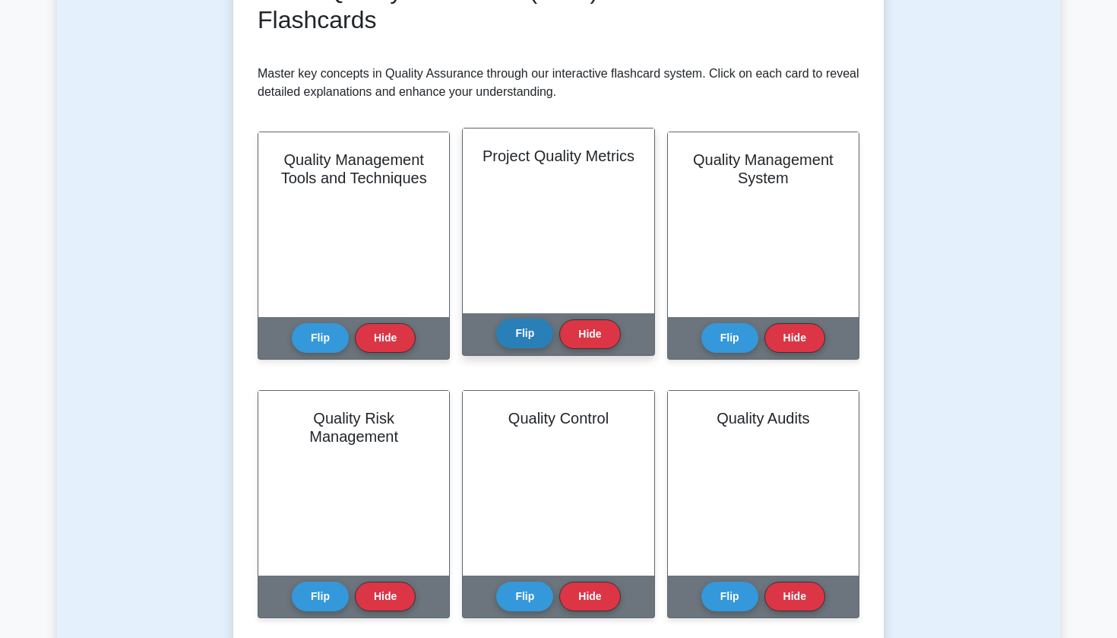
click at [518, 331] on button "Flip" at bounding box center [524, 333] width 57 height 30
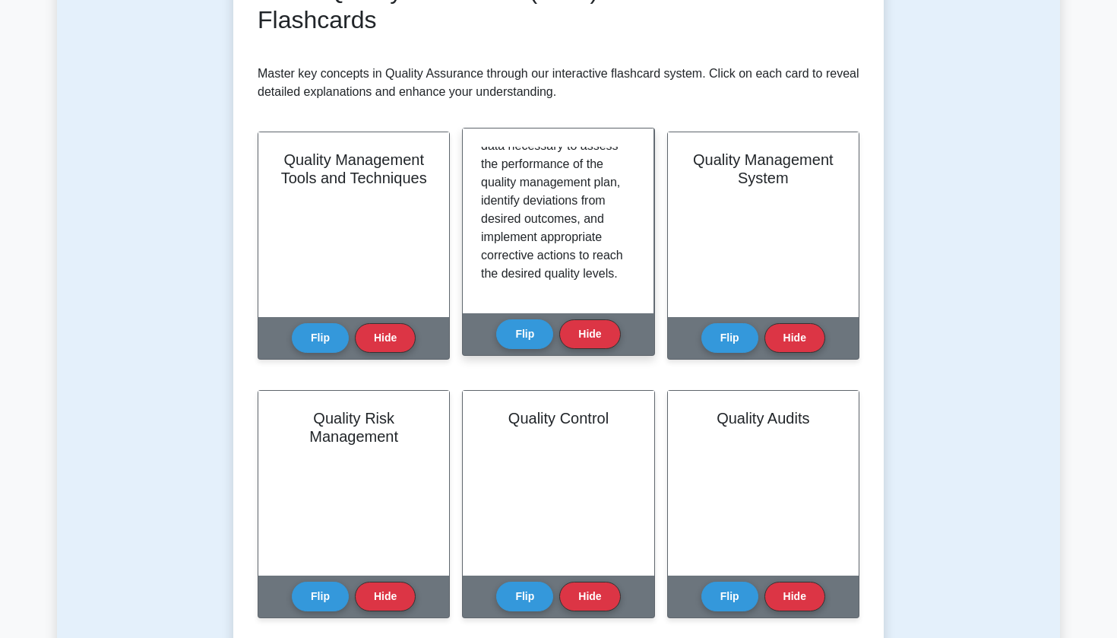
scroll to position [393, 0]
click at [537, 324] on button "Flip" at bounding box center [524, 333] width 57 height 30
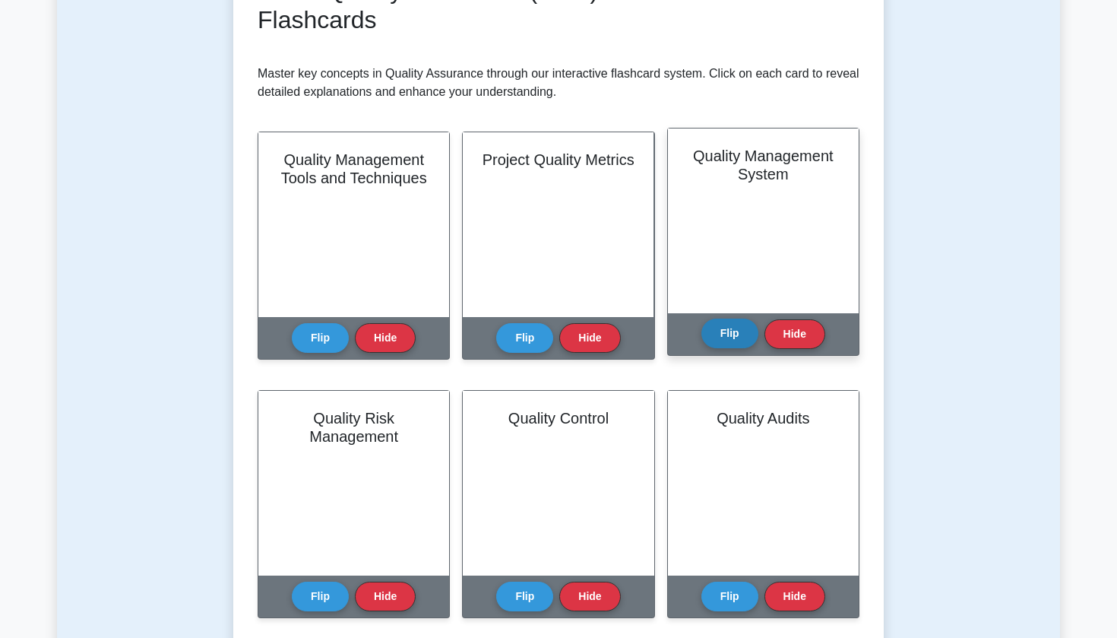
click at [726, 334] on button "Flip" at bounding box center [730, 333] width 57 height 30
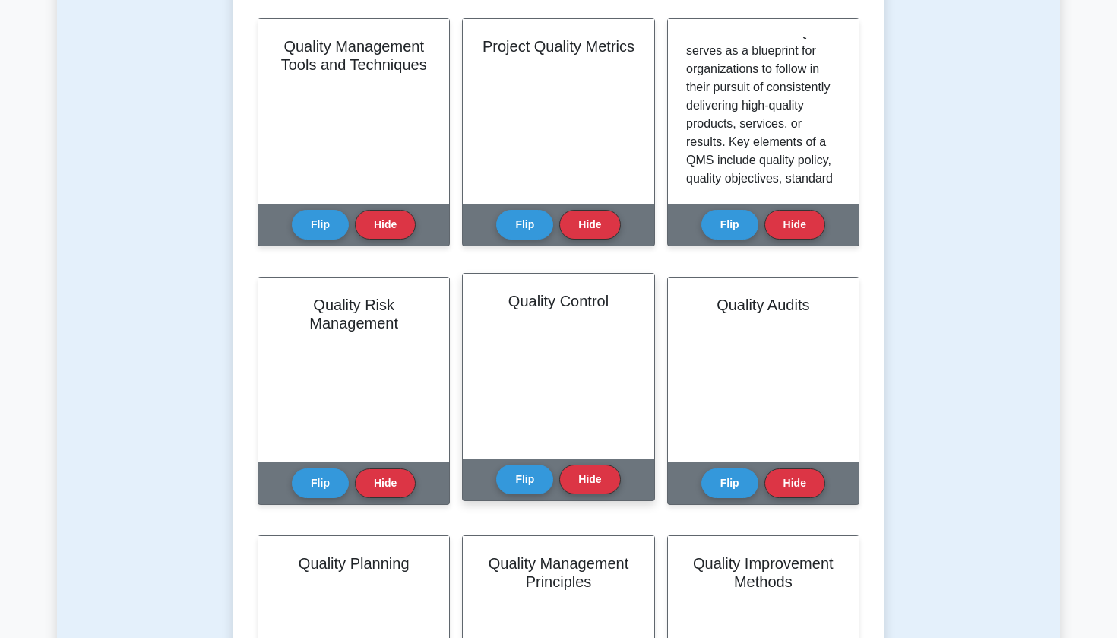
scroll to position [86, 0]
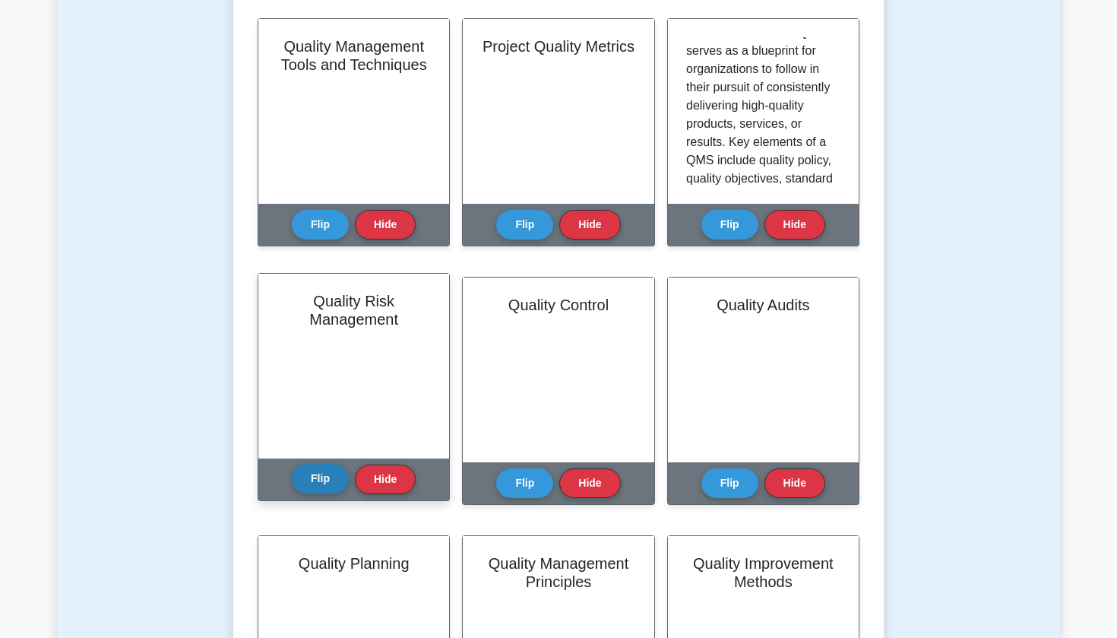
click at [313, 483] on button "Flip" at bounding box center [320, 479] width 57 height 30
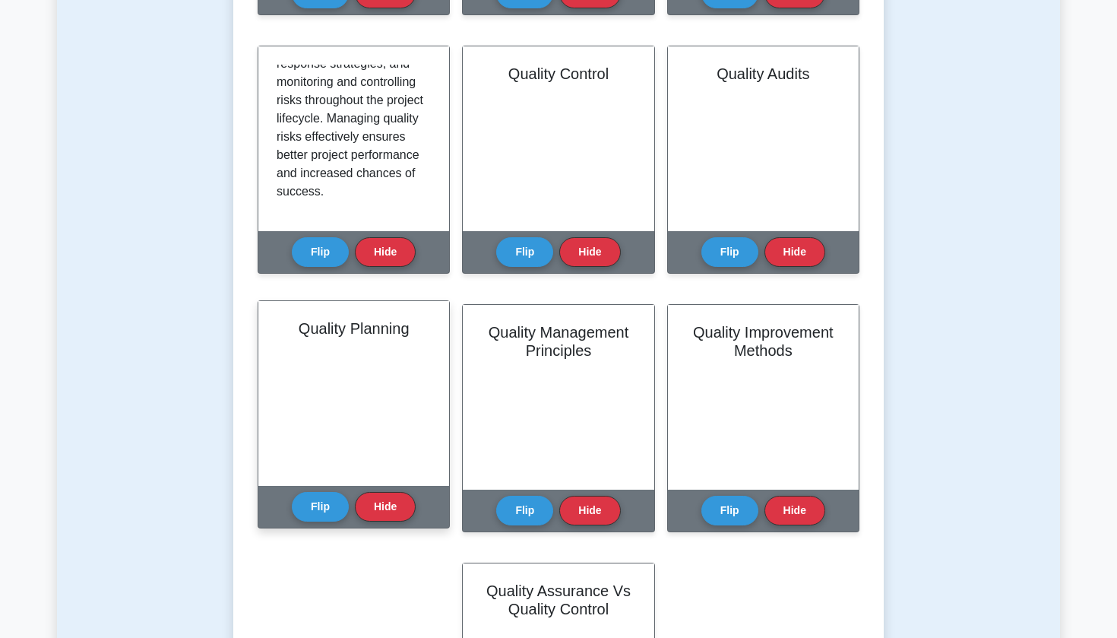
scroll to position [35, 0]
click at [320, 506] on button "Flip" at bounding box center [320, 506] width 57 height 30
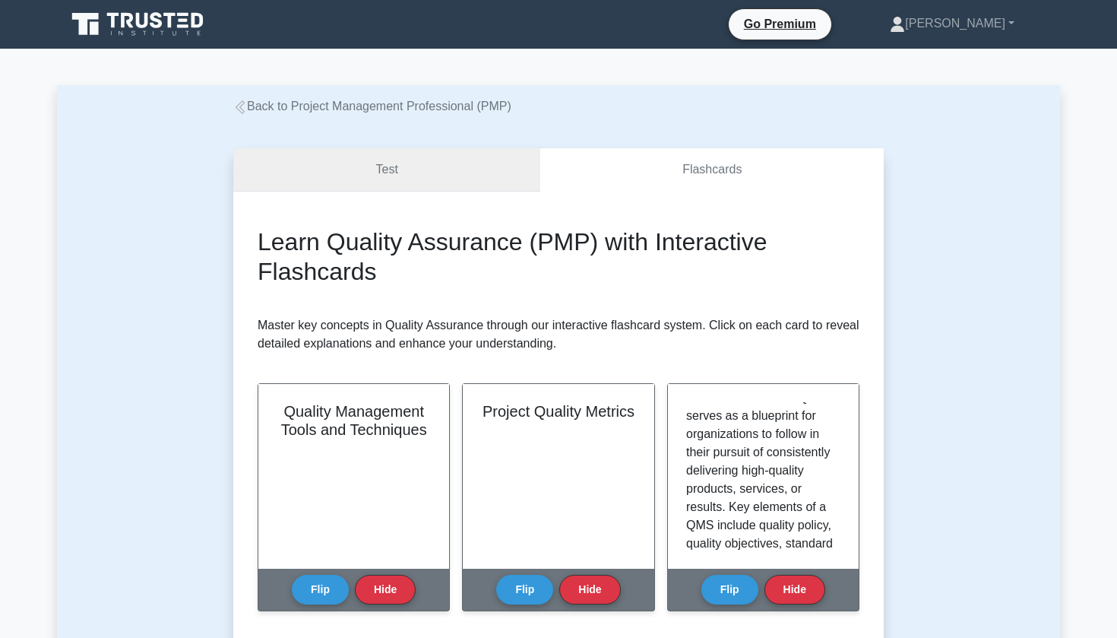
scroll to position [0, 0]
click at [464, 173] on link "Test" at bounding box center [386, 169] width 307 height 43
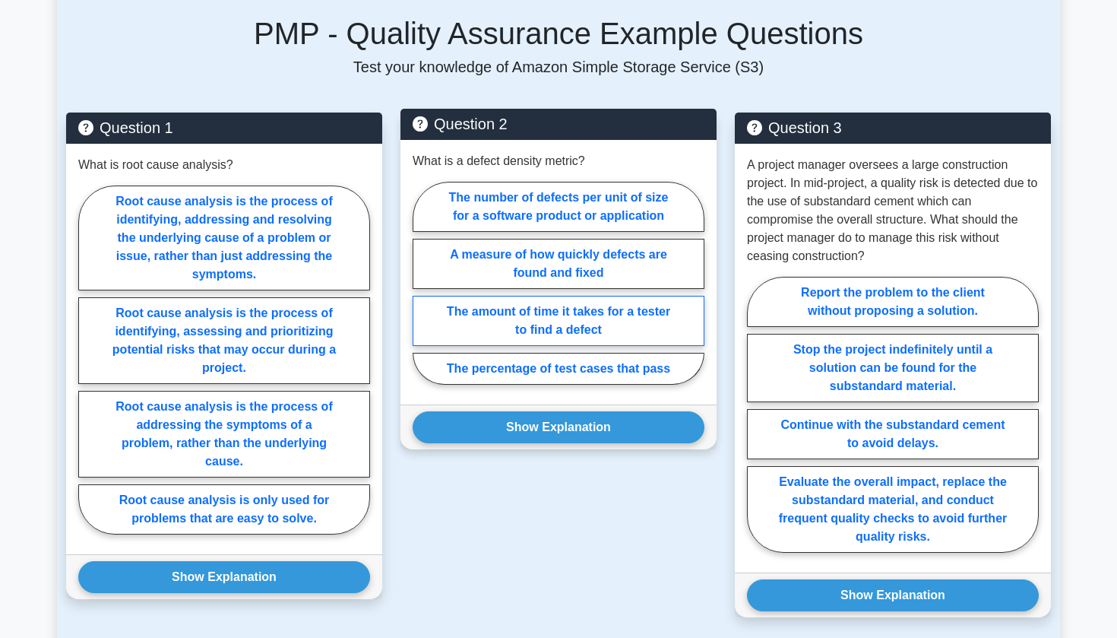
scroll to position [971, 0]
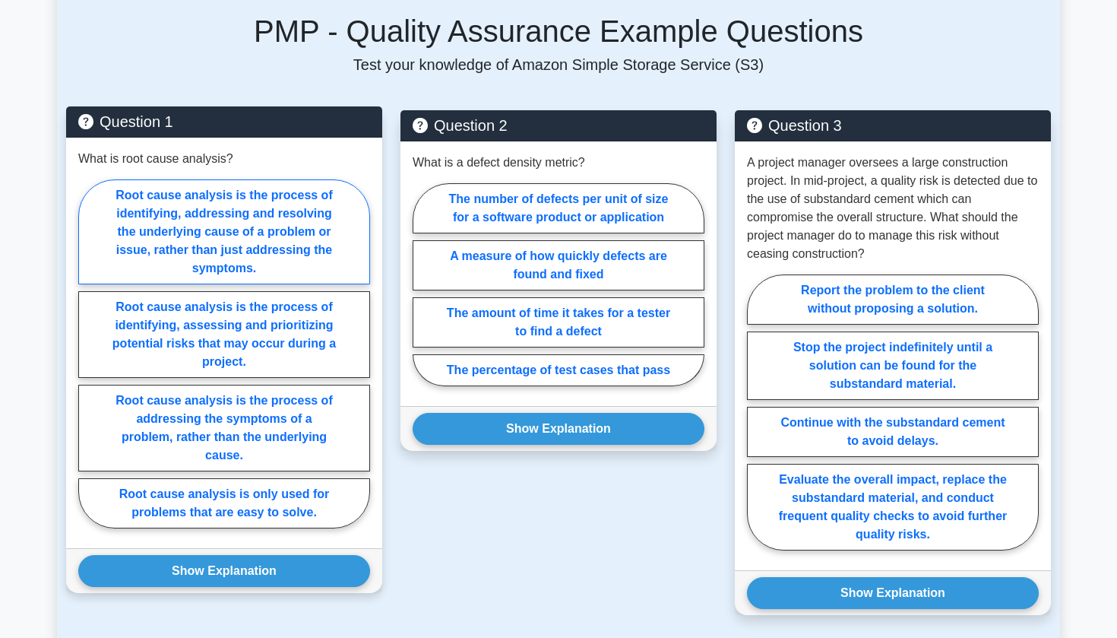
click at [242, 211] on label "Root cause analysis is the process of identifying, addressing and resolving the…" at bounding box center [224, 231] width 292 height 105
click at [88, 353] on input "Root cause analysis is the process of identifying, addressing and resolving the…" at bounding box center [83, 358] width 10 height 10
radio input "true"
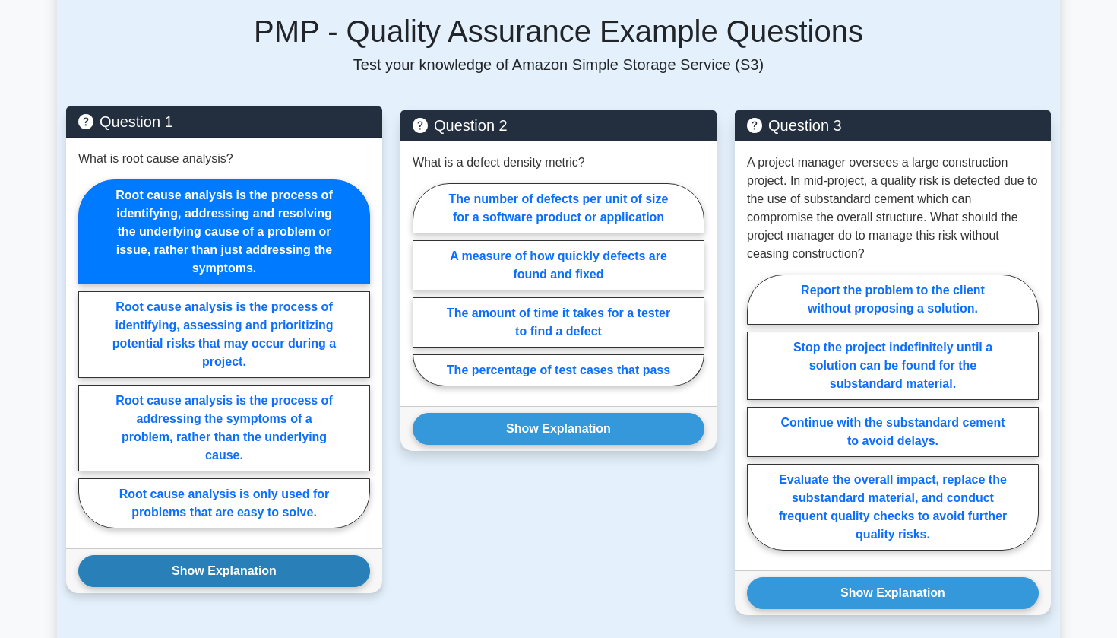
click at [177, 566] on button "Show Explanation" at bounding box center [224, 571] width 292 height 32
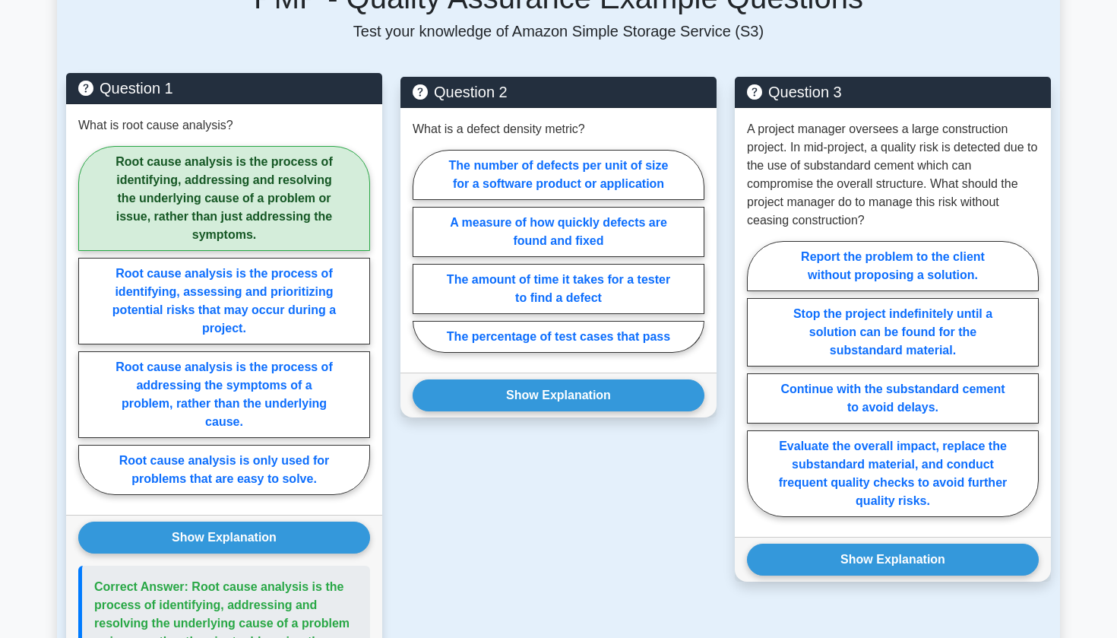
scroll to position [1006, 0]
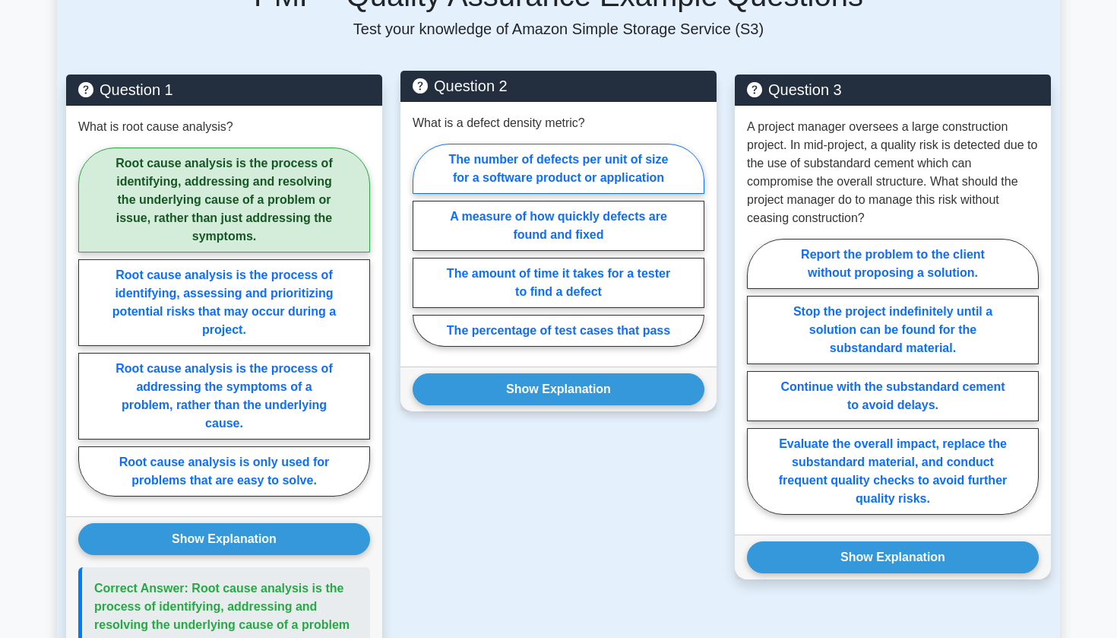
click at [543, 170] on label "The number of defects per unit of size for a software product or application" at bounding box center [559, 169] width 292 height 50
click at [423, 245] on input "The number of defects per unit of size for a software product or application" at bounding box center [418, 250] width 10 height 10
radio input "true"
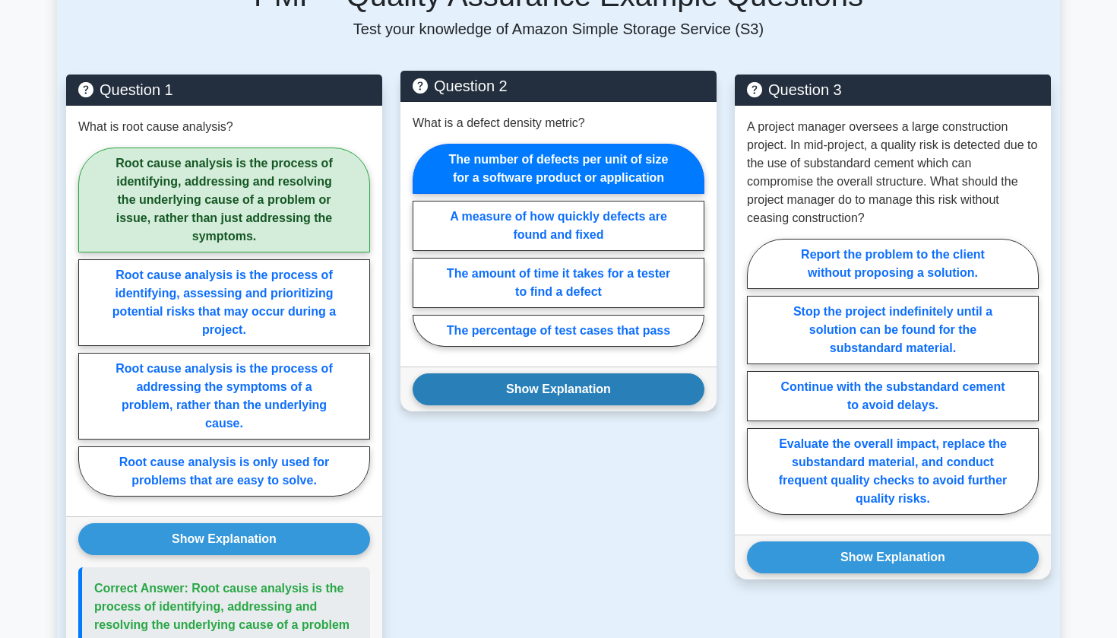
click at [484, 373] on button "Show Explanation" at bounding box center [559, 389] width 292 height 32
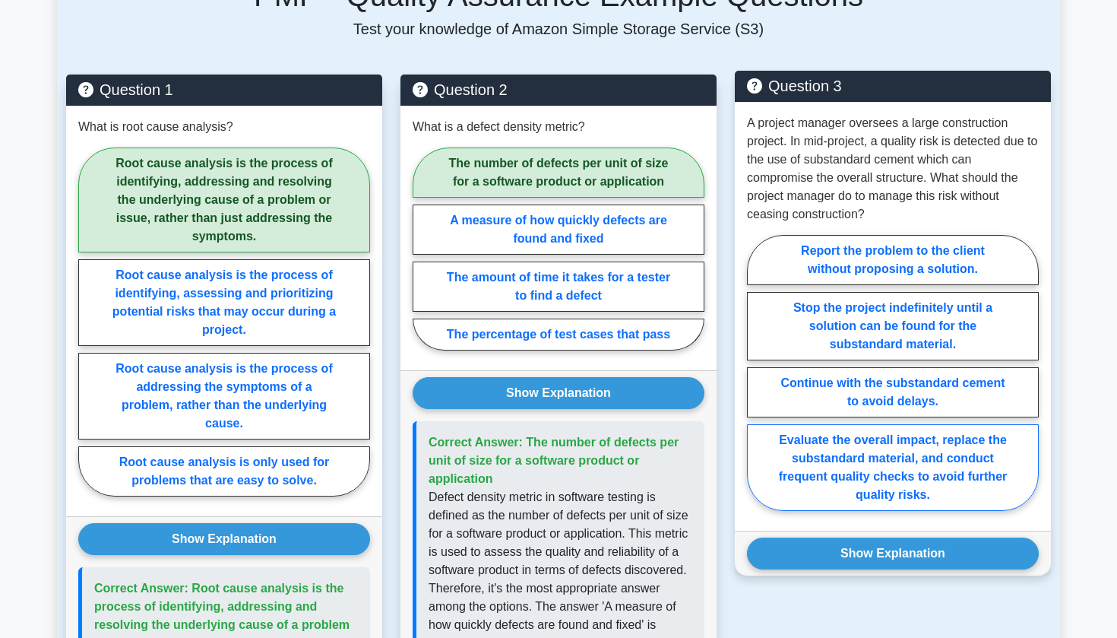
click at [844, 471] on label "Evaluate the overall impact, replace the substandard material, and conduct freq…" at bounding box center [893, 467] width 292 height 87
click at [757, 382] on input "Evaluate the overall impact, replace the substandard material, and conduct freq…" at bounding box center [752, 377] width 10 height 10
radio input "true"
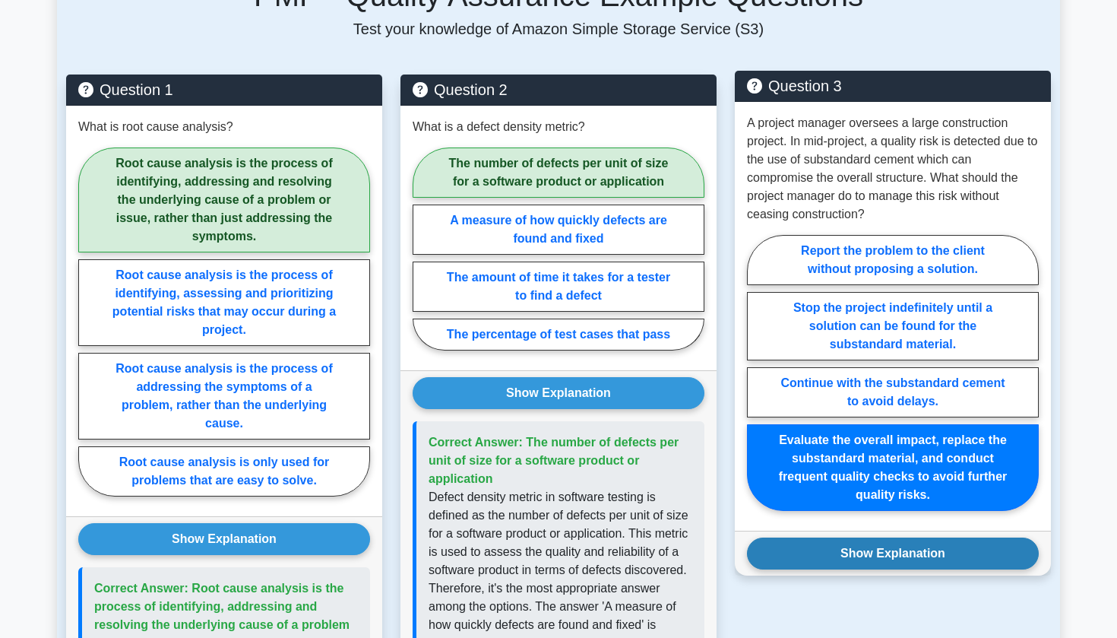
click at [854, 543] on button "Show Explanation" at bounding box center [893, 553] width 292 height 32
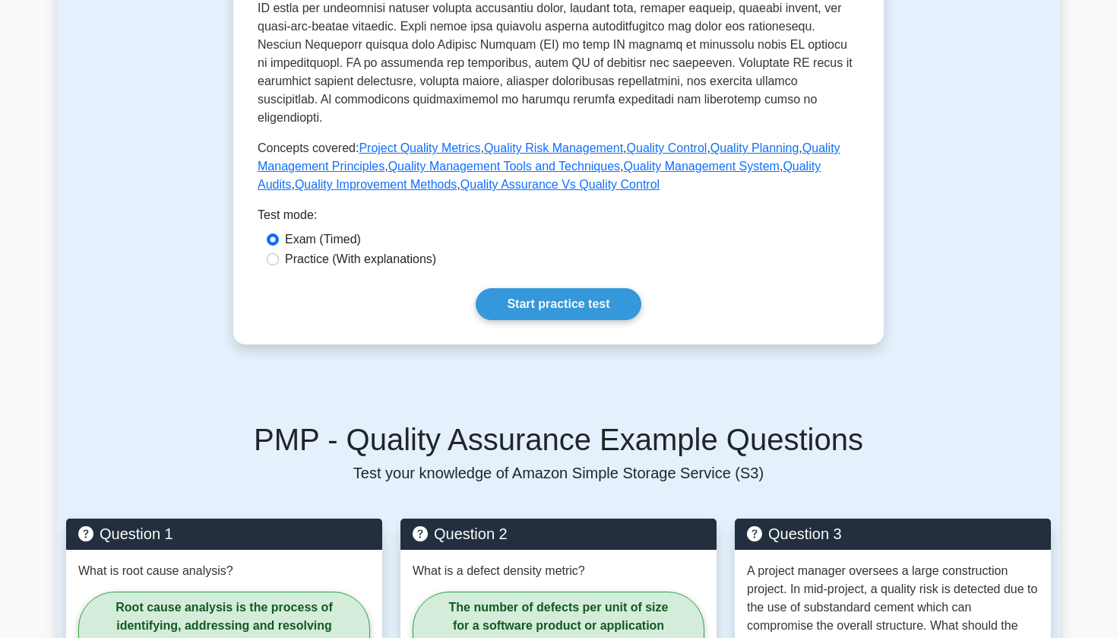
scroll to position [532, 0]
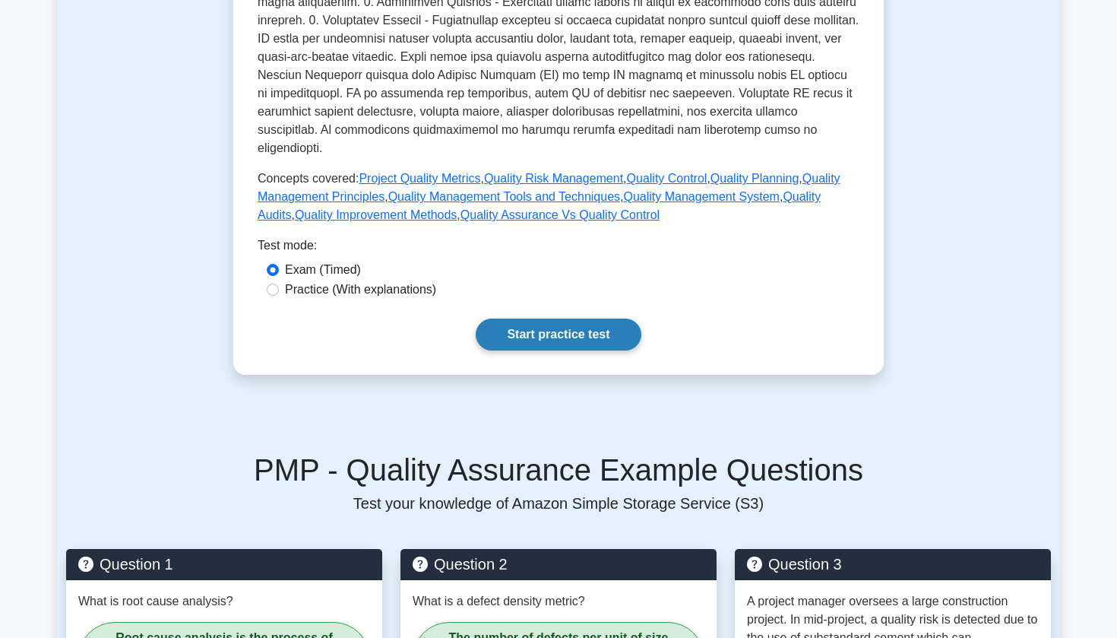
click at [566, 318] on link "Start practice test" at bounding box center [558, 334] width 165 height 32
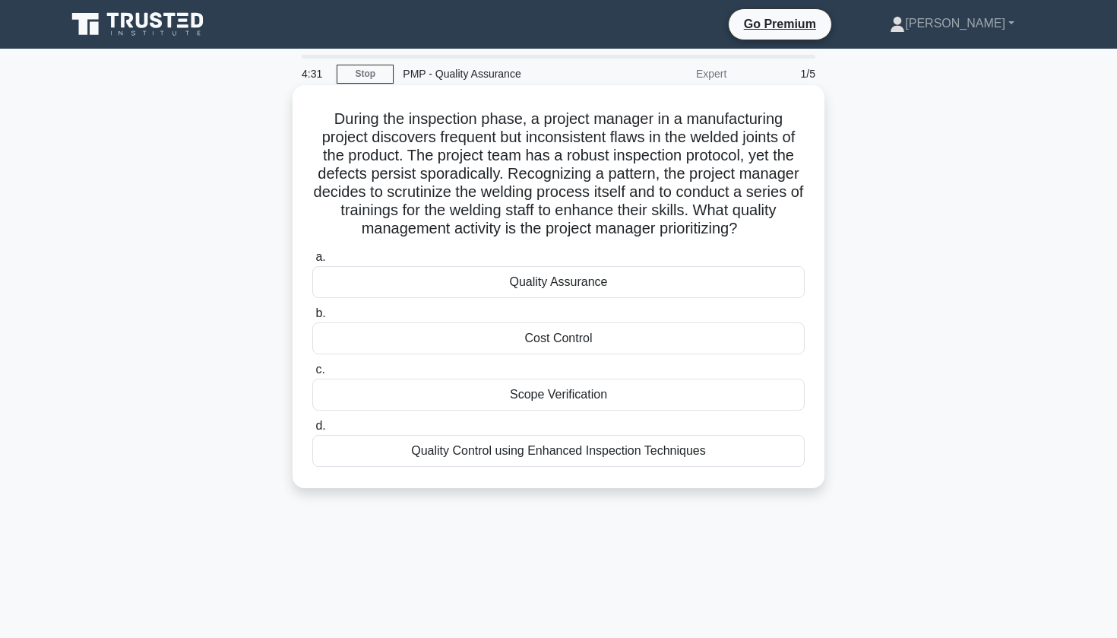
click at [571, 456] on div "Quality Control using Enhanced Inspection Techniques" at bounding box center [558, 451] width 493 height 32
click at [312, 431] on input "d. Quality Control using Enhanced Inspection Techniques" at bounding box center [312, 426] width 0 height 10
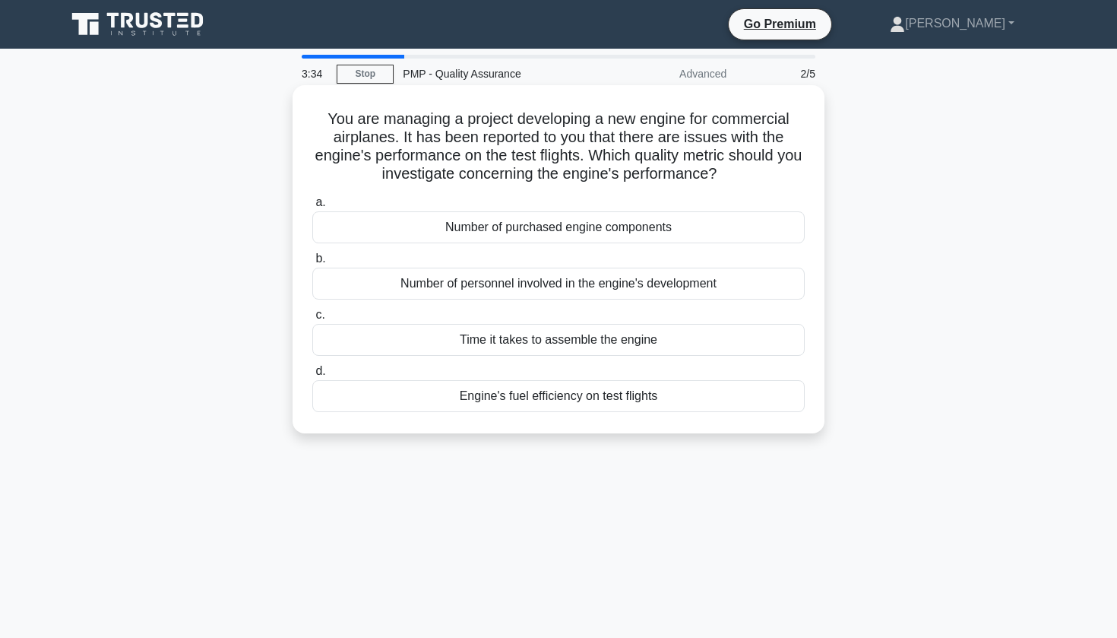
click at [562, 346] on div "Time it takes to assemble the engine" at bounding box center [558, 340] width 493 height 32
click at [312, 320] on input "c. Time it takes to assemble the engine" at bounding box center [312, 315] width 0 height 10
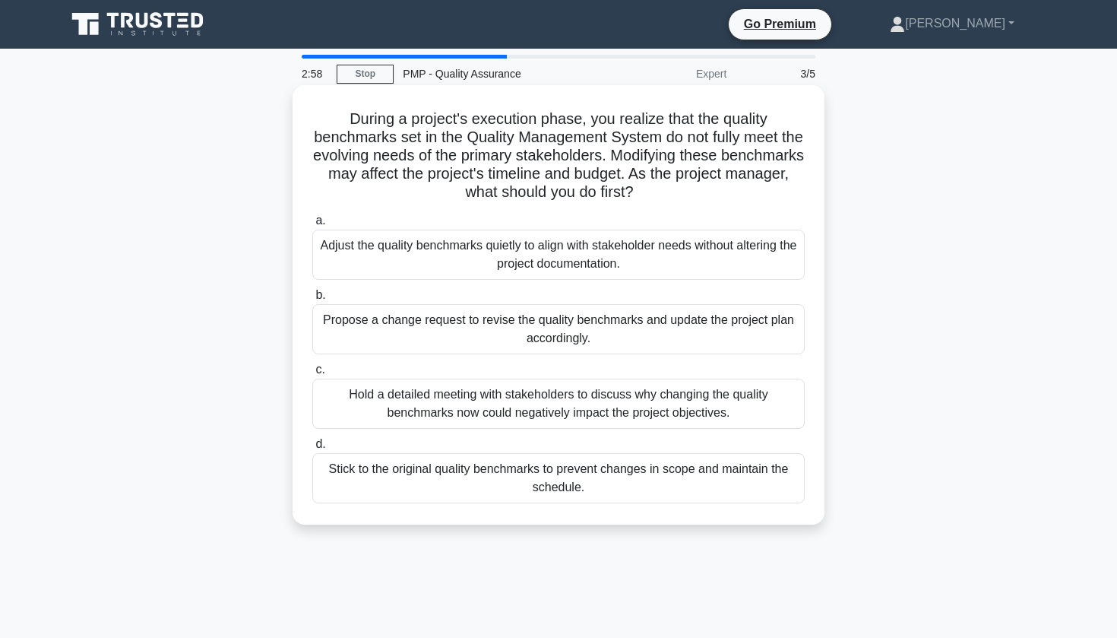
click at [580, 416] on div "Hold a detailed meeting with stakeholders to discuss why changing the quality b…" at bounding box center [558, 404] width 493 height 50
click at [312, 375] on input "c. Hold a detailed meeting with stakeholders to discuss why changing the qualit…" at bounding box center [312, 370] width 0 height 10
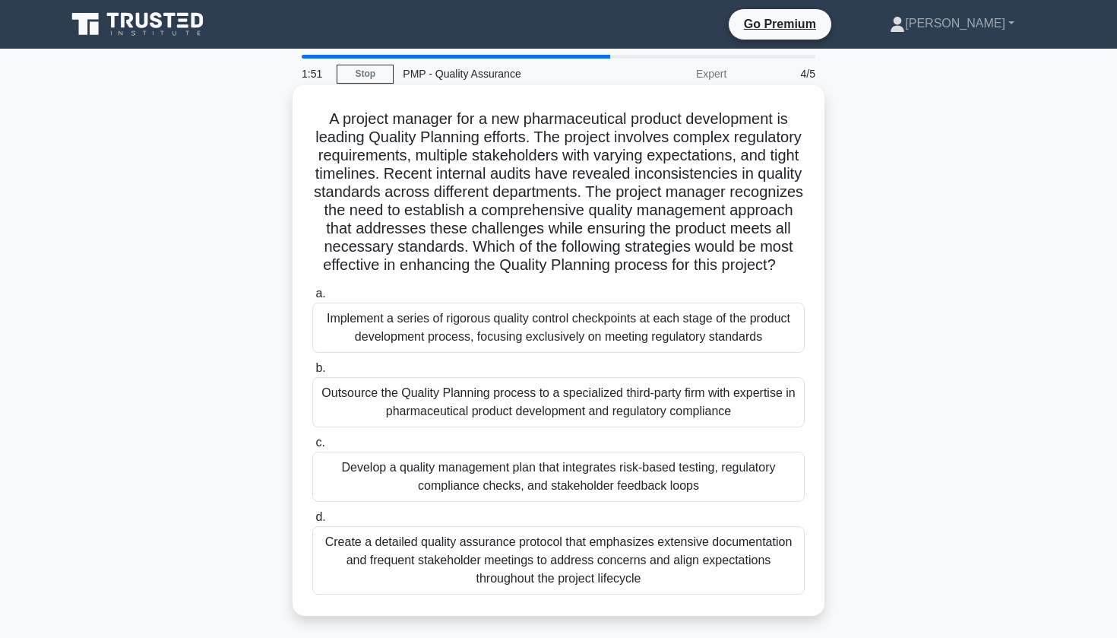
click at [578, 337] on div "Implement a series of rigorous quality control checkpoints at each stage of the…" at bounding box center [558, 328] width 493 height 50
click at [312, 299] on input "a. Implement a series of rigorous quality control checkpoints at each stage of …" at bounding box center [312, 294] width 0 height 10
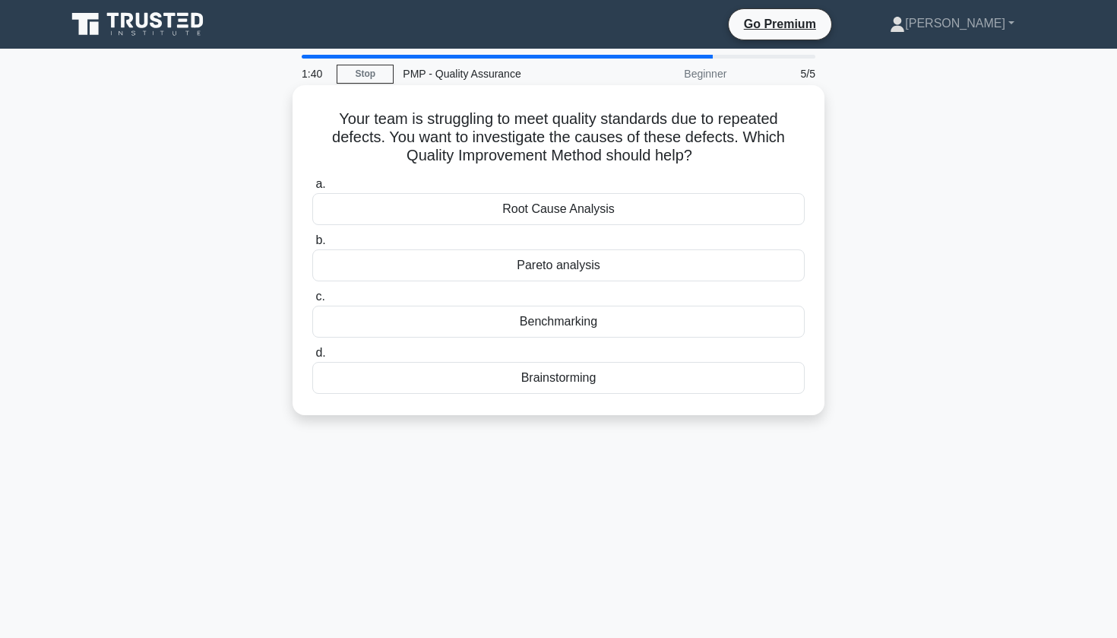
click at [581, 209] on div "Root Cause Analysis" at bounding box center [558, 209] width 493 height 32
click at [312, 189] on input "a. Root Cause Analysis" at bounding box center [312, 184] width 0 height 10
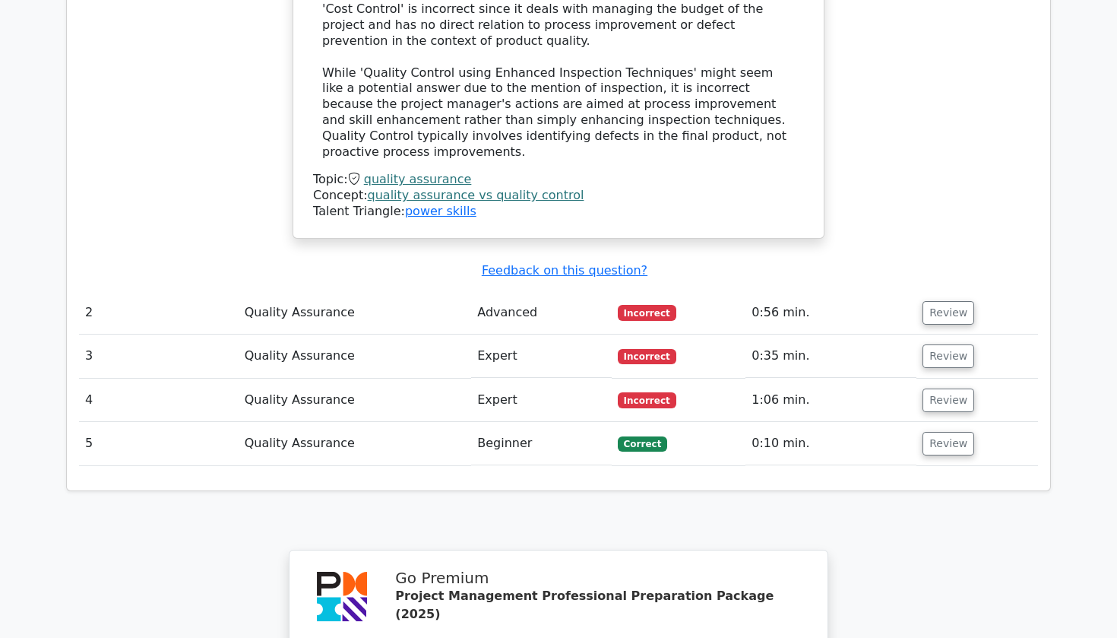
scroll to position [1852, 0]
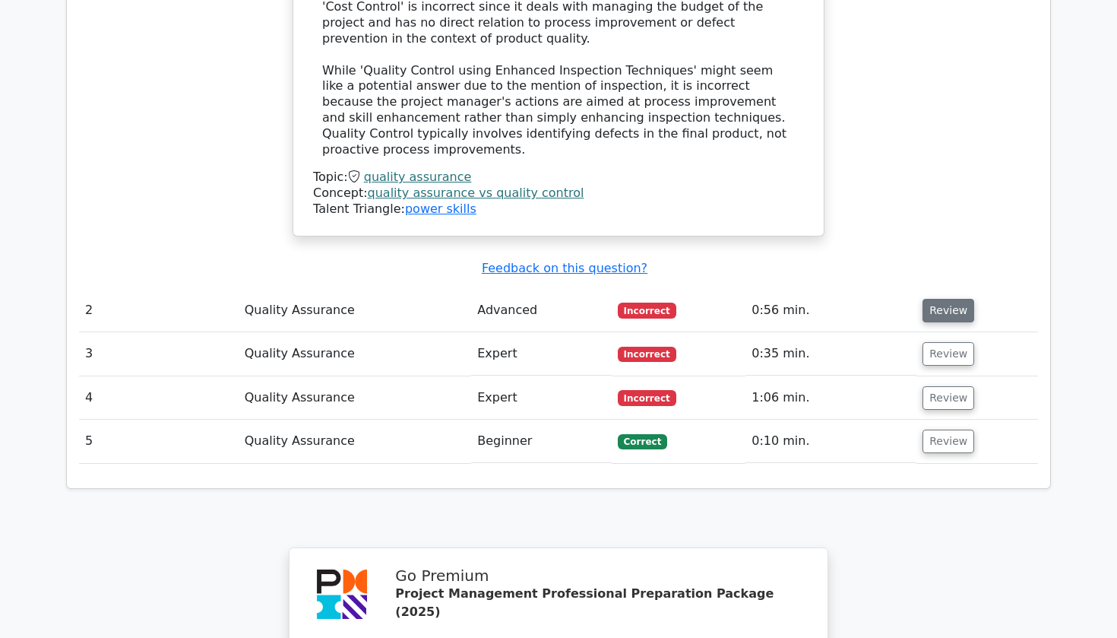
click at [954, 299] on button "Review" at bounding box center [949, 311] width 52 height 24
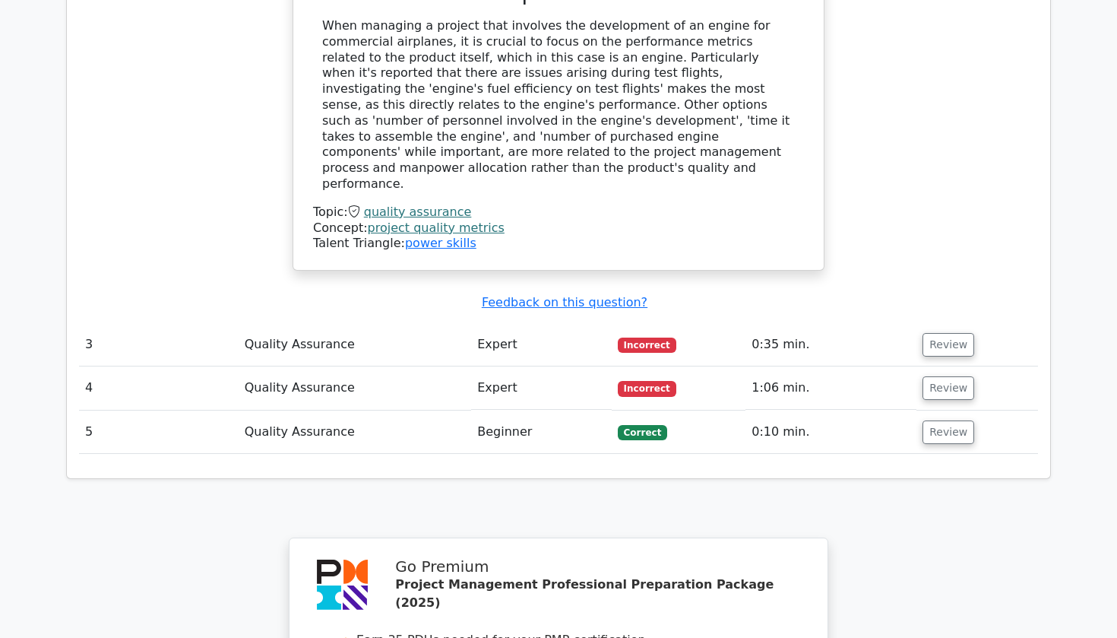
scroll to position [2511, 0]
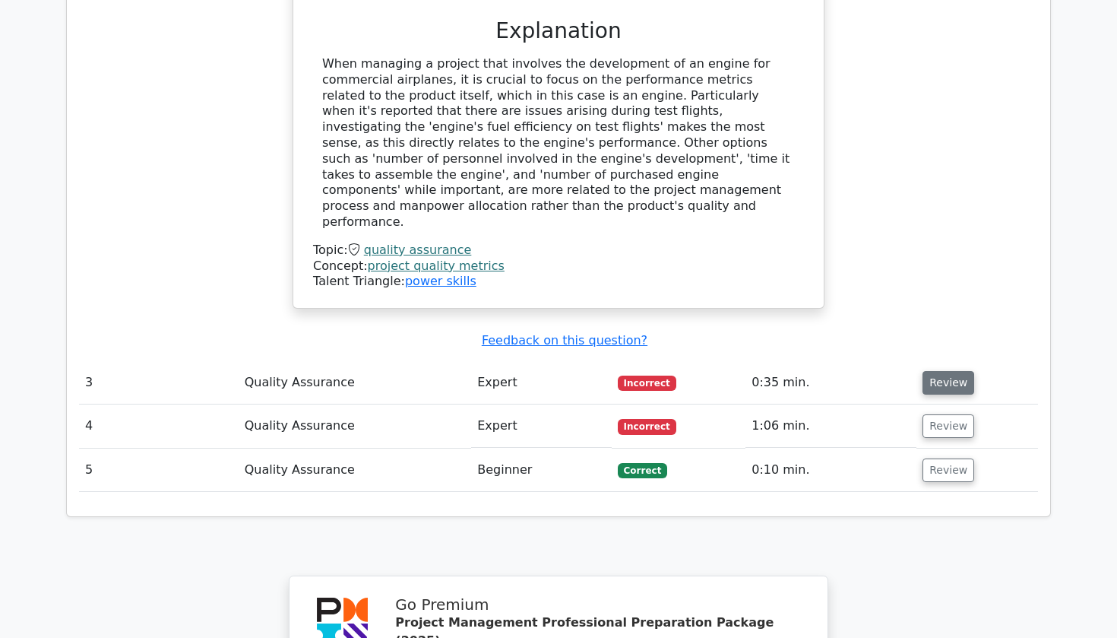
click at [928, 371] on button "Review" at bounding box center [949, 383] width 52 height 24
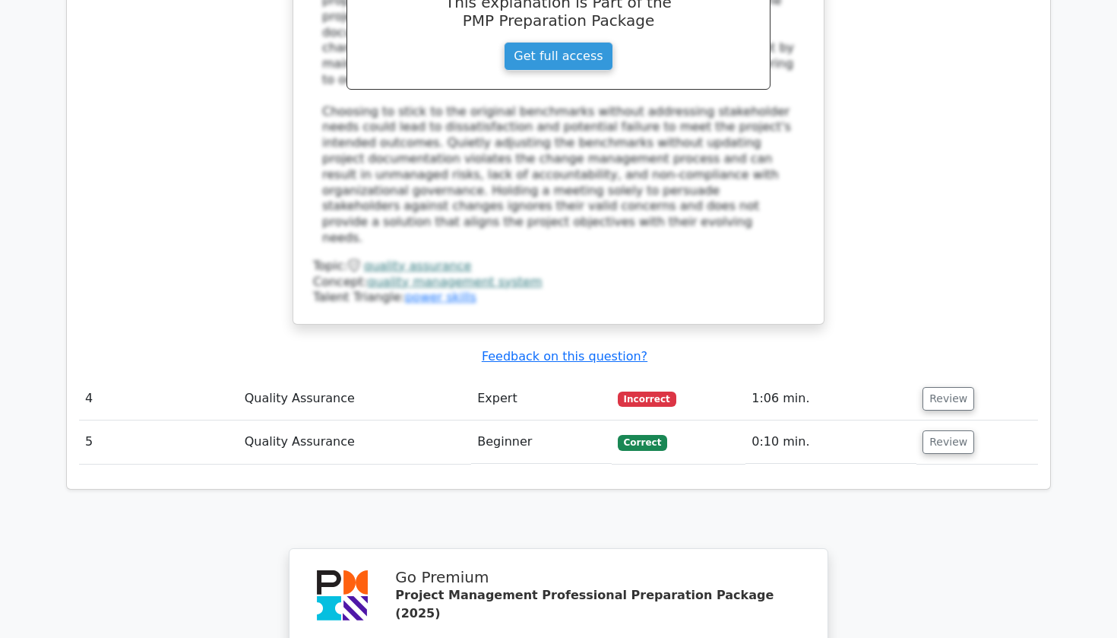
scroll to position [3436, 0]
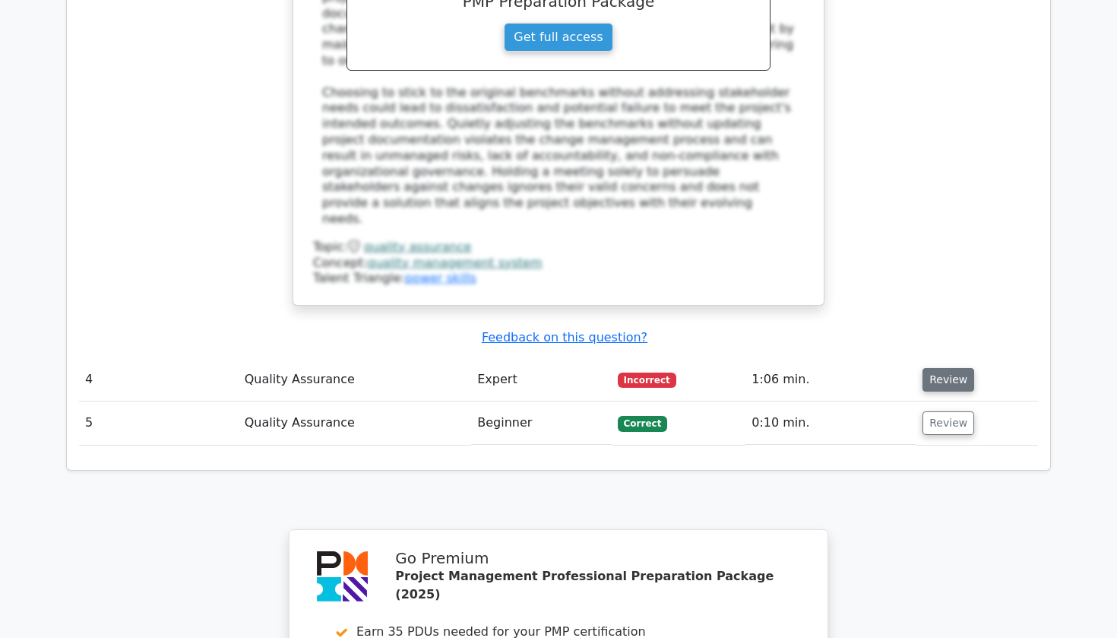
click at [926, 368] on button "Review" at bounding box center [949, 380] width 52 height 24
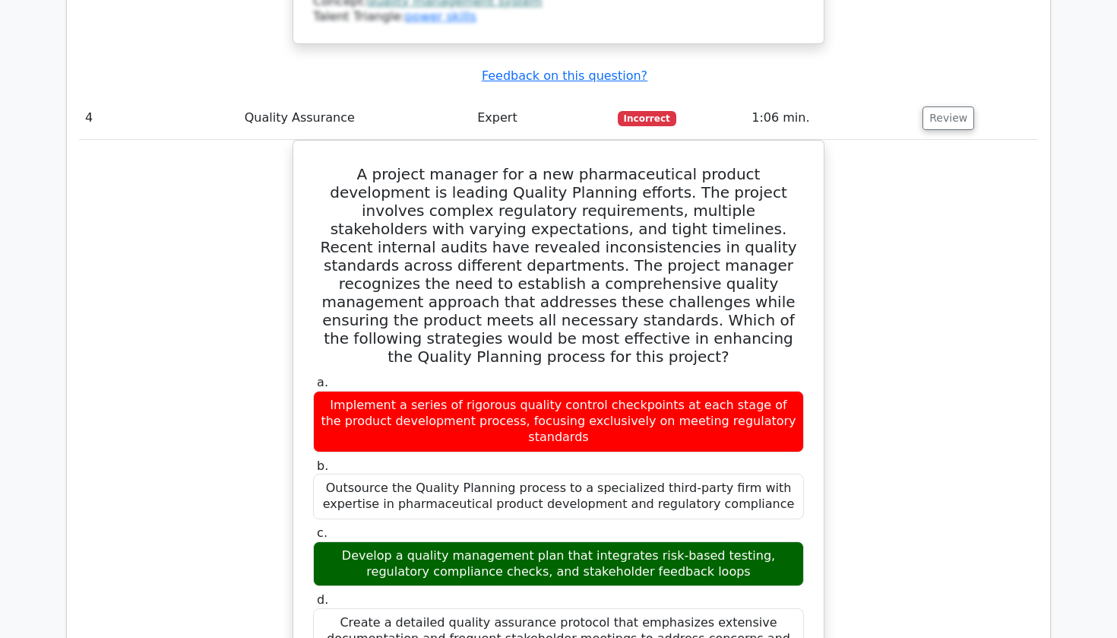
scroll to position [3706, 0]
